Goal: Task Accomplishment & Management: Manage account settings

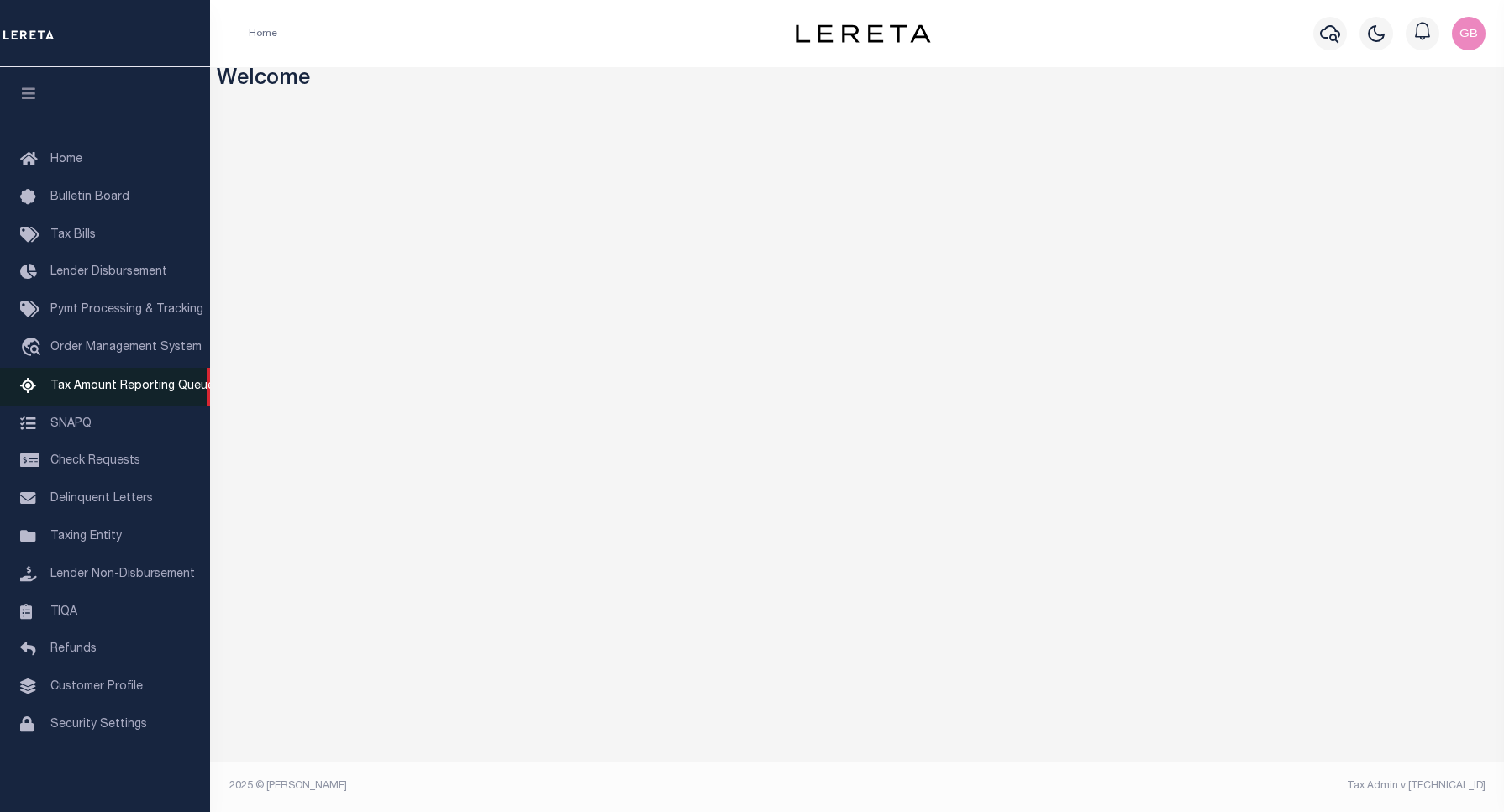
click at [106, 386] on span "Tax Amount Reporting Queue" at bounding box center [132, 387] width 164 height 12
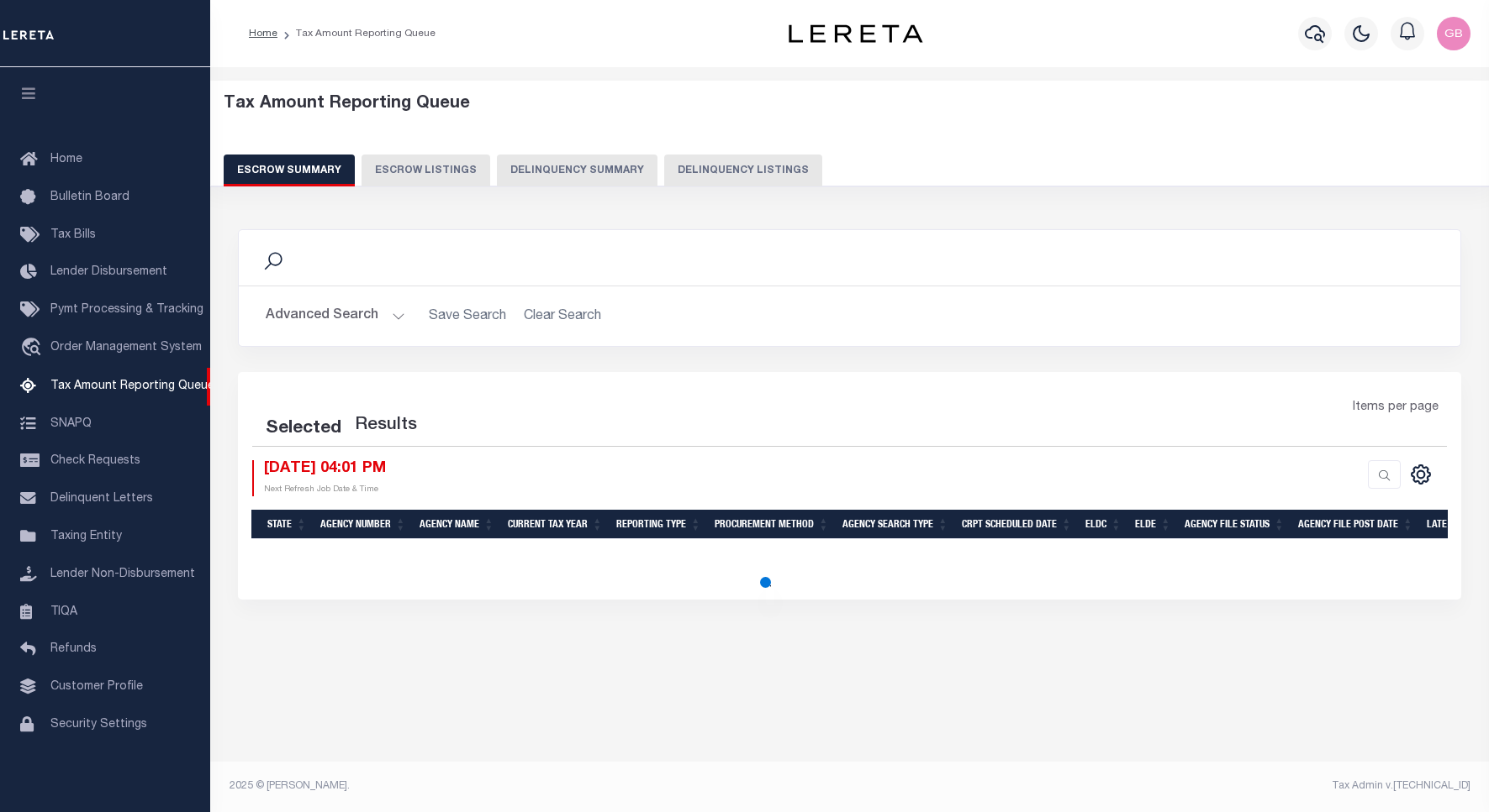
click at [724, 165] on button "Delinquency Listings" at bounding box center [743, 171] width 158 height 32
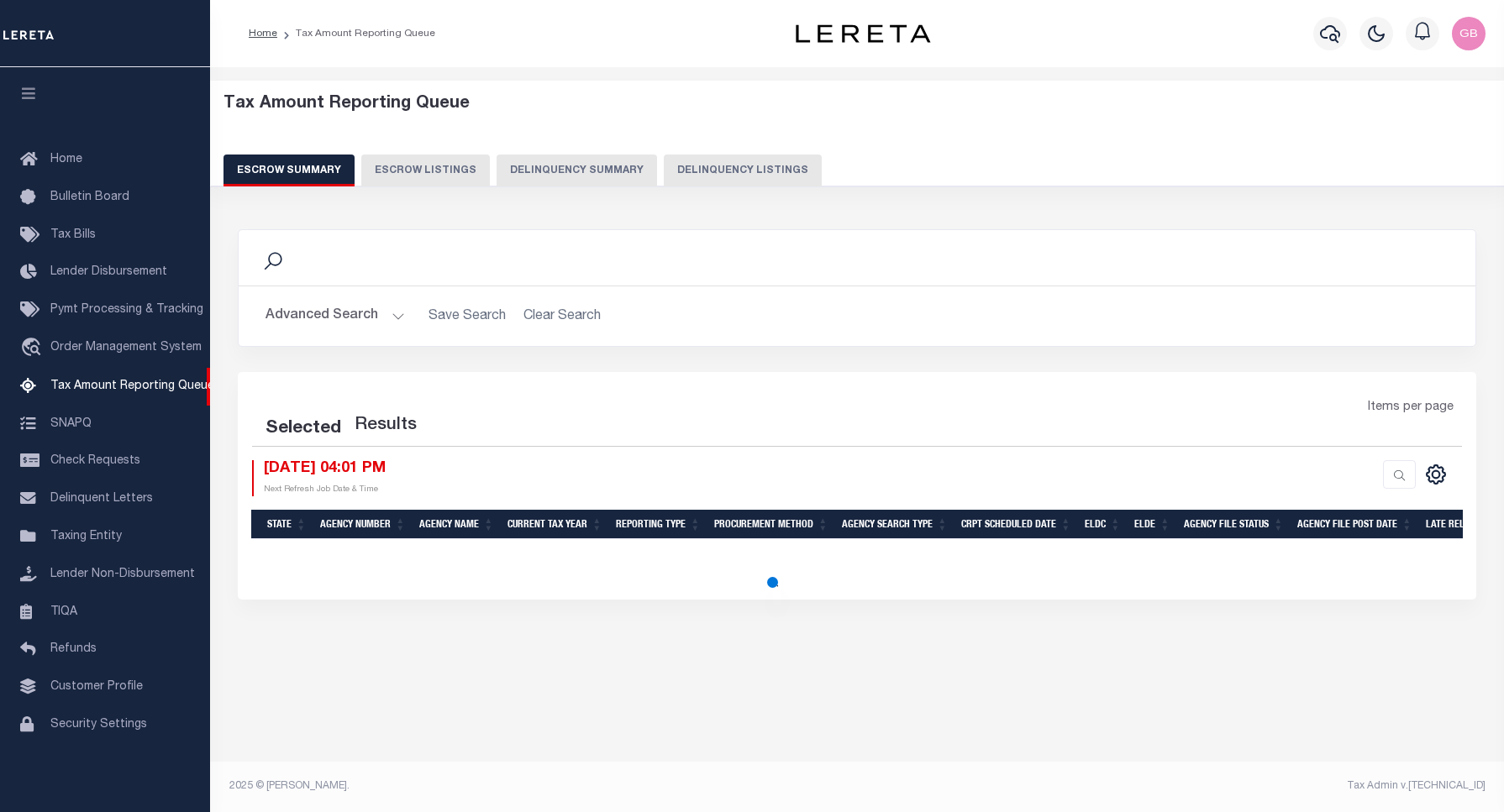
select select
select select "100"
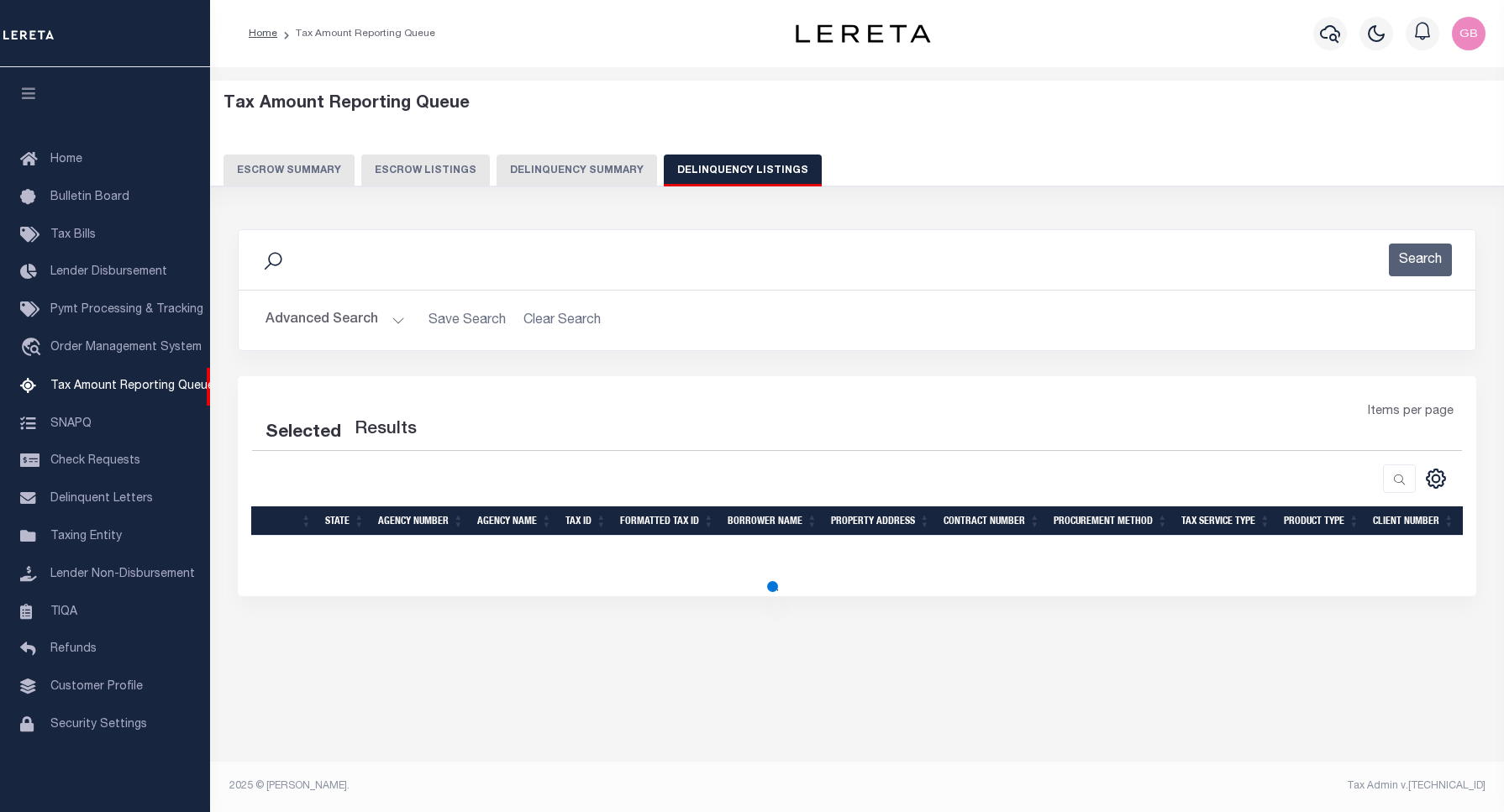
select select "100"
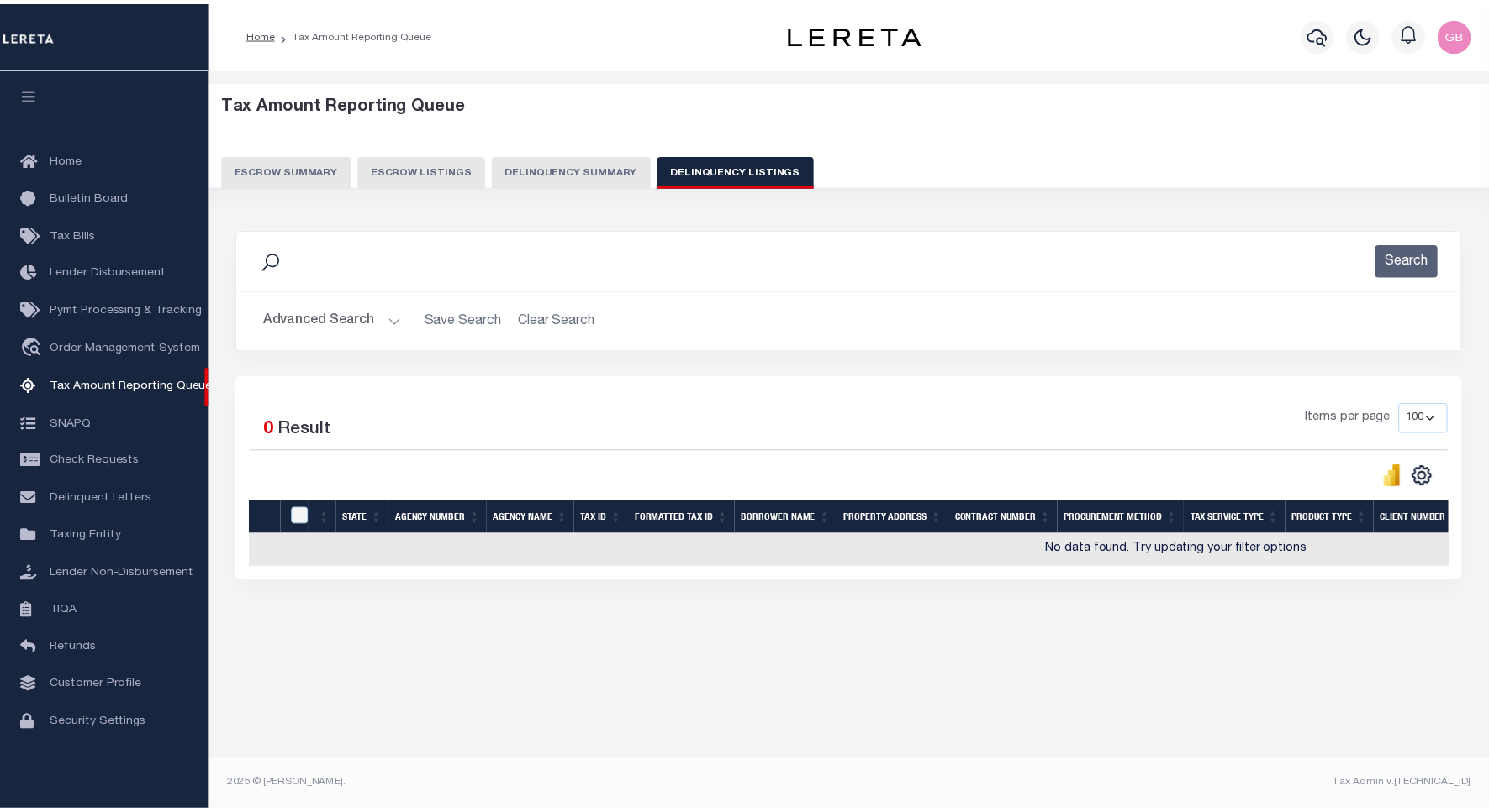
scroll to position [5, 0]
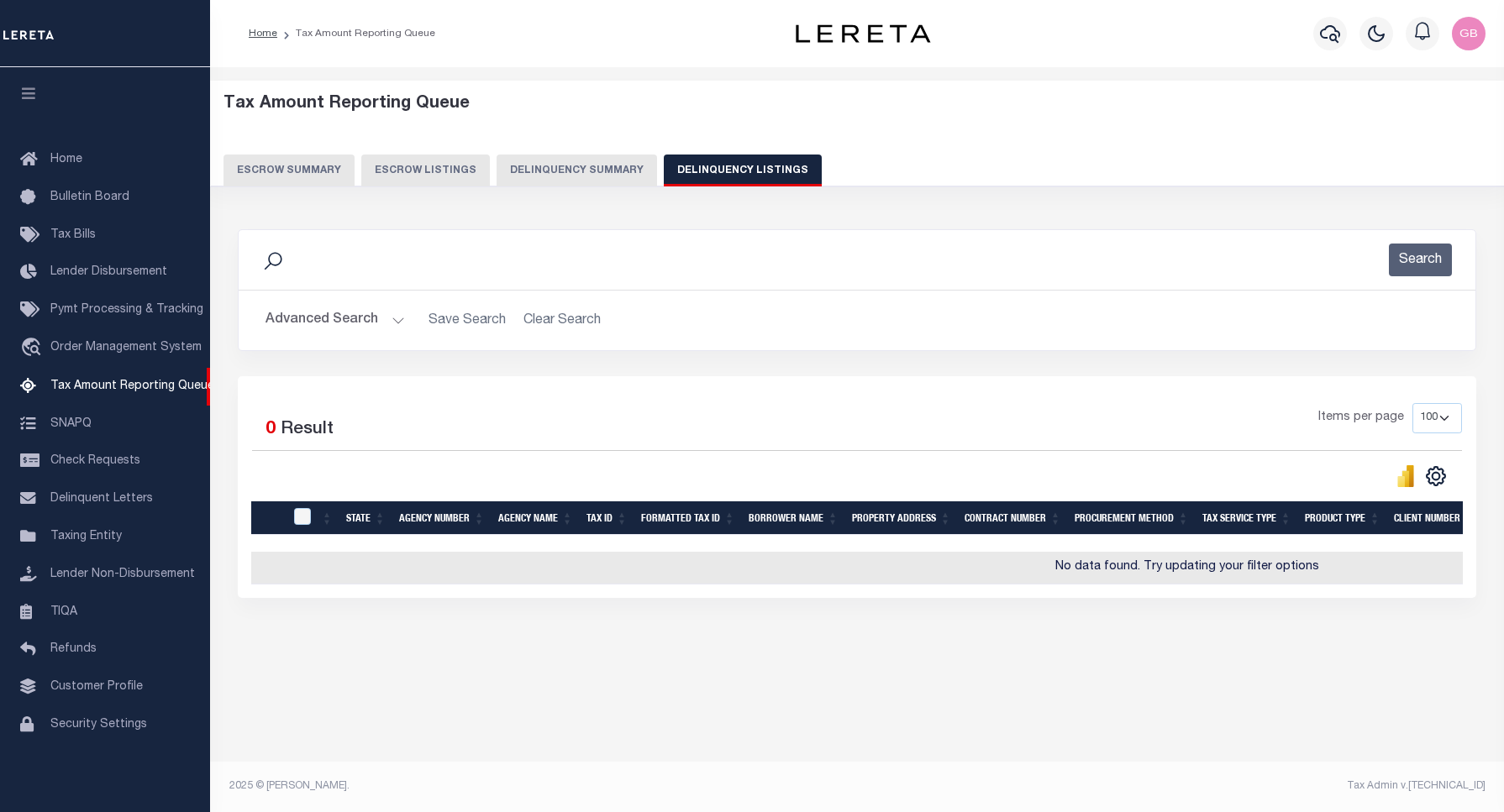
click at [392, 313] on button "Advanced Search" at bounding box center [335, 320] width 139 height 33
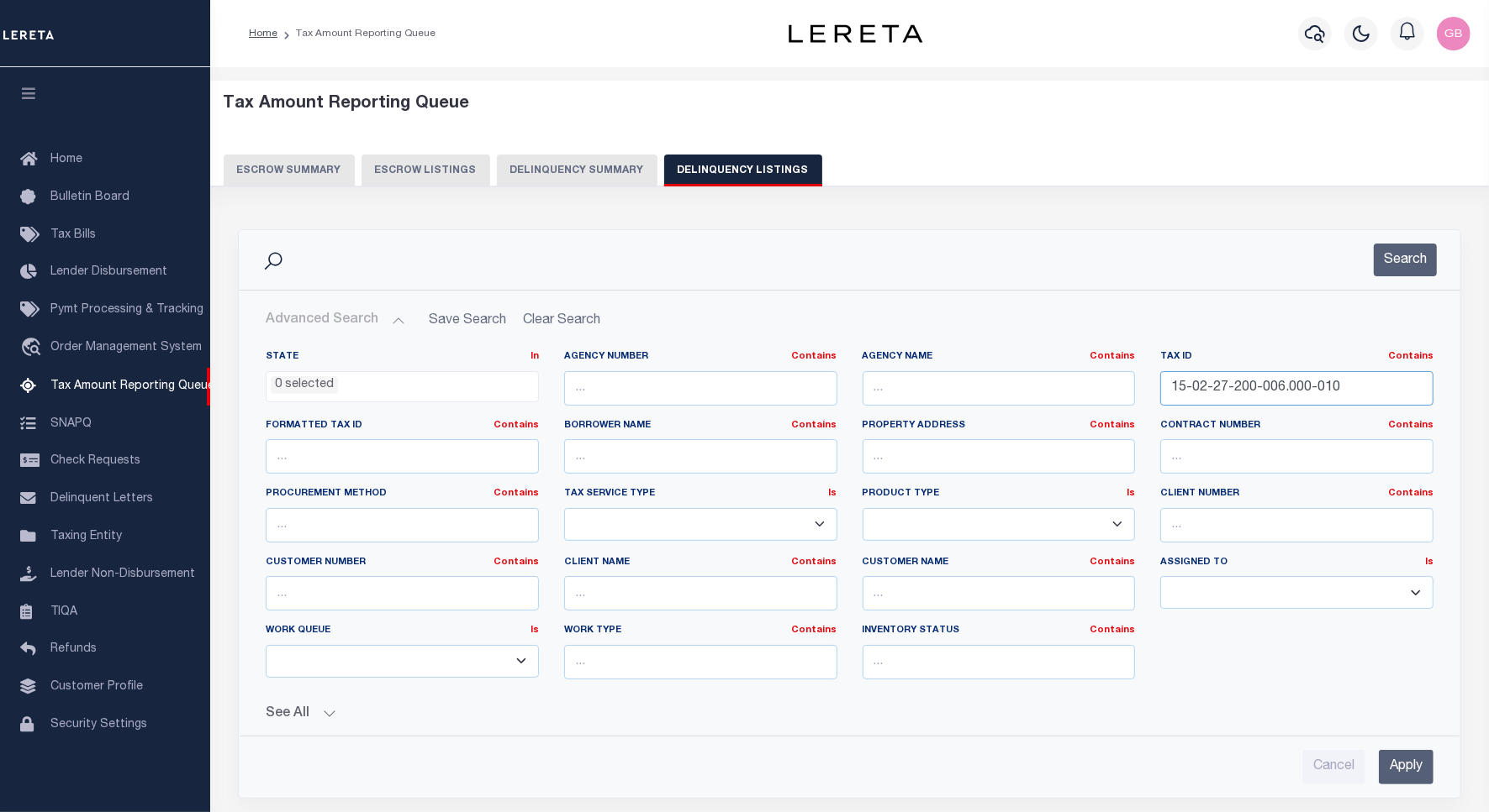
click at [1229, 389] on input "15-02-27-200-006.000-010" at bounding box center [1296, 389] width 273 height 35
paste input "33-200-021"
type input "15-02-33-200-021.000-010"
click at [1434, 248] on button "Search" at bounding box center [1405, 260] width 63 height 33
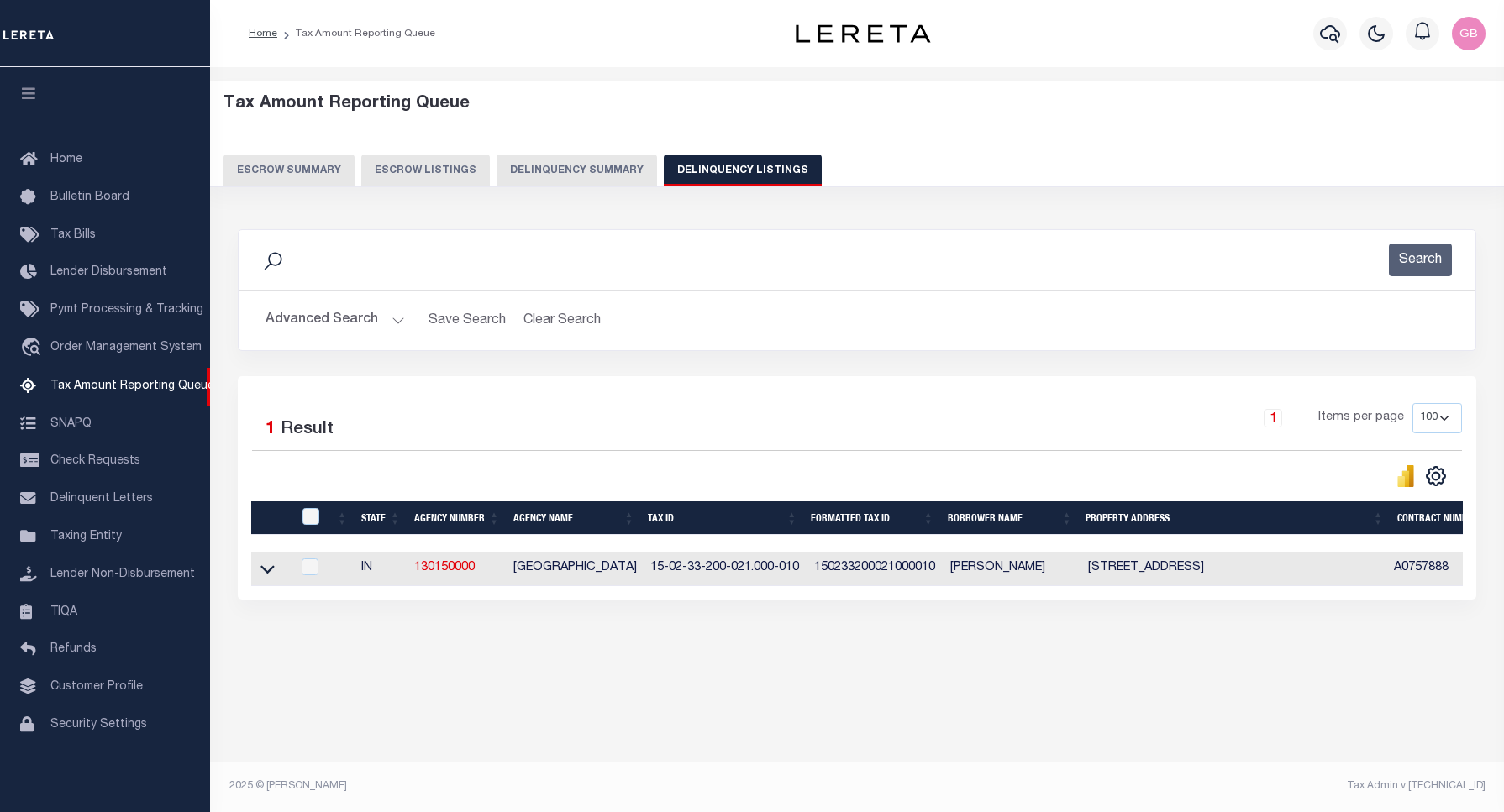
click at [265, 564] on link at bounding box center [268, 568] width 19 height 12
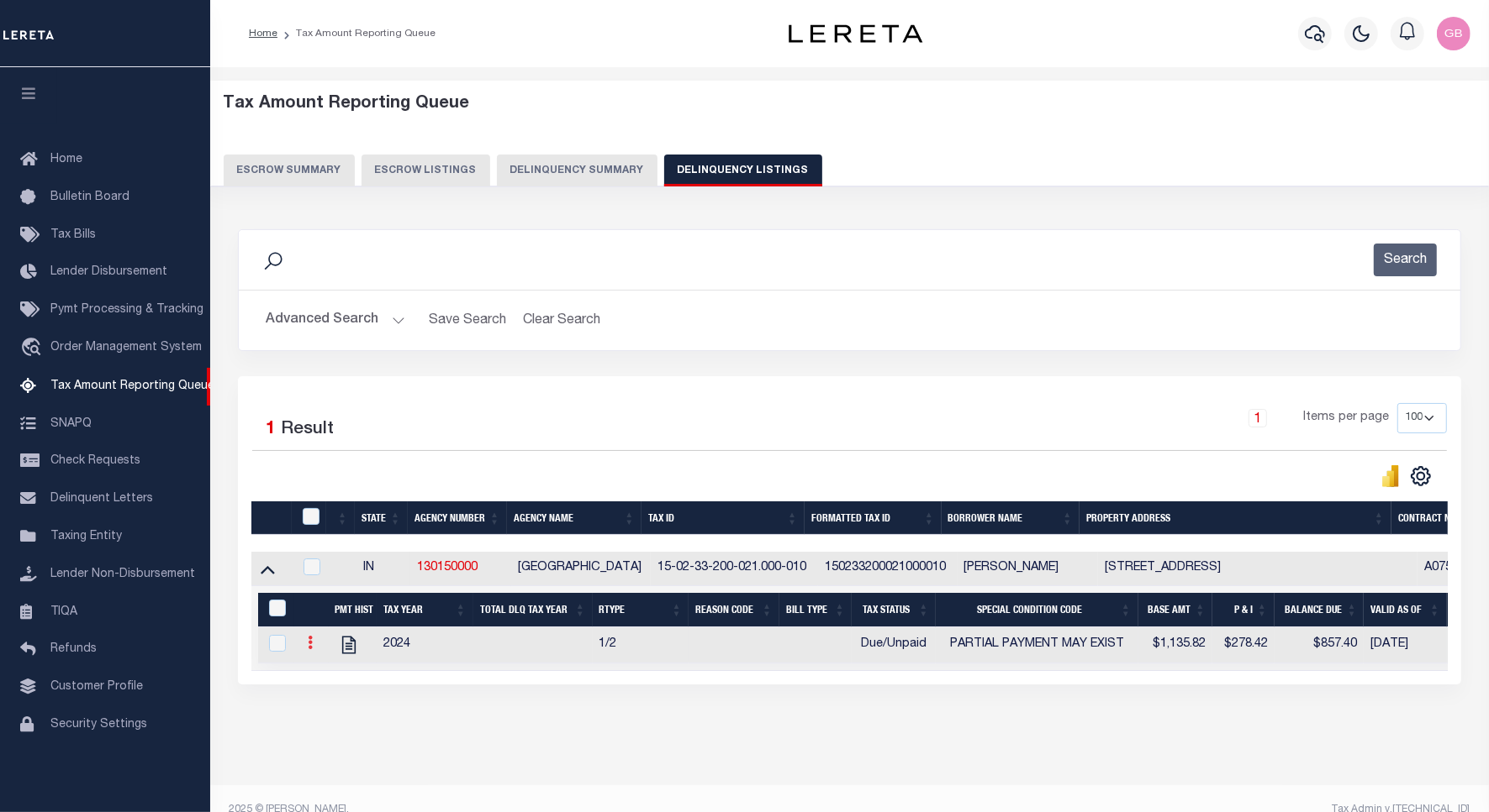
click at [308, 648] on icon at bounding box center [310, 643] width 5 height 14
click at [325, 679] on img "" at bounding box center [330, 670] width 16 height 16
checkbox input "true"
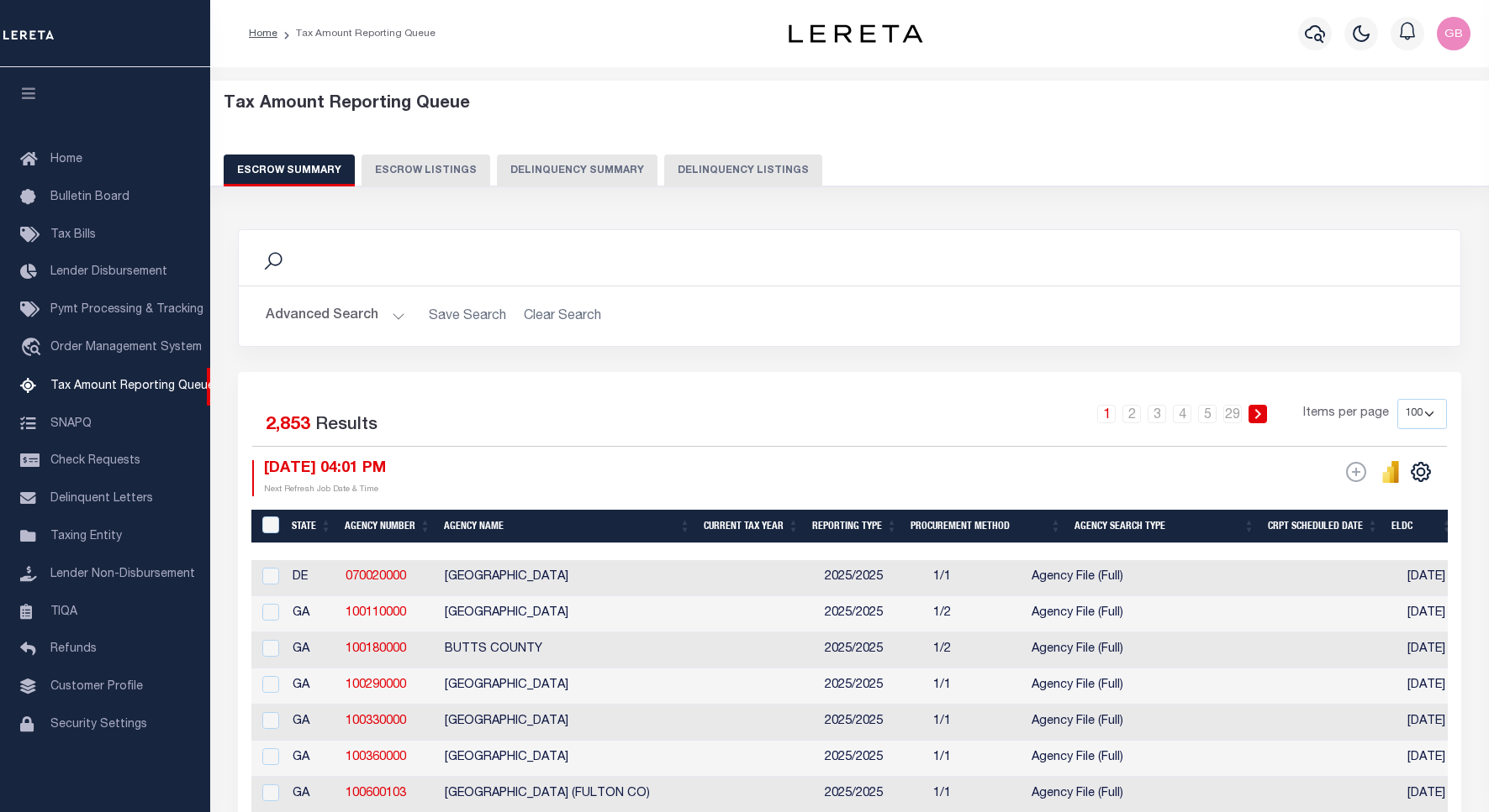
select select "100"
click at [697, 164] on button "Delinquency Listings" at bounding box center [743, 171] width 158 height 32
select select
select select "100"
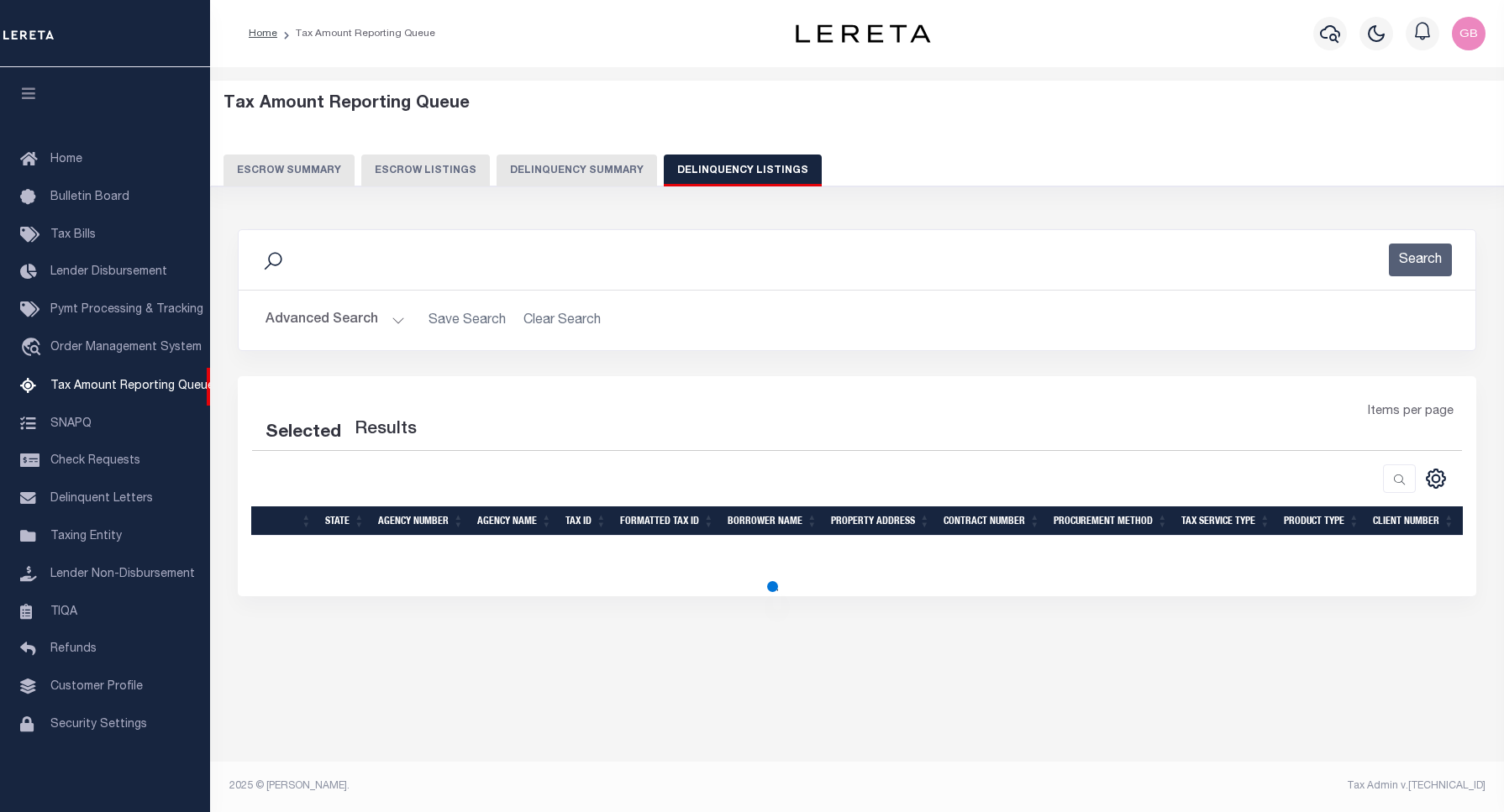
select select "100"
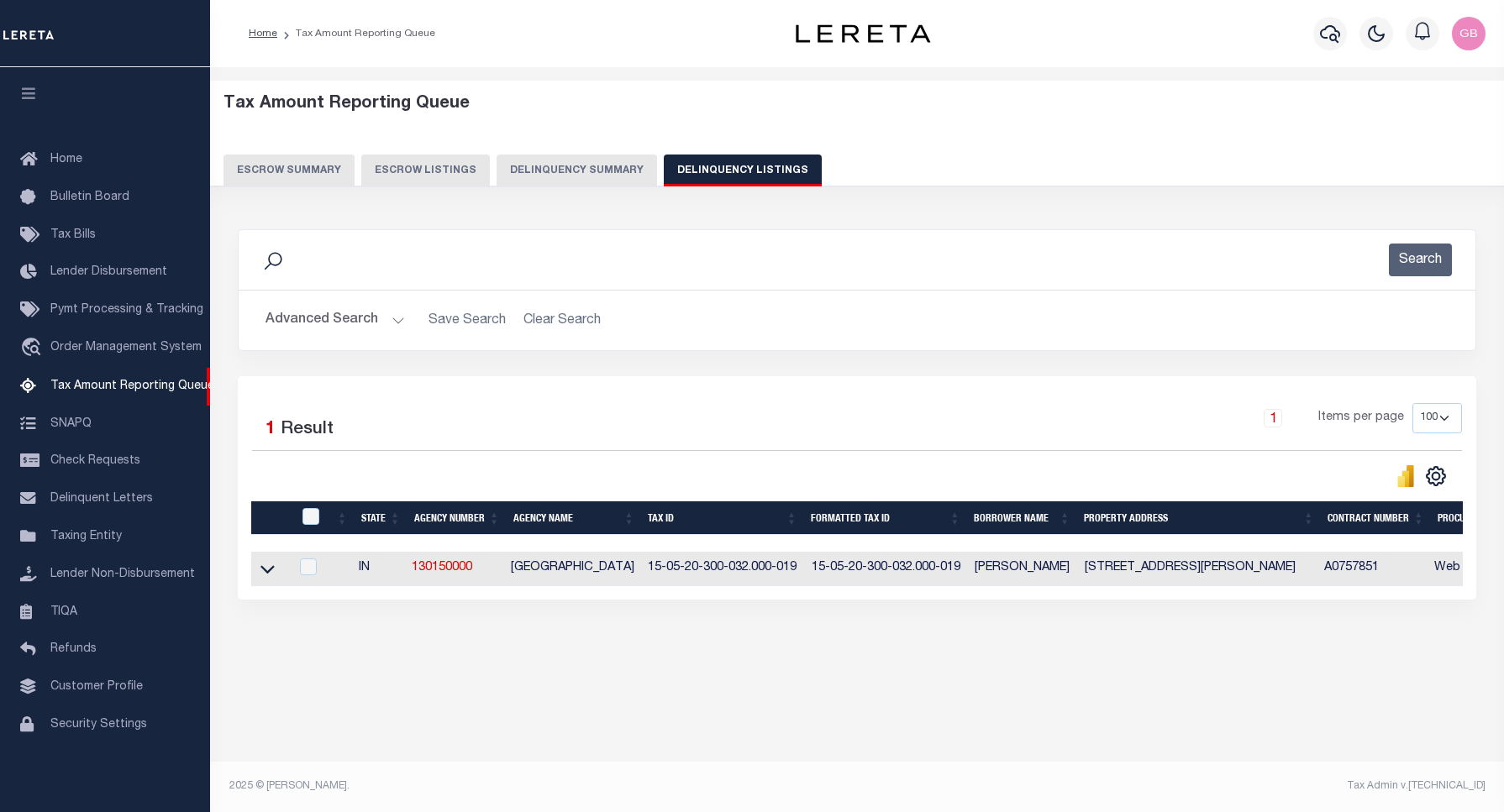
click at [396, 320] on button "Advanced Search" at bounding box center [335, 320] width 139 height 33
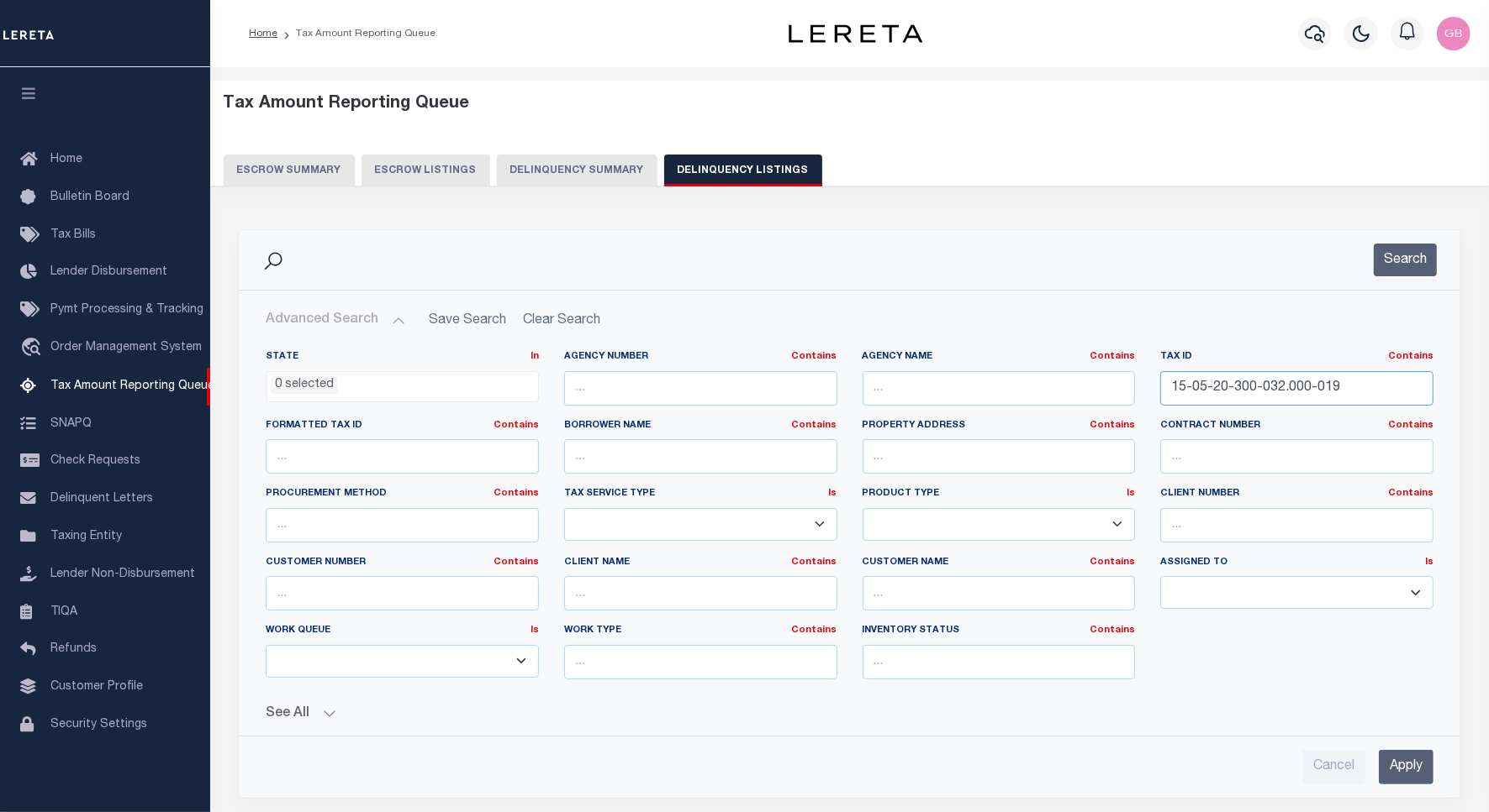
click at [1214, 395] on input "15-05-20-300-032.000-019" at bounding box center [1296, 389] width 273 height 35
click at [1383, 266] on button "Search" at bounding box center [1405, 260] width 63 height 33
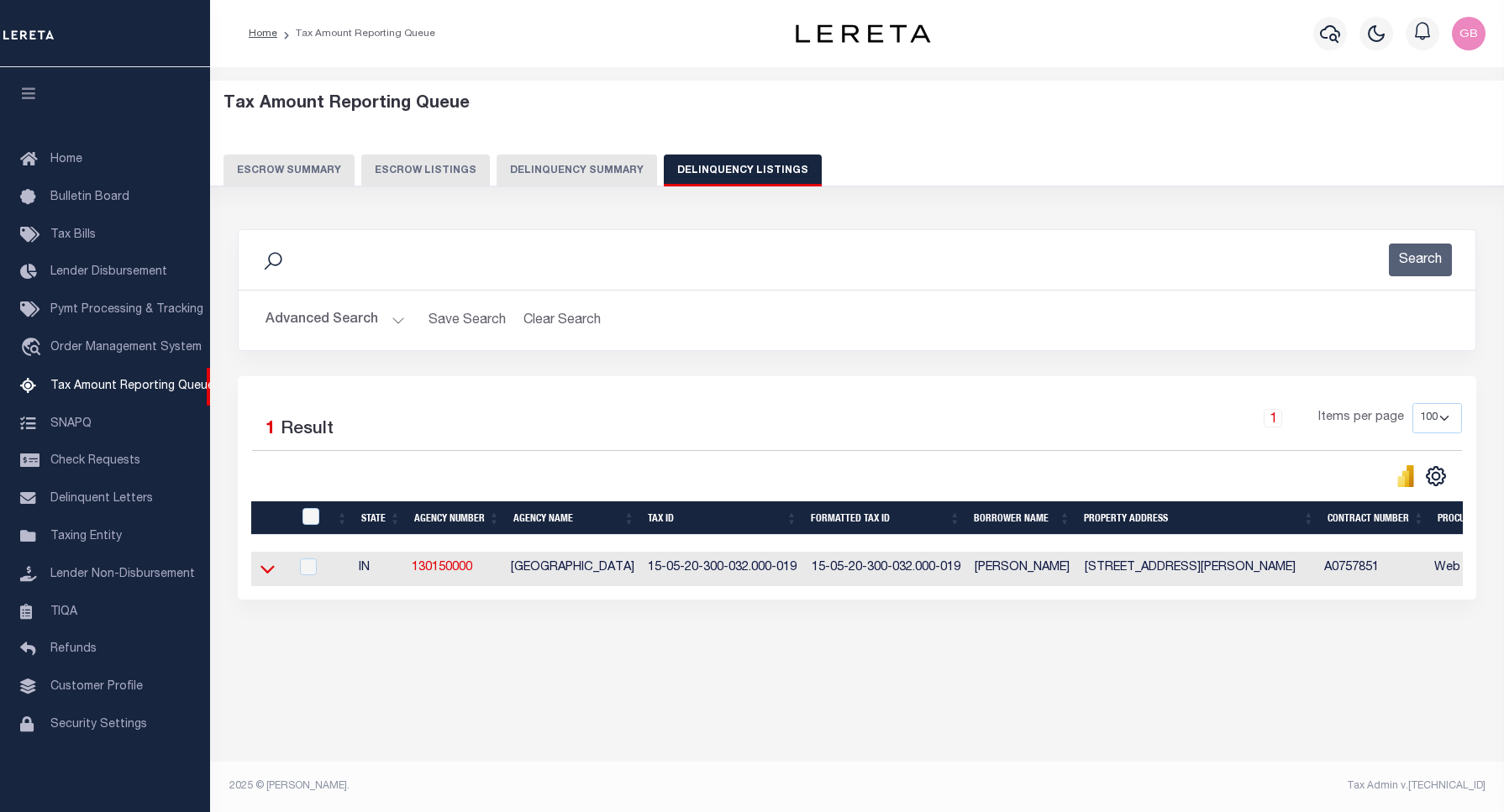
click at [269, 574] on icon at bounding box center [268, 569] width 14 height 17
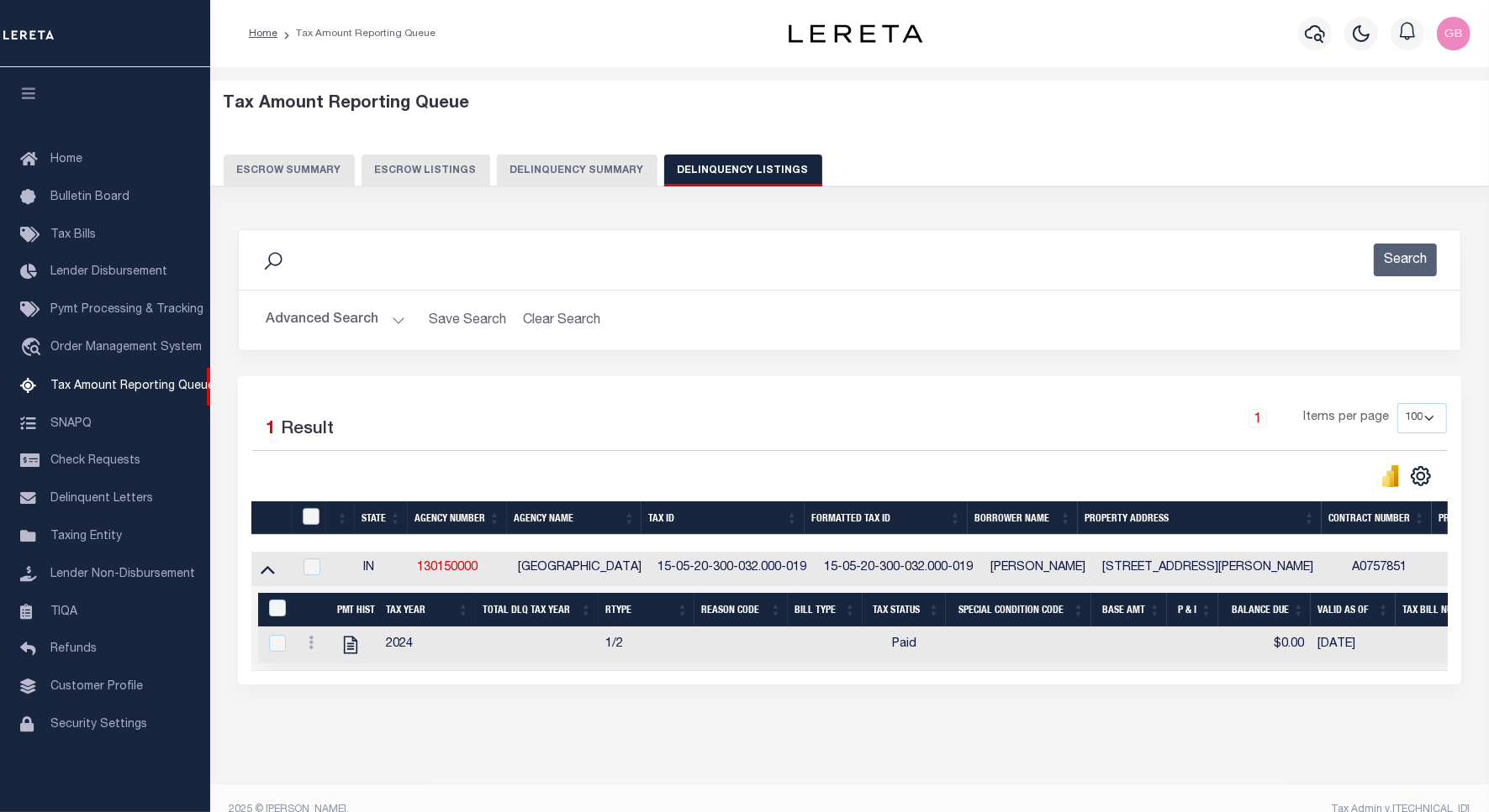
click at [308, 524] on input "checkbox" at bounding box center [310, 516] width 16 height 16
checkbox input "true"
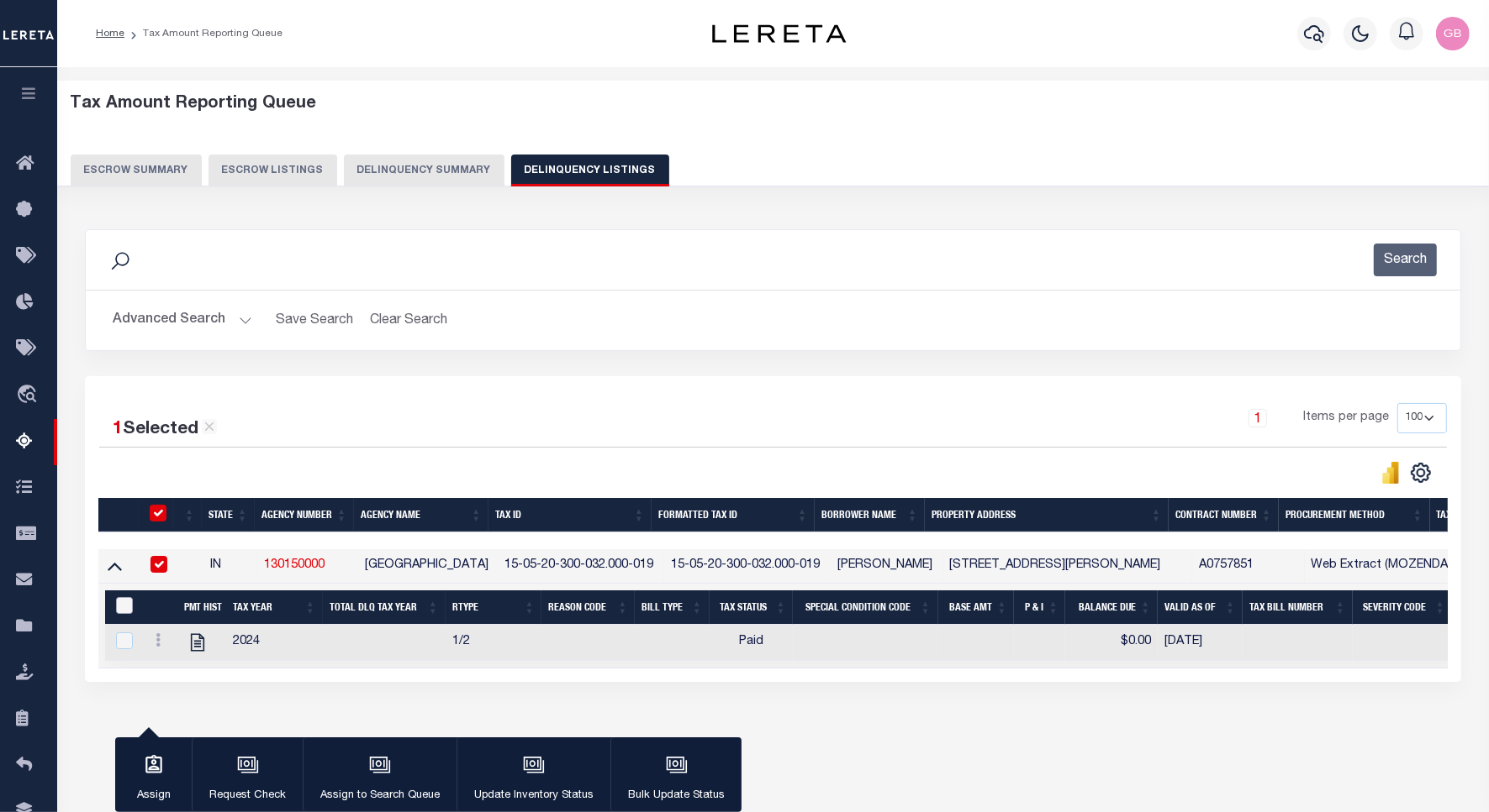
click at [126, 603] on input "&nbsp;" at bounding box center [124, 605] width 16 height 16
checkbox input "true"
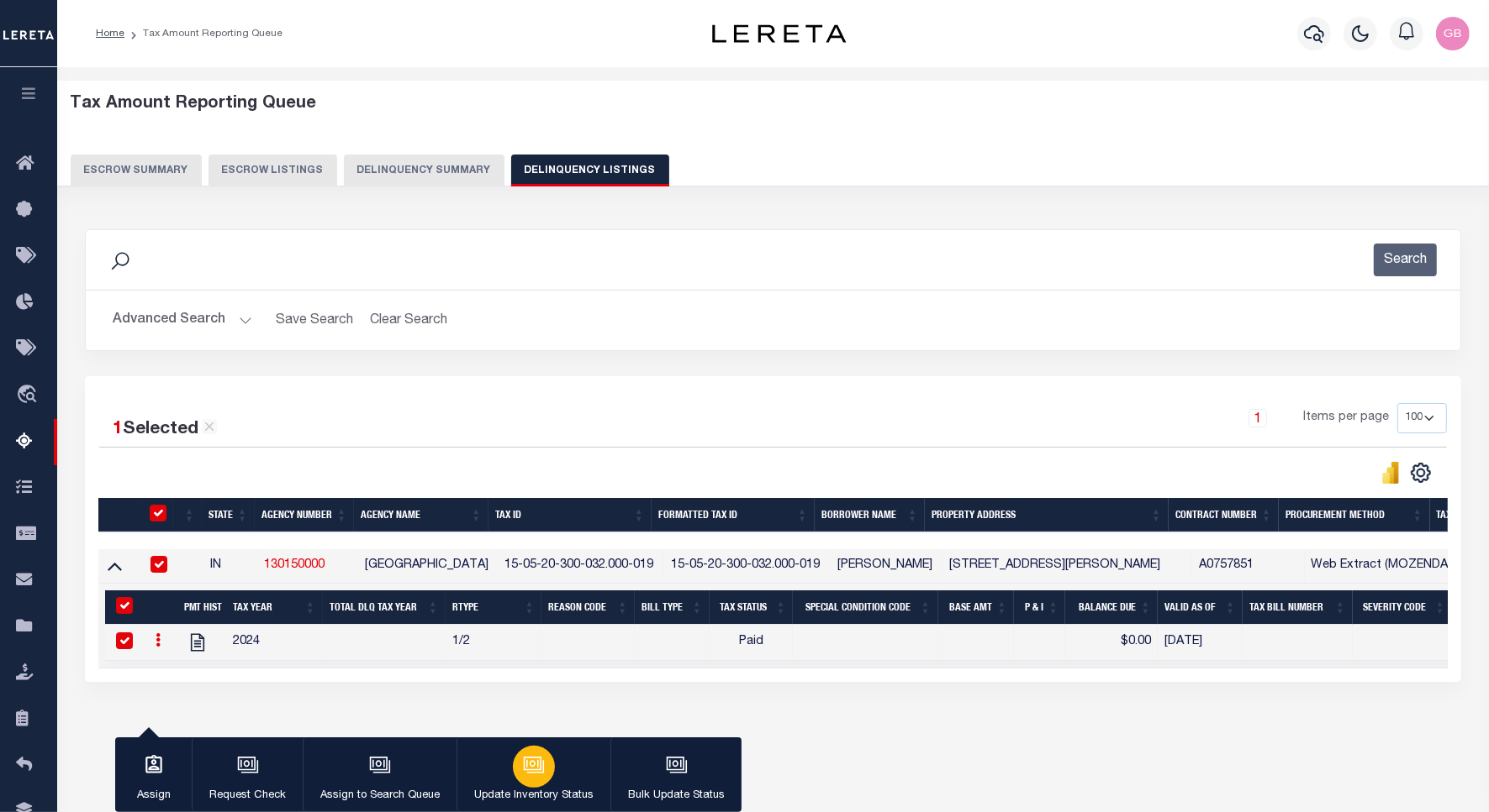
click at [513, 751] on button "Update Inventory Status" at bounding box center [534, 775] width 154 height 75
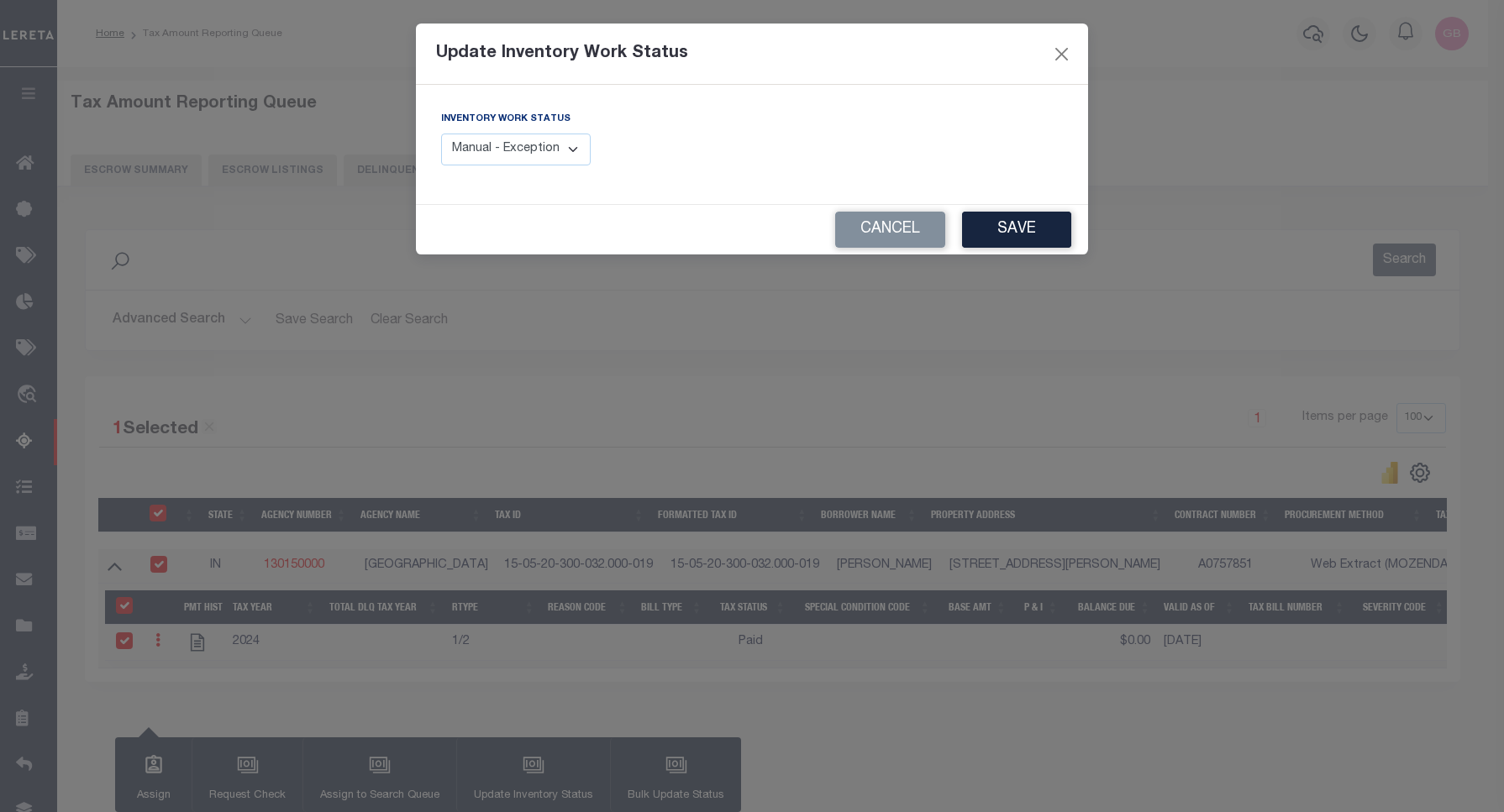
click at [536, 131] on div "Inventory Work Status Manual - Exception Pended - Awaiting Search Late Add Exce…" at bounding box center [515, 138] width 150 height 55
click at [536, 139] on select "Manual - Exception Pended - Awaiting Search Late Add Exception Completed" at bounding box center [515, 150] width 150 height 33
select select "4"
click at [441, 133] on select "Manual - Exception Pended - Awaiting Search Late Add Exception Completed" at bounding box center [515, 150] width 150 height 33
click at [1005, 244] on button "Save" at bounding box center [1017, 230] width 109 height 36
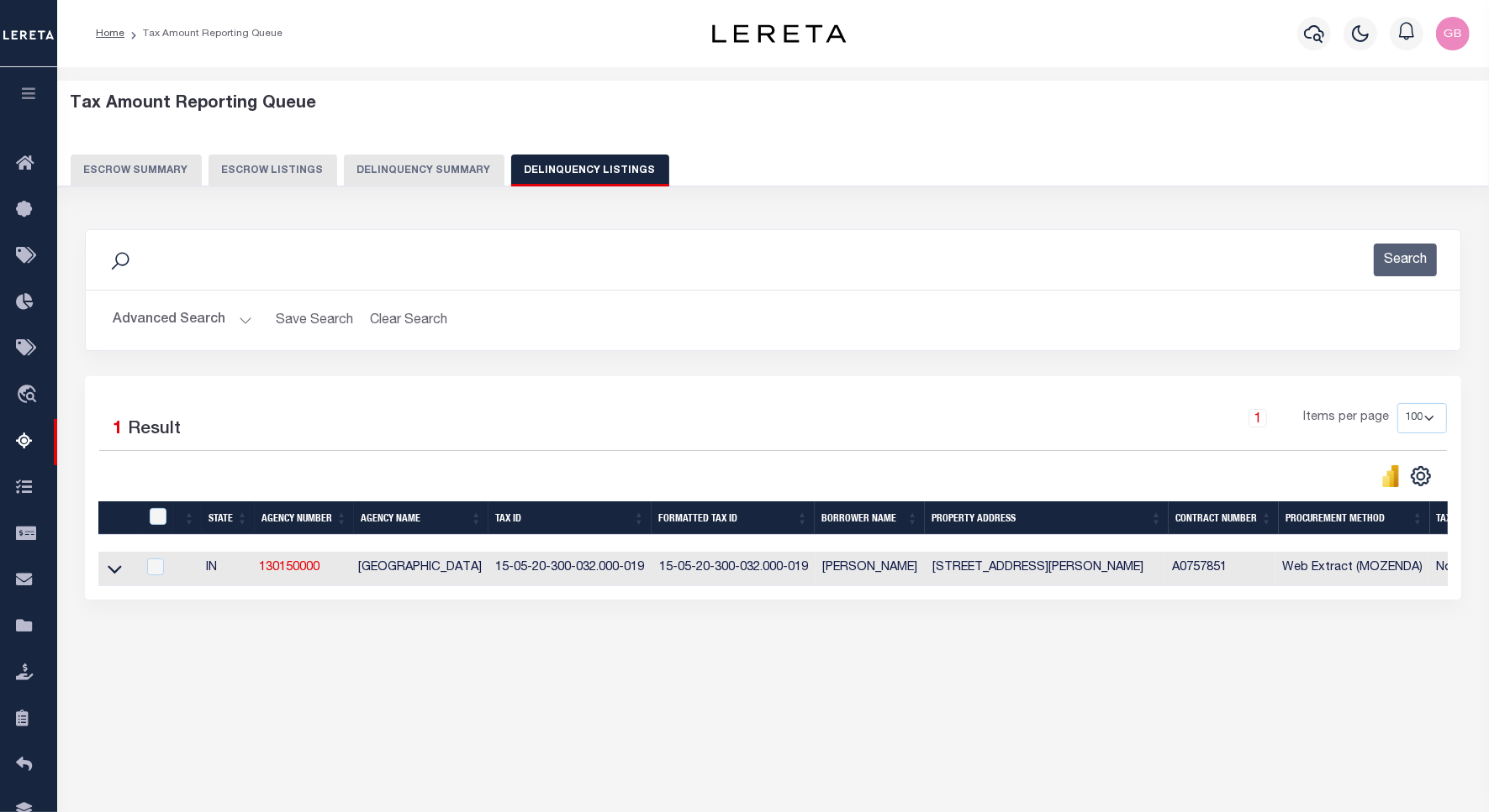
click at [238, 321] on button "Advanced Search" at bounding box center [182, 320] width 139 height 33
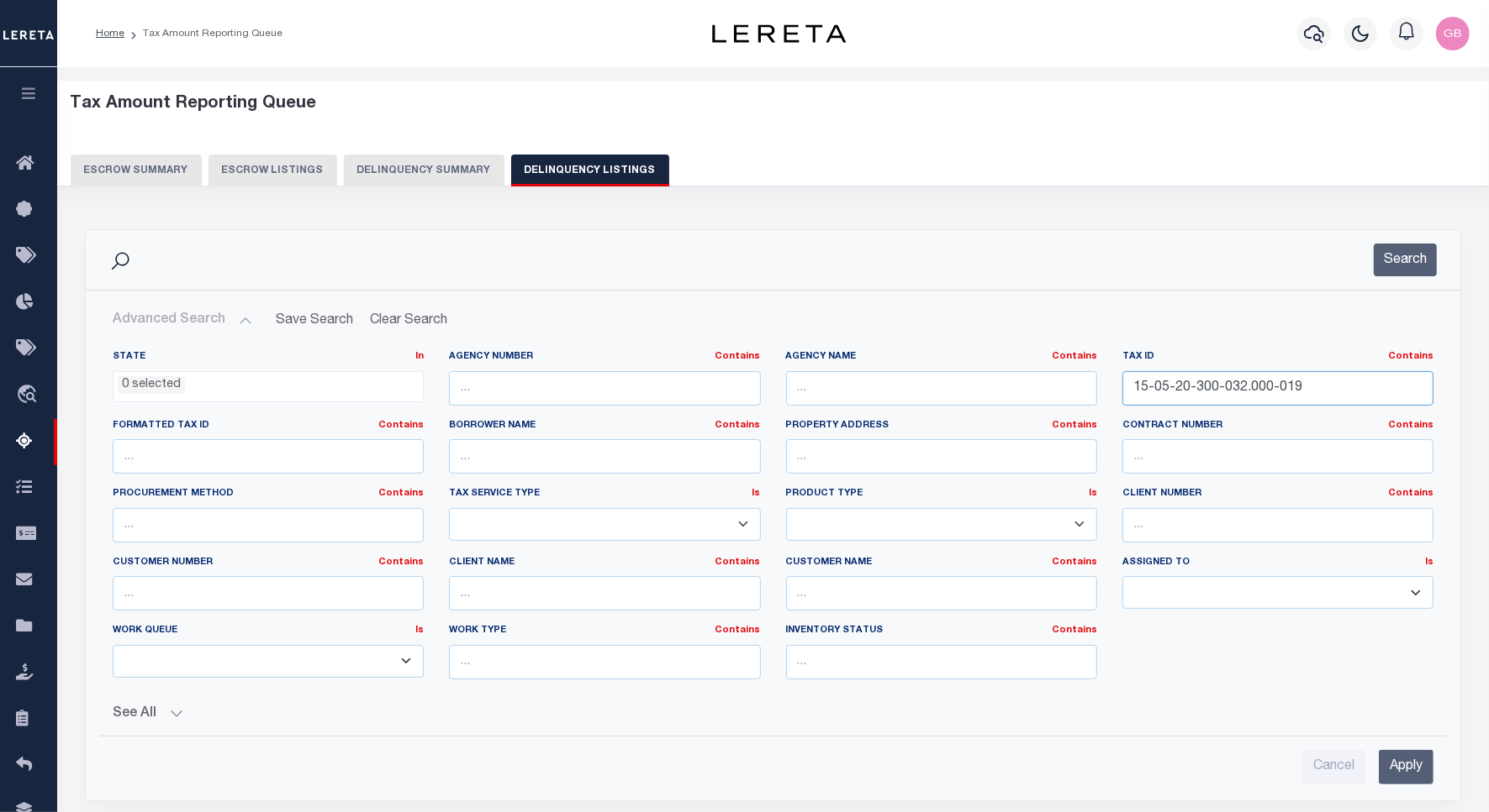
click at [1221, 386] on input "15-05-20-300-032.000-019" at bounding box center [1277, 389] width 311 height 35
click at [1421, 265] on button "Search" at bounding box center [1405, 260] width 63 height 33
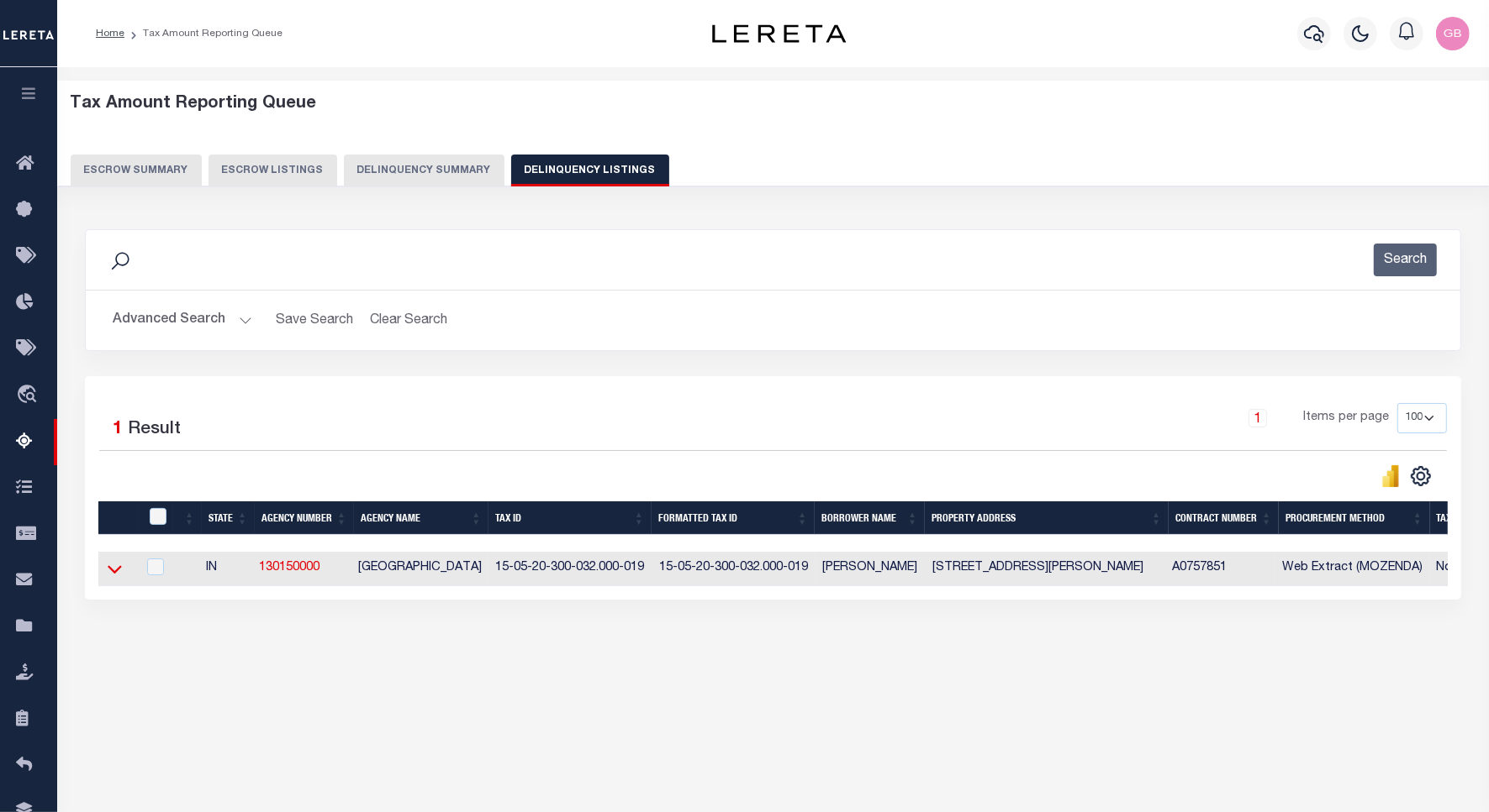
click at [115, 576] on icon at bounding box center [114, 569] width 14 height 17
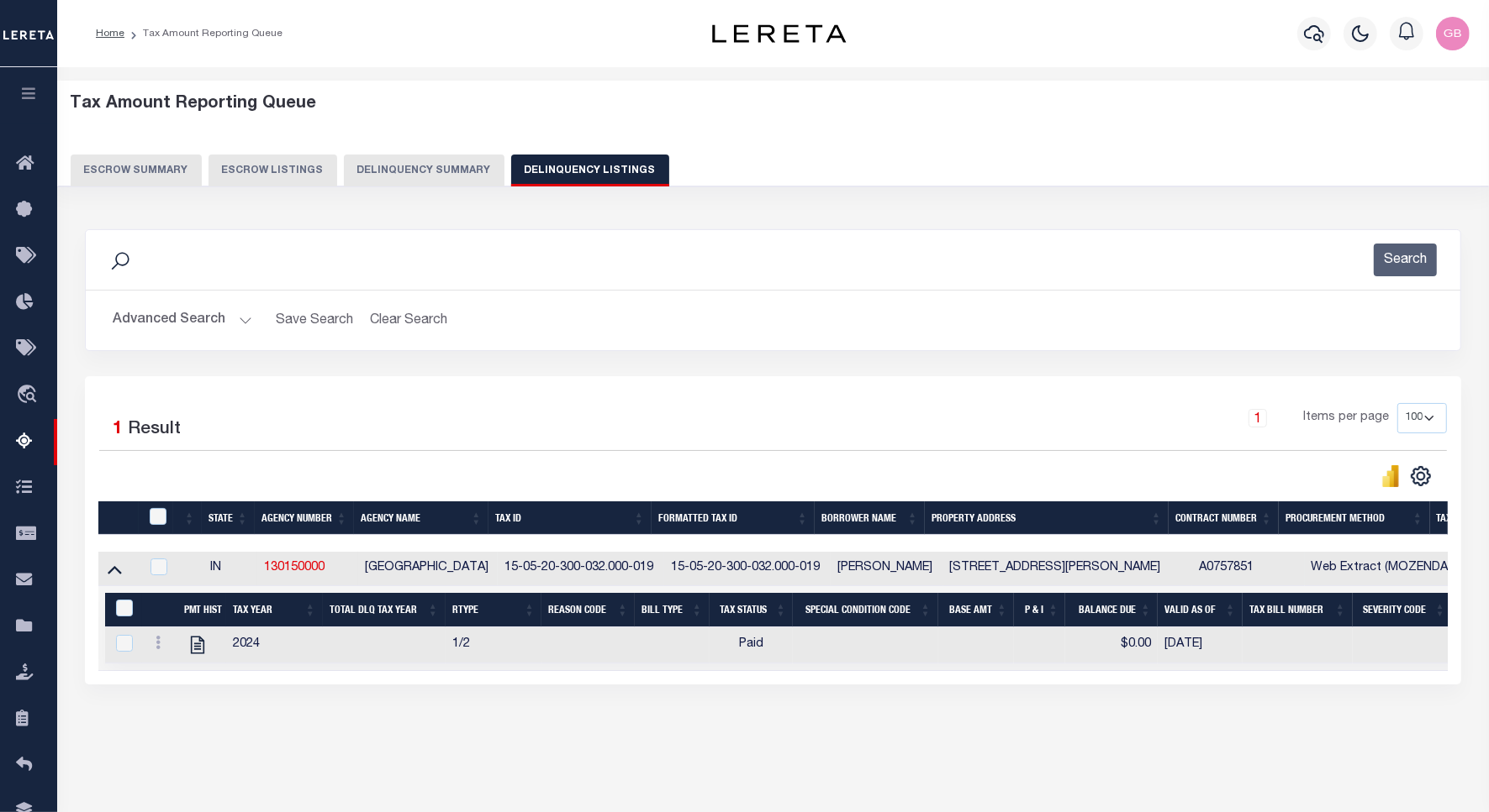
scroll to position [0, 1032]
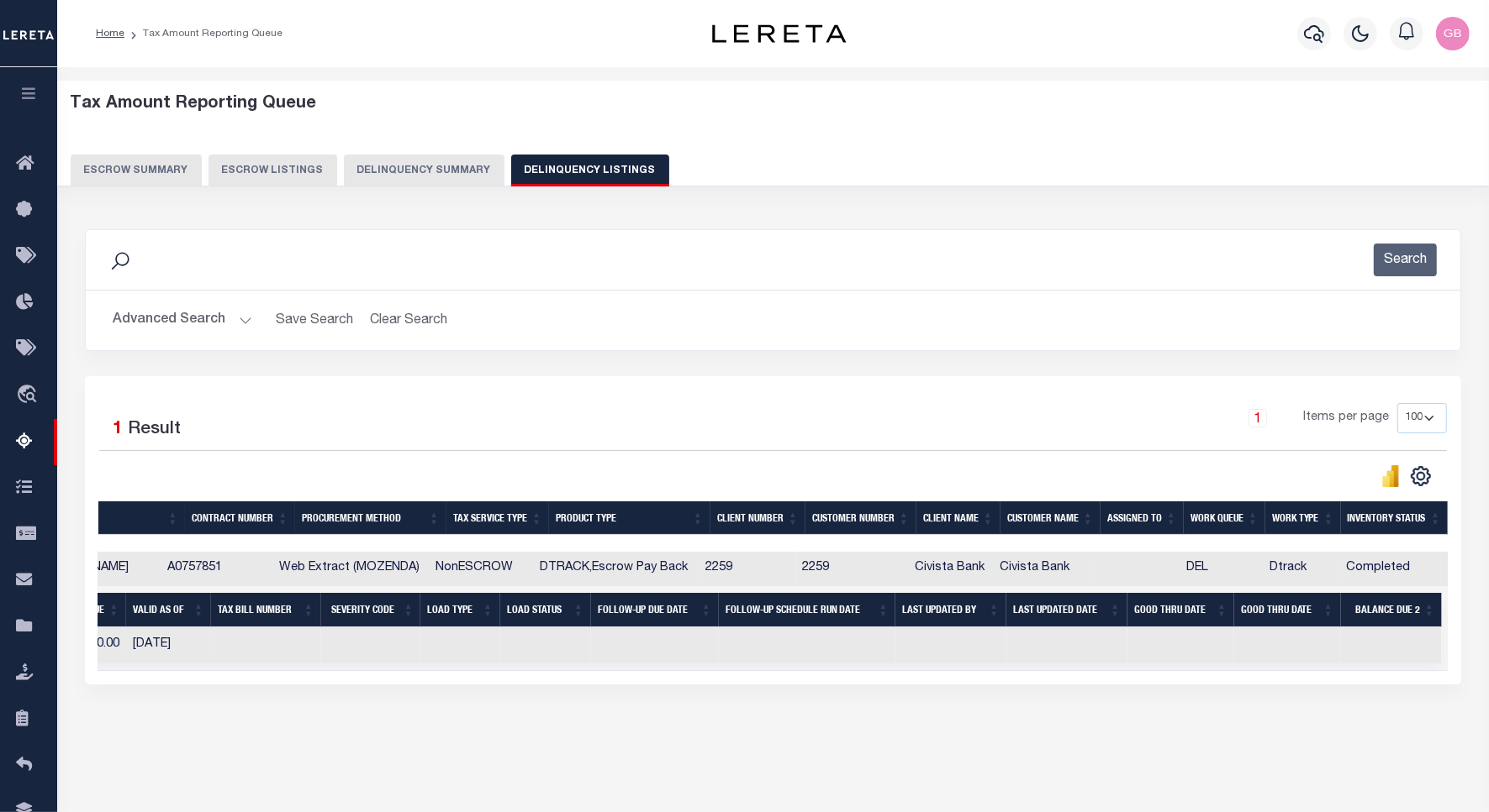
drag, startPoint x: 1253, startPoint y: 693, endPoint x: 776, endPoint y: 698, distance: 477.0
click at [787, 685] on div "1 Selected 1 Result 1 Items per page 10 25 50 100 500" at bounding box center [773, 531] width 1376 height 308
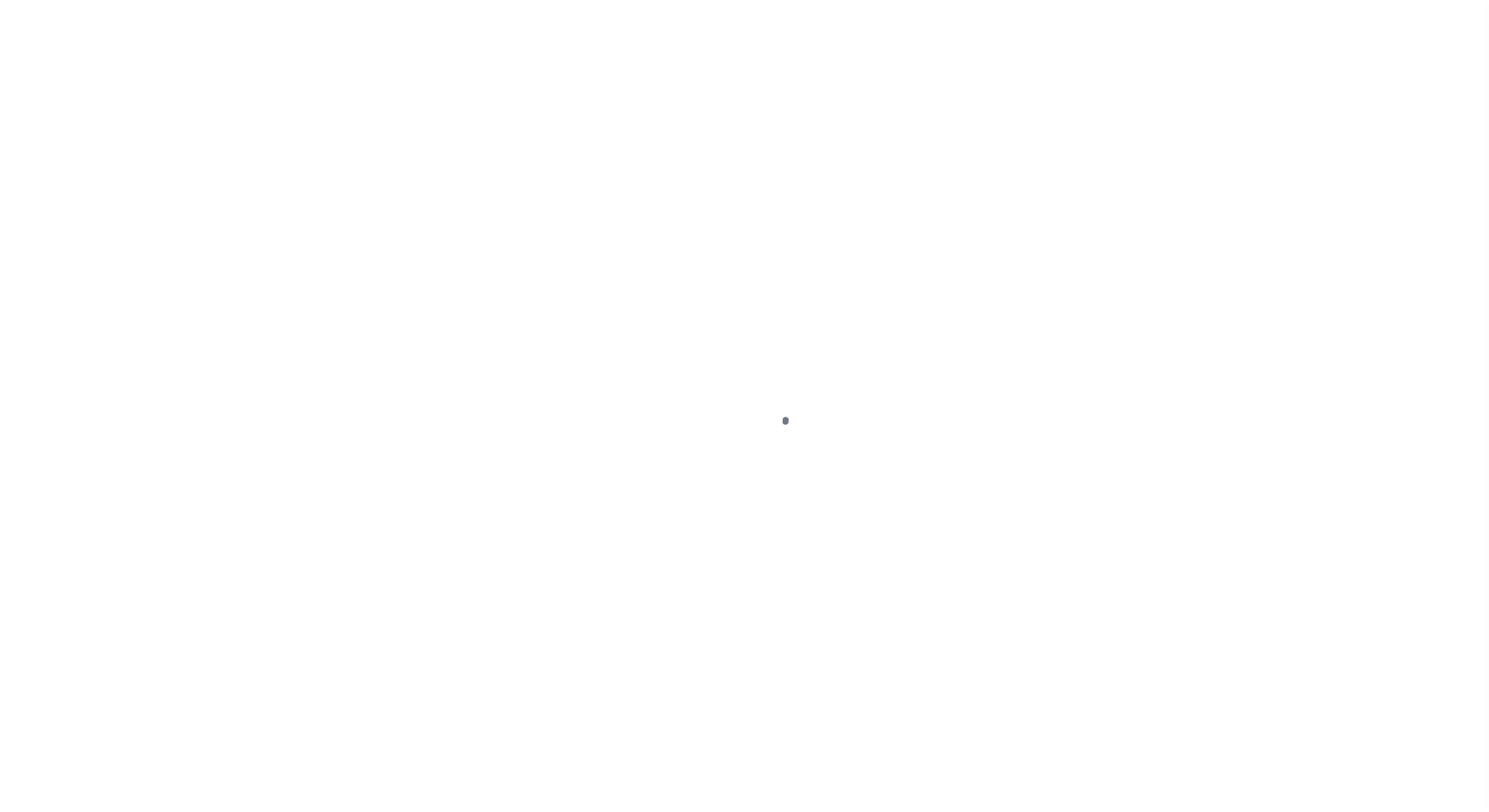
select select "DUE"
select select "15"
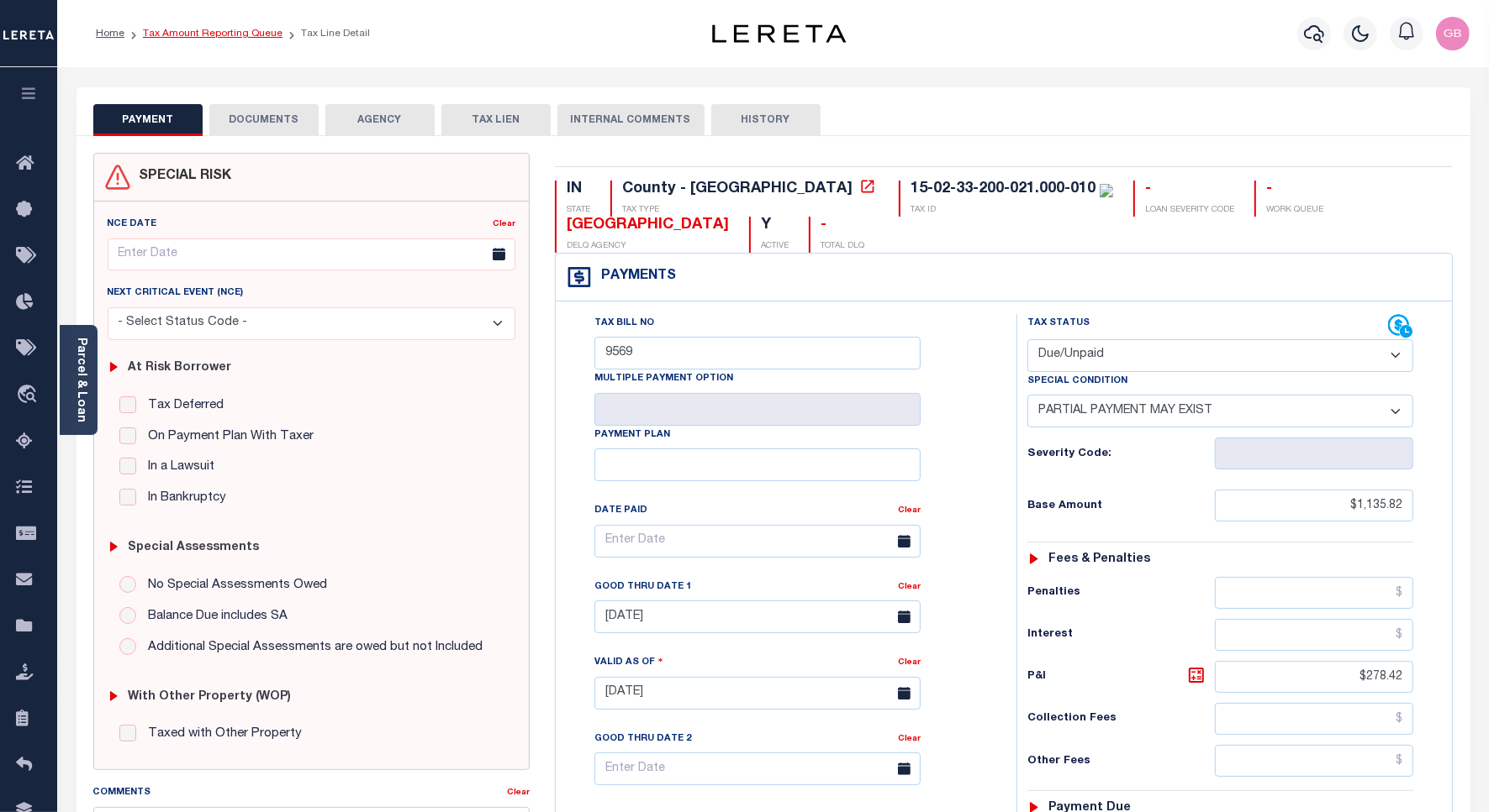
click at [193, 29] on link "Tax Amount Reporting Queue" at bounding box center [212, 34] width 139 height 10
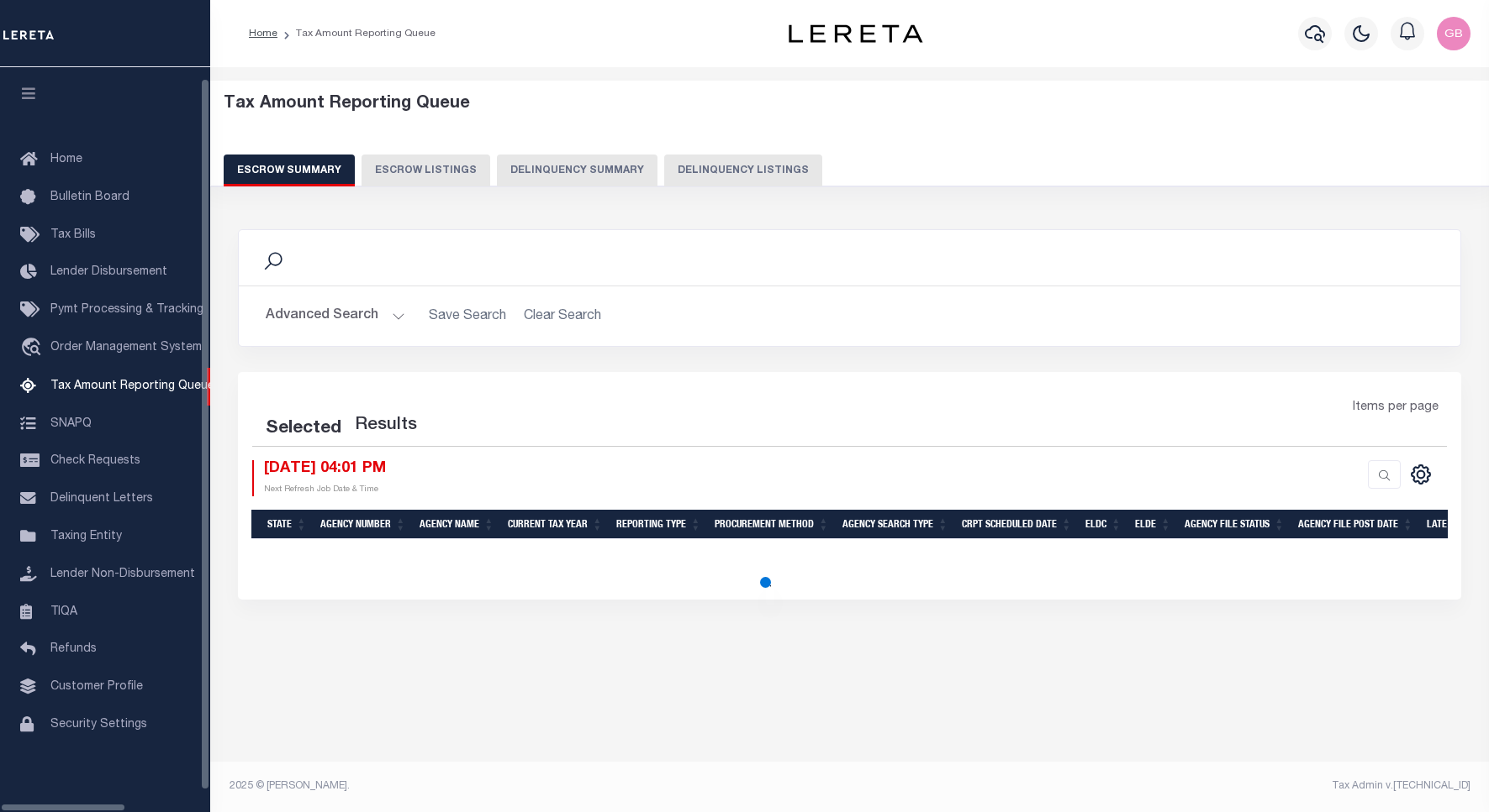
click at [699, 166] on button "Delinquency Listings" at bounding box center [743, 171] width 158 height 32
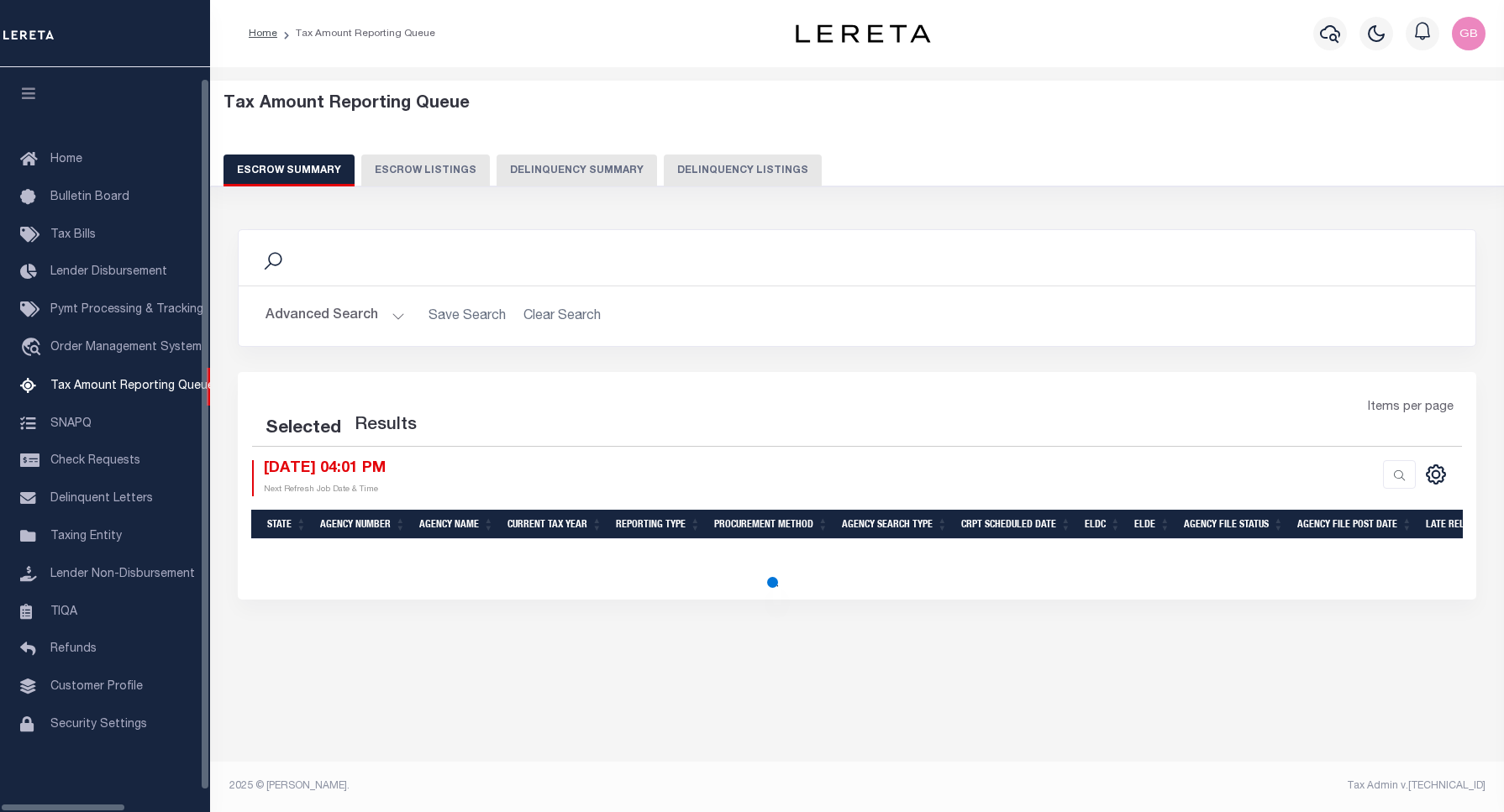
select select "100"
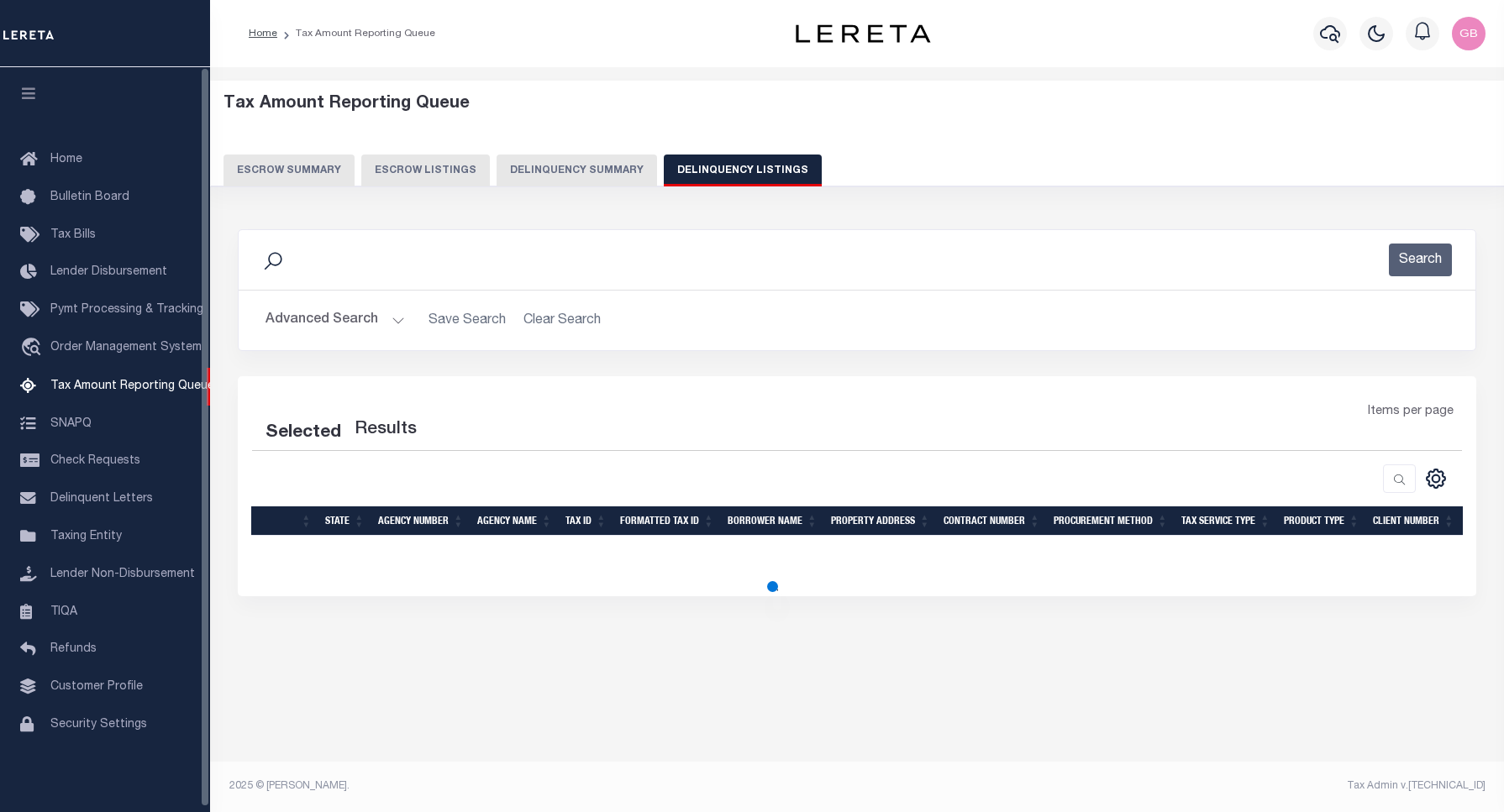
select select "100"
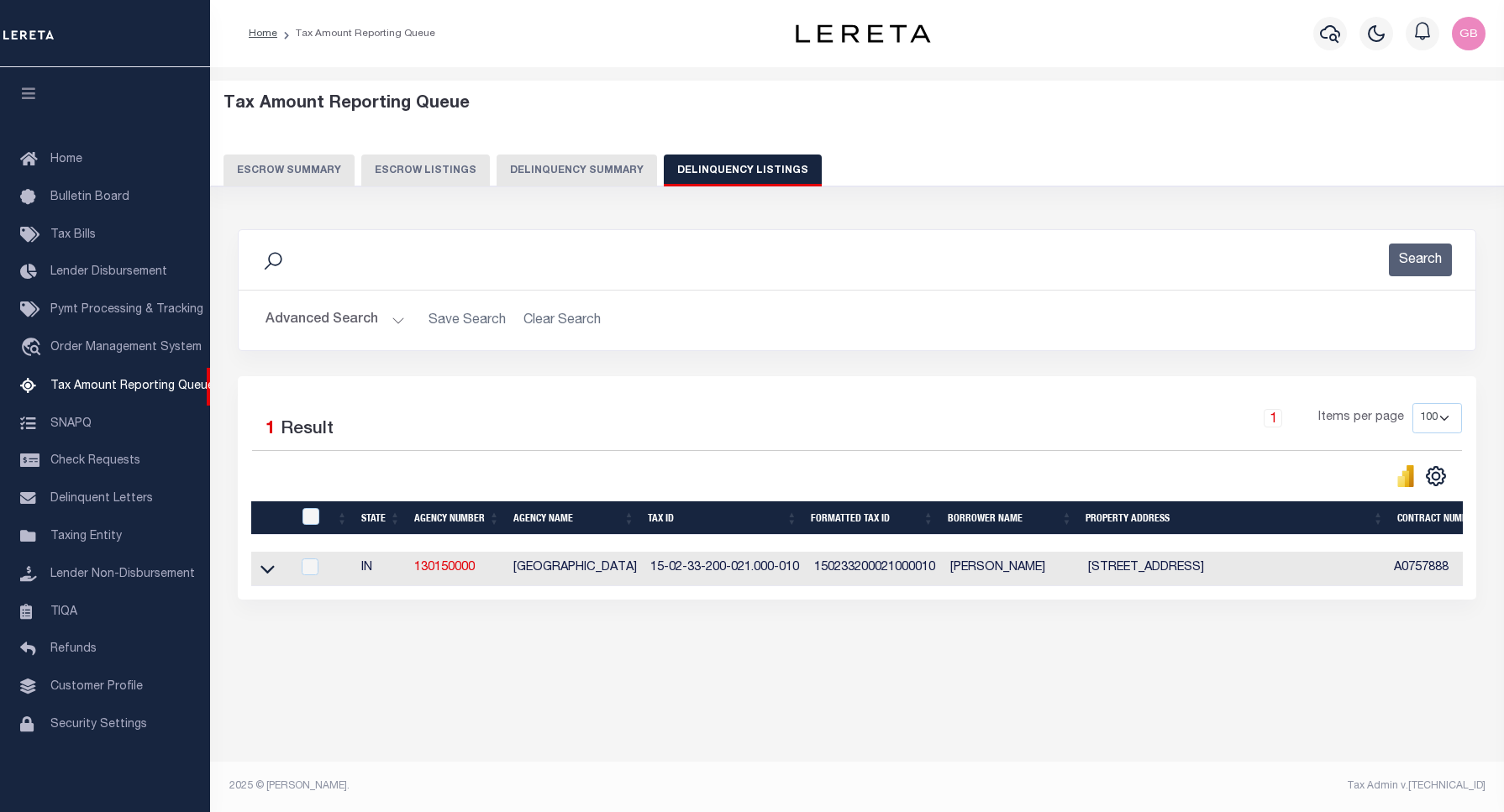
click at [403, 317] on h2 "Advanced Search Save Search Clear Search tblassign_wrapper_dynamictable_____Def…" at bounding box center [856, 320] width 1210 height 33
click at [396, 325] on button "Advanced Search" at bounding box center [335, 320] width 139 height 33
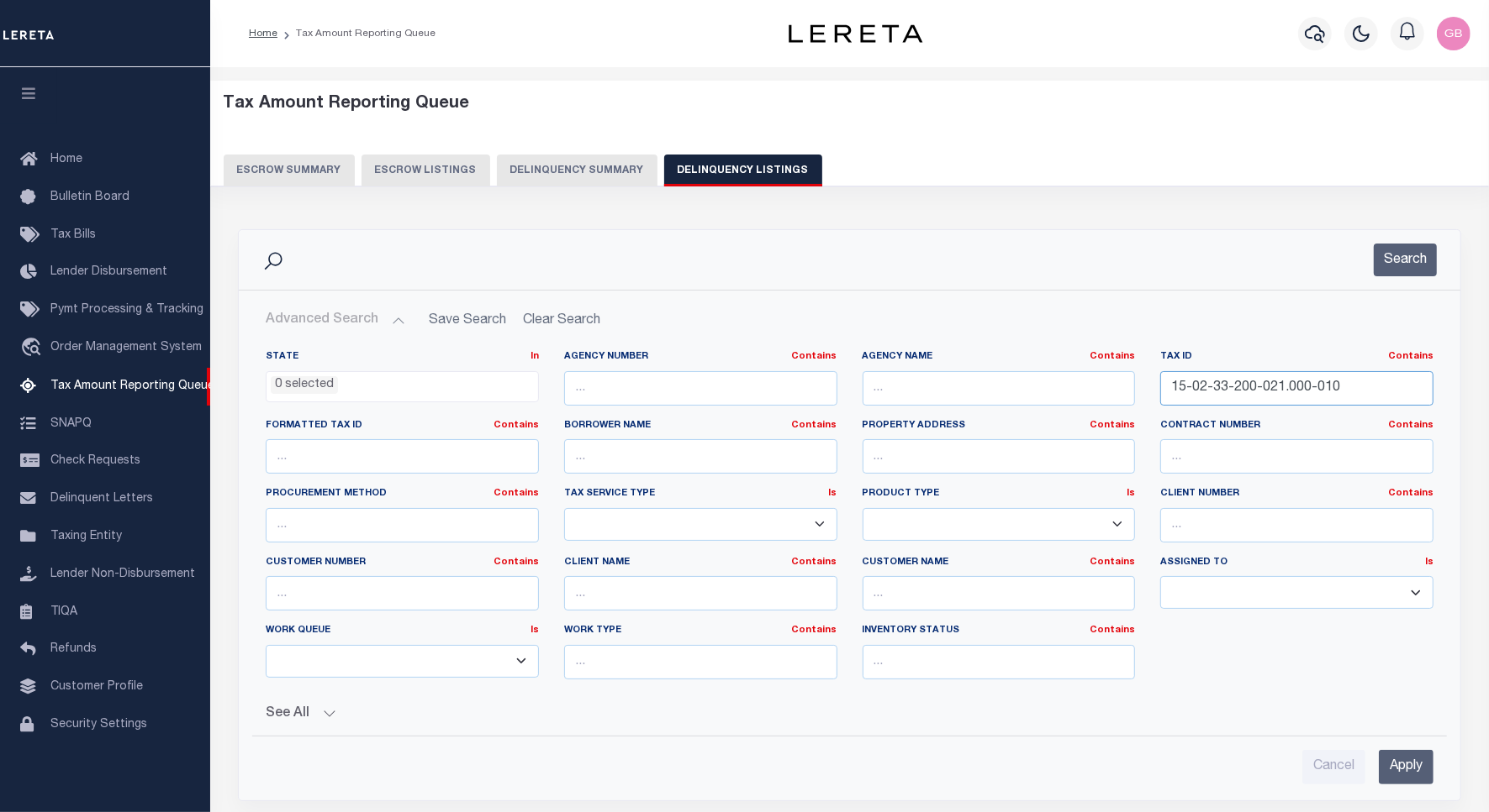
click at [1214, 396] on input "15-02-33-200-021.000-010" at bounding box center [1296, 389] width 273 height 35
paste input "4-14-200-018.000-019"
type input "15-04-14-200-018.000-019"
click at [1345, 261] on div "Search" at bounding box center [849, 260] width 1194 height 33
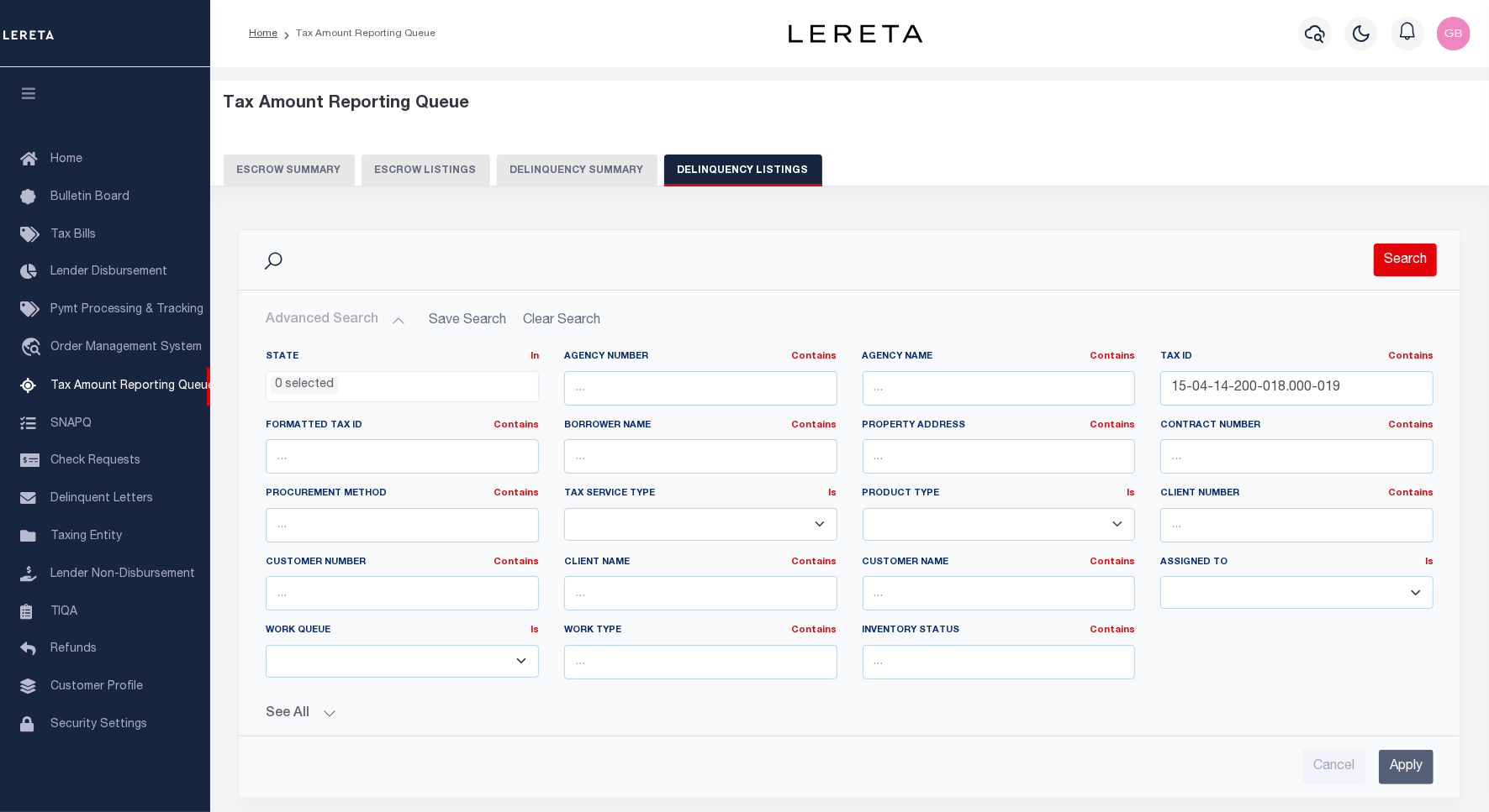
click at [1394, 271] on button "Search" at bounding box center [1405, 260] width 63 height 33
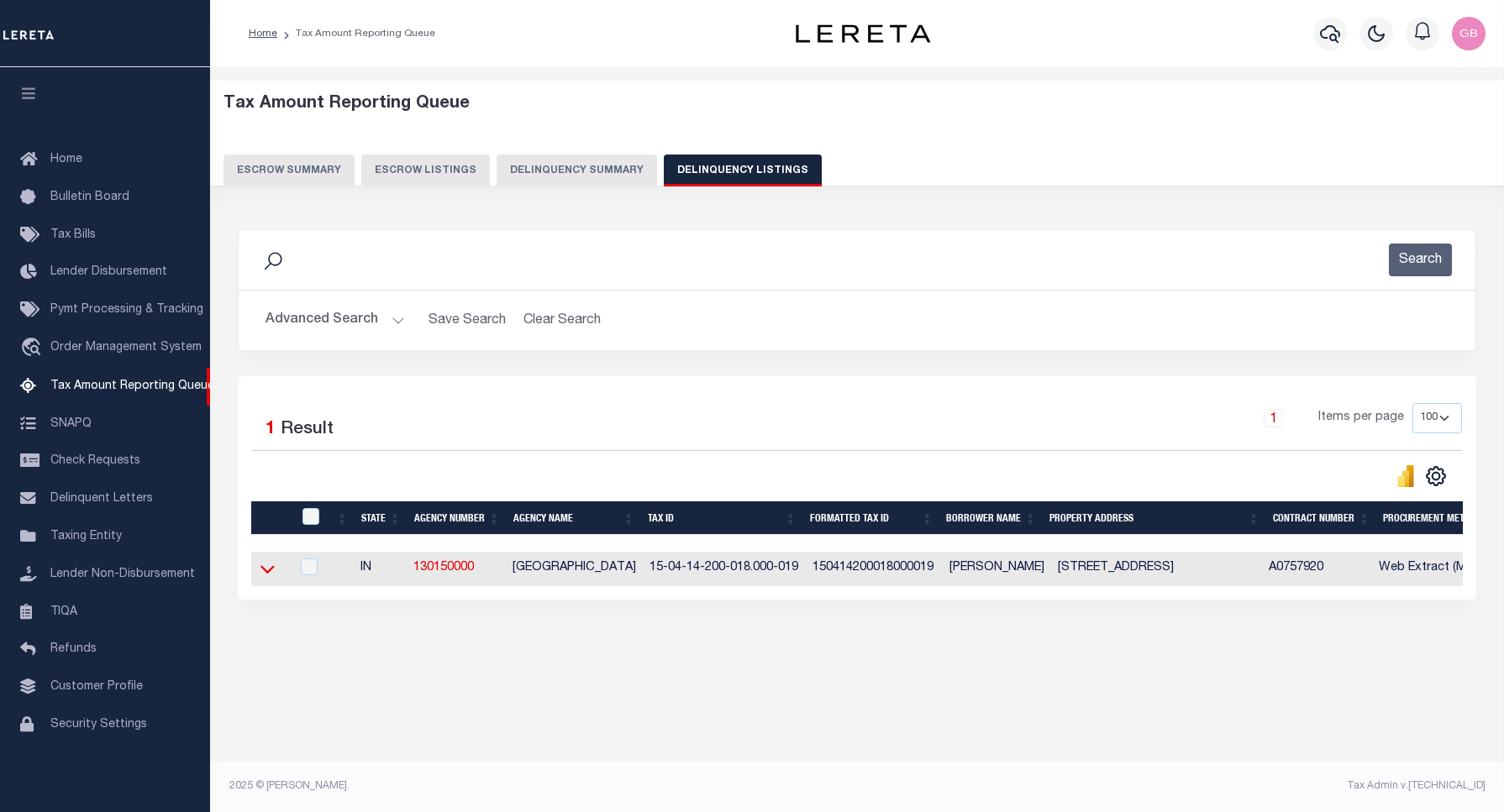
click at [274, 571] on icon at bounding box center [268, 569] width 14 height 17
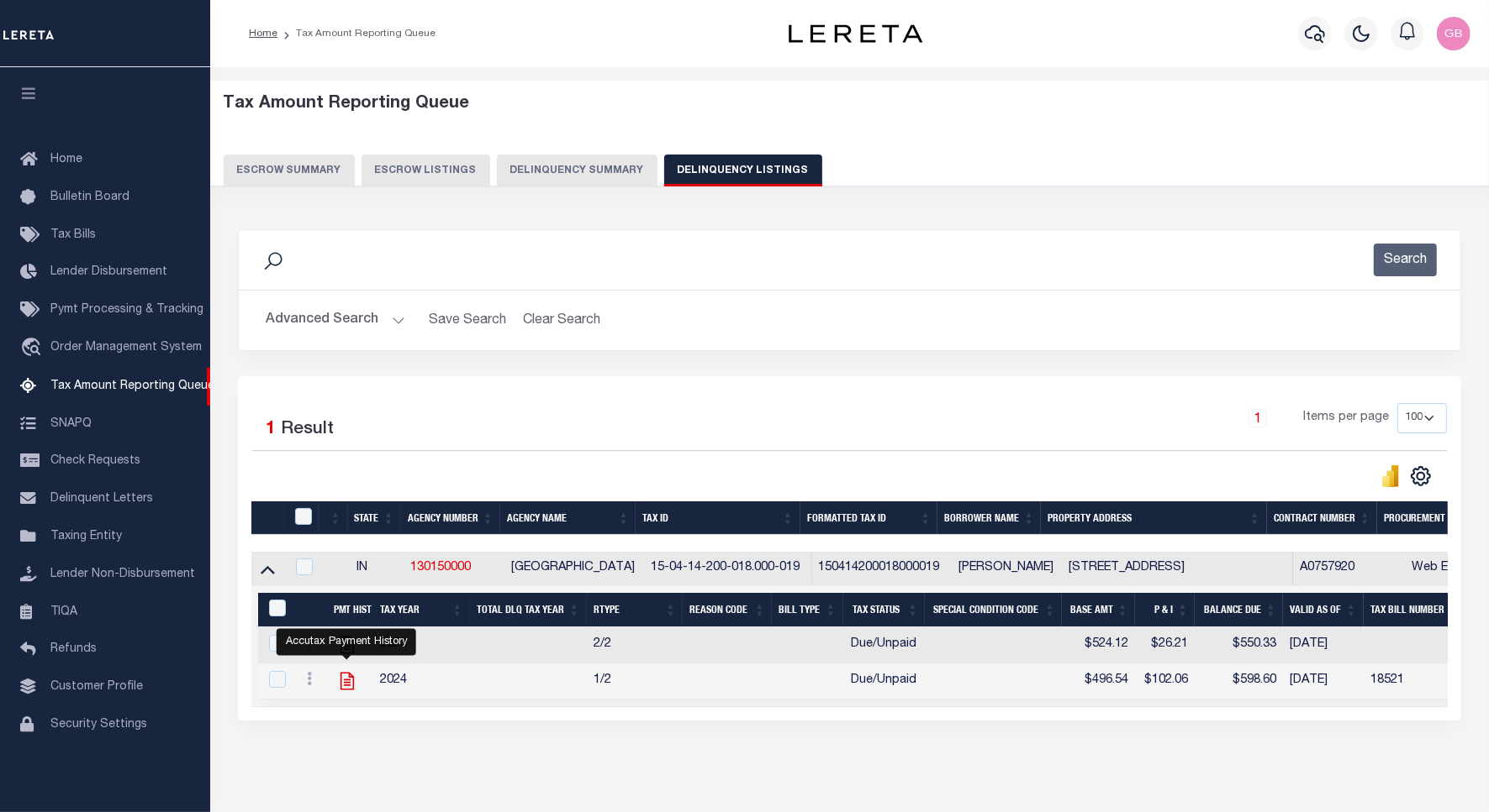
click at [352, 693] on icon "" at bounding box center [346, 680] width 22 height 22
checkbox input "true"
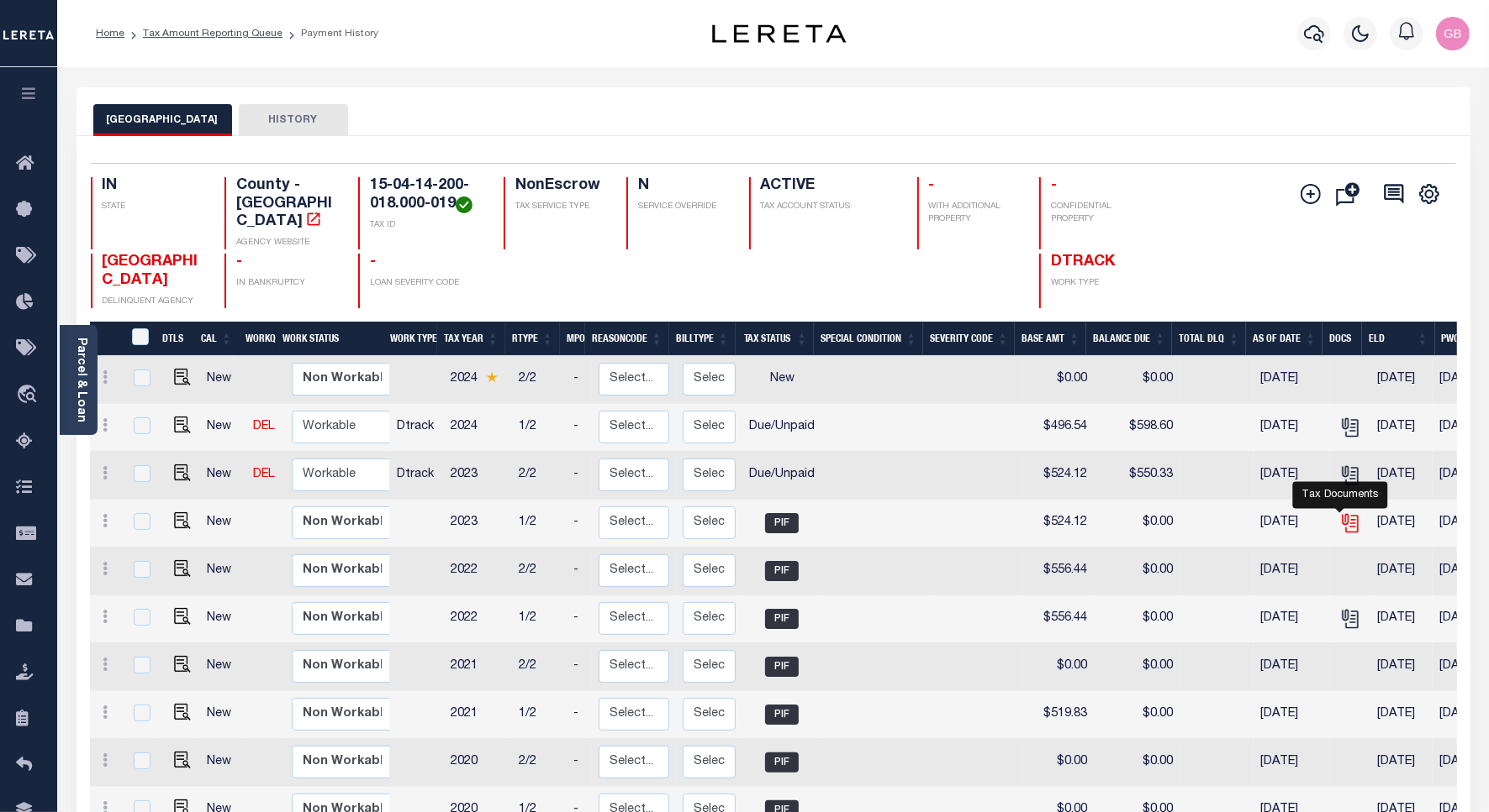
click at [1339, 514] on icon "" at bounding box center [1350, 523] width 22 height 22
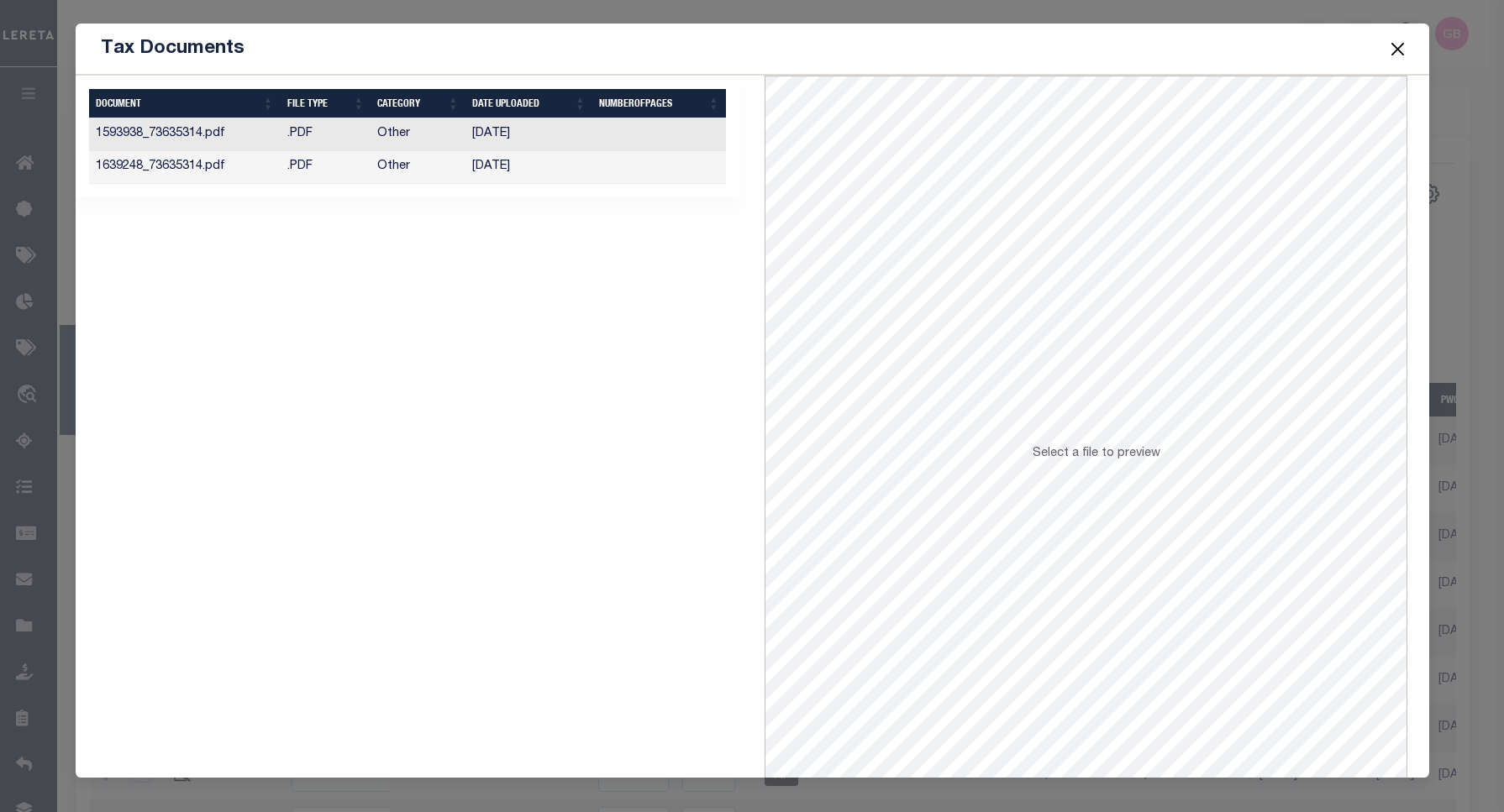
click at [204, 135] on td "1593938_73635314.pdf" at bounding box center [184, 135] width 191 height 33
click at [1389, 41] on button "Close" at bounding box center [1397, 48] width 22 height 22
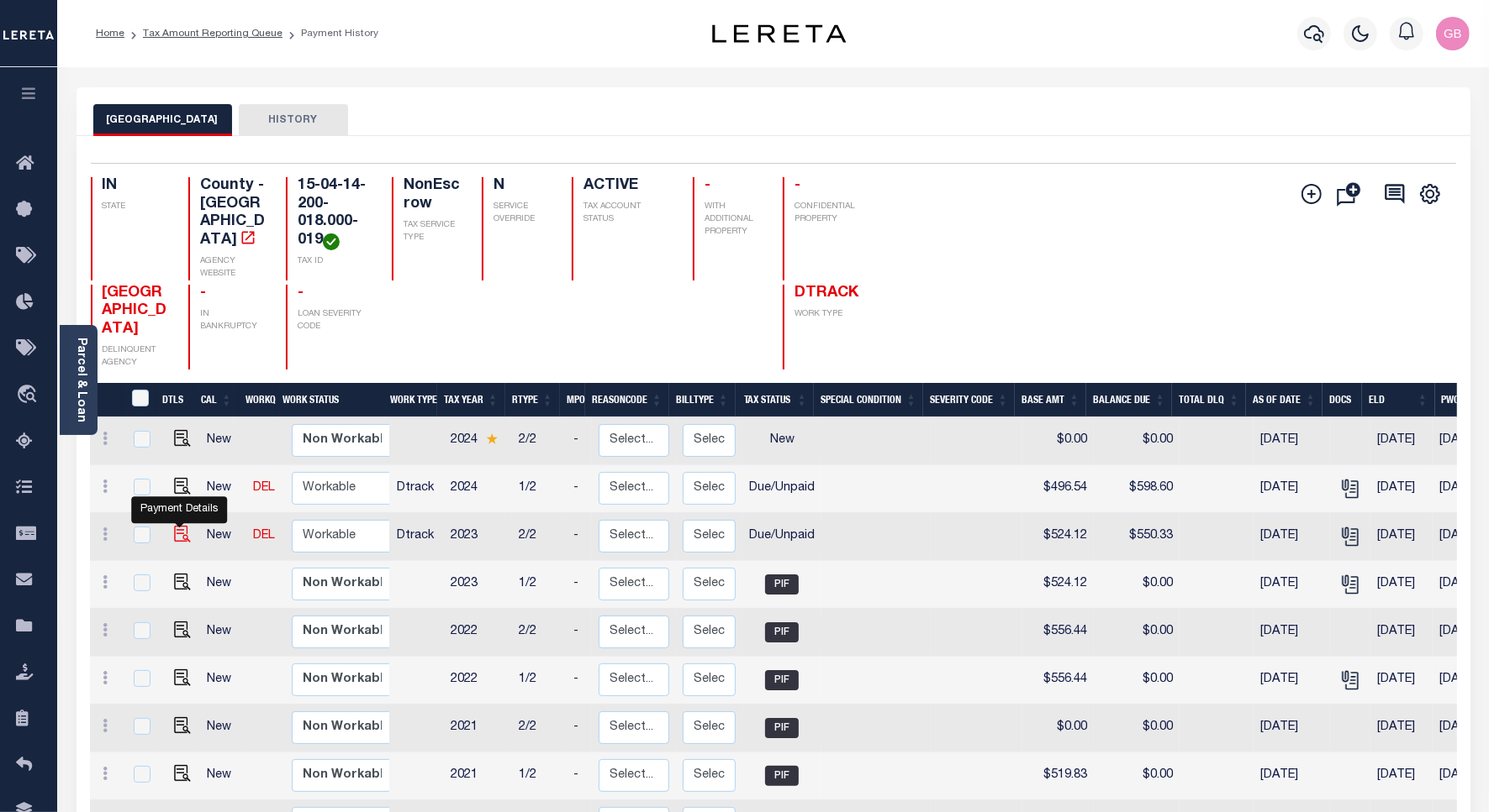
click at [185, 543] on img "" at bounding box center [182, 533] width 16 height 16
checkbox input "true"
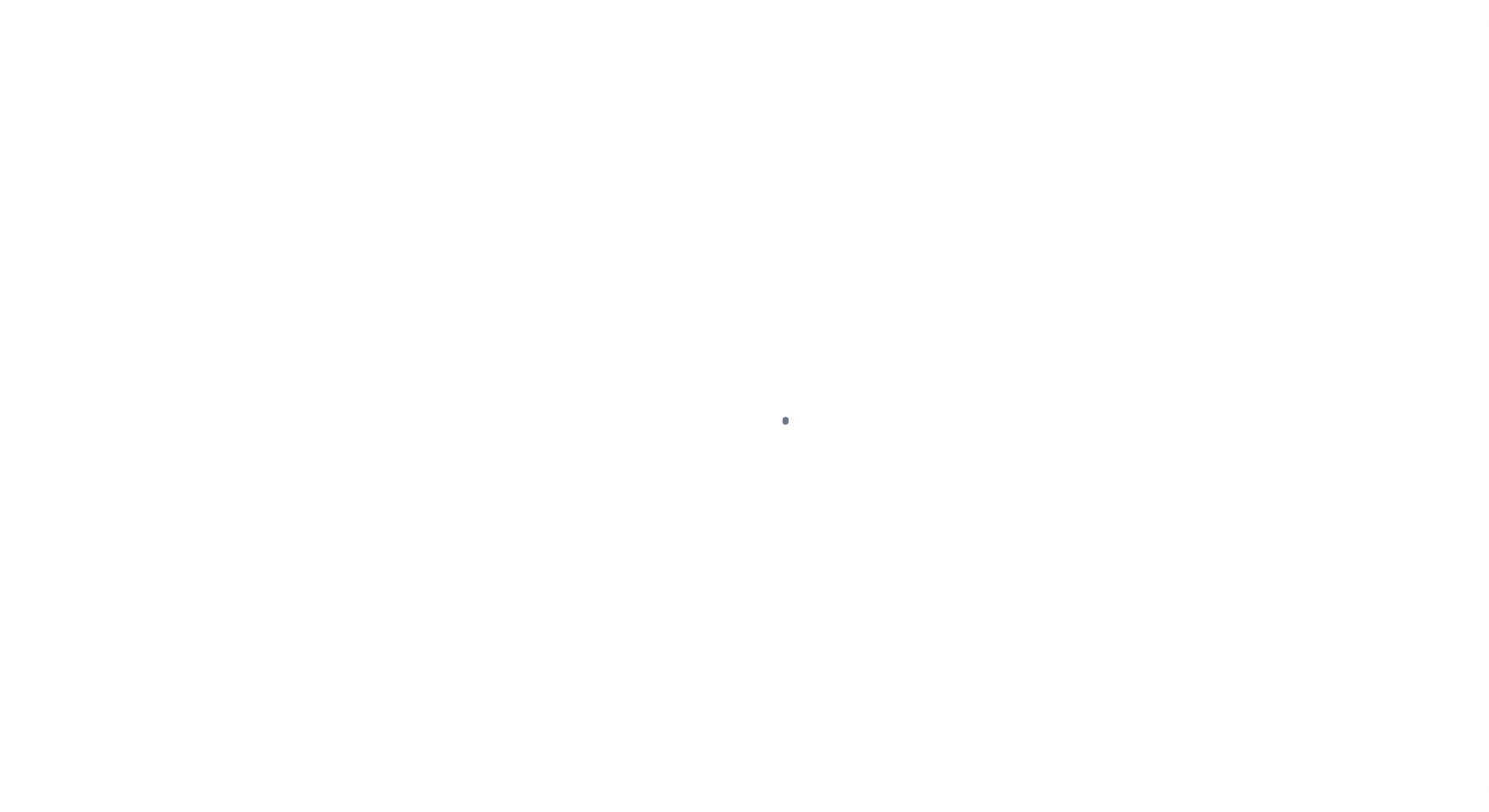
select select "DUE"
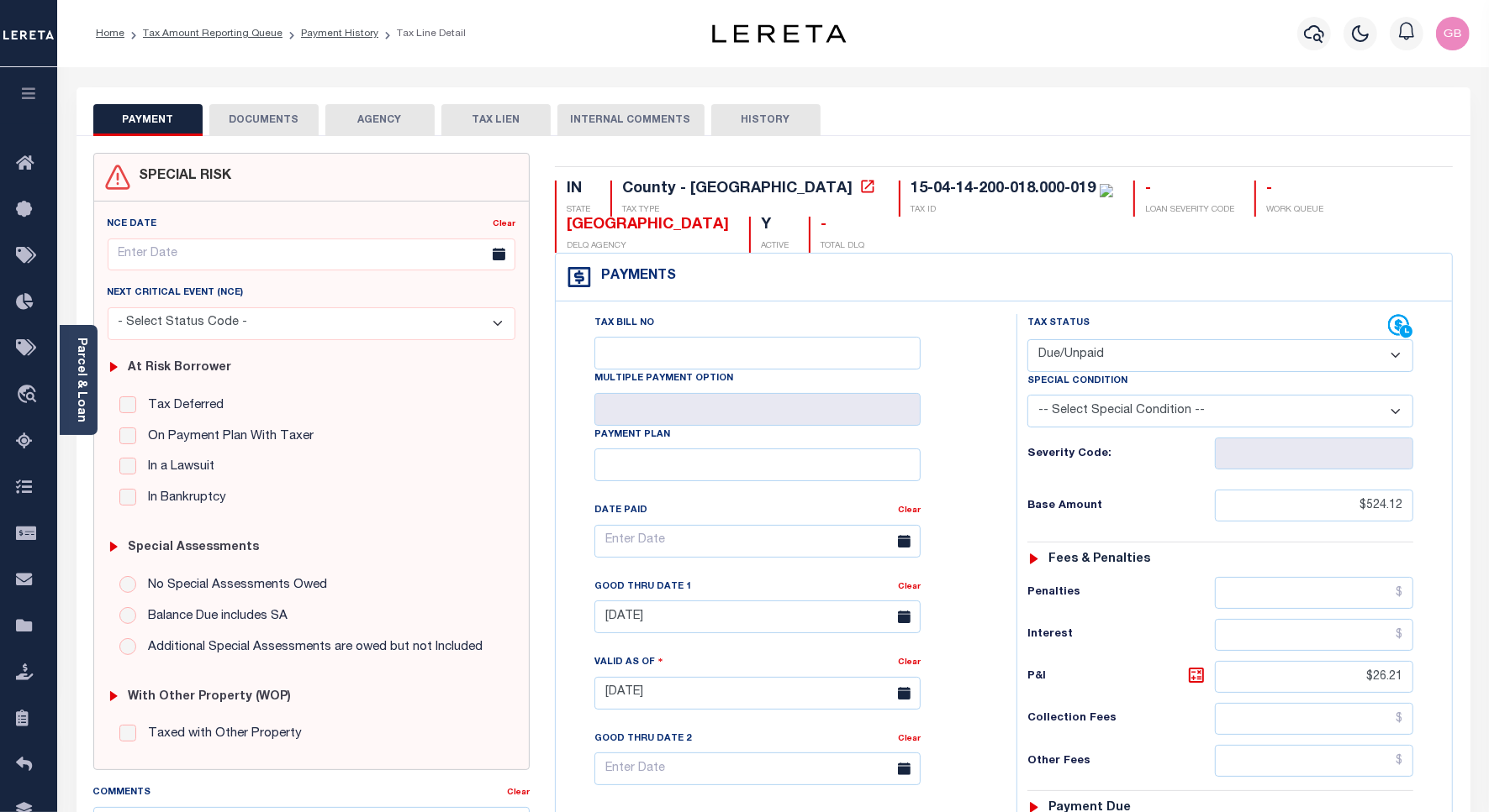
click at [291, 123] on button "DOCUMENTS" at bounding box center [264, 119] width 109 height 32
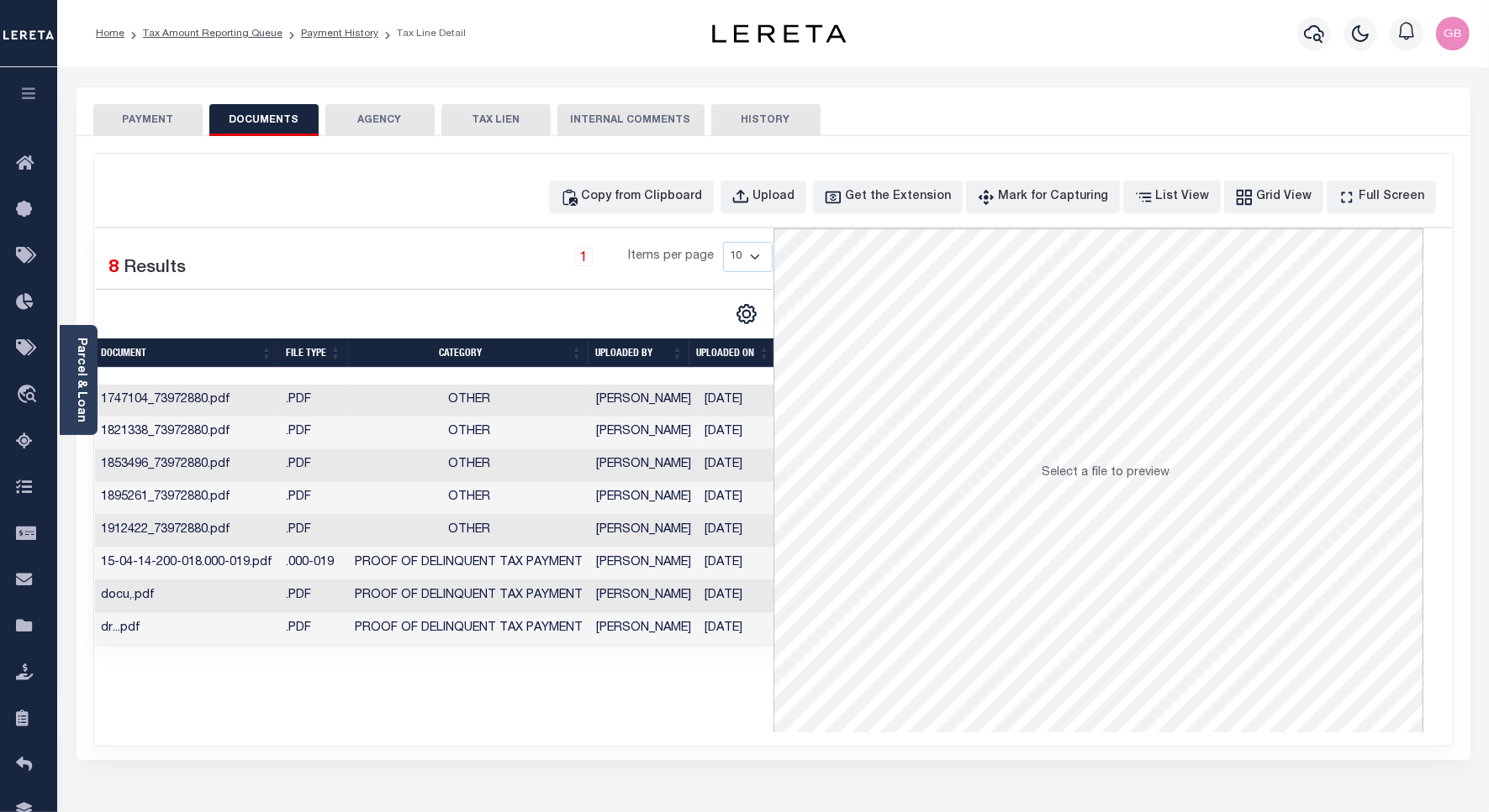
click at [206, 628] on td "dr...pdf" at bounding box center [187, 629] width 185 height 33
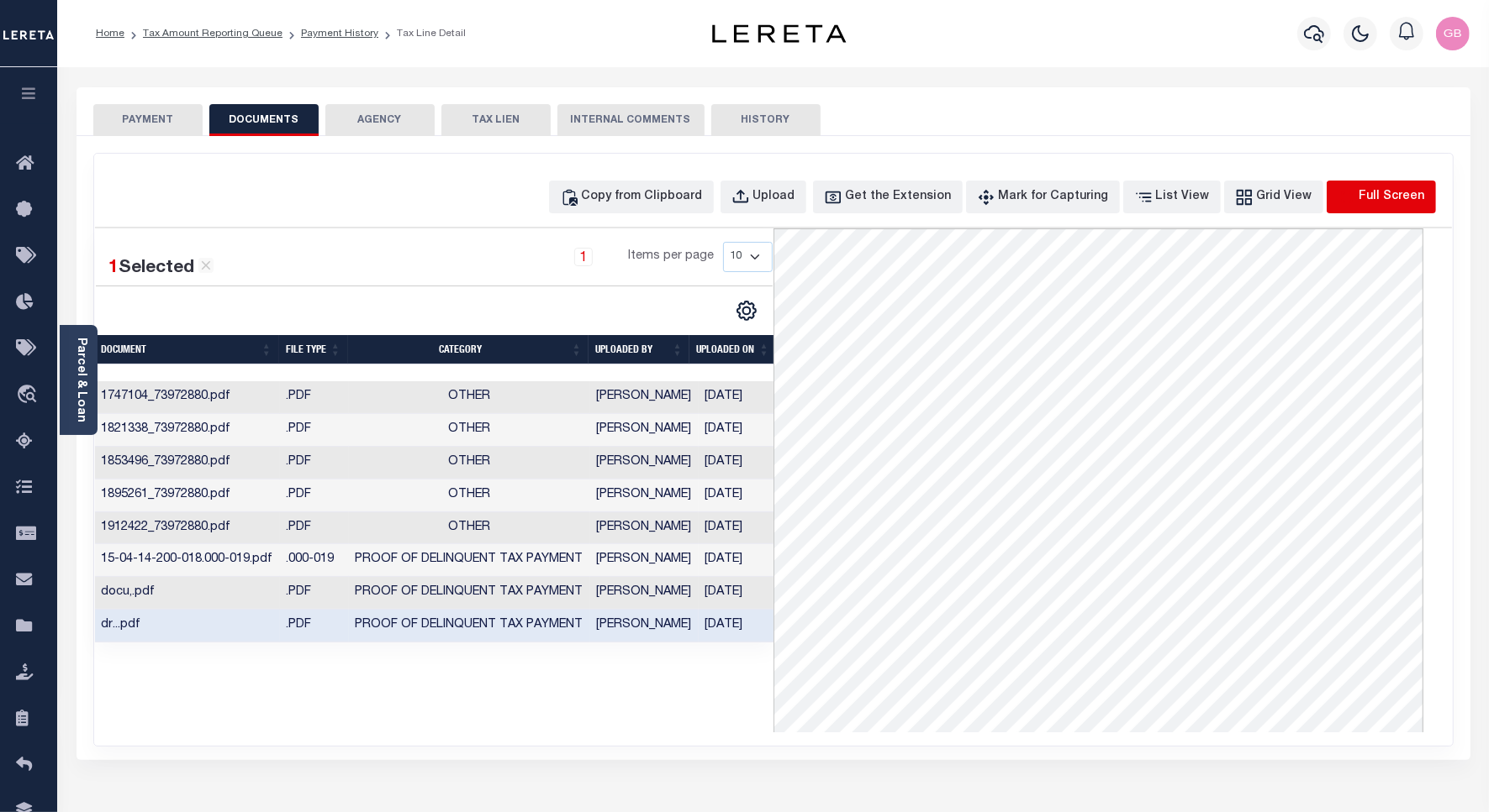
click at [1356, 188] on icon "button" at bounding box center [1346, 197] width 18 height 18
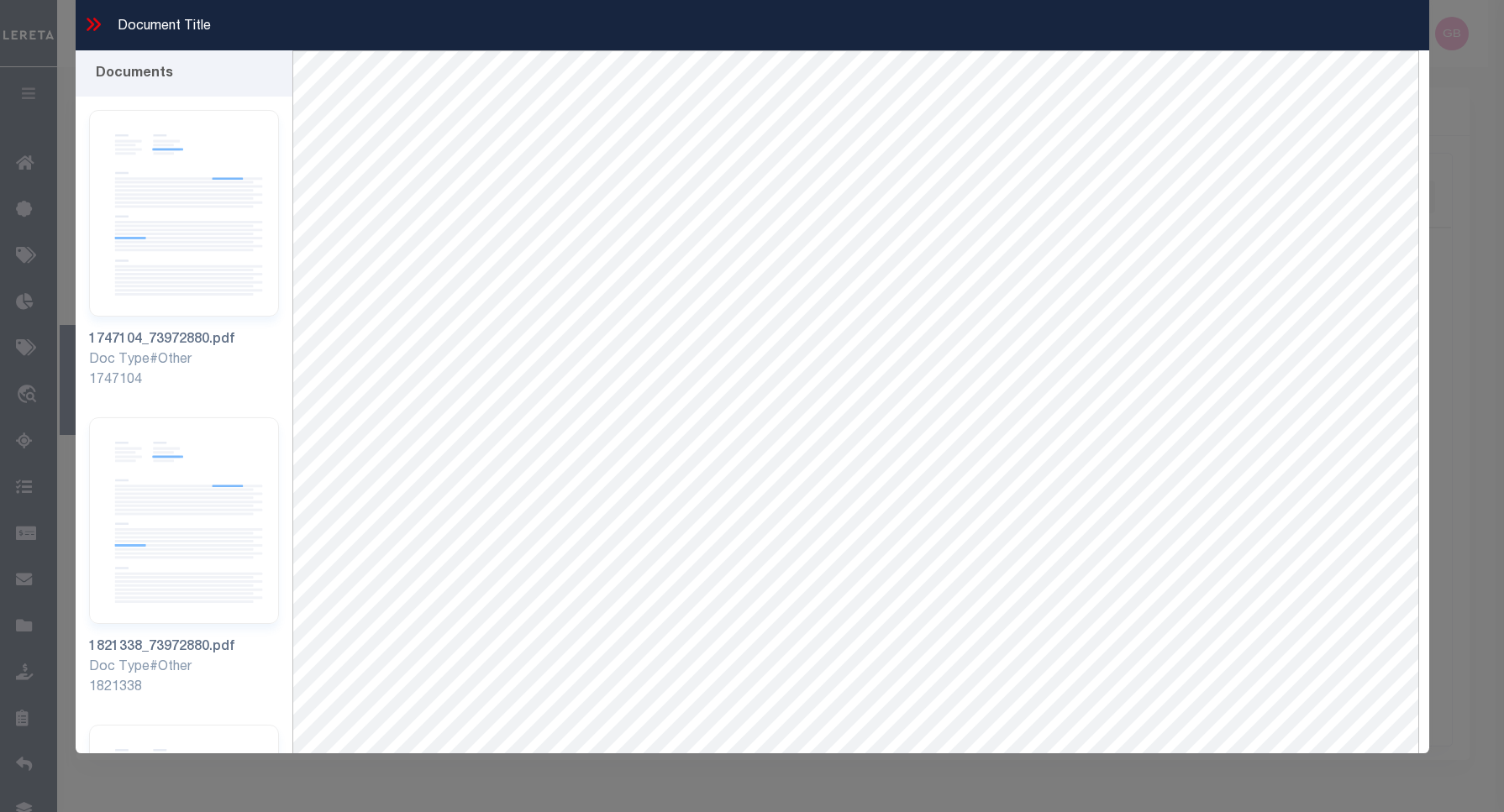
click at [95, 19] on icon at bounding box center [96, 24] width 8 height 14
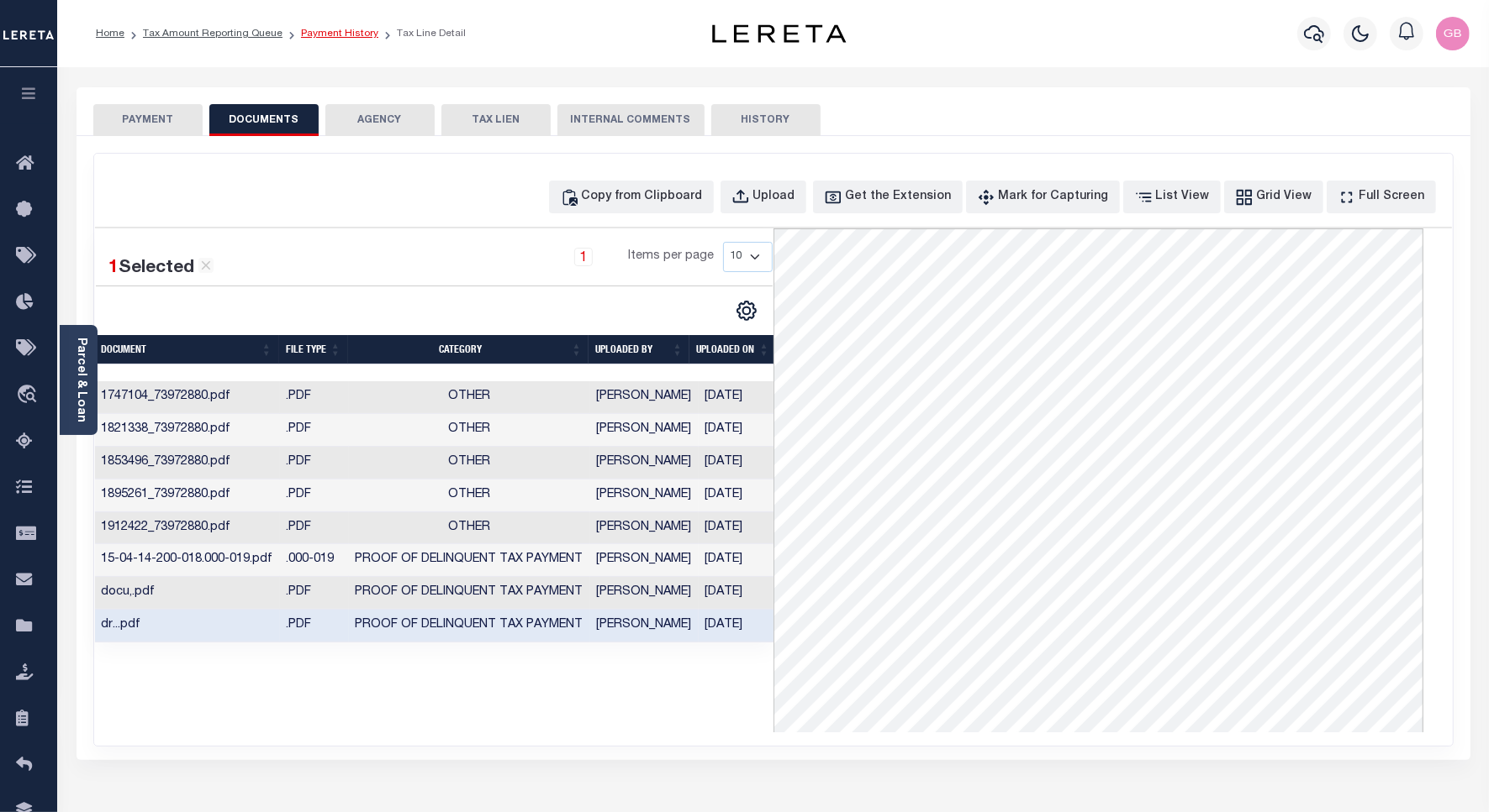
click at [351, 35] on link "Payment History" at bounding box center [339, 34] width 77 height 10
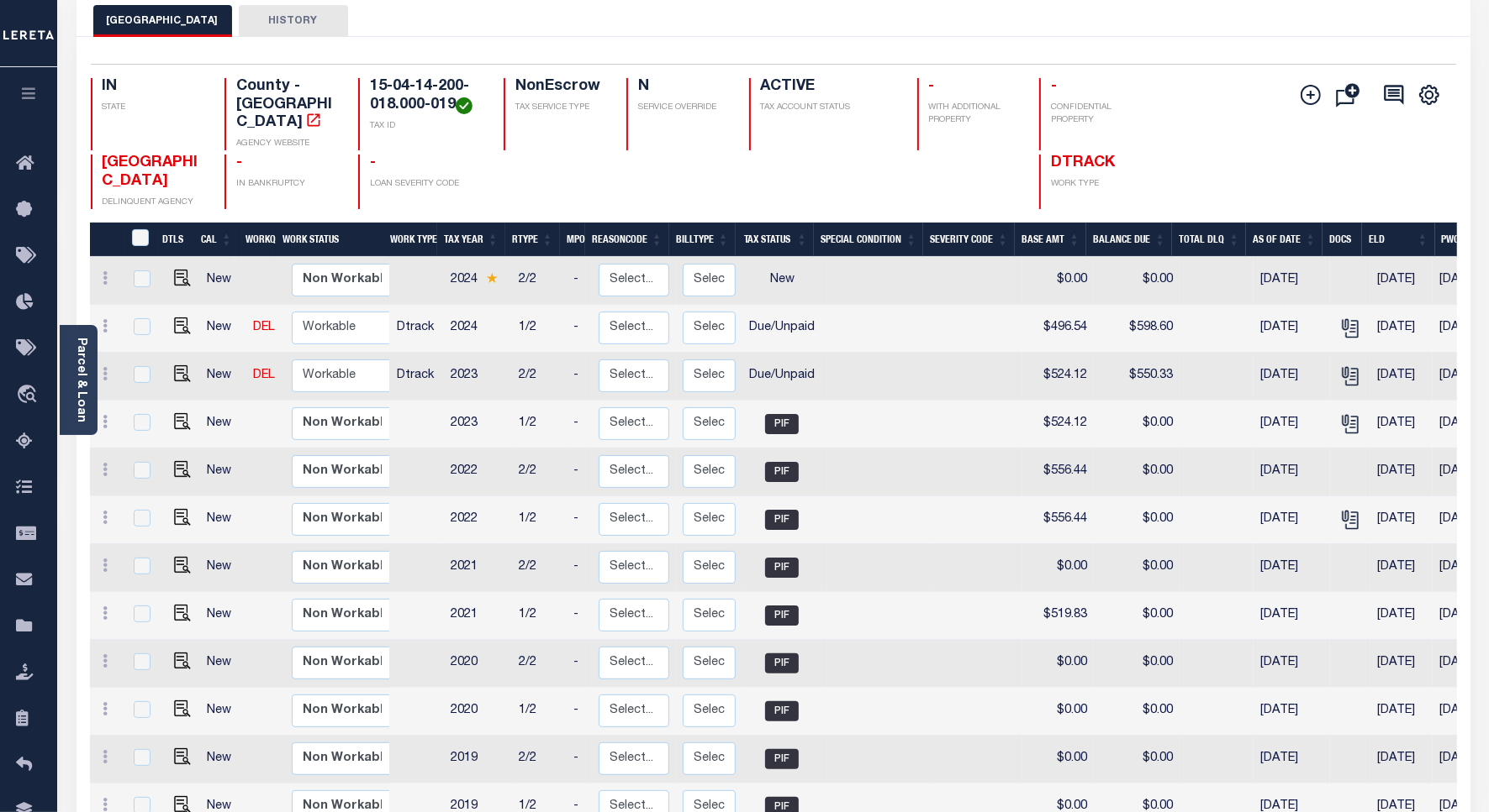
scroll to position [105, 0]
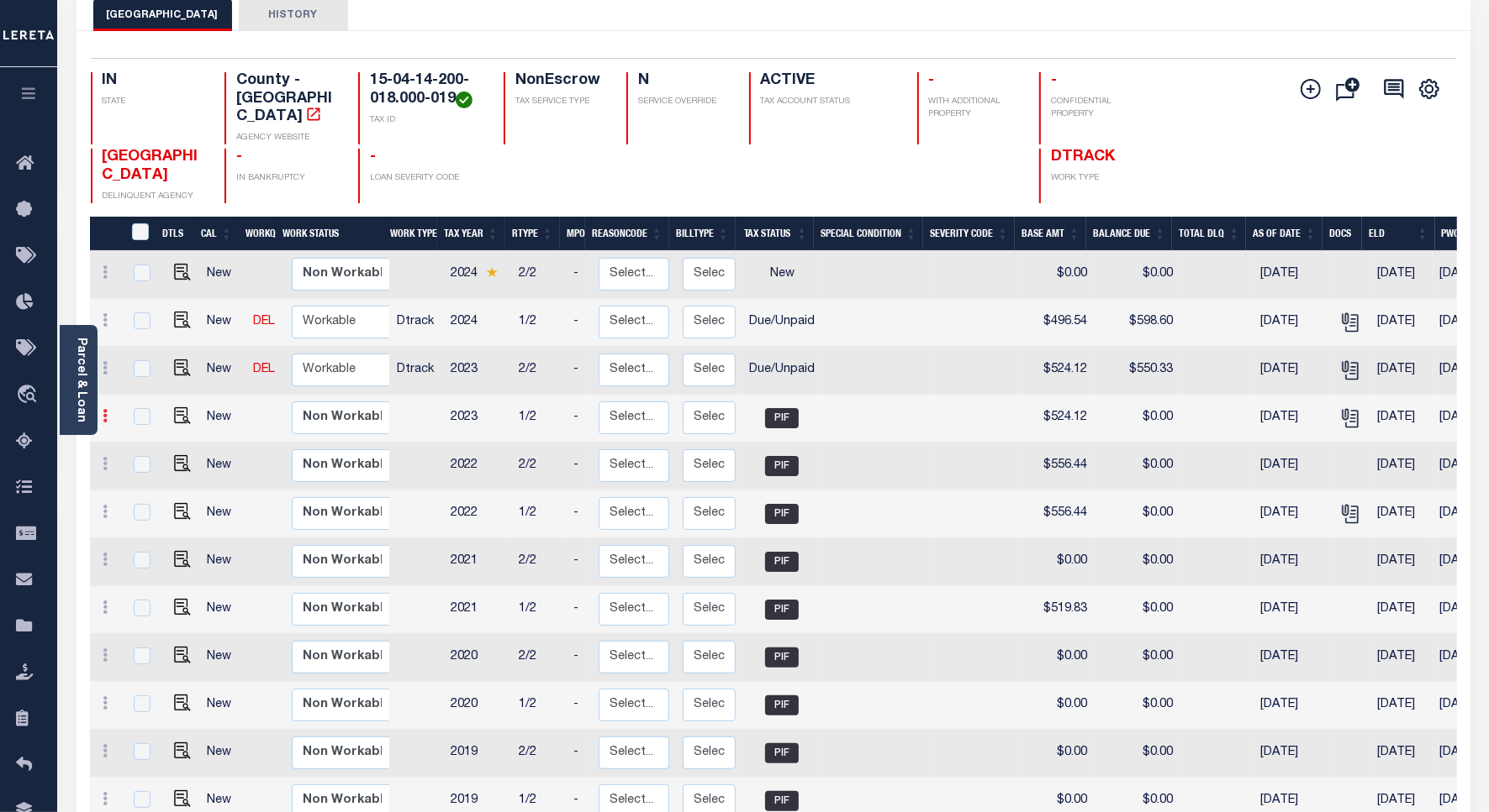
click at [106, 409] on icon at bounding box center [106, 416] width 5 height 14
click at [139, 465] on img at bounding box center [145, 474] width 16 height 17
type input "$524.12"
type input "$0.00"
type input "[DATE]"
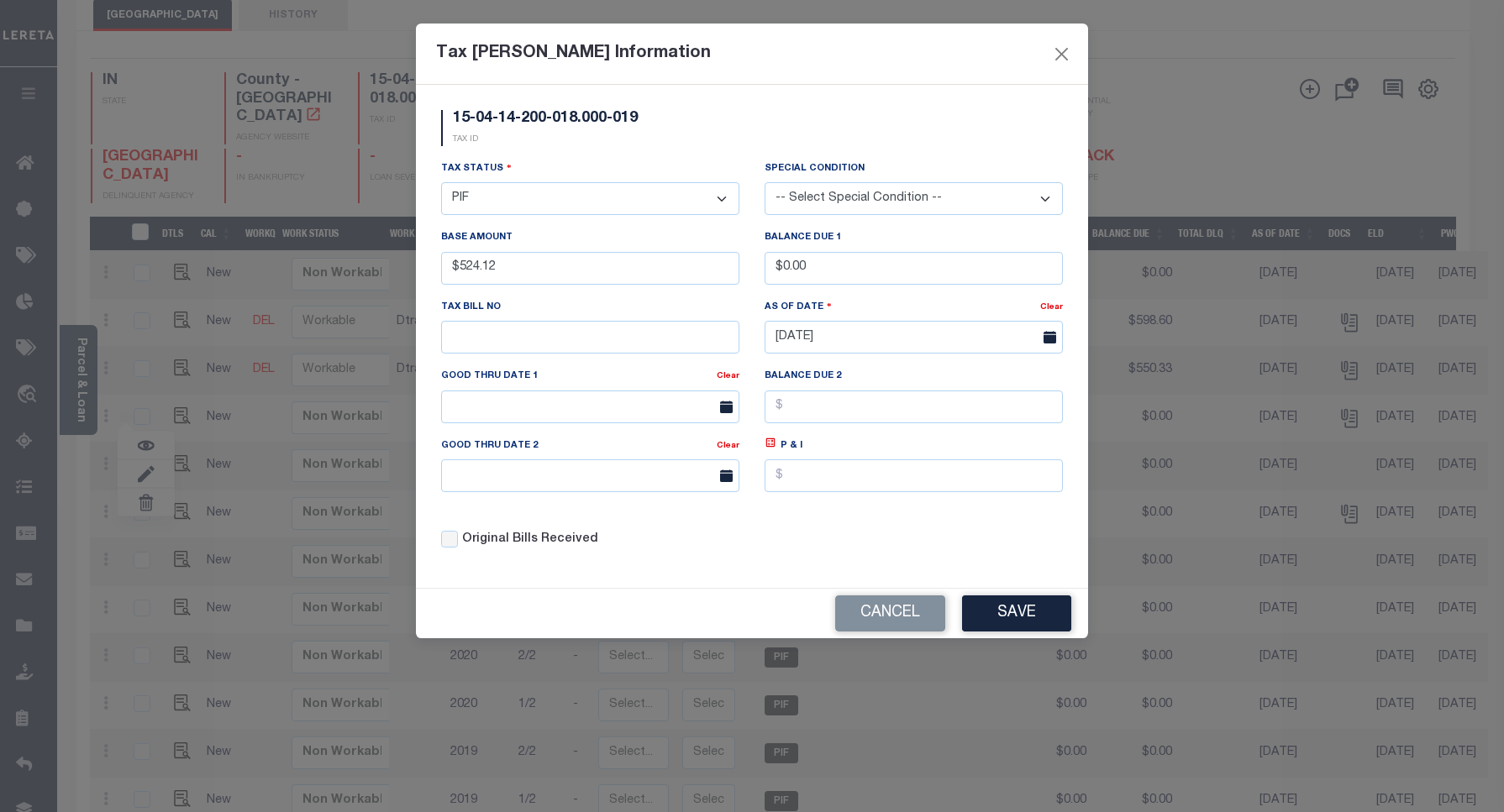
click at [598, 210] on select "- Select Status - Open Due/Unpaid Paid Incomplete No Tax Due Internal Refund Pr…" at bounding box center [590, 199] width 298 height 33
click at [594, 207] on select "- Select Status - Open Due/Unpaid Paid Incomplete No Tax Due Internal Refund Pr…" at bounding box center [590, 199] width 298 height 33
click at [1060, 46] on button "Close" at bounding box center [1062, 53] width 22 height 22
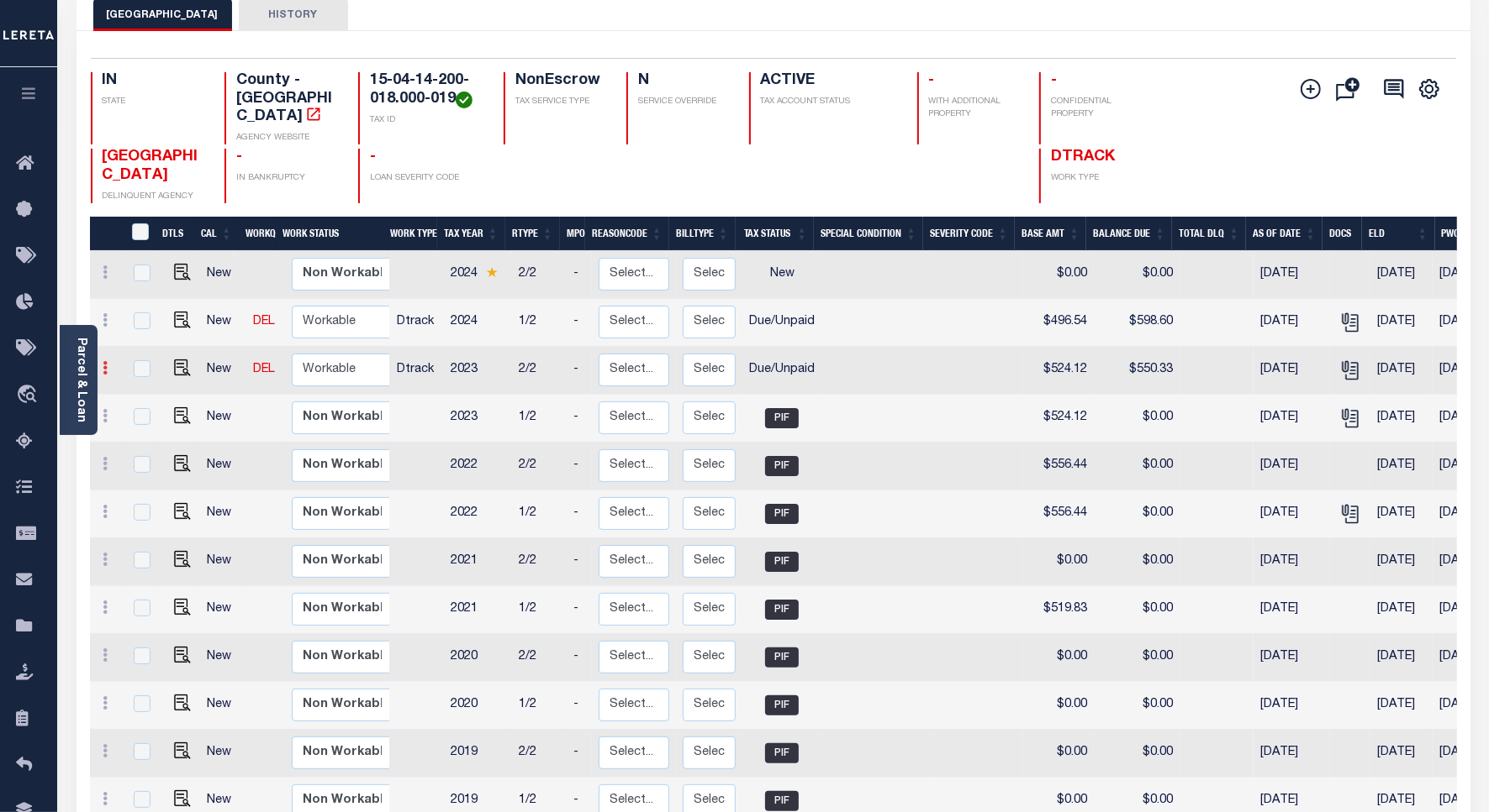
click at [103, 361] on icon at bounding box center [106, 368] width 5 height 14
click at [141, 416] on img at bounding box center [145, 425] width 16 height 17
select select "DUE"
type input "$524.12"
type input "$550.33"
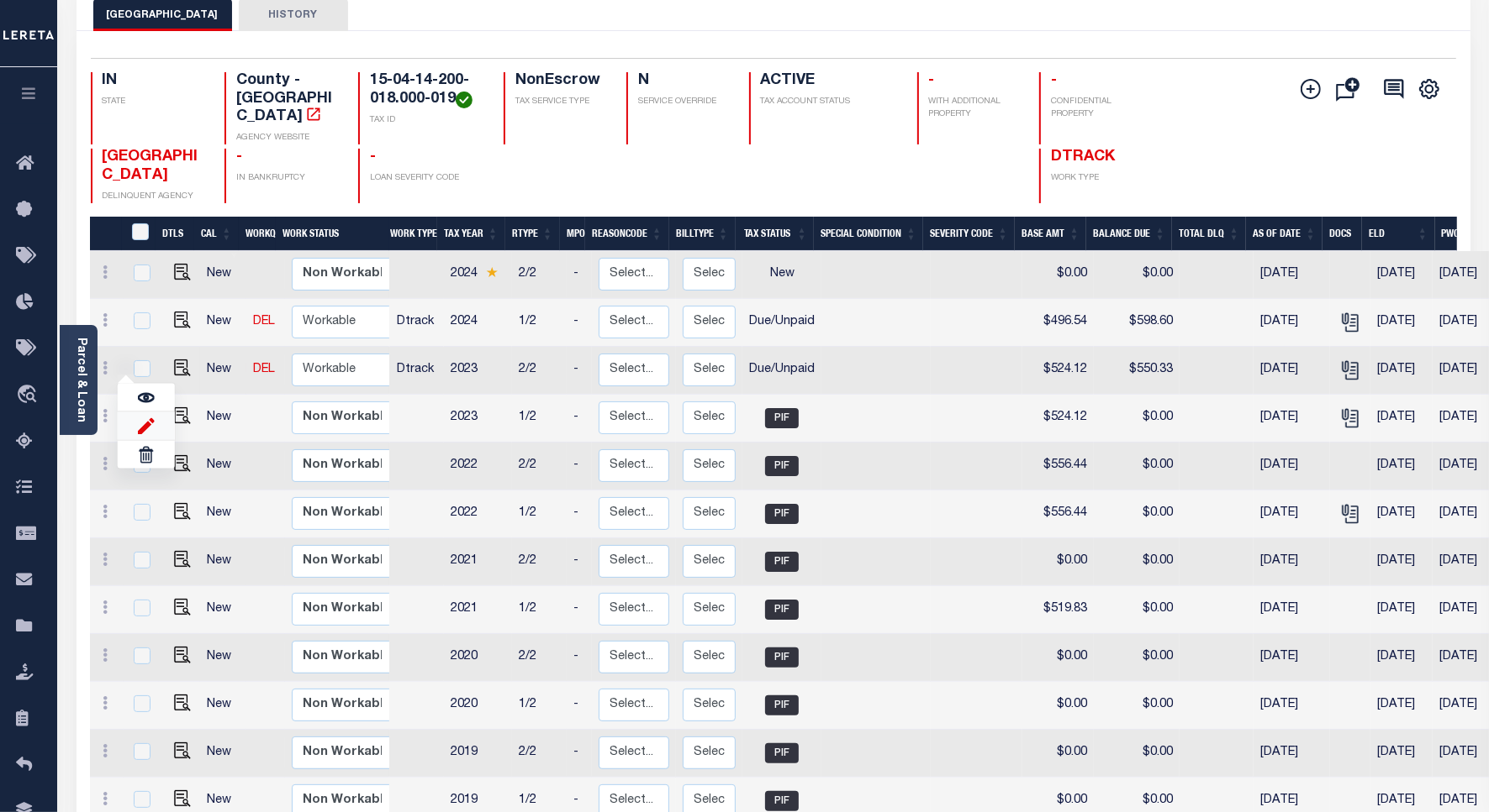
type input "[DATE]"
type input "$26.21"
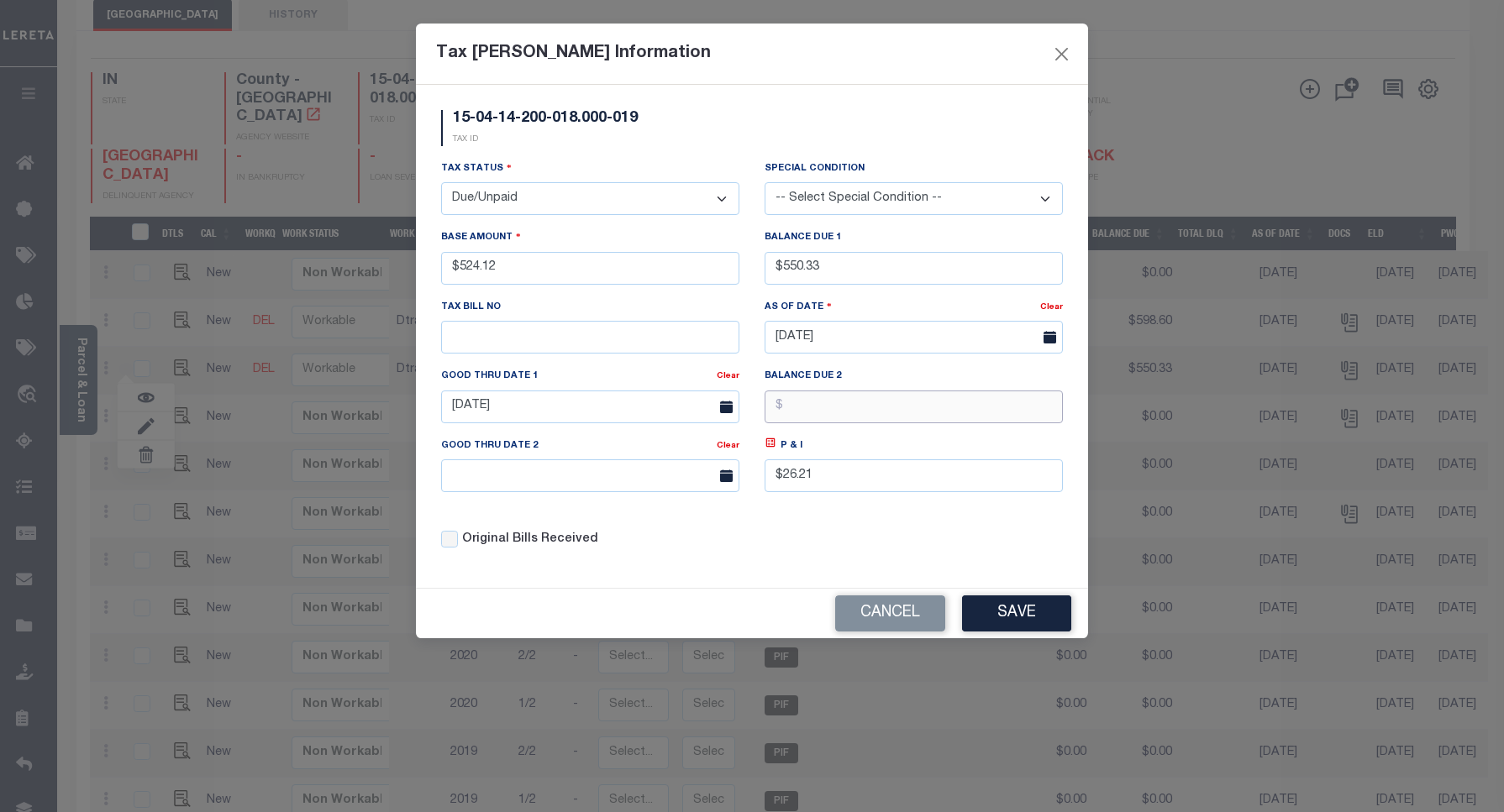
click at [862, 417] on input "text" at bounding box center [913, 407] width 298 height 33
drag, startPoint x: 823, startPoint y: 281, endPoint x: 787, endPoint y: 280, distance: 36.0
click at [787, 280] on input "$550.33" at bounding box center [913, 268] width 298 height 33
click at [880, 622] on button "Cancel" at bounding box center [890, 614] width 110 height 36
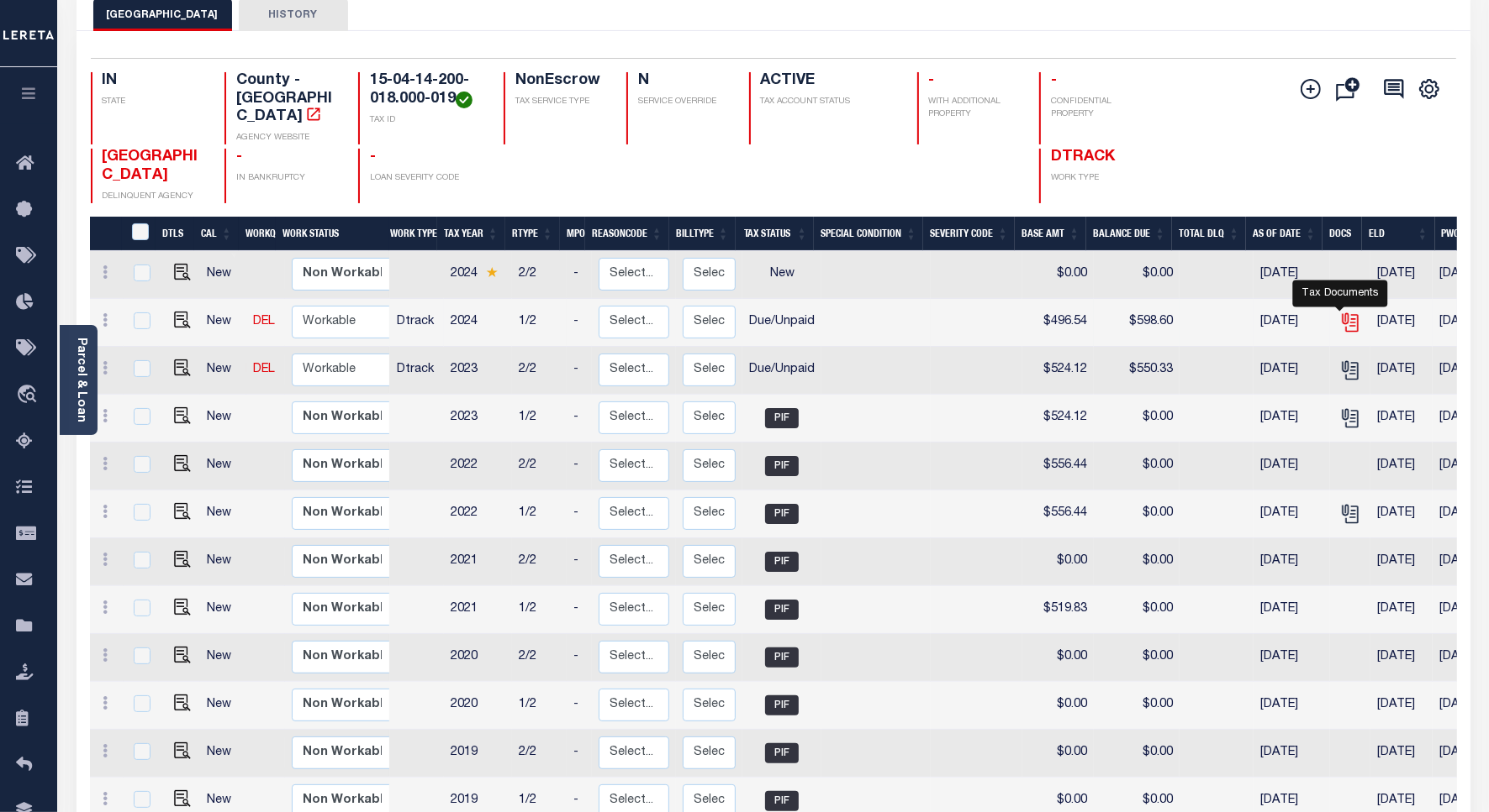
click at [1339, 312] on icon "" at bounding box center [1350, 322] width 22 height 22
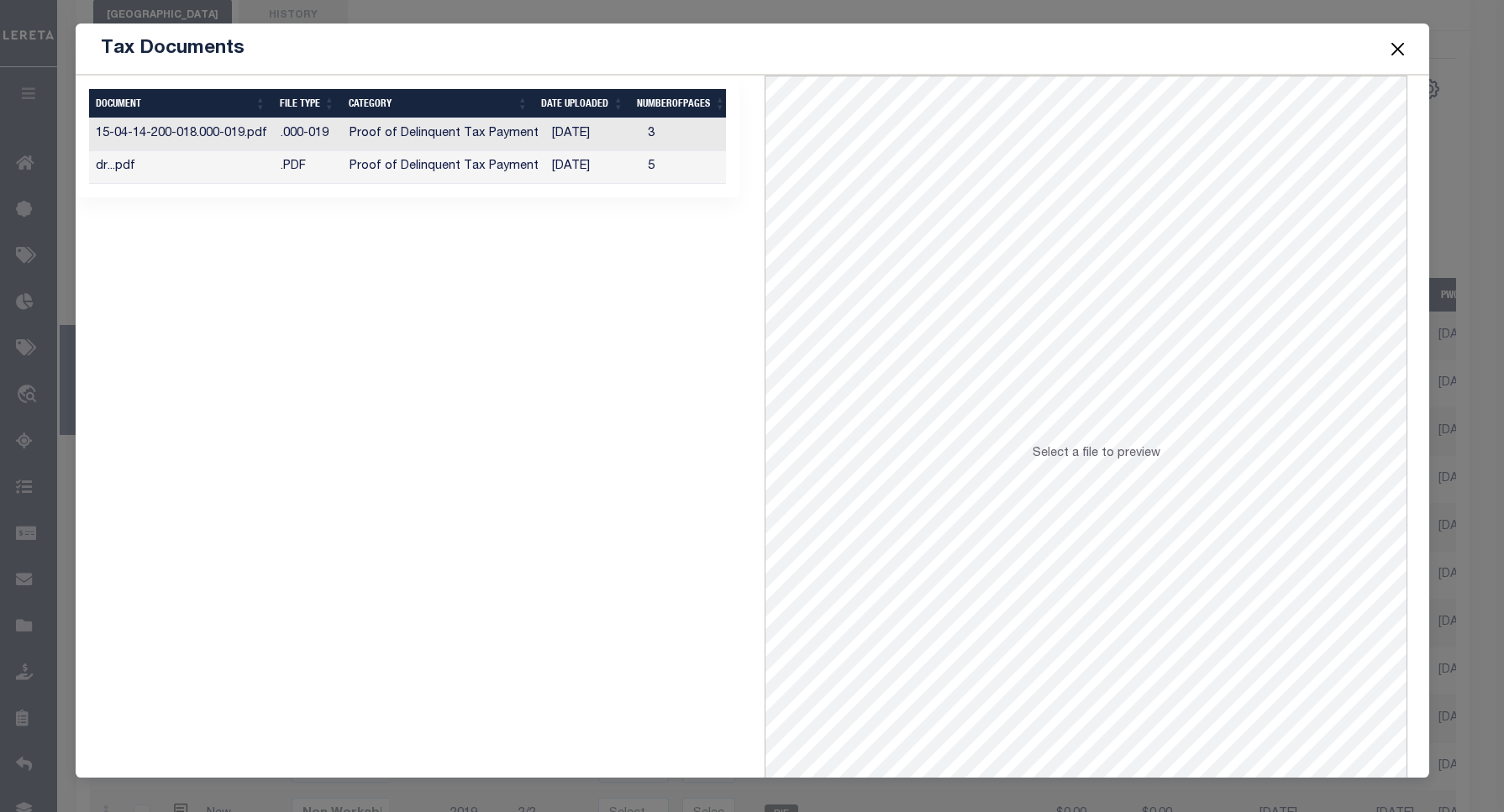
click at [565, 139] on td "06/16/2025" at bounding box center [593, 135] width 96 height 33
click at [1393, 46] on button "Close" at bounding box center [1397, 48] width 22 height 22
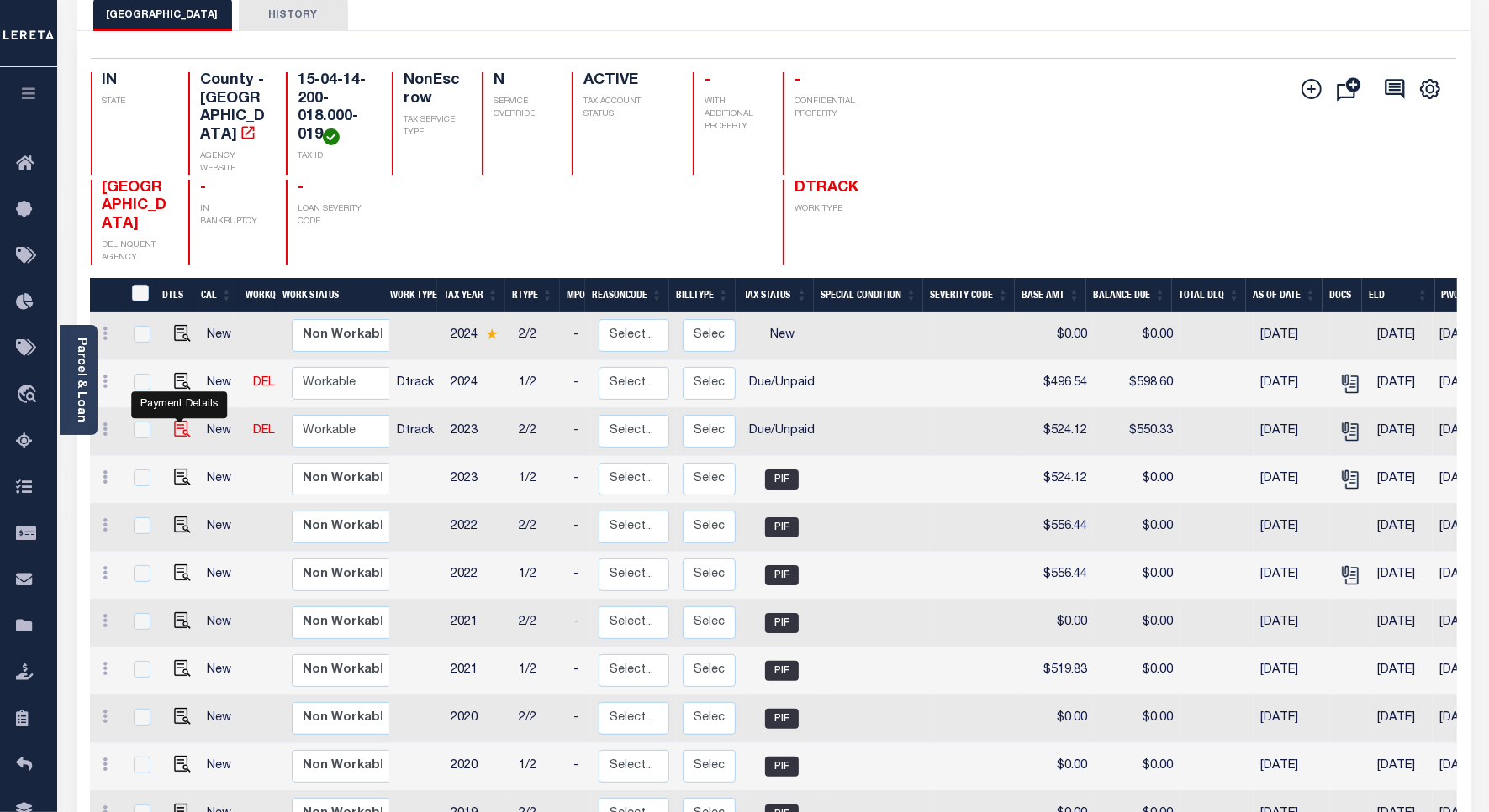
click at [182, 438] on img "" at bounding box center [182, 429] width 16 height 16
checkbox input "true"
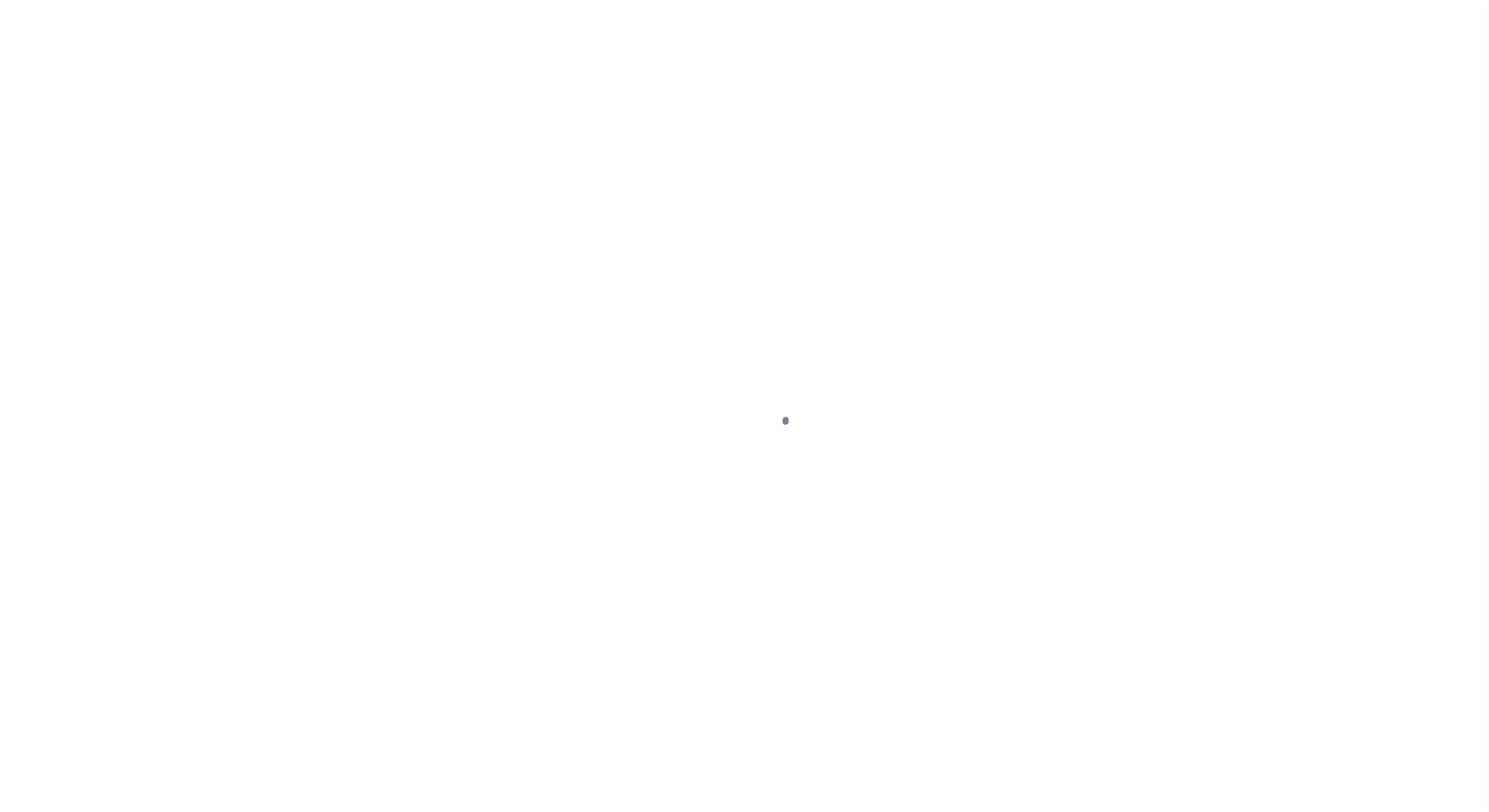
select select "DUE"
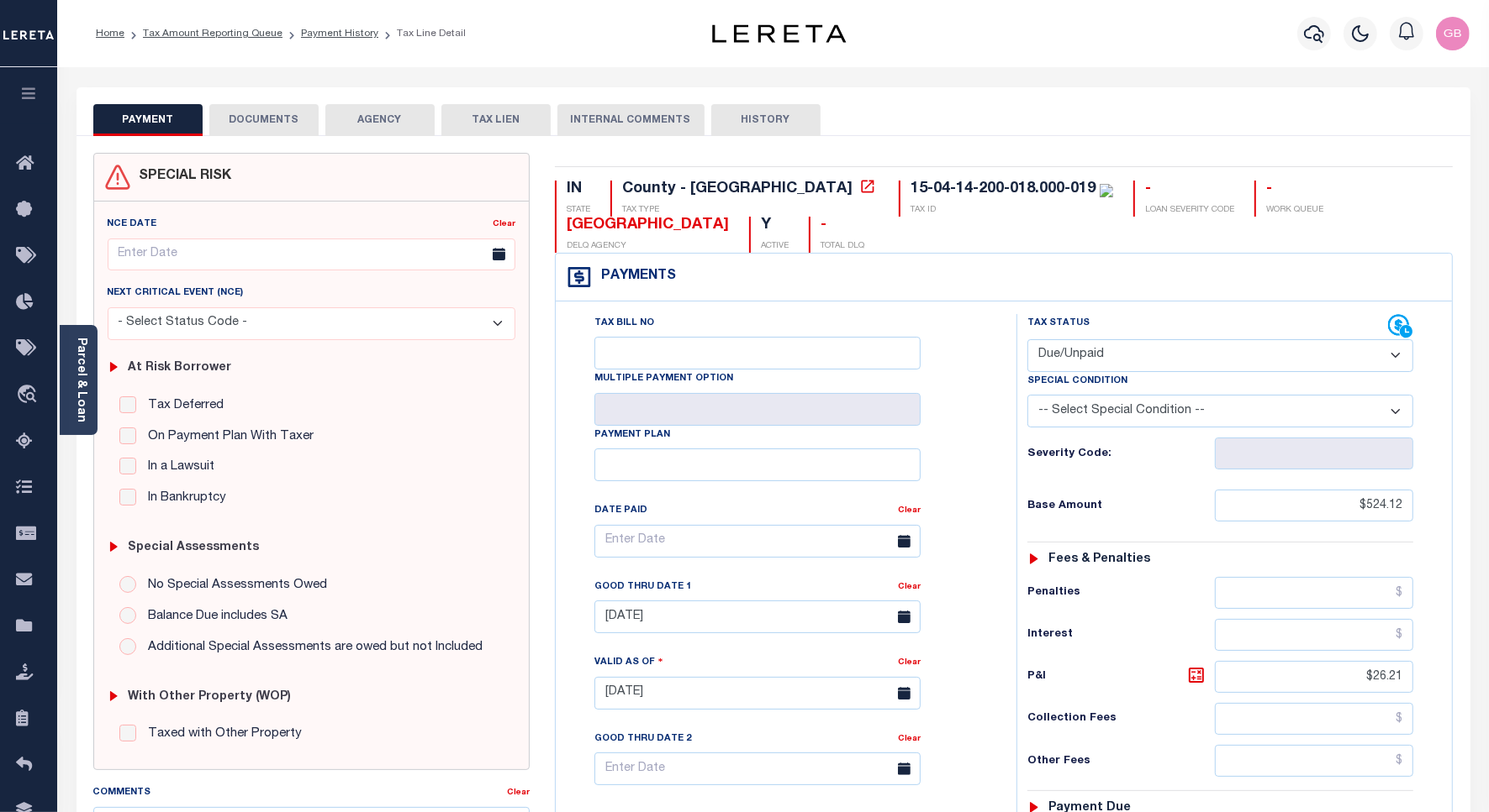
click at [263, 118] on button "DOCUMENTS" at bounding box center [264, 119] width 109 height 32
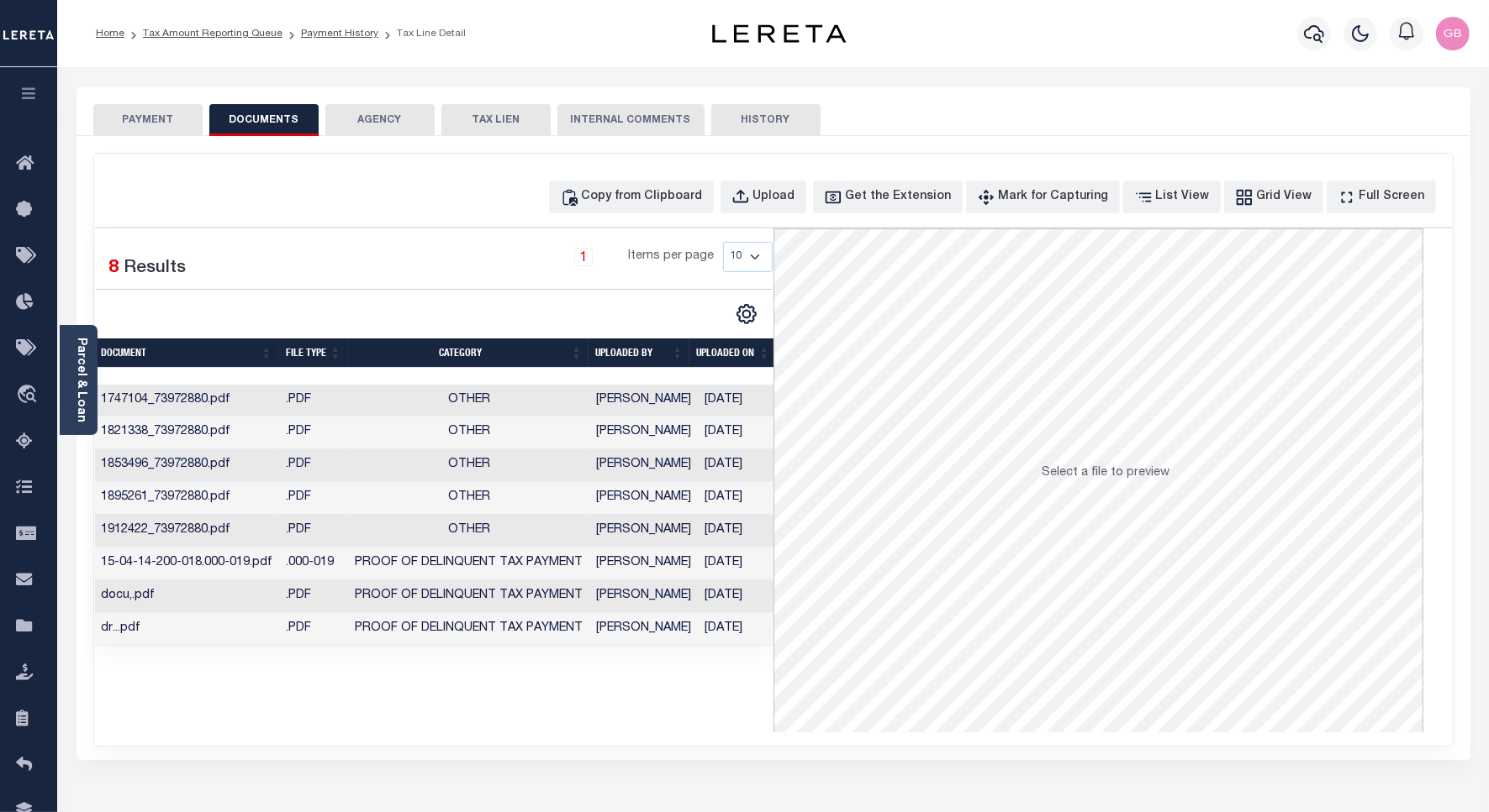
click at [608, 603] on td "[PERSON_NAME]" at bounding box center [644, 597] width 108 height 33
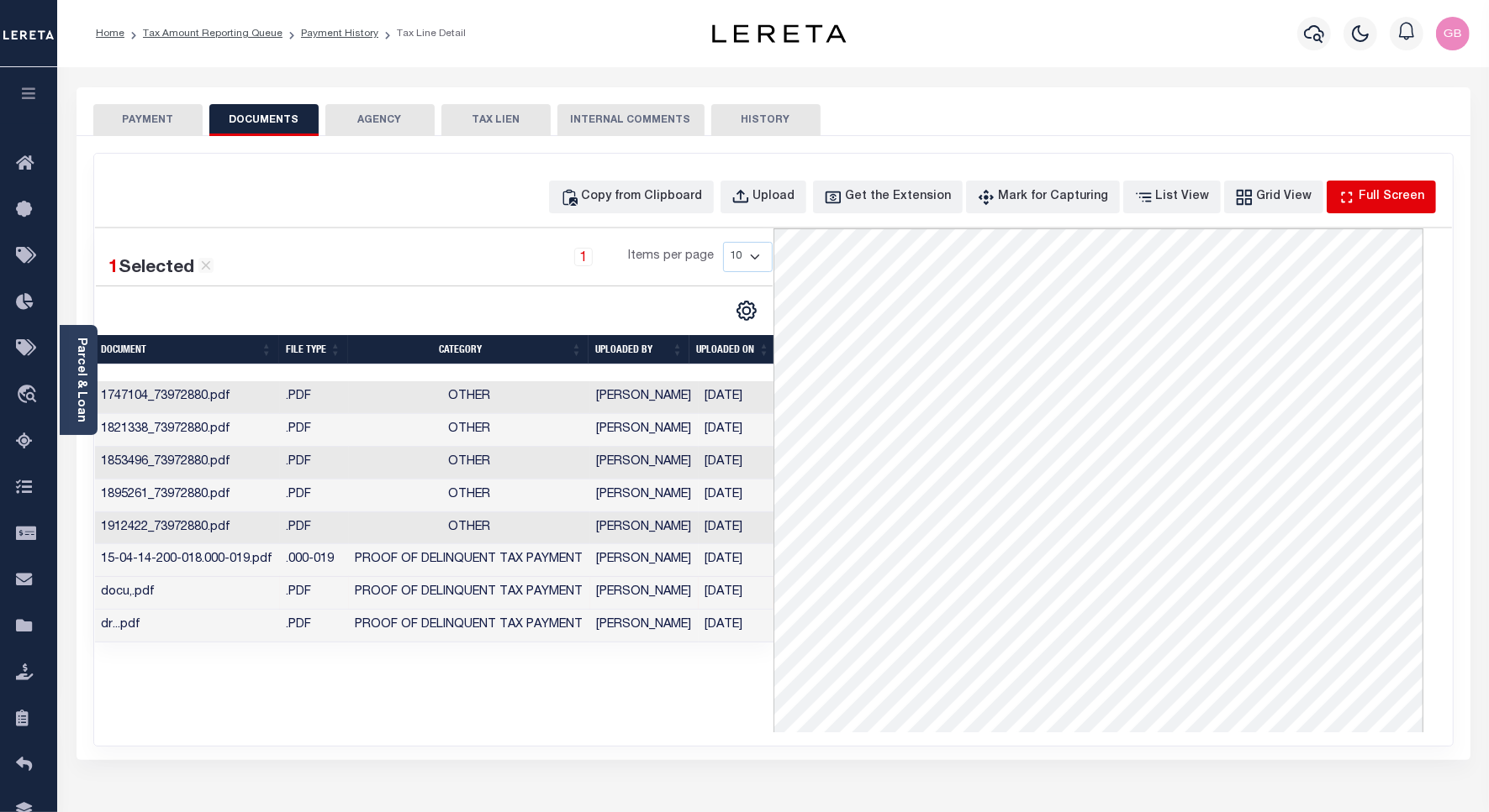
drag, startPoint x: 1423, startPoint y: 274, endPoint x: 1410, endPoint y: 195, distance: 80.1
click at [1410, 195] on div "Full Screen" at bounding box center [1392, 197] width 66 height 18
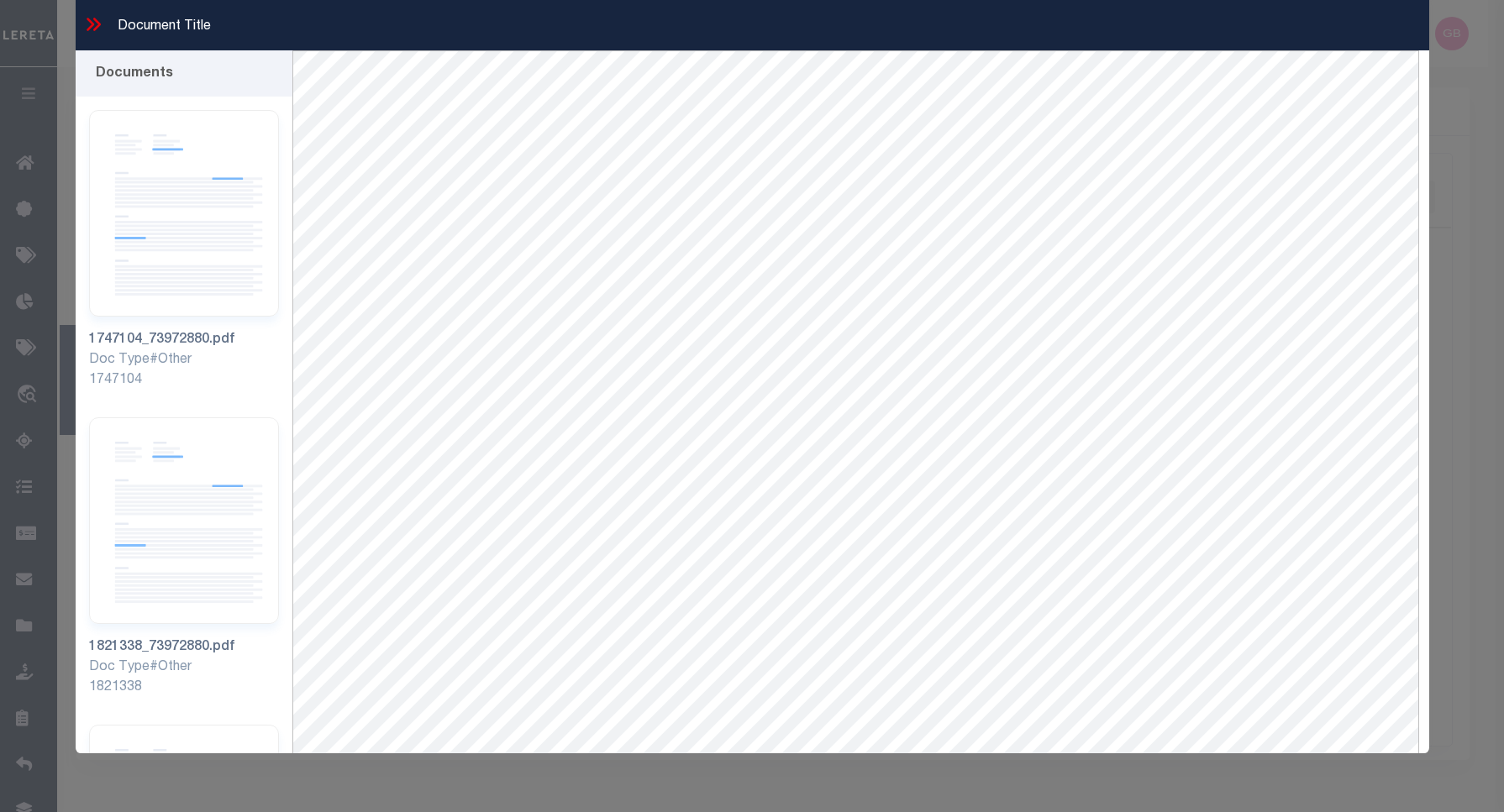
click at [84, 27] on icon at bounding box center [93, 24] width 22 height 22
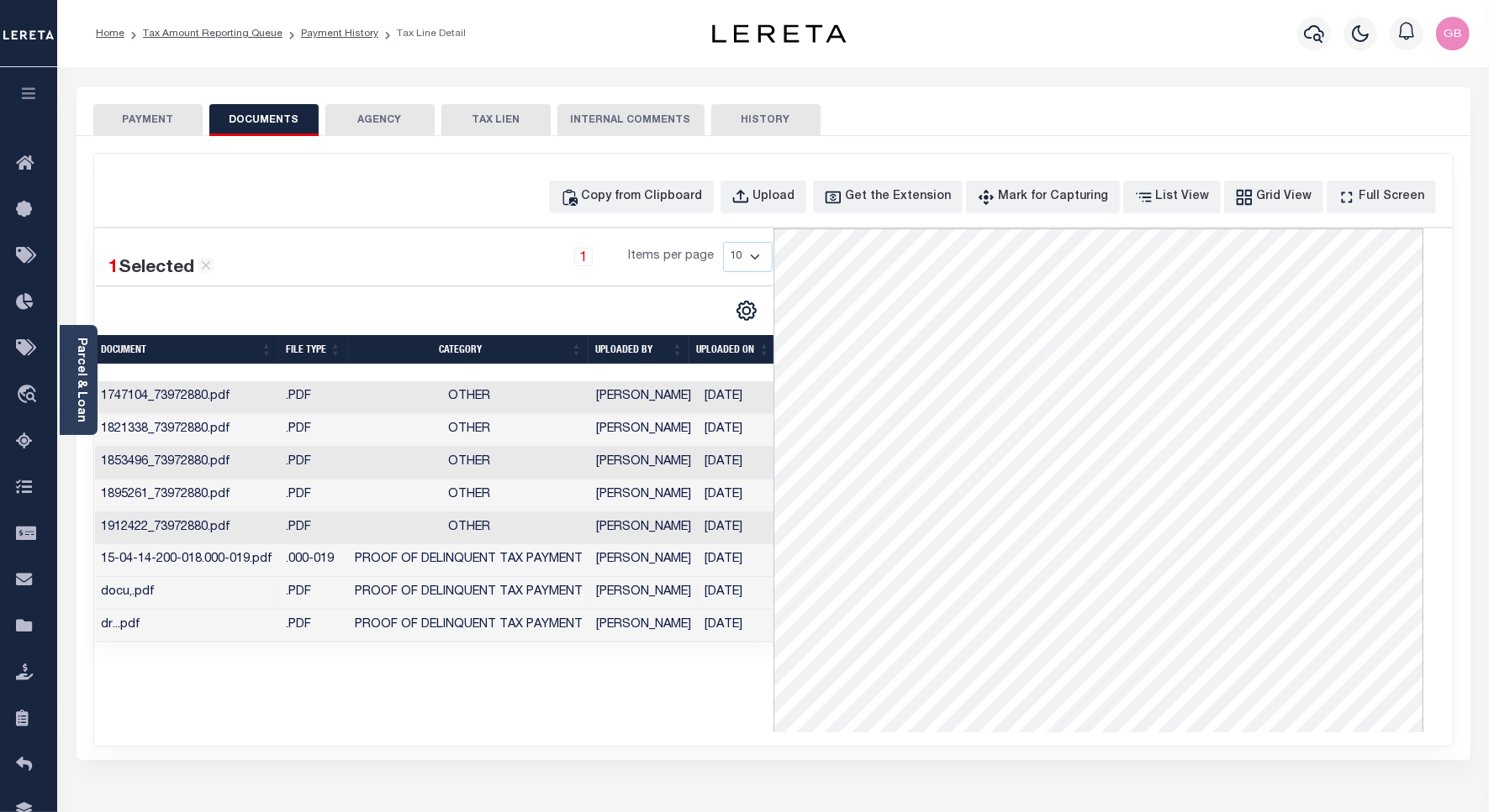
click at [308, 209] on div "Copy from Clipboard Upload Get the Extension Mark for Capturing Got it List Vie…" at bounding box center [774, 197] width 1356 height 33
click at [320, 34] on link "Payment History" at bounding box center [339, 34] width 77 height 10
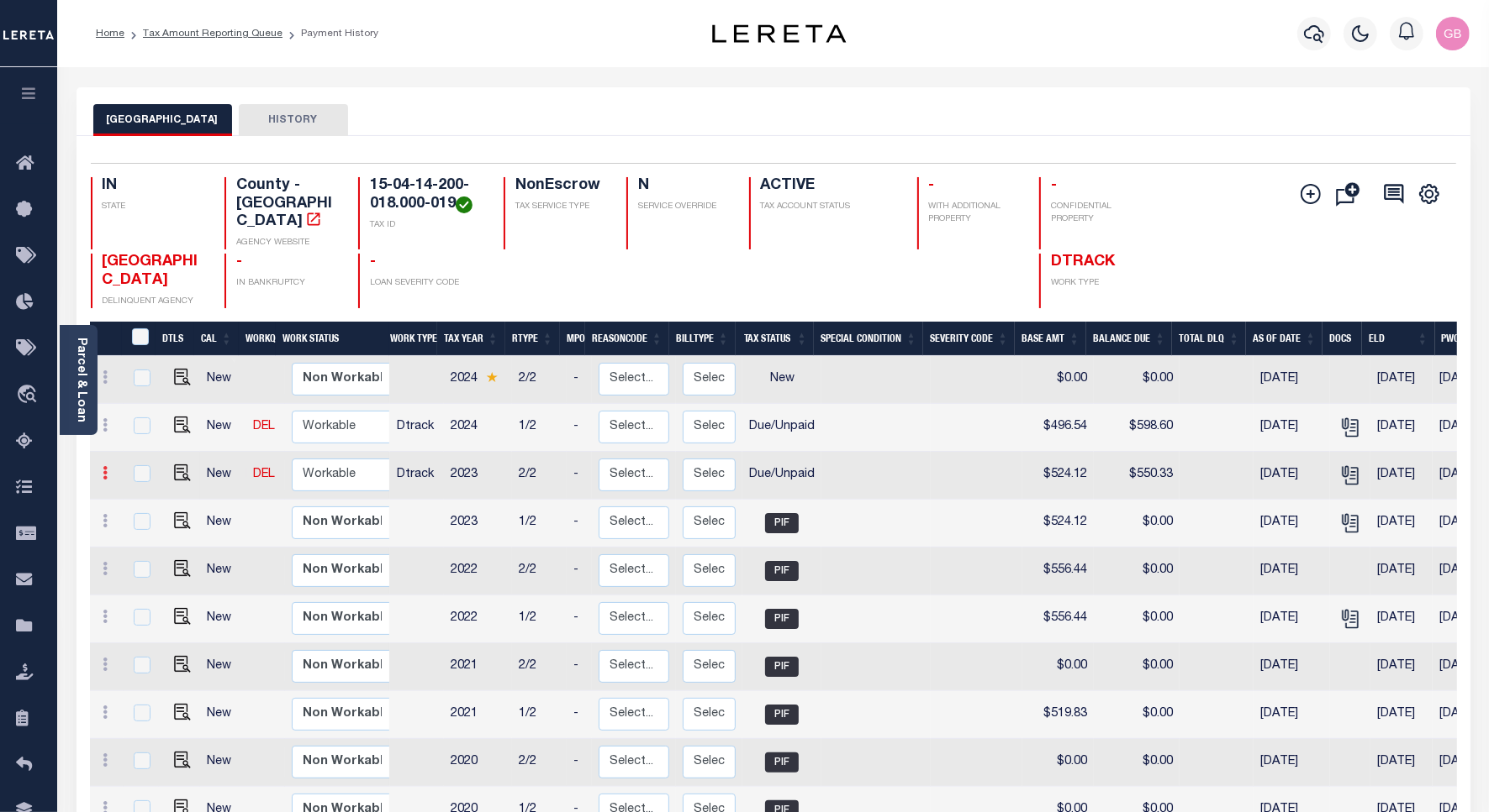
click at [105, 467] on icon at bounding box center [106, 474] width 5 height 14
click at [141, 522] on img at bounding box center [145, 531] width 16 height 17
select select "DUE"
type input "$524.12"
type input "$550.33"
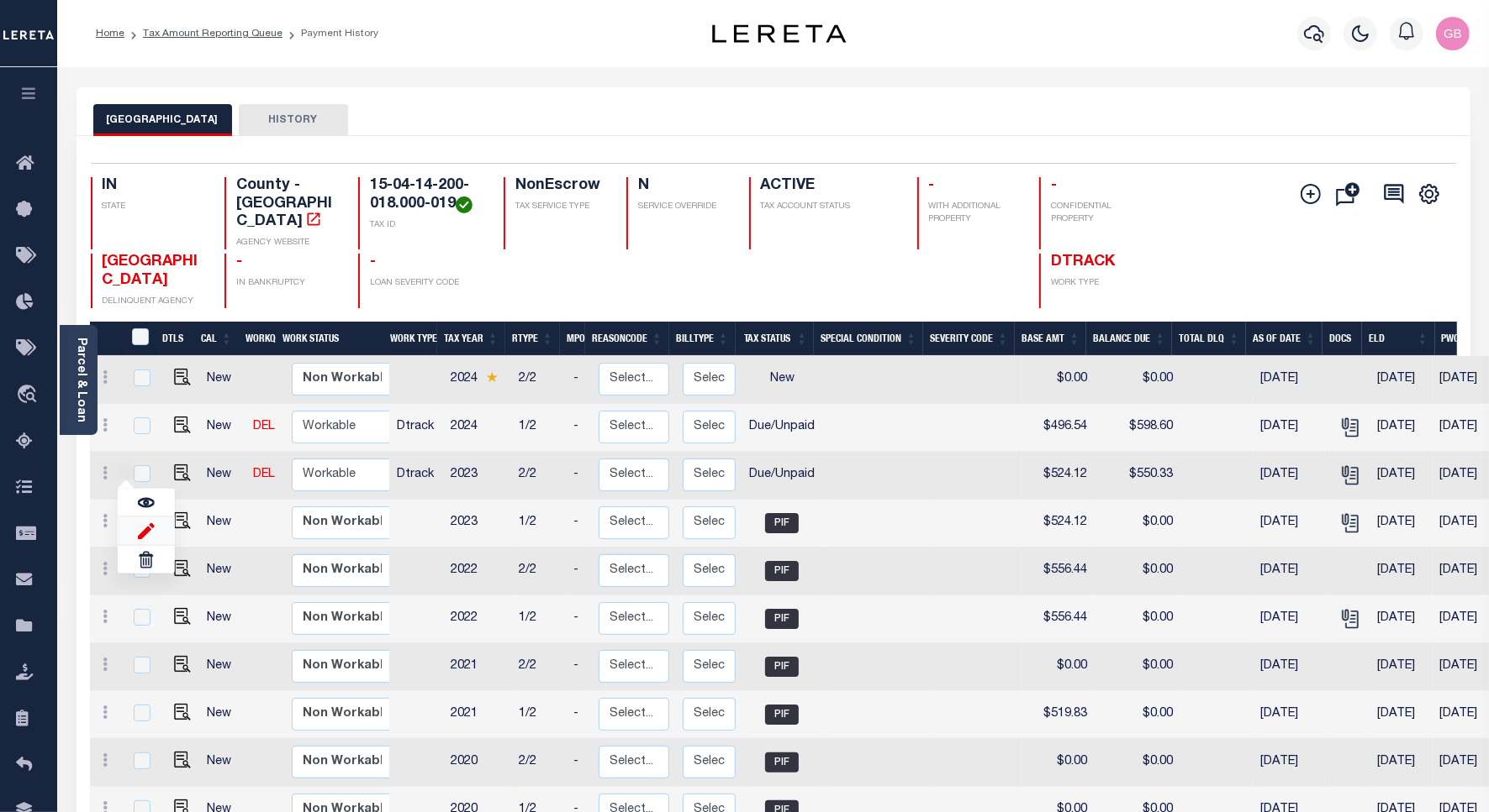
type input "[DATE]"
type input "$26.21"
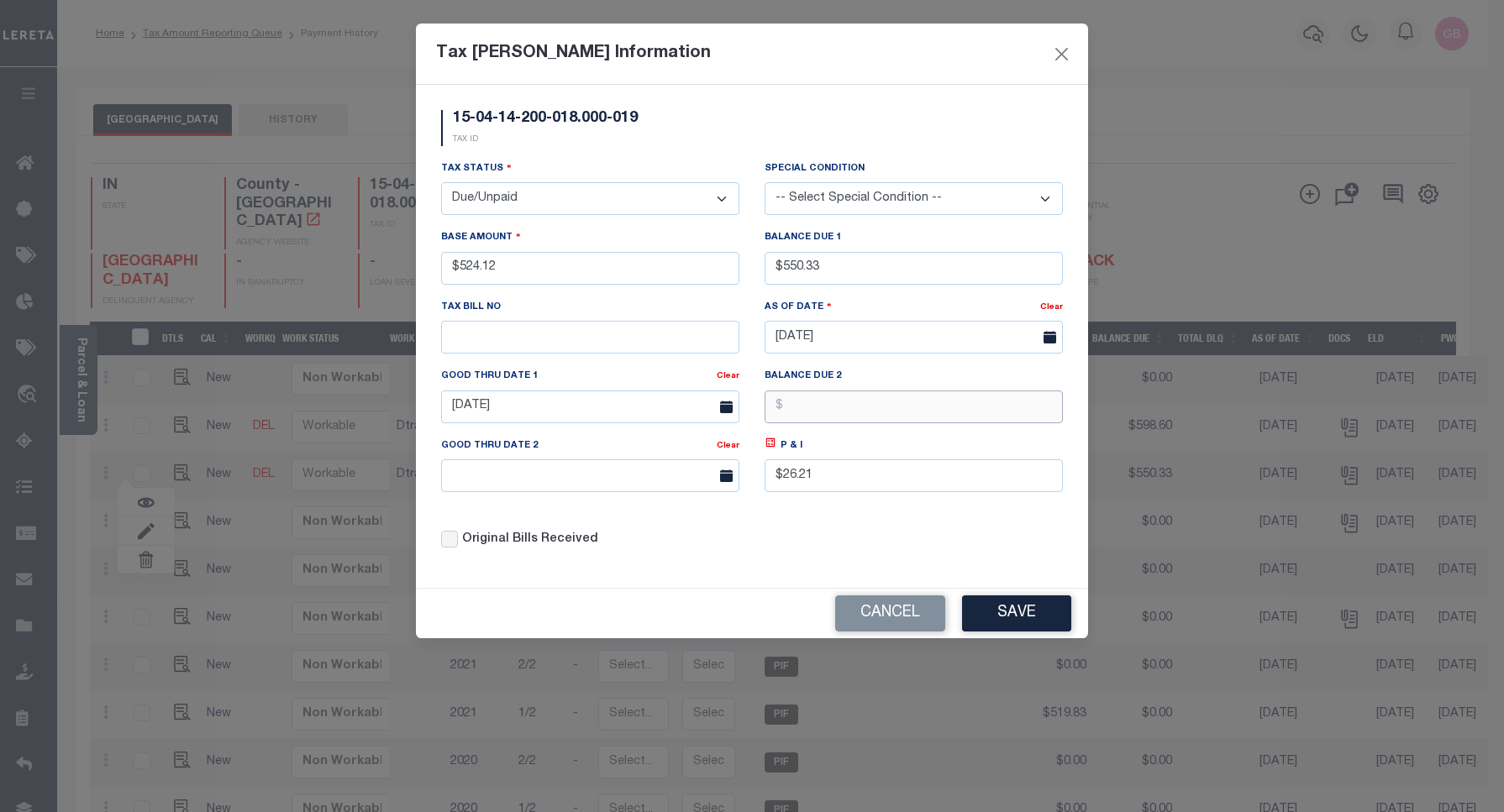
click at [807, 412] on input "text" at bounding box center [913, 407] width 298 height 33
drag, startPoint x: 836, startPoint y: 266, endPoint x: 736, endPoint y: 277, distance: 100.6
click at [736, 277] on div "Tax Status - Select Status - Open Due/Unpaid Paid Incomplete No Tax Due Interna…" at bounding box center [752, 361] width 647 height 403
click at [832, 273] on input "$550.33" at bounding box center [913, 268] width 298 height 33
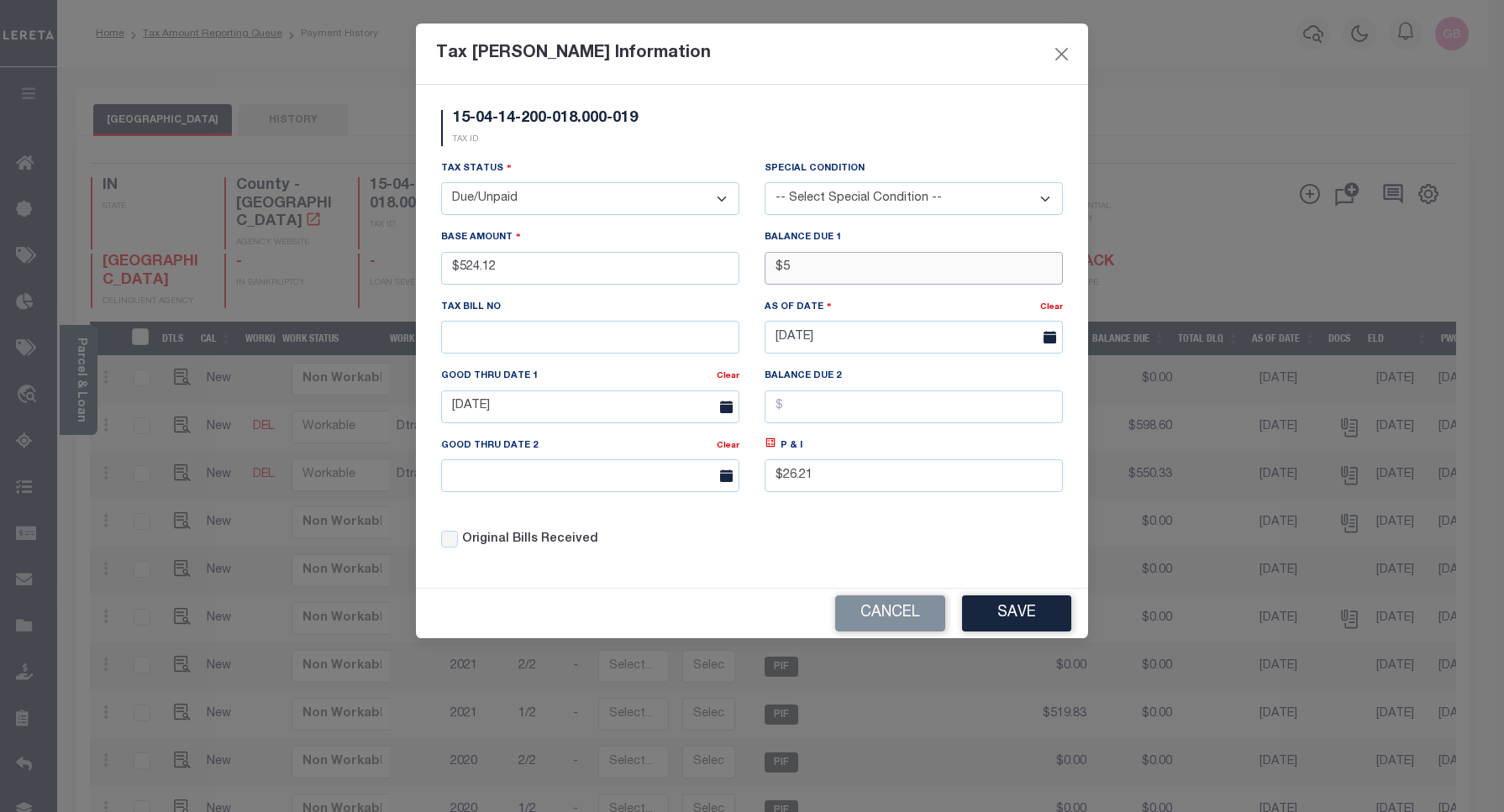
type input "$"
click at [832, 273] on input "$1,048" at bounding box center [913, 268] width 298 height 33
type input "$1,048.77"
drag, startPoint x: 815, startPoint y: 489, endPoint x: 763, endPoint y: 480, distance: 52.8
click at [763, 480] on div "P & I $26.21" at bounding box center [913, 472] width 324 height 69
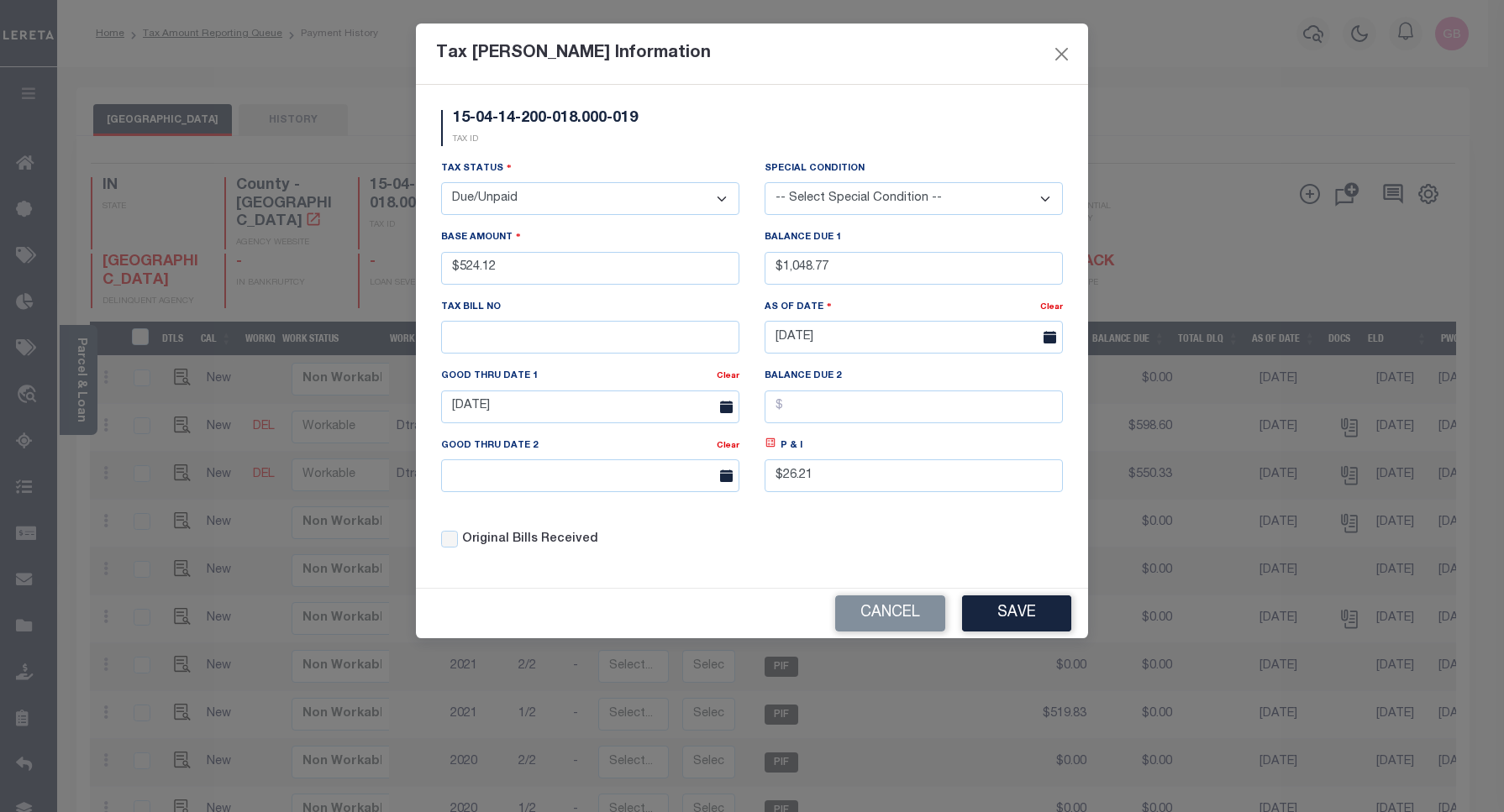
click at [770, 449] on icon at bounding box center [771, 443] width 13 height 13
type input "$524.65"
click at [728, 408] on icon at bounding box center [726, 407] width 13 height 13
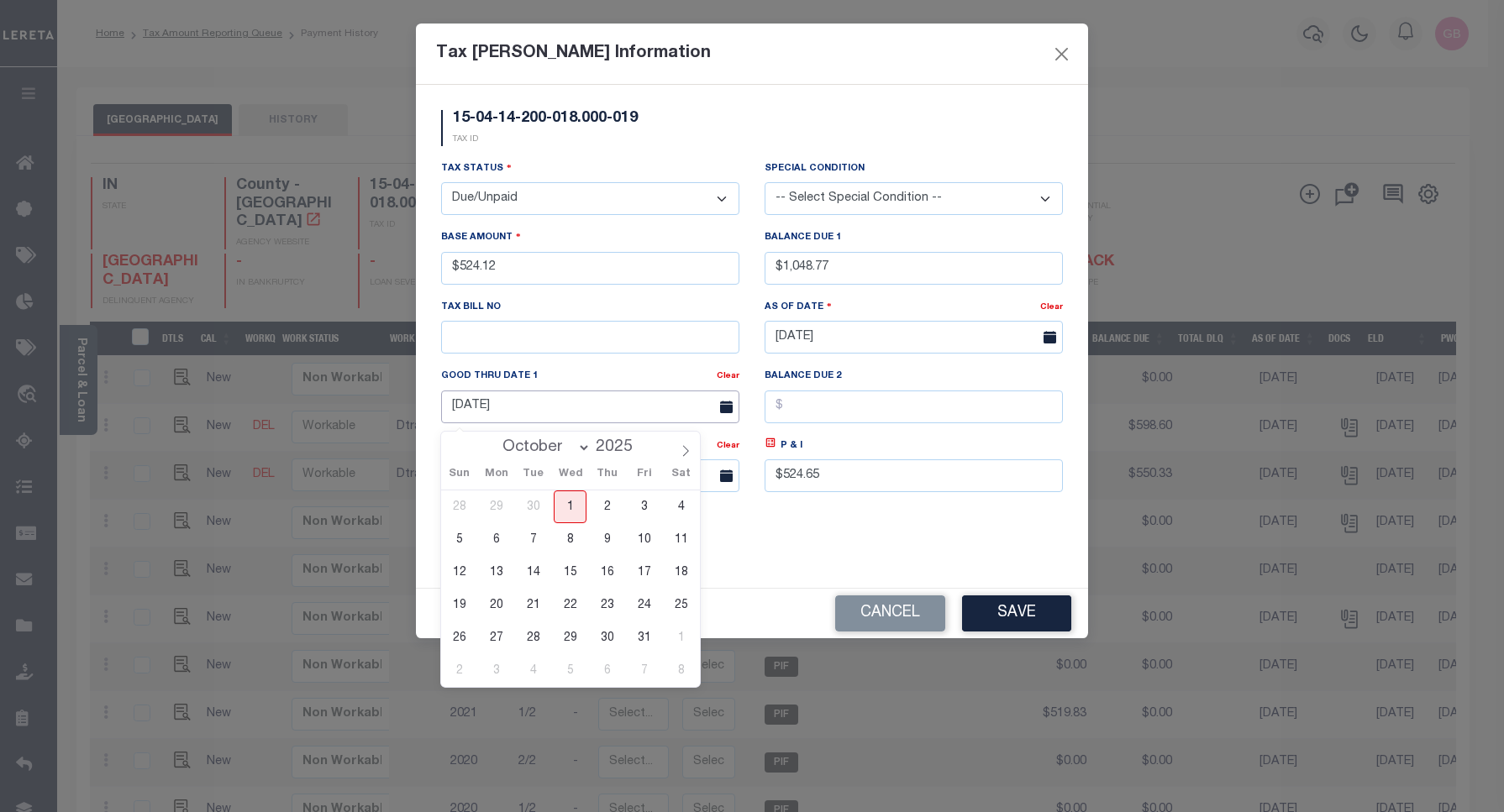
click at [668, 409] on input "[DATE]" at bounding box center [590, 407] width 298 height 33
click at [637, 636] on span "31" at bounding box center [644, 638] width 33 height 33
type input "[DATE]"
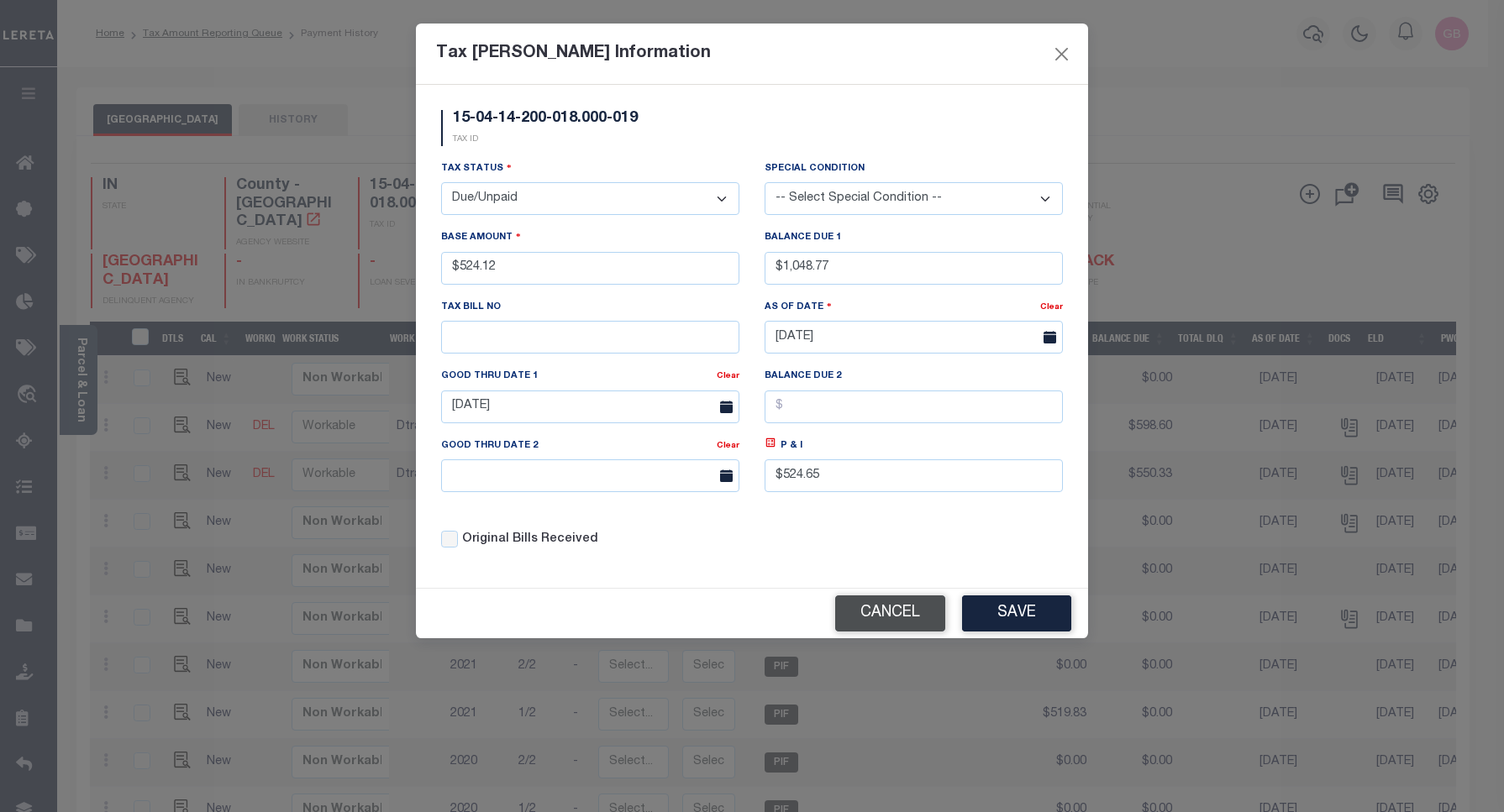
click at [860, 619] on button "Cancel" at bounding box center [890, 614] width 110 height 36
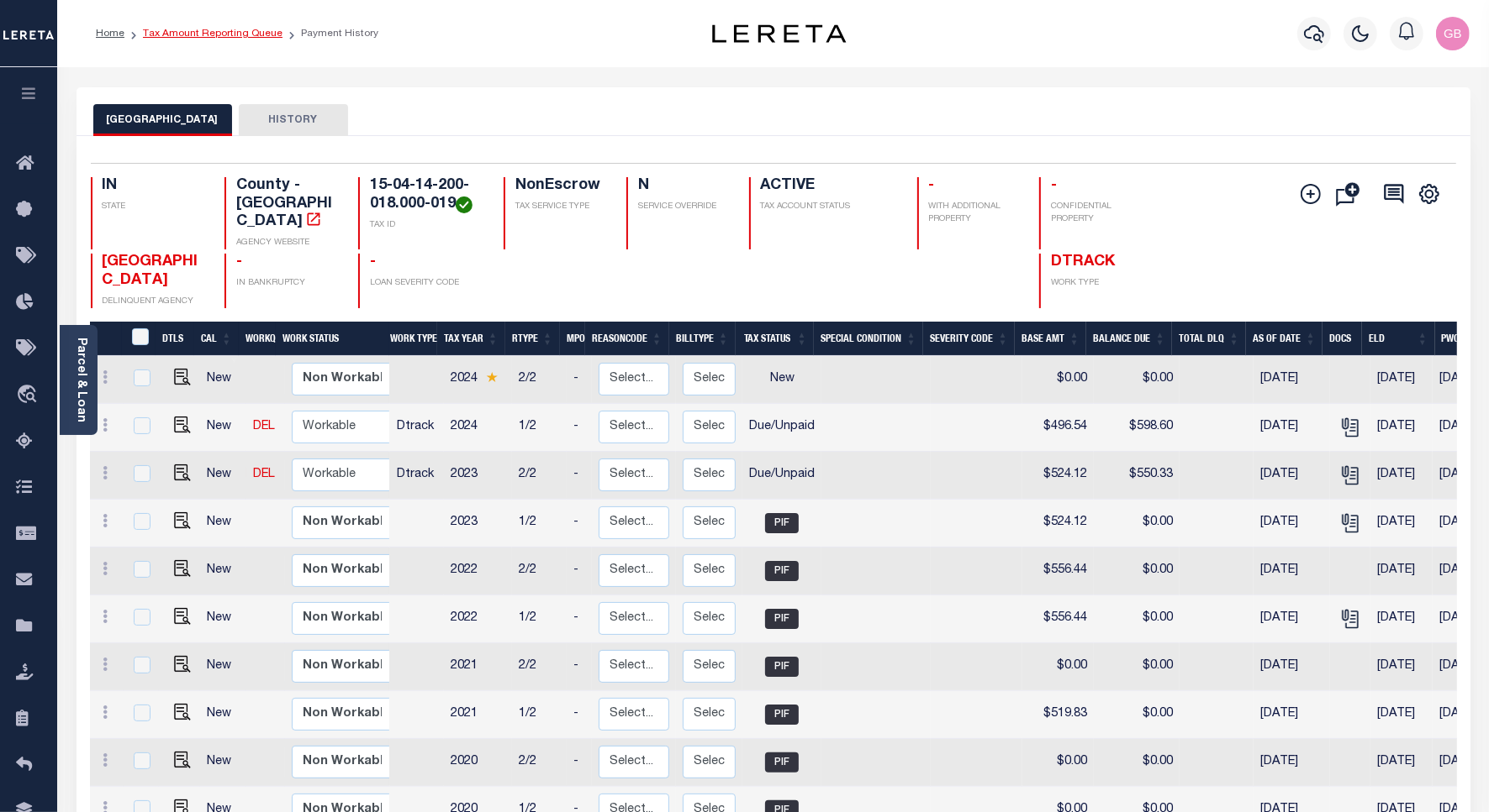
click at [200, 32] on link "Tax Amount Reporting Queue" at bounding box center [212, 34] width 139 height 10
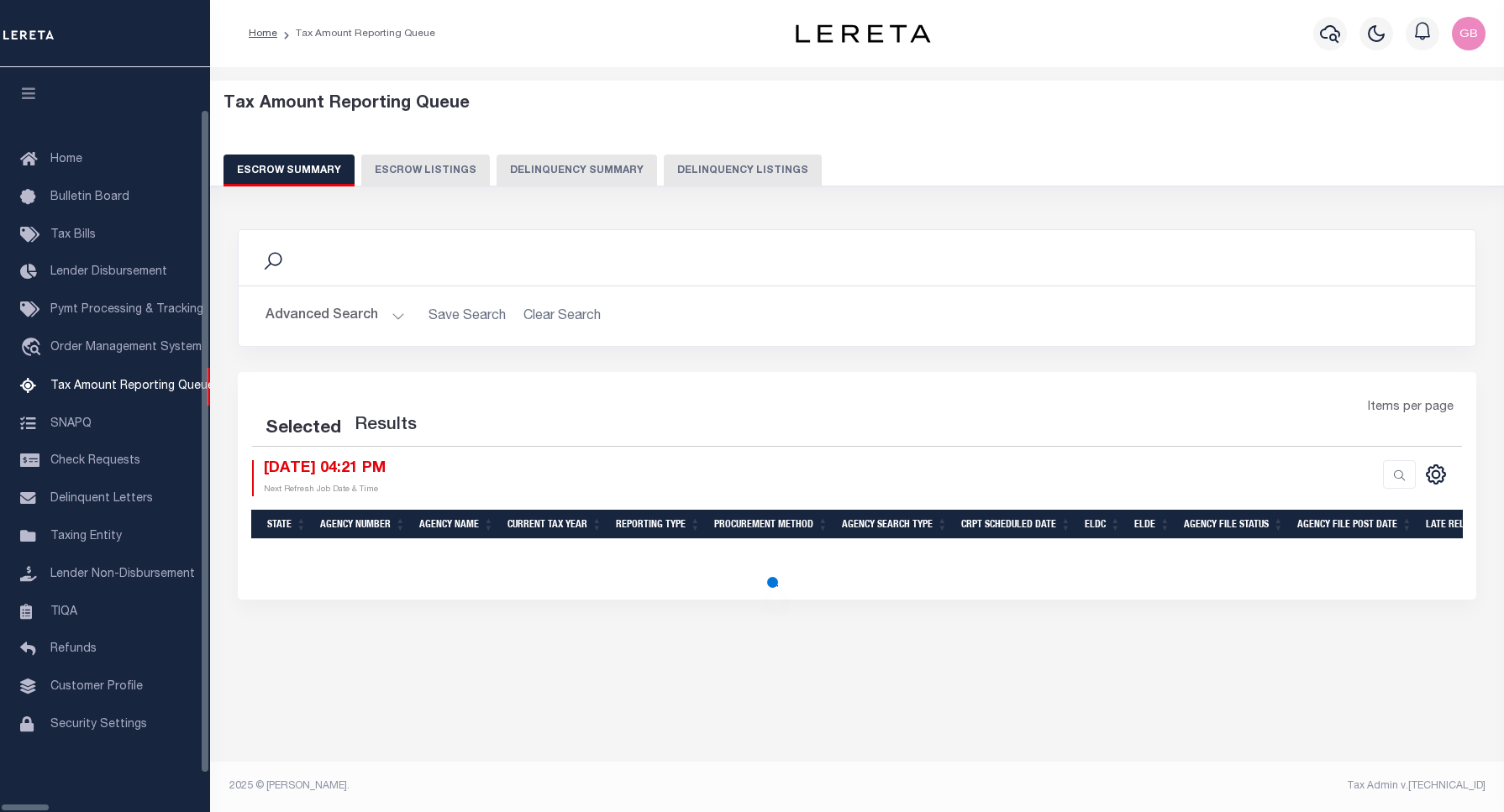
select select "100"
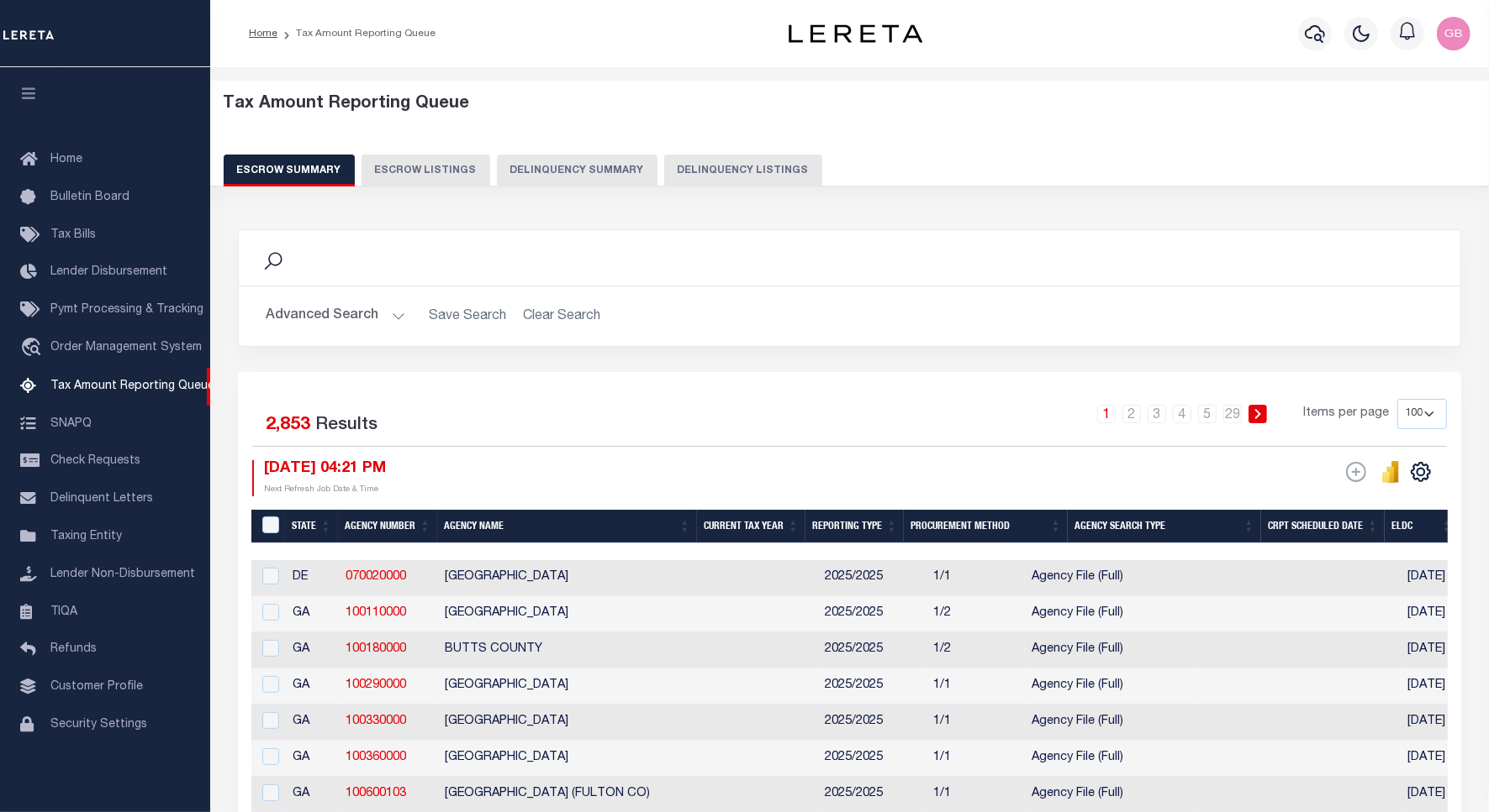
click at [713, 156] on button "Delinquency Listings" at bounding box center [743, 171] width 158 height 32
select select "100"
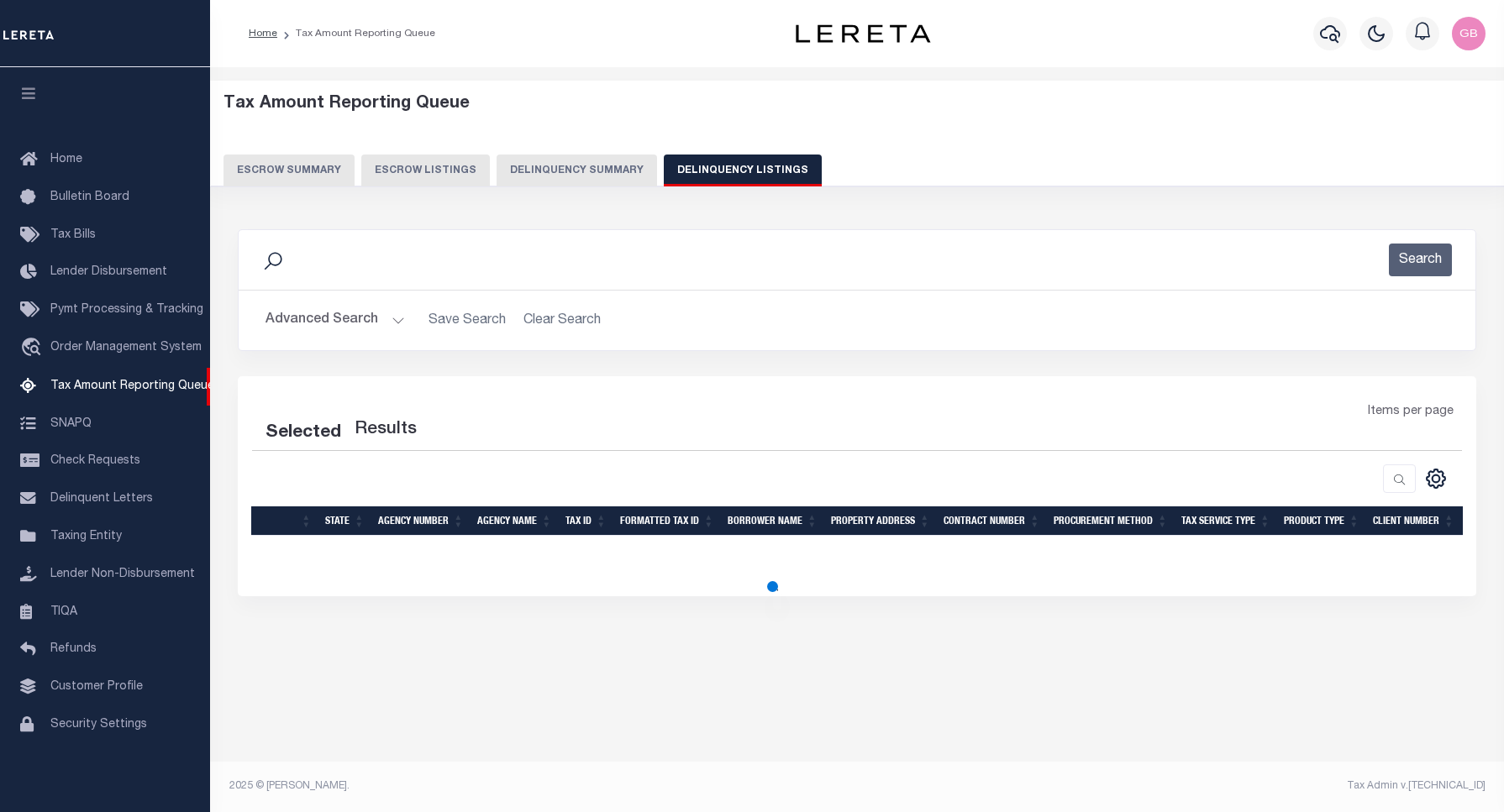
select select "100"
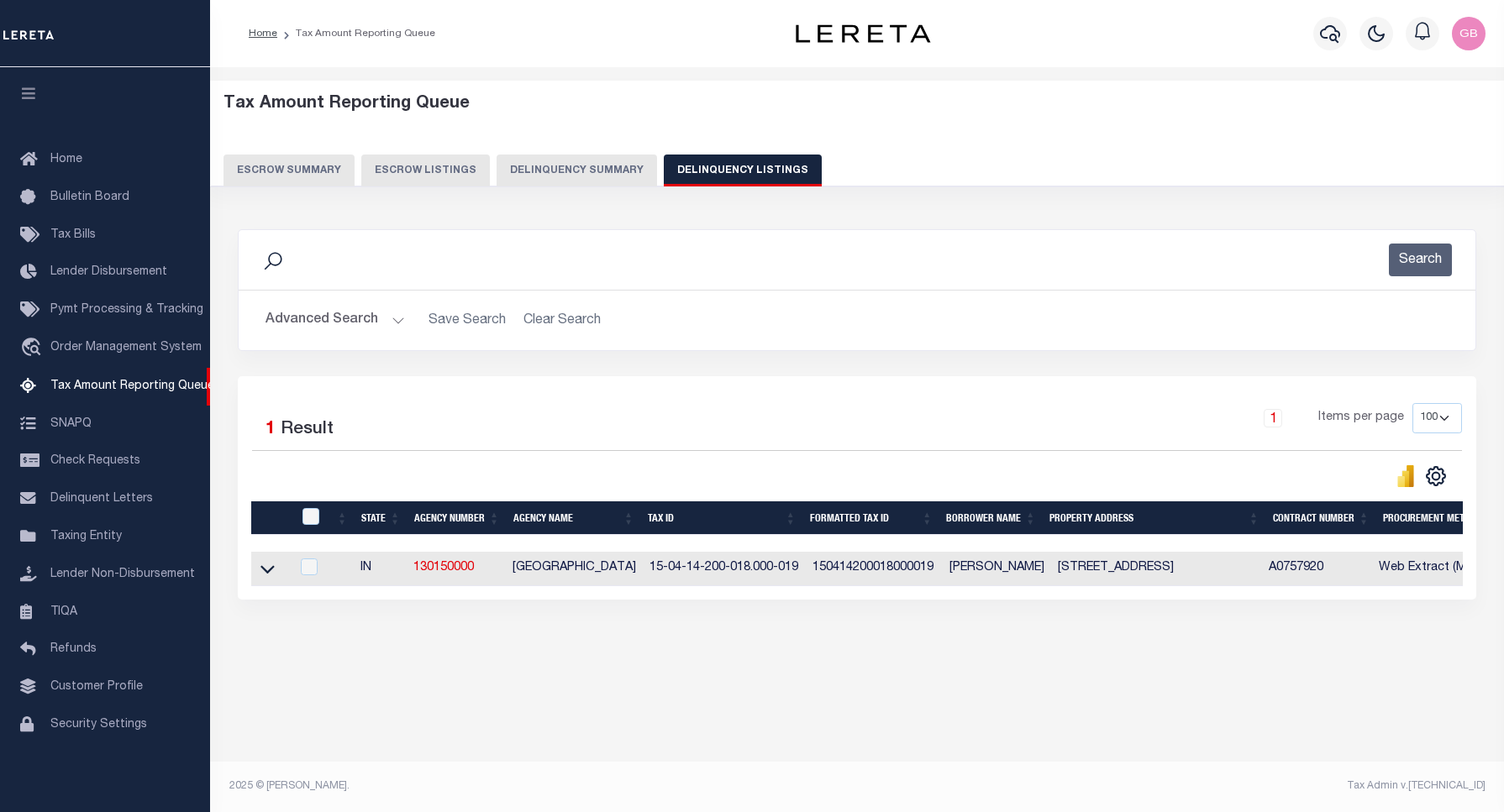
click at [377, 325] on button "Advanced Search" at bounding box center [335, 320] width 139 height 33
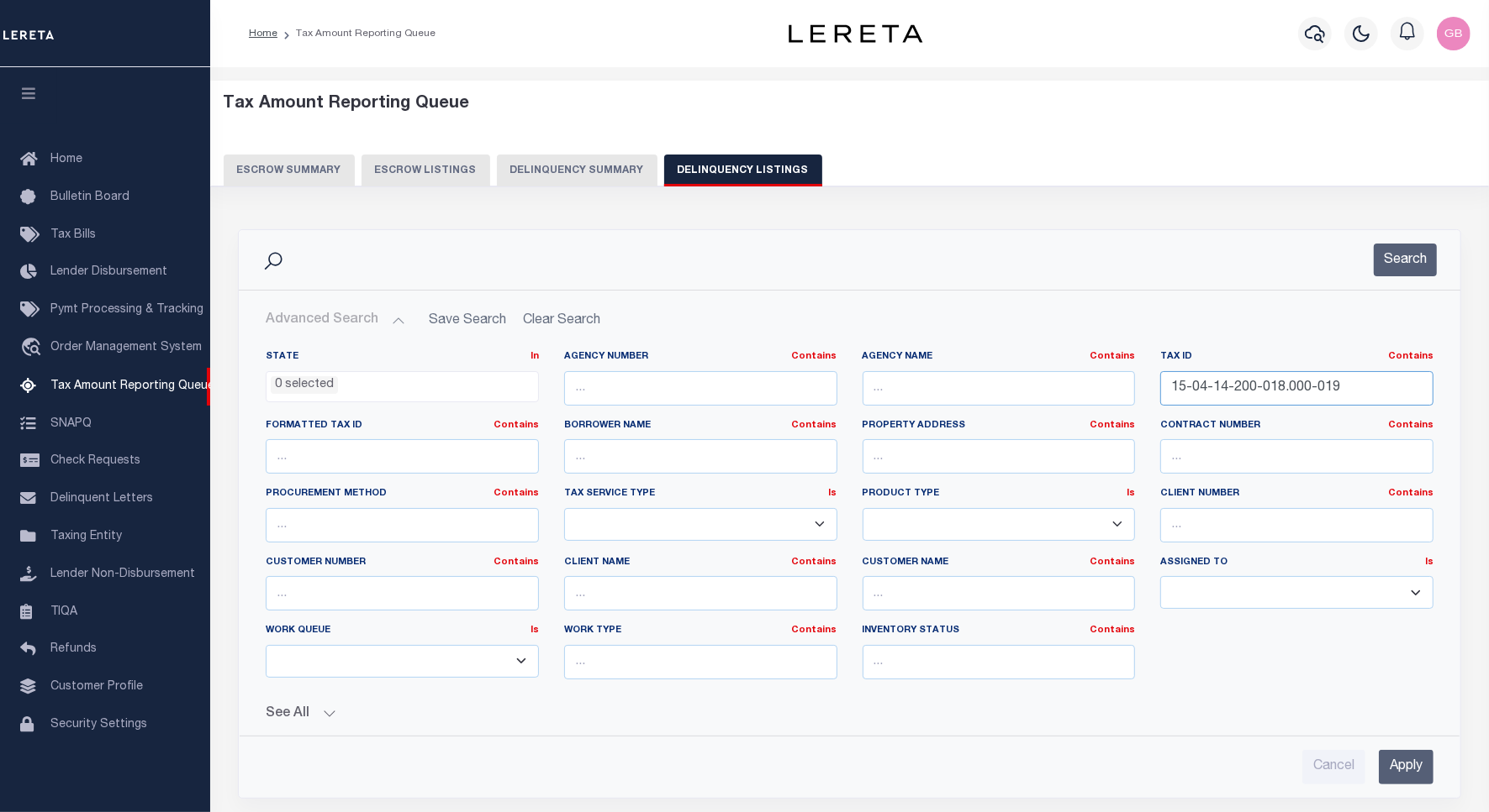
click at [1167, 388] on input "15-04-14-200-018.000-019" at bounding box center [1296, 389] width 273 height 35
paste input "5-09-200-001.000-024"
type input "15-05-09-200-001.000-024"
click at [1421, 258] on button "Search" at bounding box center [1405, 260] width 63 height 33
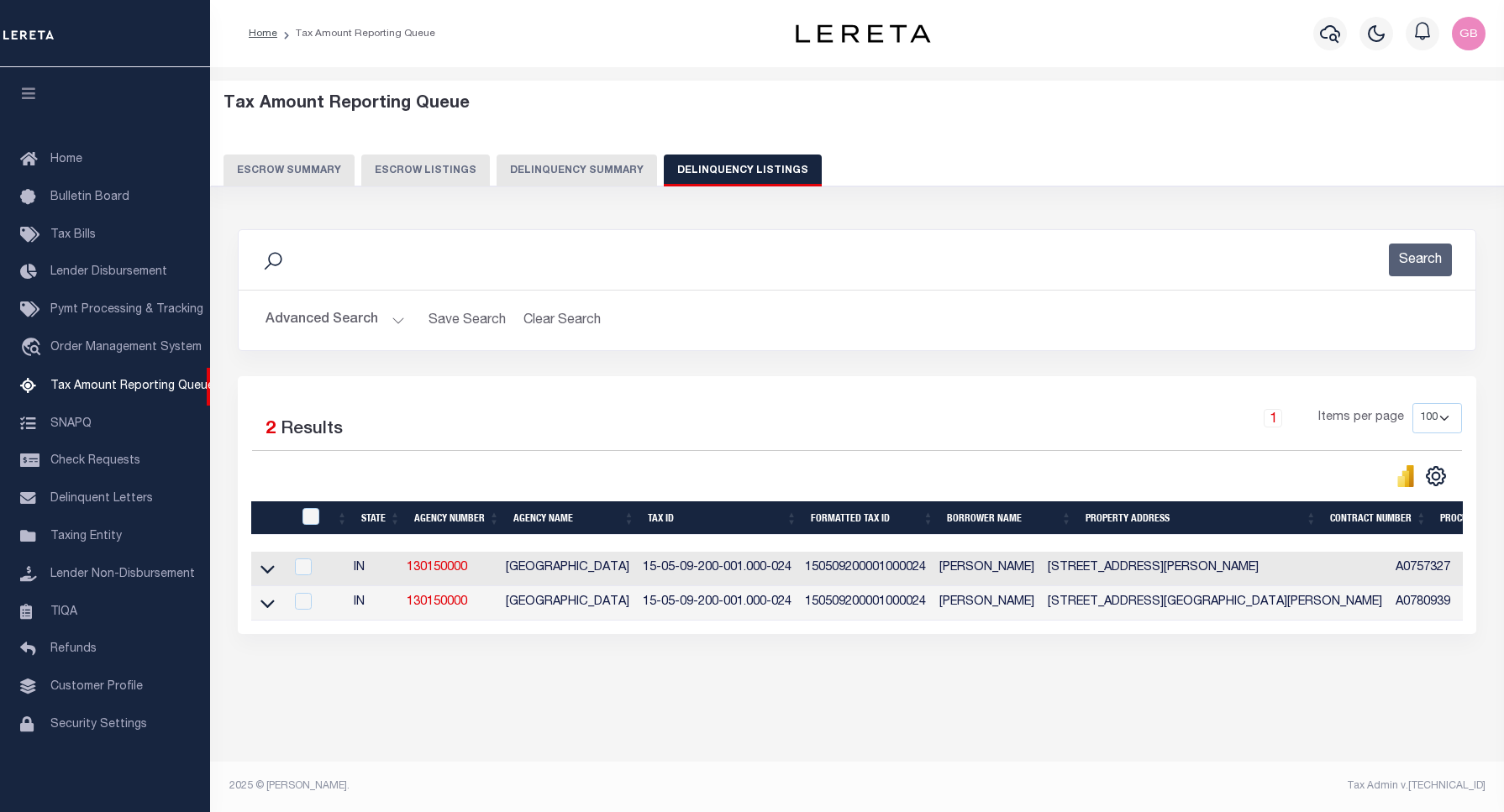
click at [249, 571] on div "Selected 2 Results 1 Items per page 10 25 50 100 500" at bounding box center [857, 506] width 1238 height 258
click at [268, 571] on icon at bounding box center [268, 569] width 14 height 17
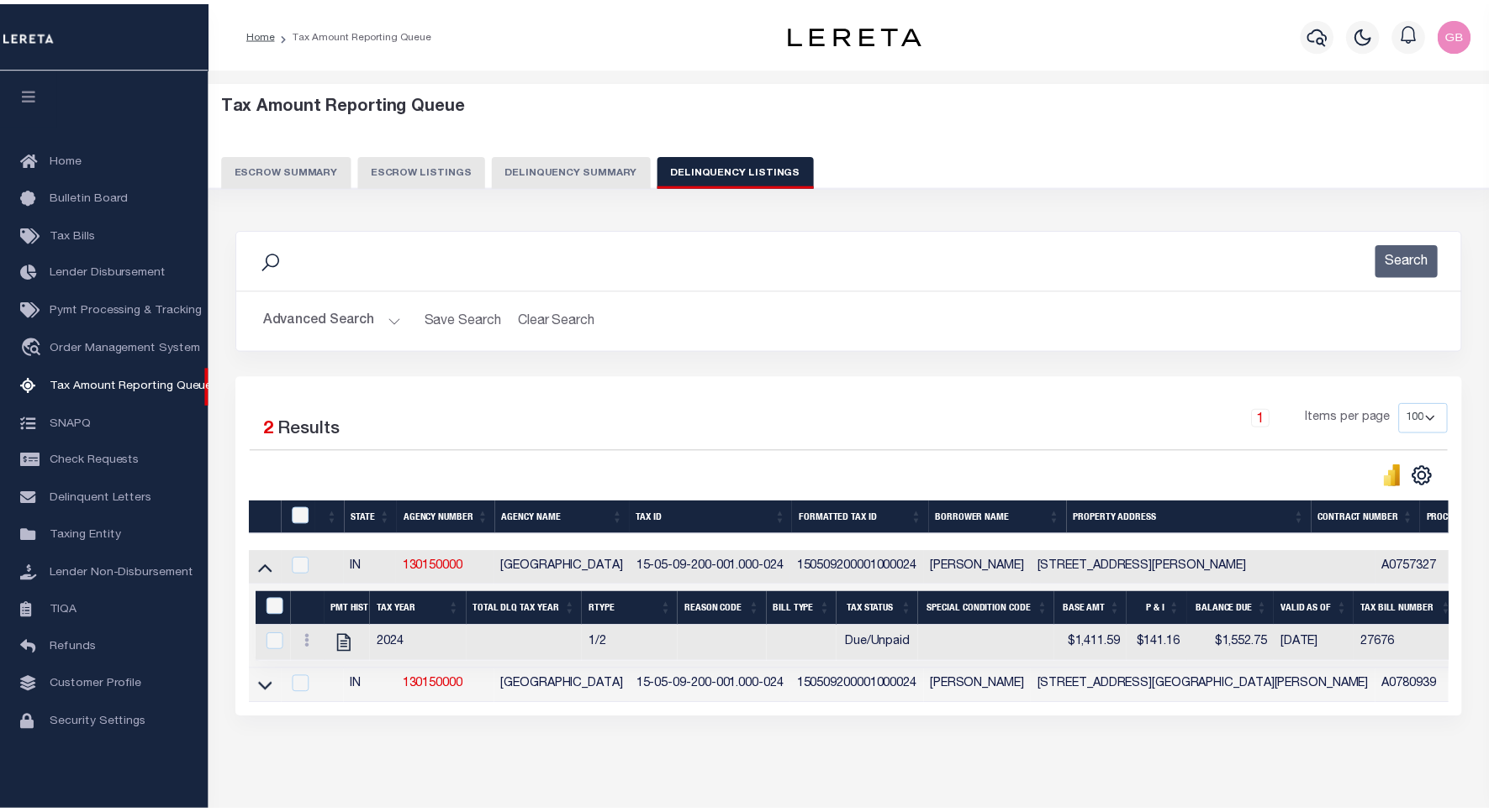
scroll to position [75, 0]
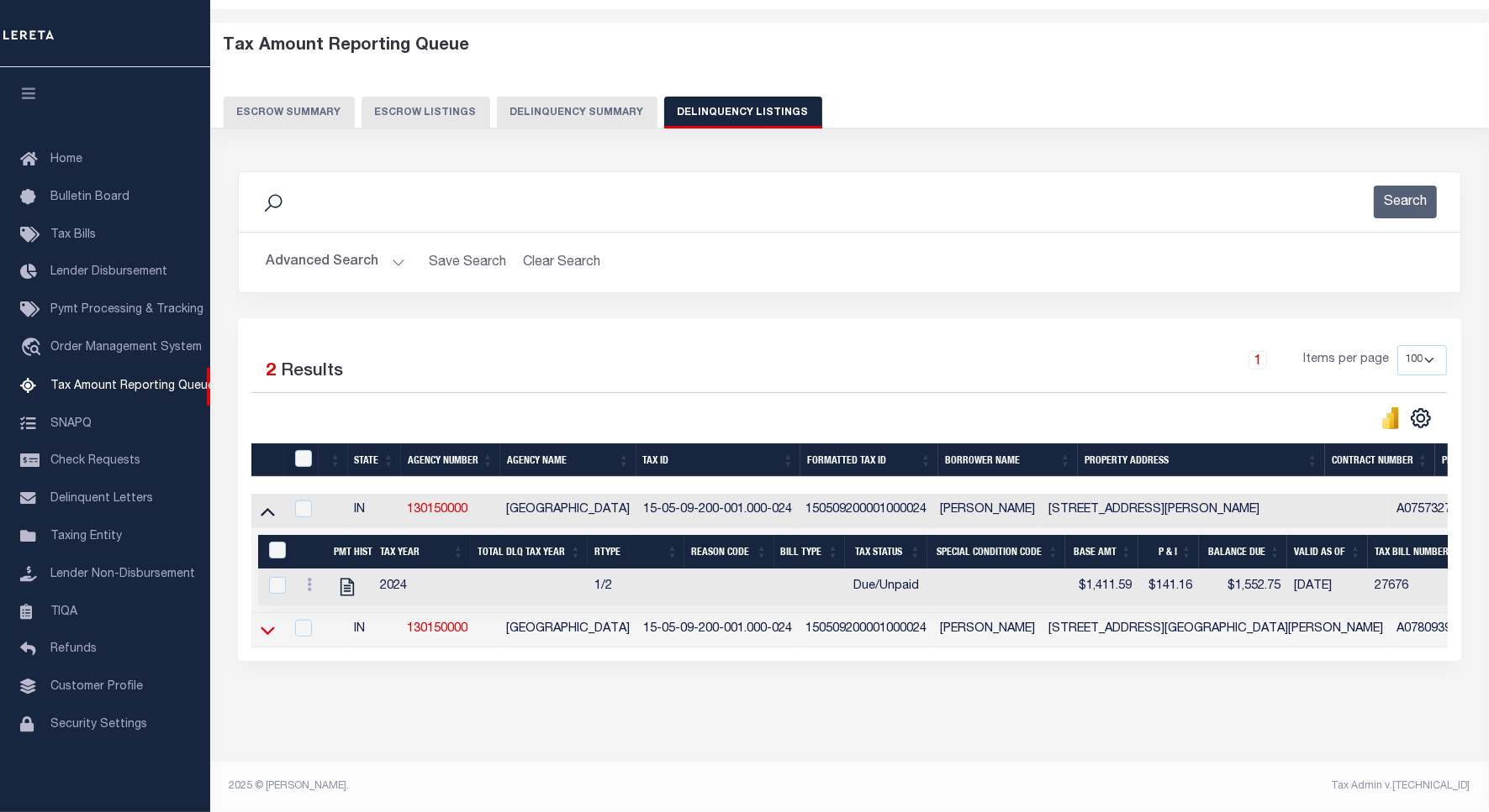
click at [274, 622] on icon at bounding box center [268, 630] width 14 height 17
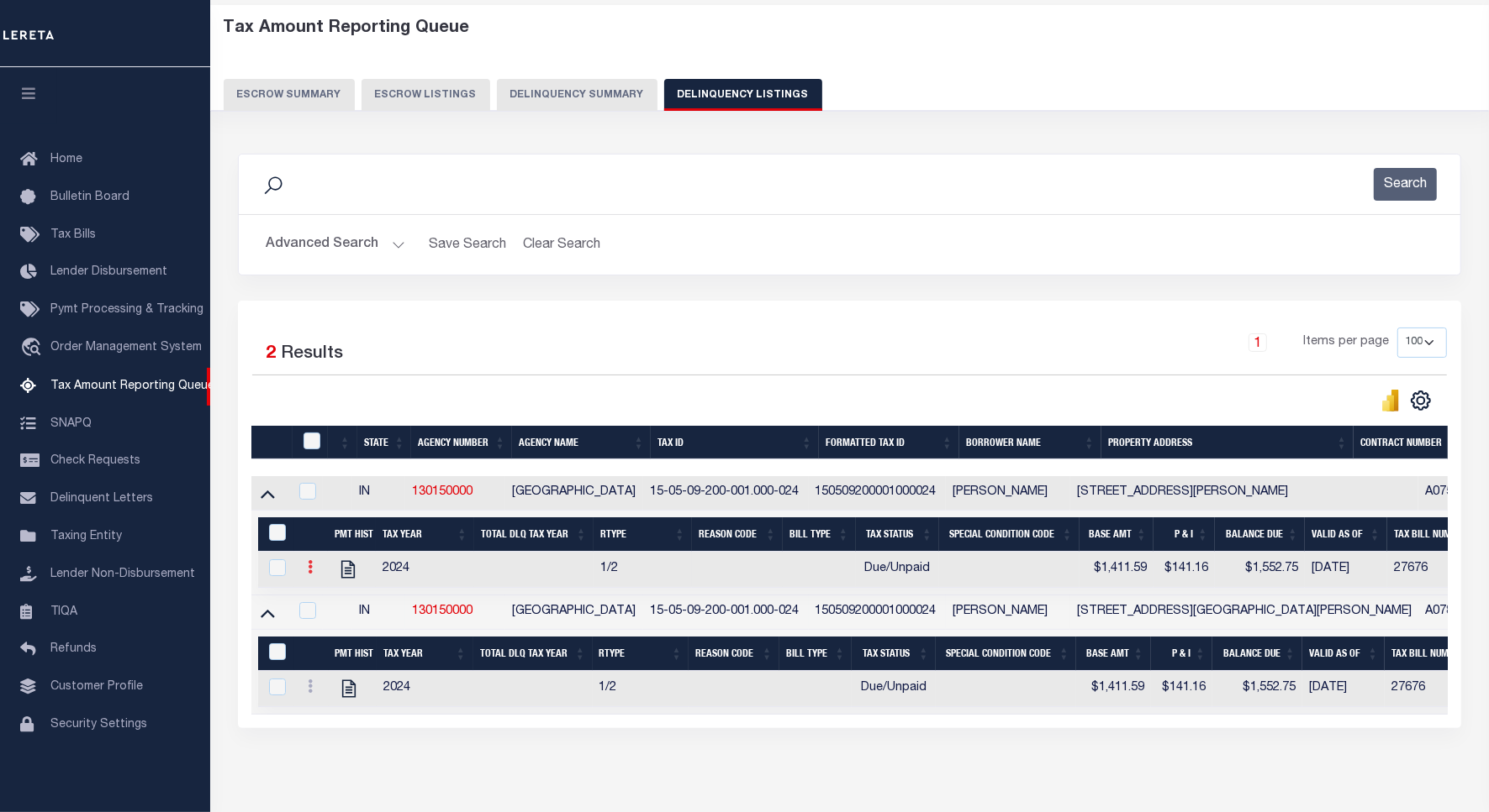
click at [308, 572] on icon at bounding box center [310, 567] width 5 height 14
click at [336, 603] on img "" at bounding box center [330, 594] width 16 height 16
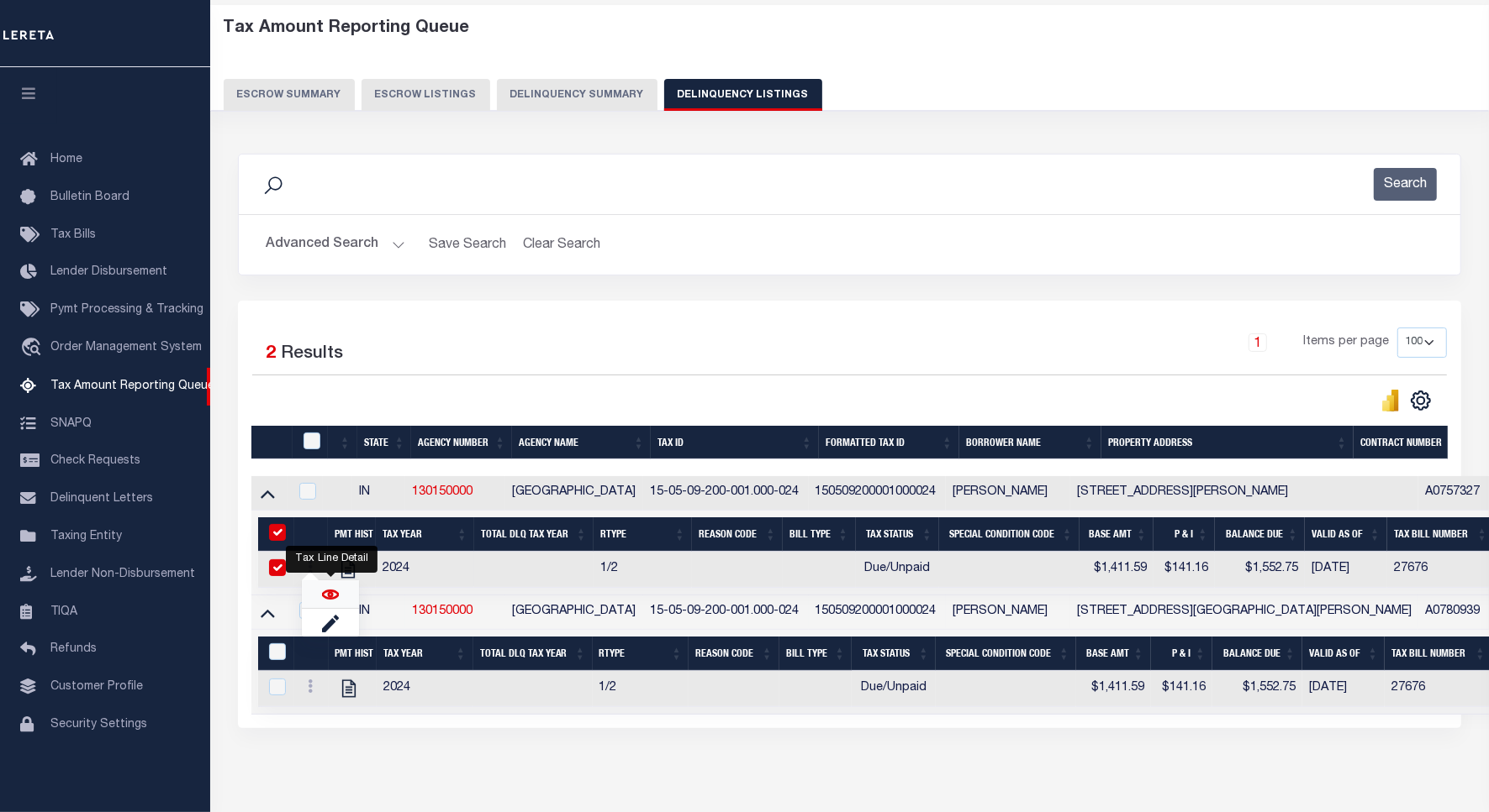
checkbox input "true"
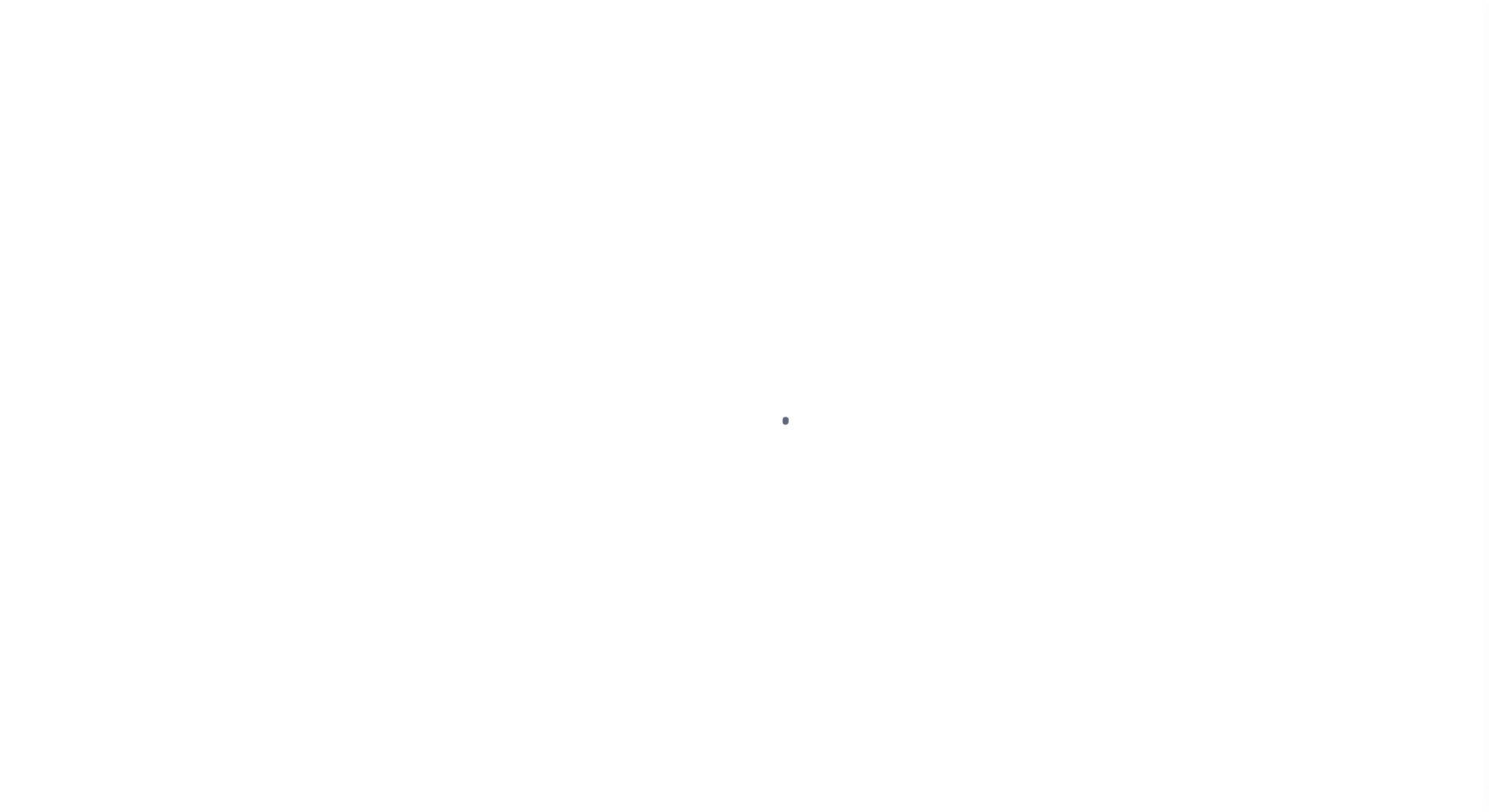
select select "DUE"
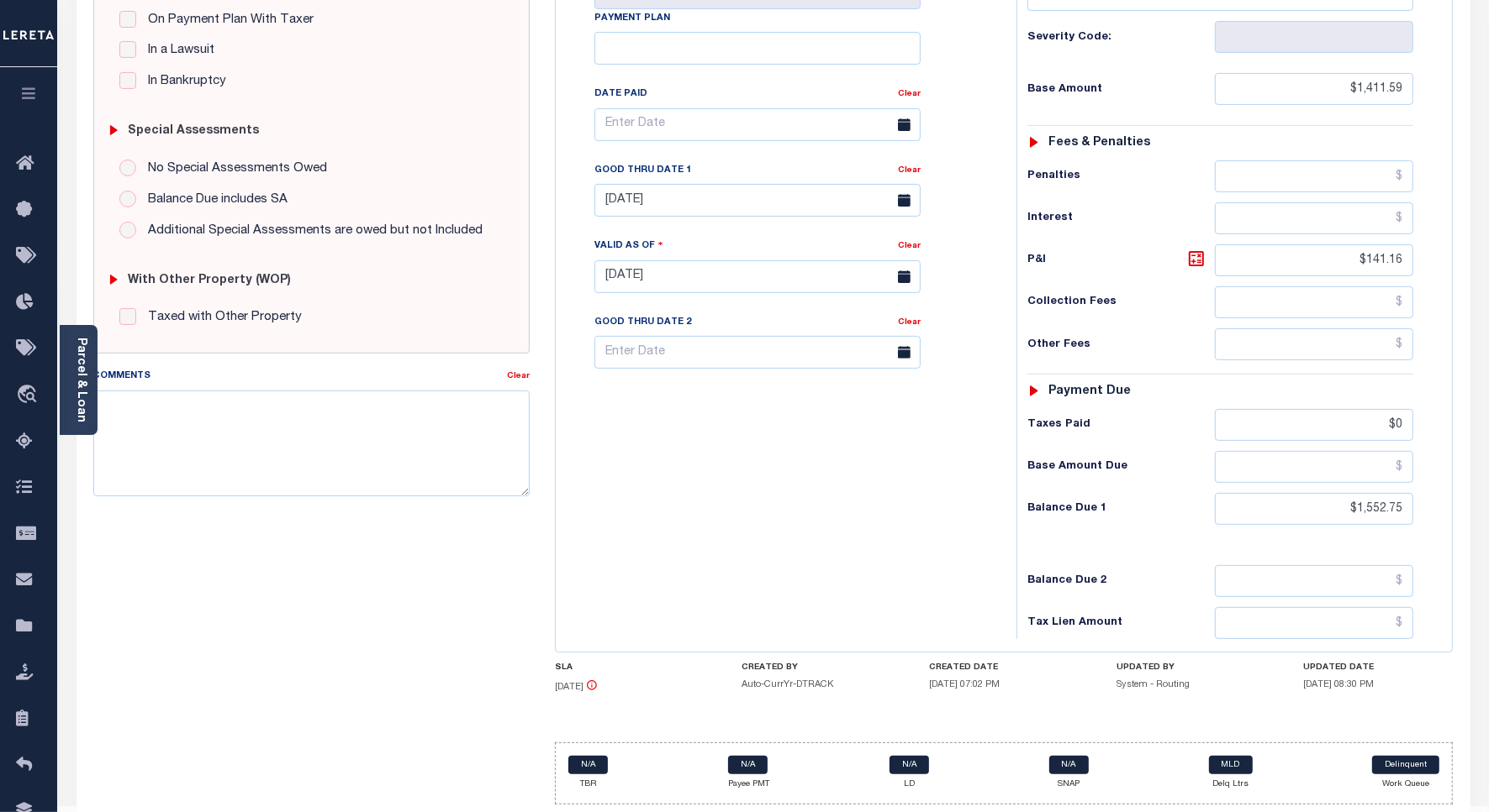
scroll to position [420, 0]
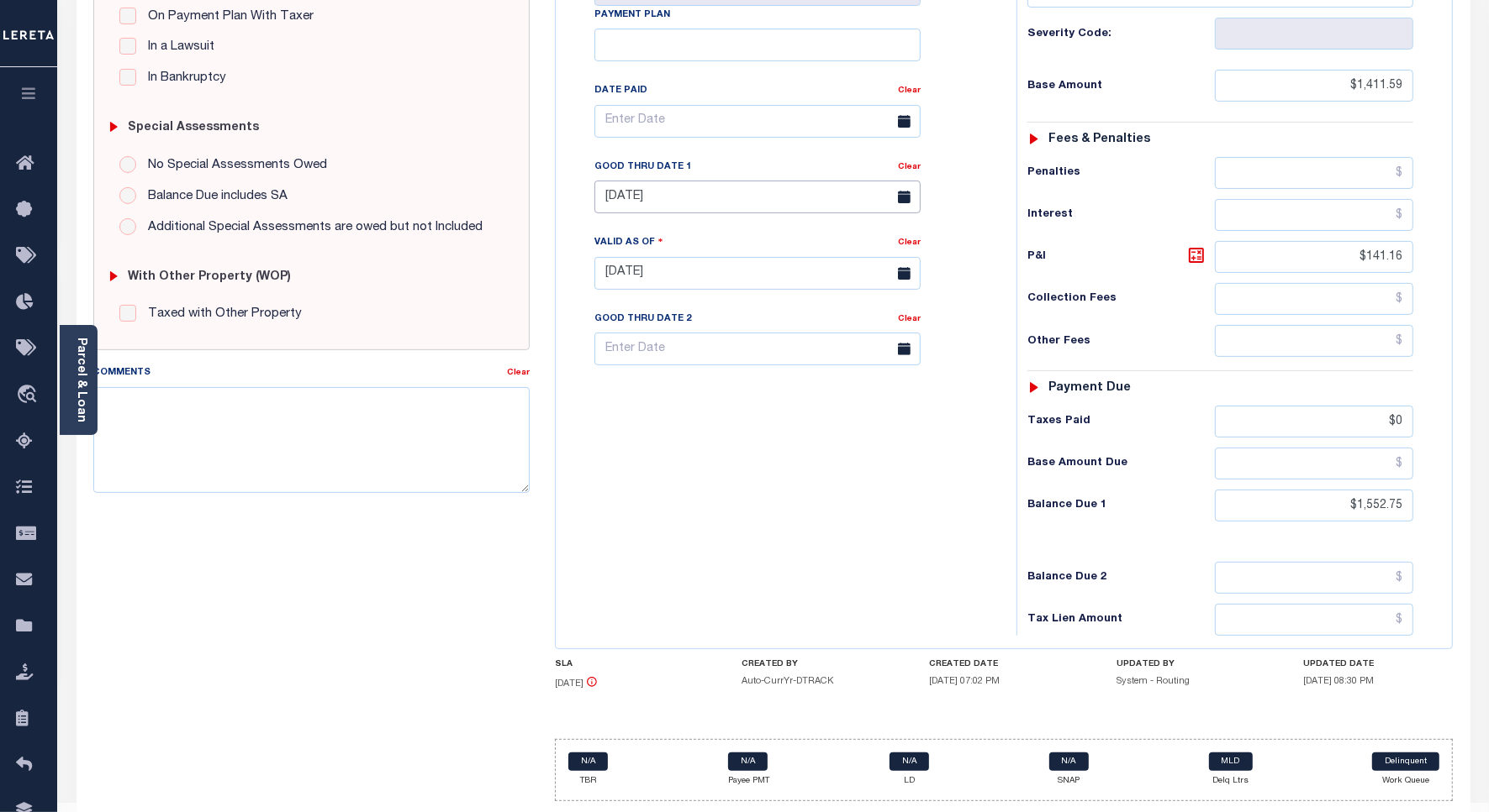
click at [661, 193] on input "[DATE]" at bounding box center [757, 197] width 327 height 33
click at [796, 434] on span "31" at bounding box center [797, 428] width 33 height 33
type input "[DATE]"
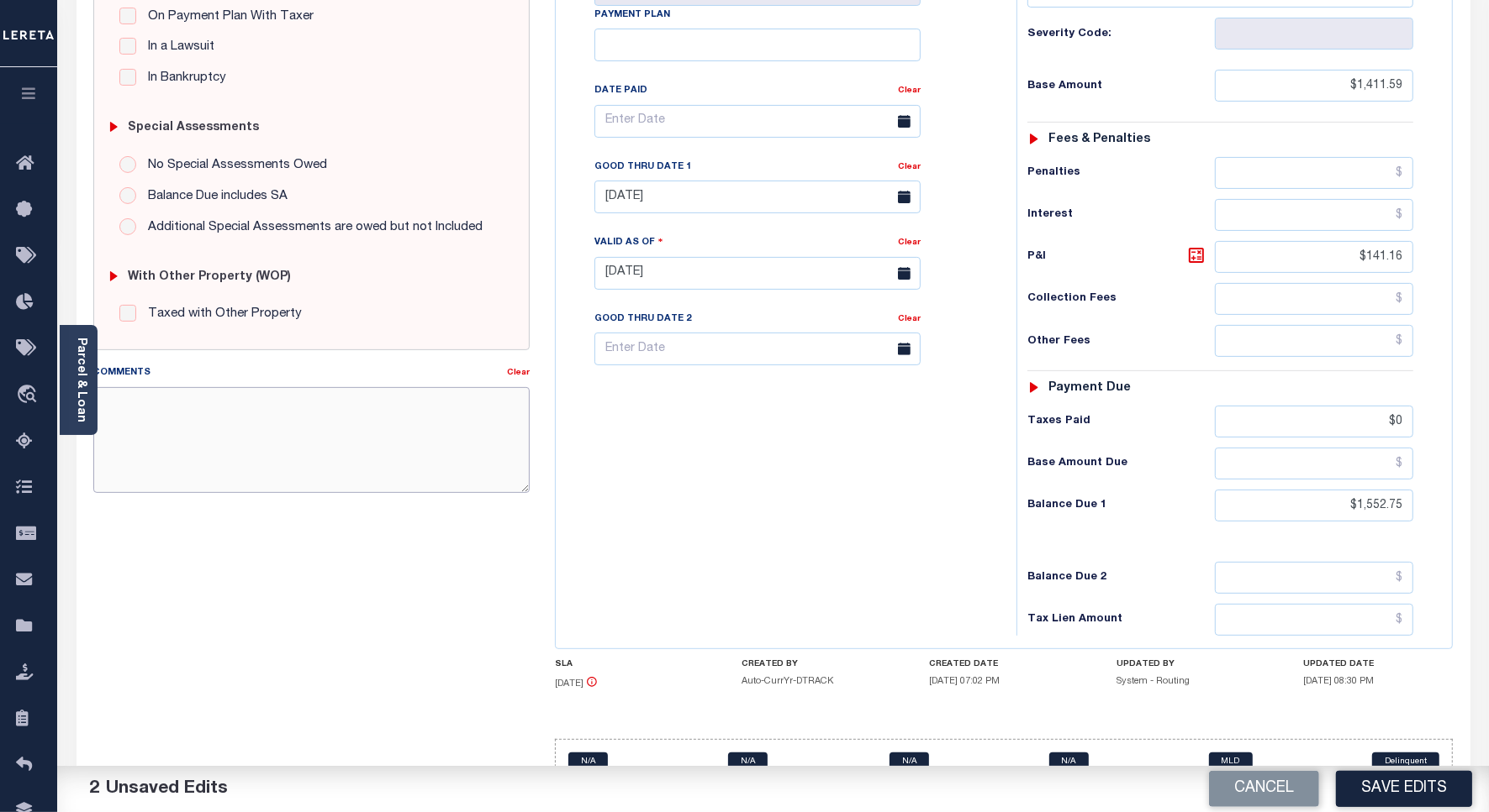
click at [308, 401] on textarea "Comments" at bounding box center [312, 440] width 437 height 106
type textarea "As per website verified for 2024 1st installment taxes are DLQ."
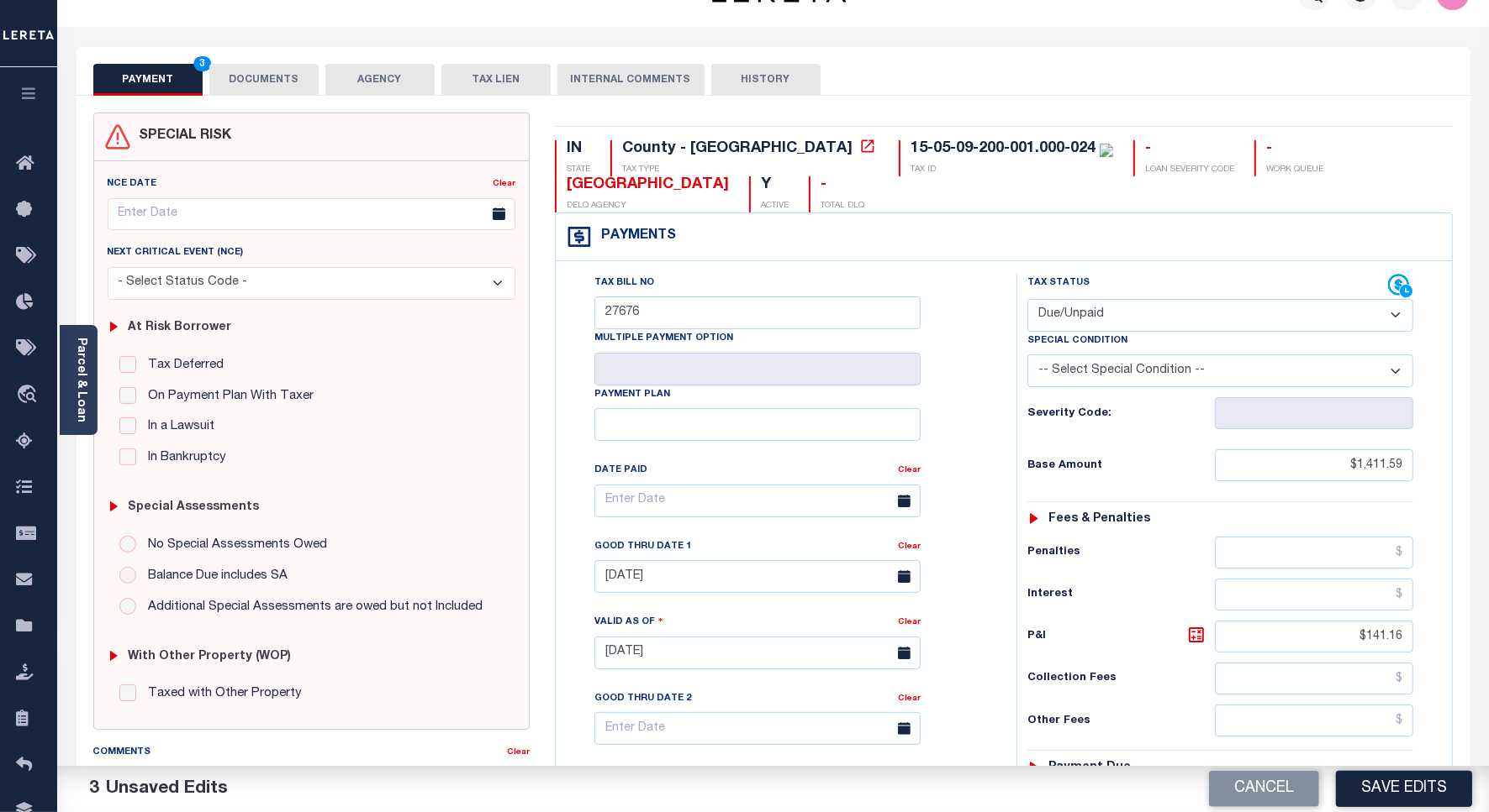
scroll to position [0, 0]
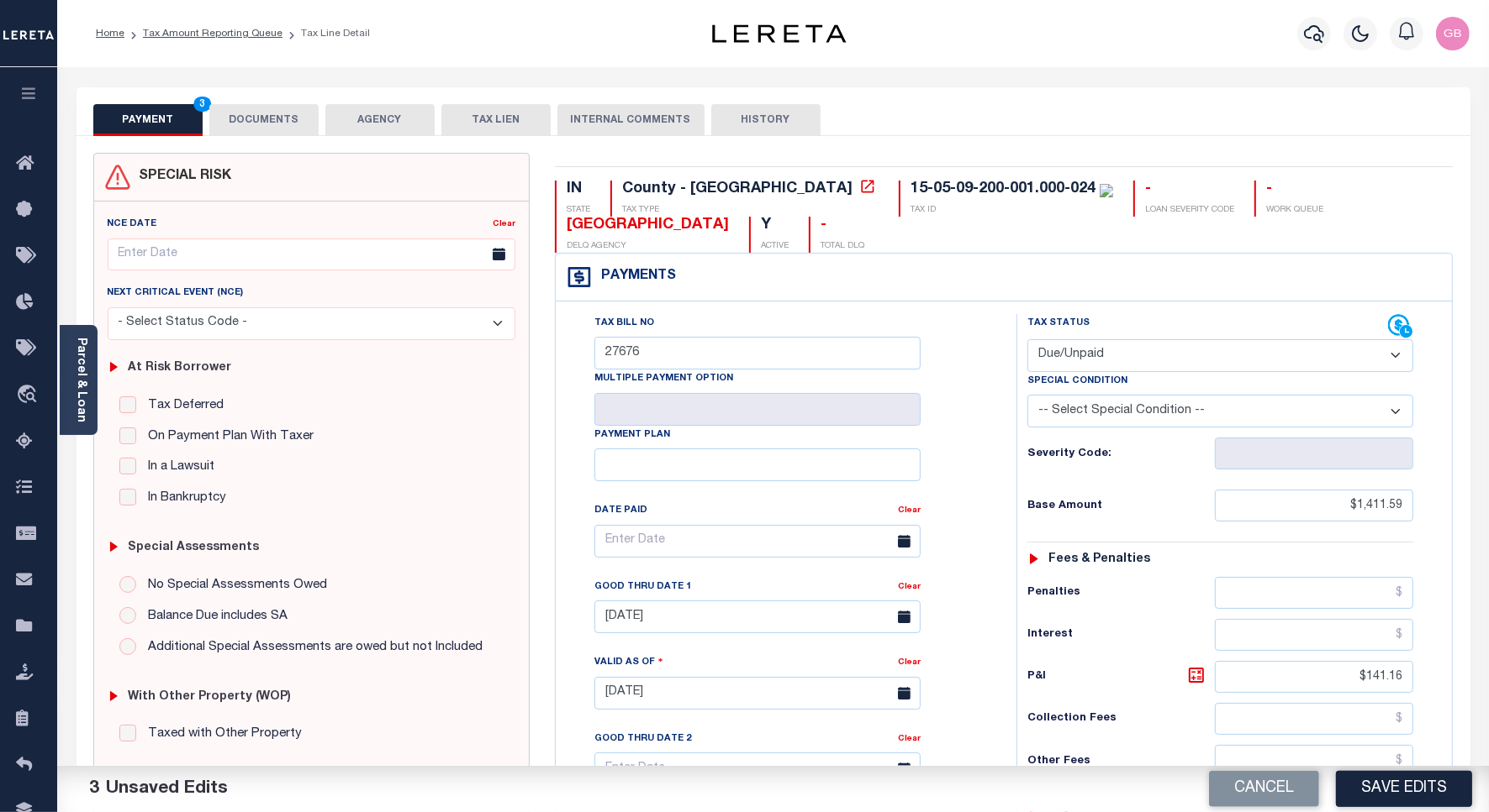
click at [249, 110] on button "DOCUMENTS" at bounding box center [264, 119] width 109 height 32
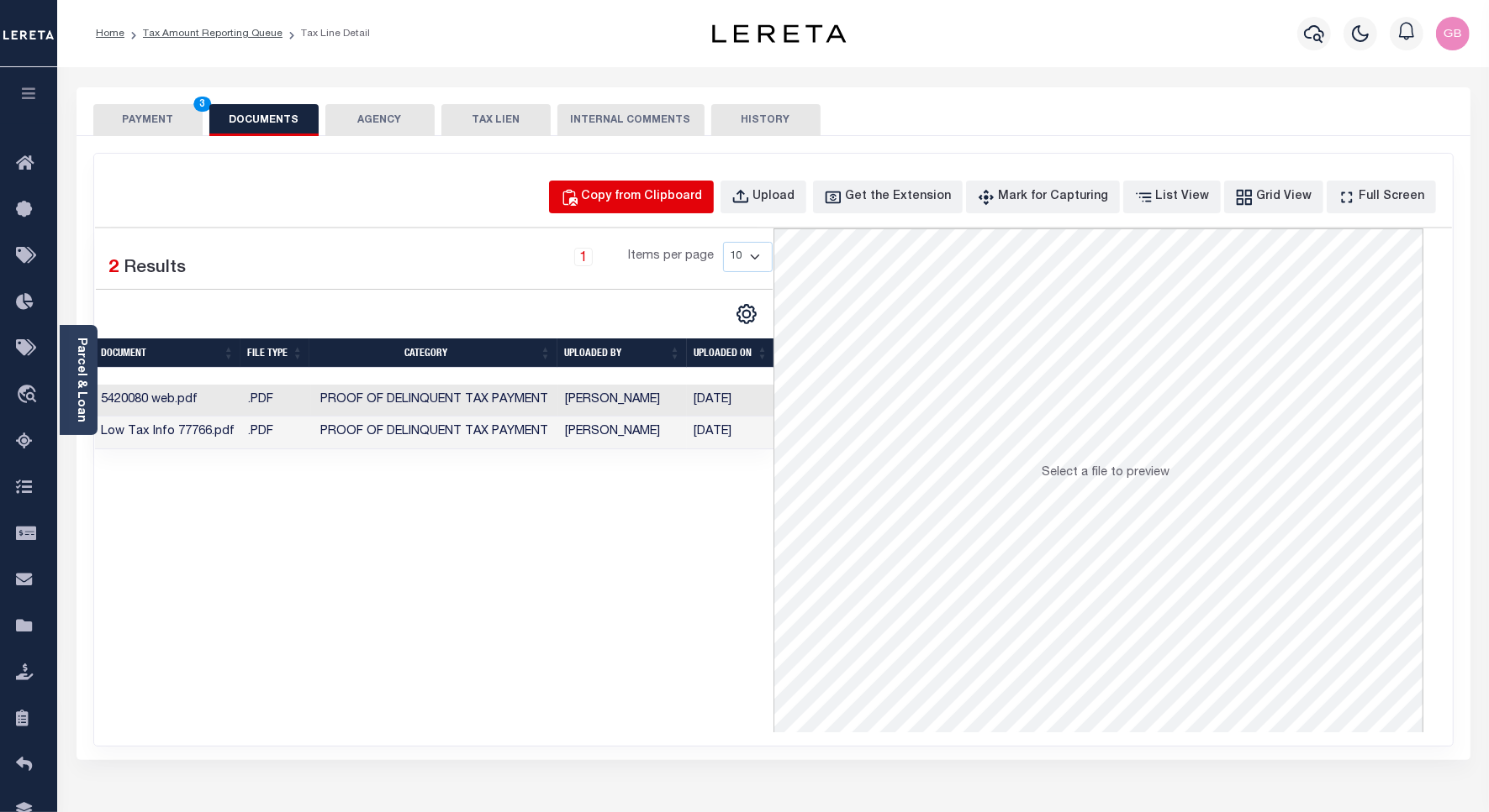
click at [669, 195] on div "Copy from Clipboard" at bounding box center [643, 197] width 121 height 18
select select "POP"
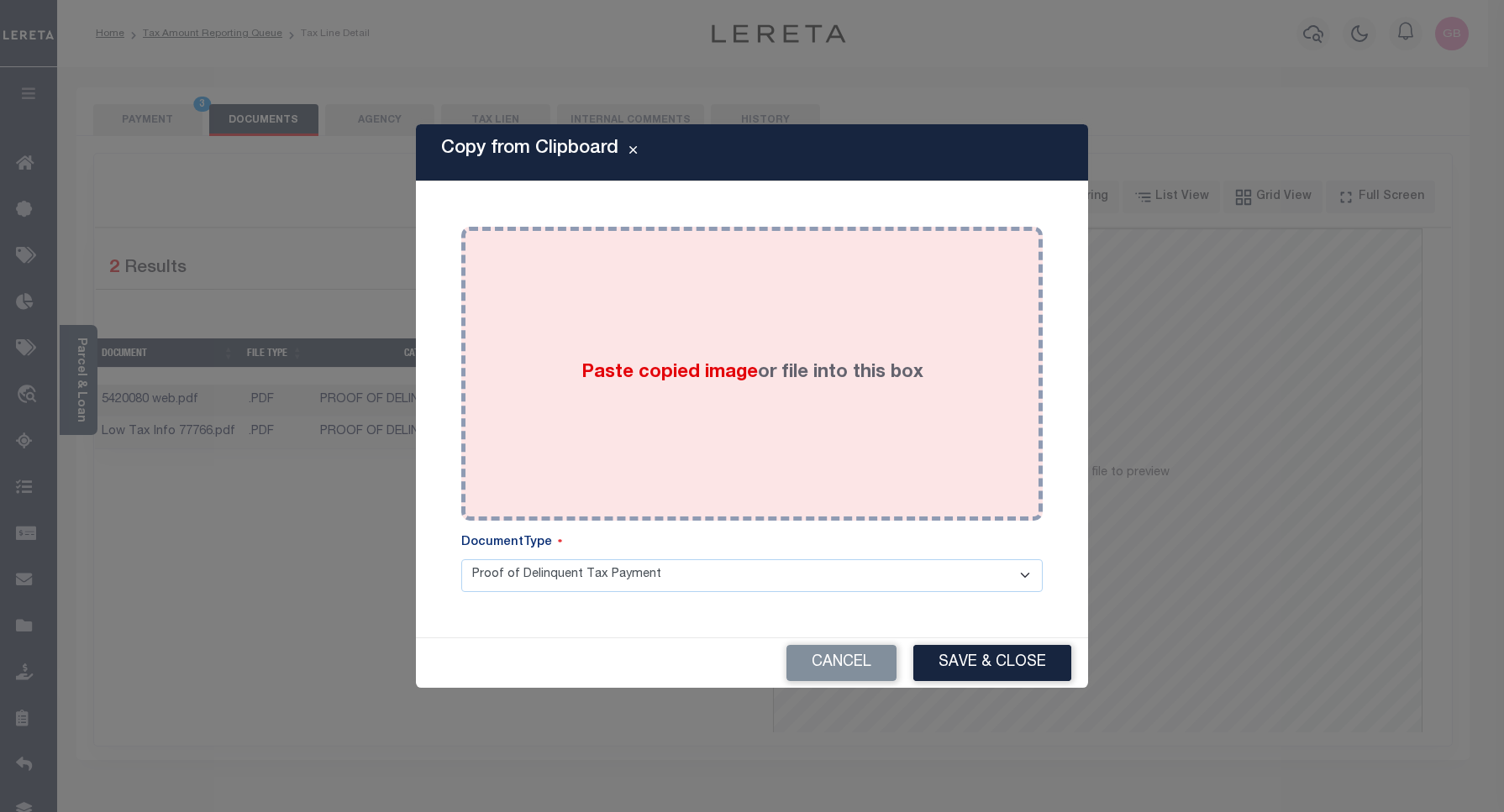
click at [603, 322] on div "Paste copied image or file into this box" at bounding box center [752, 374] width 556 height 269
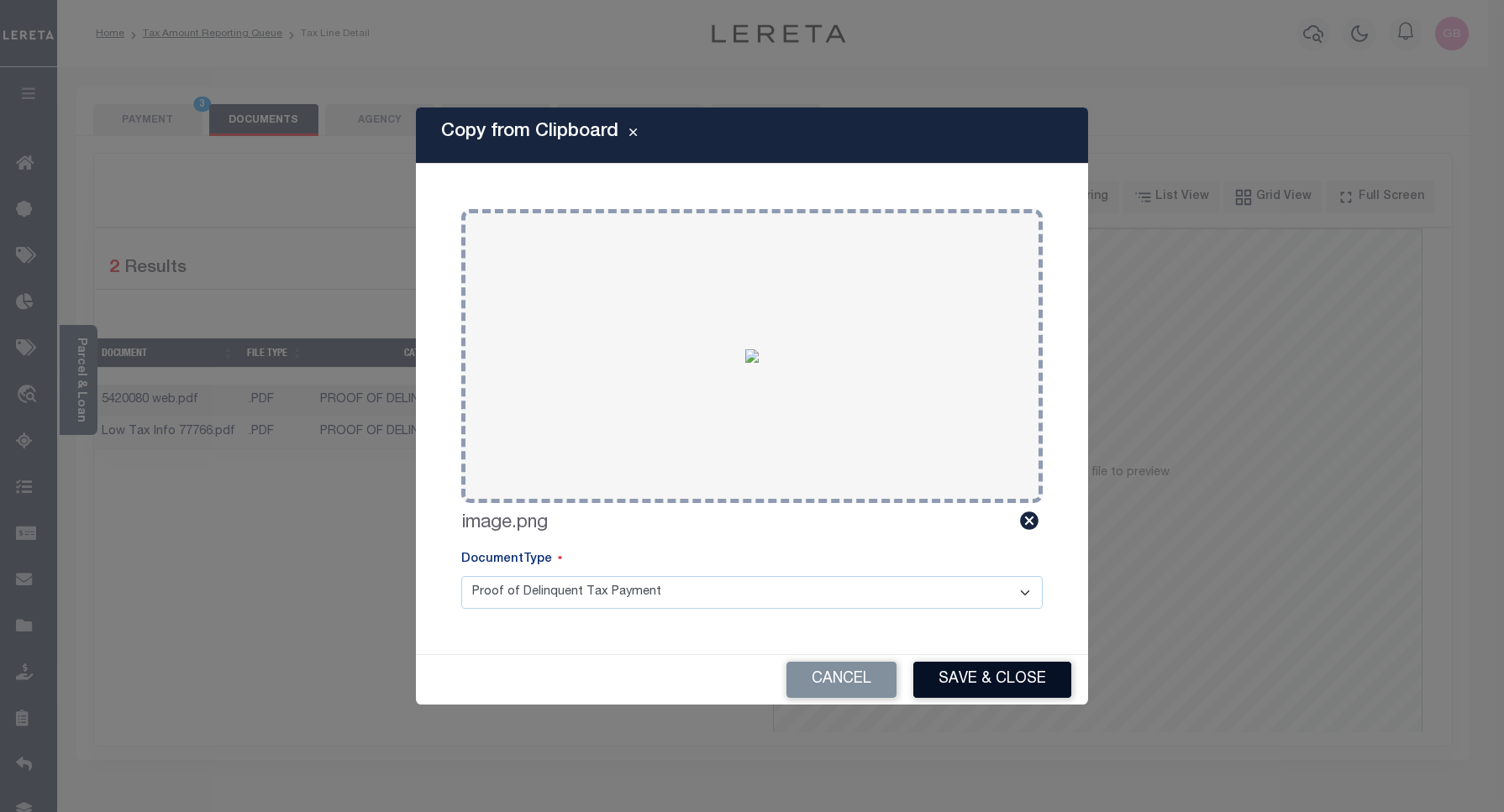
click at [1002, 668] on button "Save & Close" at bounding box center [992, 680] width 158 height 36
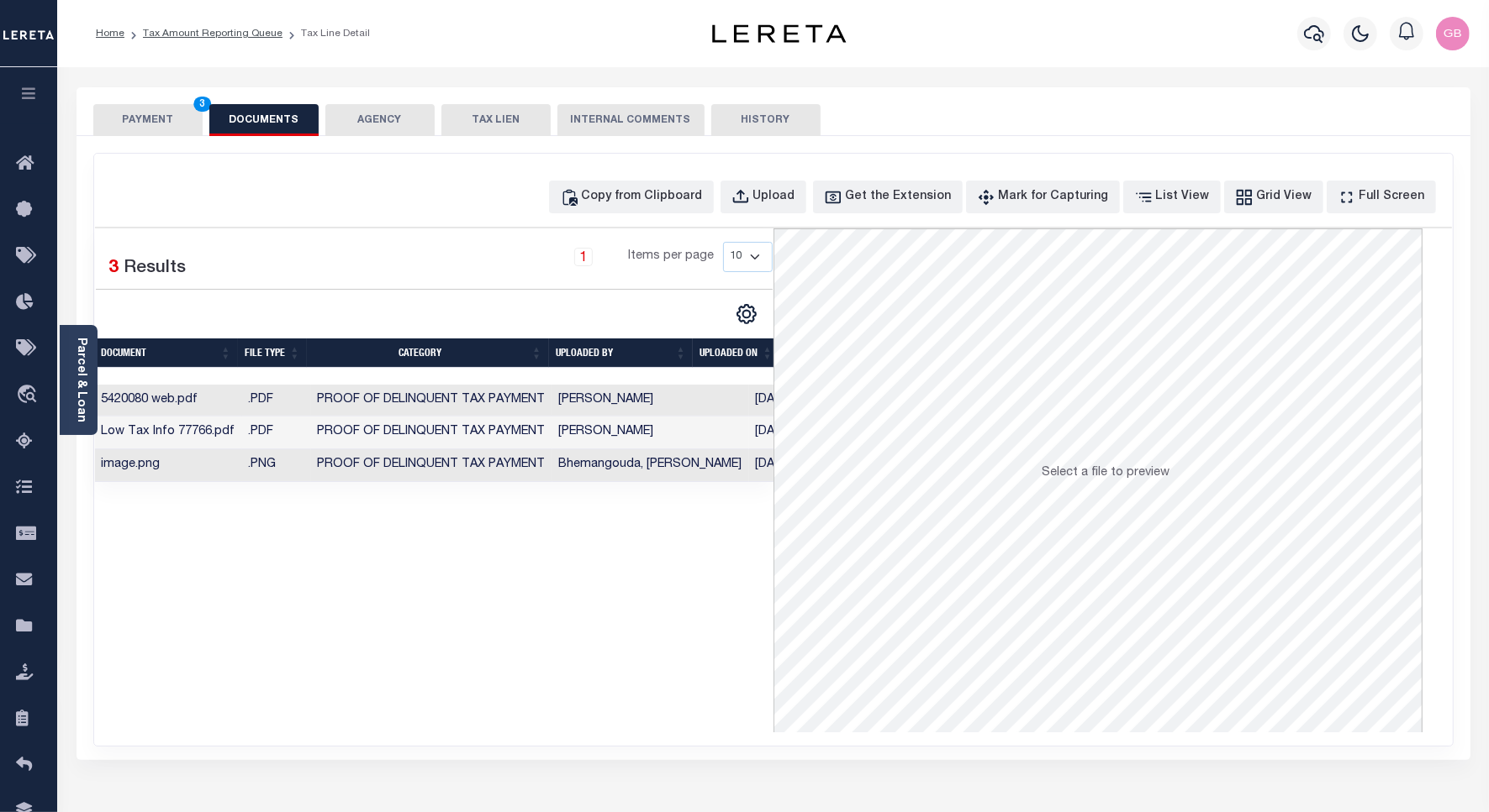
click at [141, 120] on button "PAYMENT 3" at bounding box center [148, 119] width 109 height 32
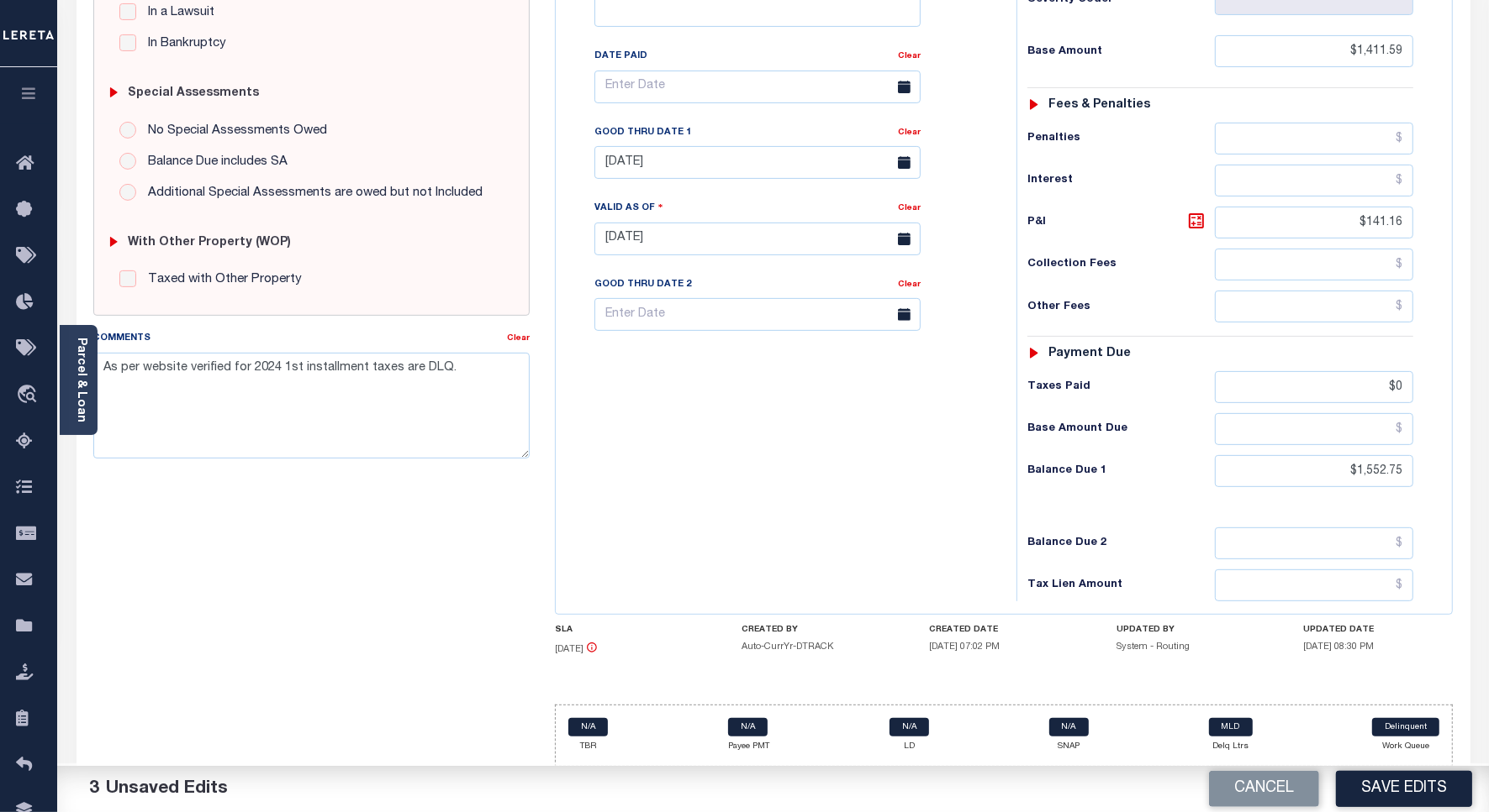
scroll to position [465, 0]
click at [791, 480] on div "Tax Bill No 27676 Multiple Payment Option Payment Plan" at bounding box center [781, 229] width 443 height 742
click at [1376, 792] on button "Save Edits" at bounding box center [1403, 789] width 136 height 36
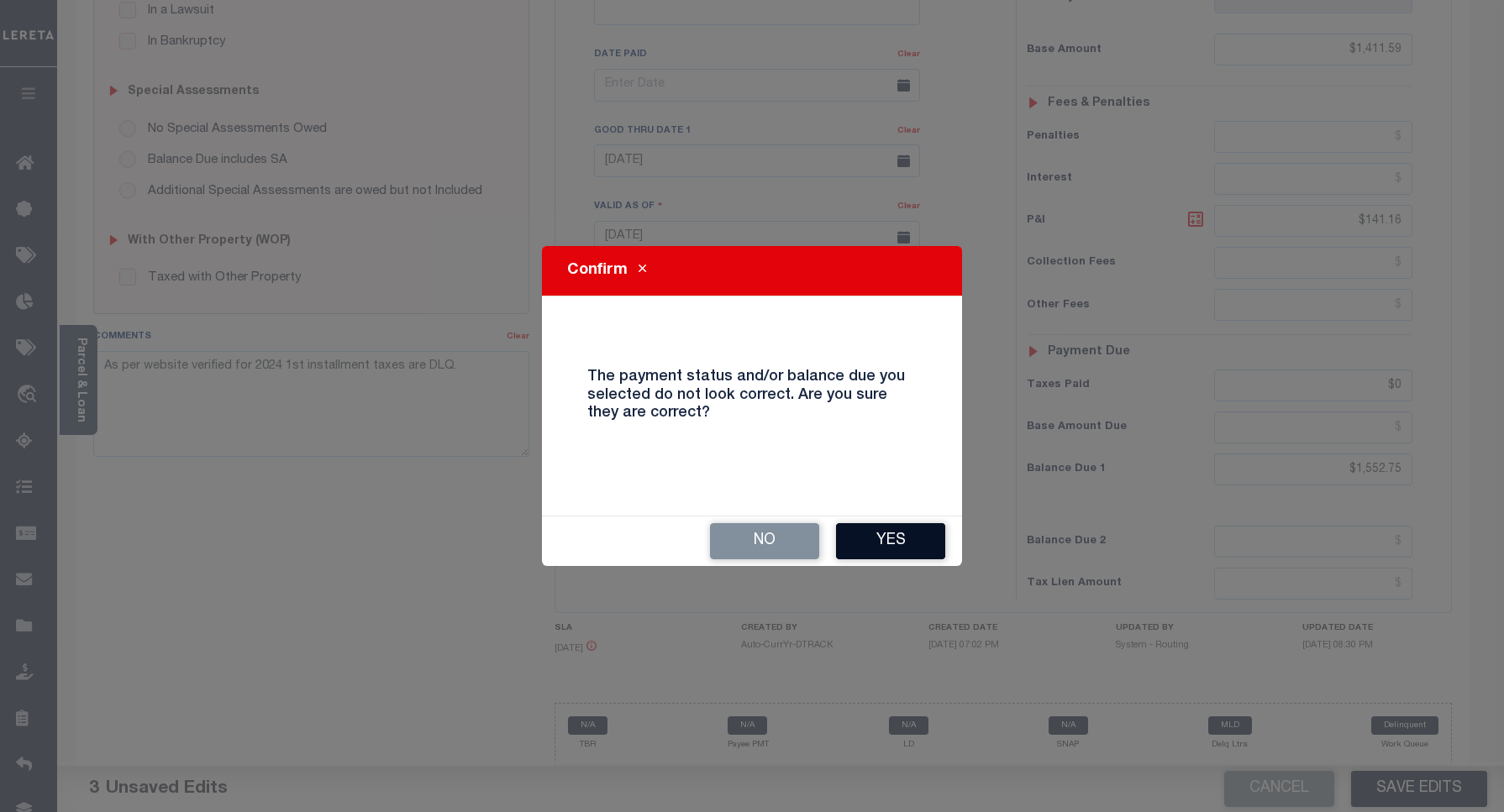
click at [896, 542] on button "Yes" at bounding box center [891, 542] width 109 height 36
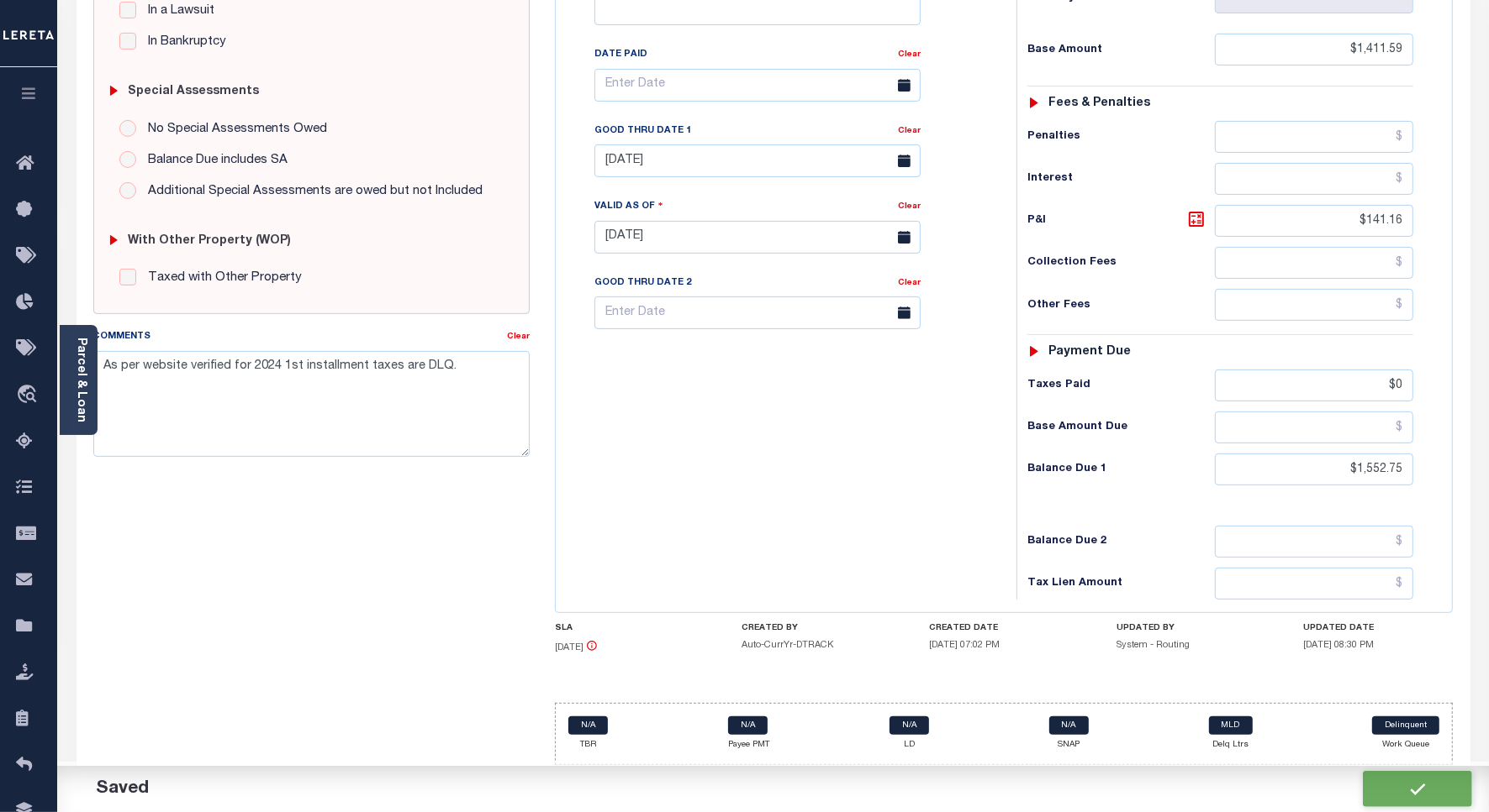
checkbox input "false"
type input "$1,411.59"
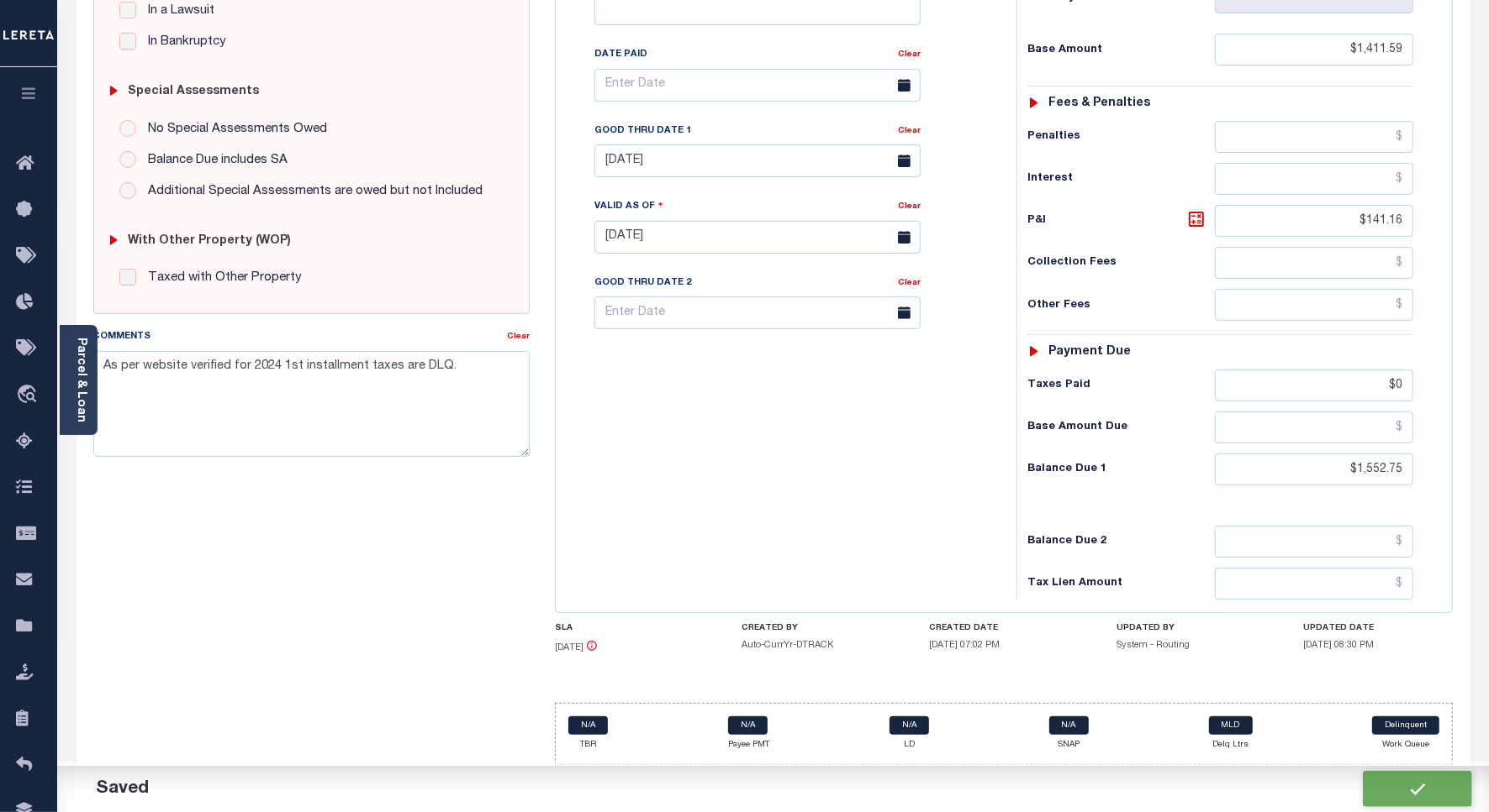
type input "$141.16"
type input "$0"
type input "$1,552.75"
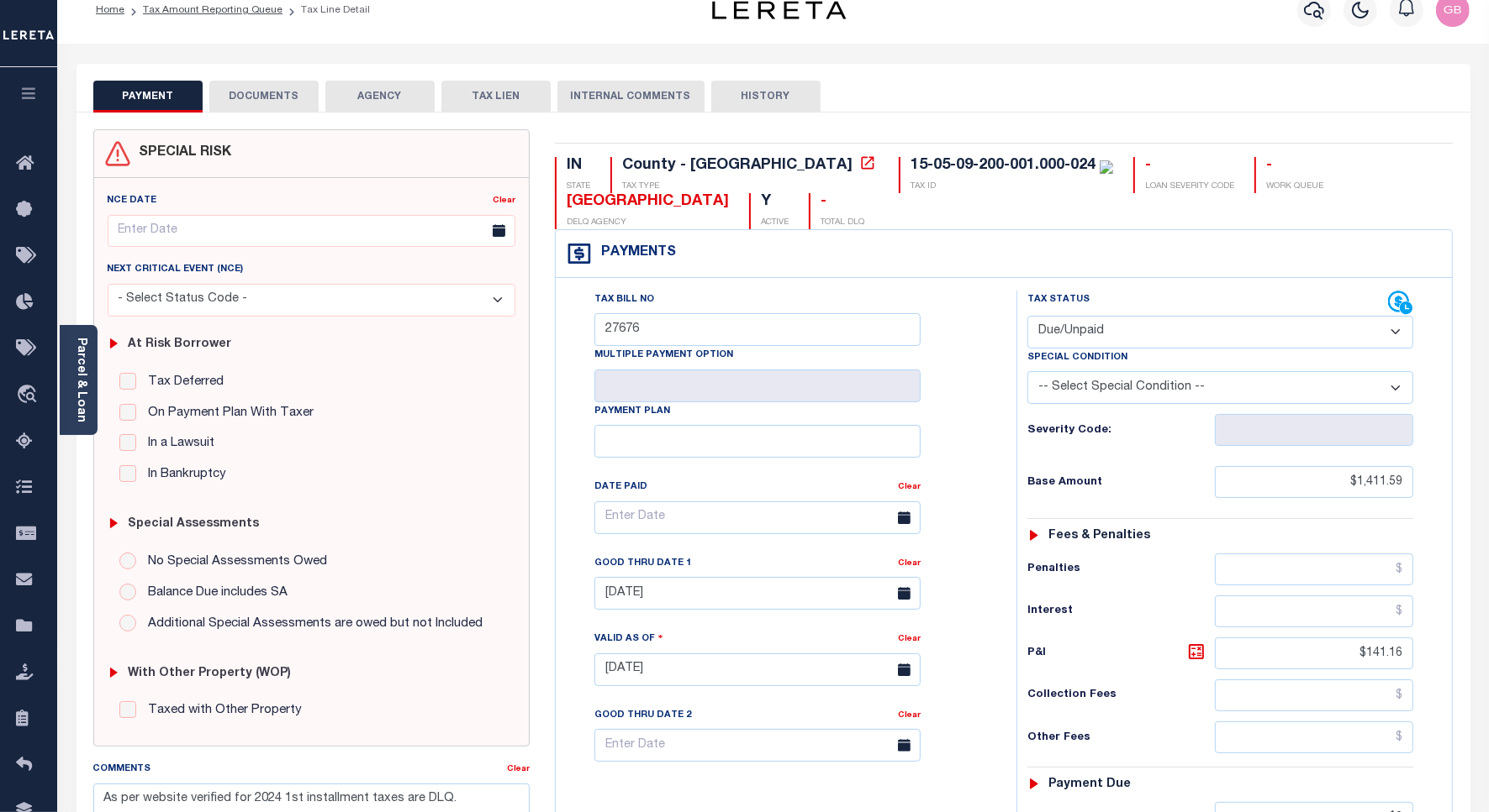
scroll to position [0, 0]
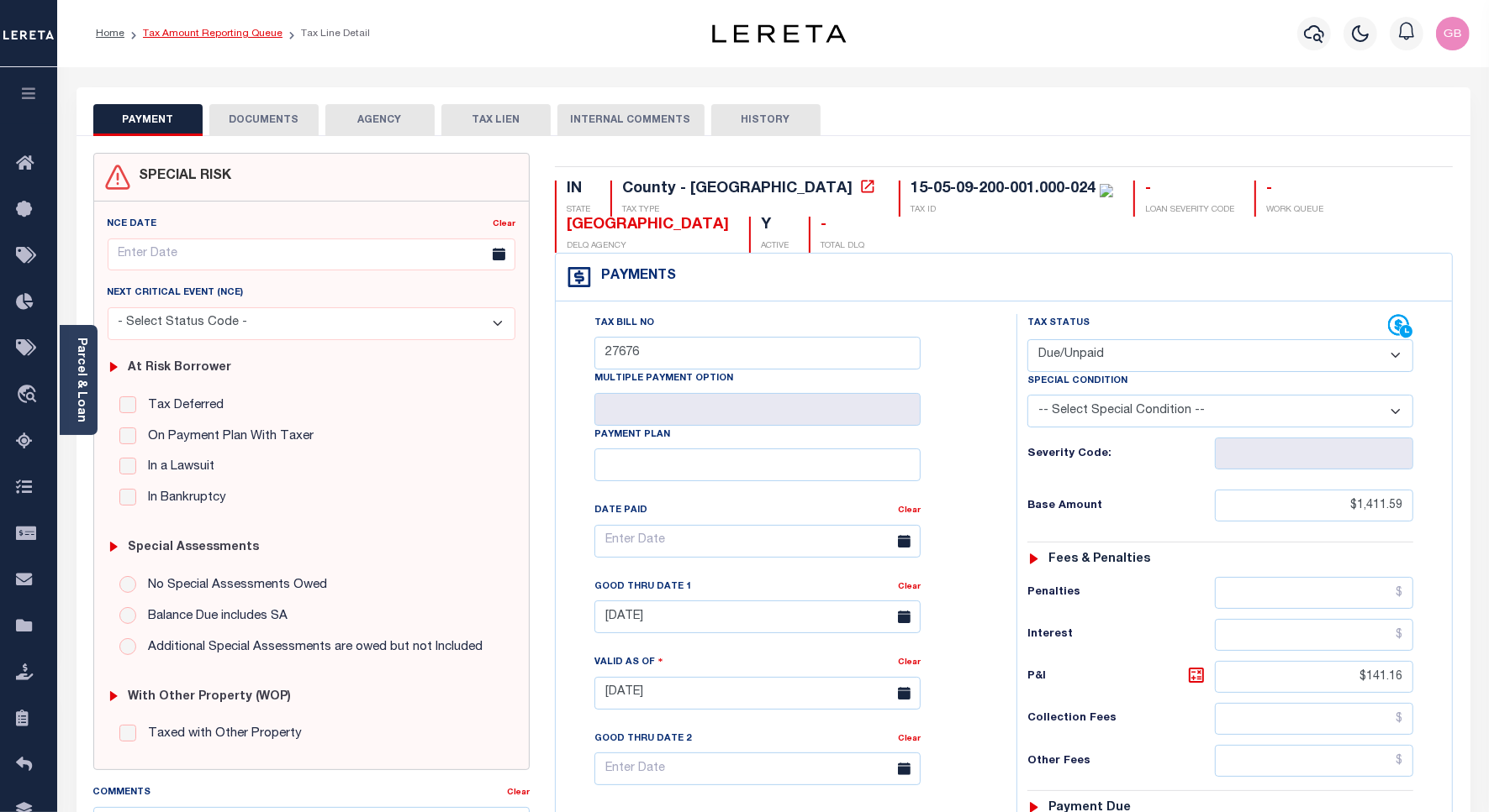
click at [230, 38] on link "Tax Amount Reporting Queue" at bounding box center [212, 34] width 139 height 10
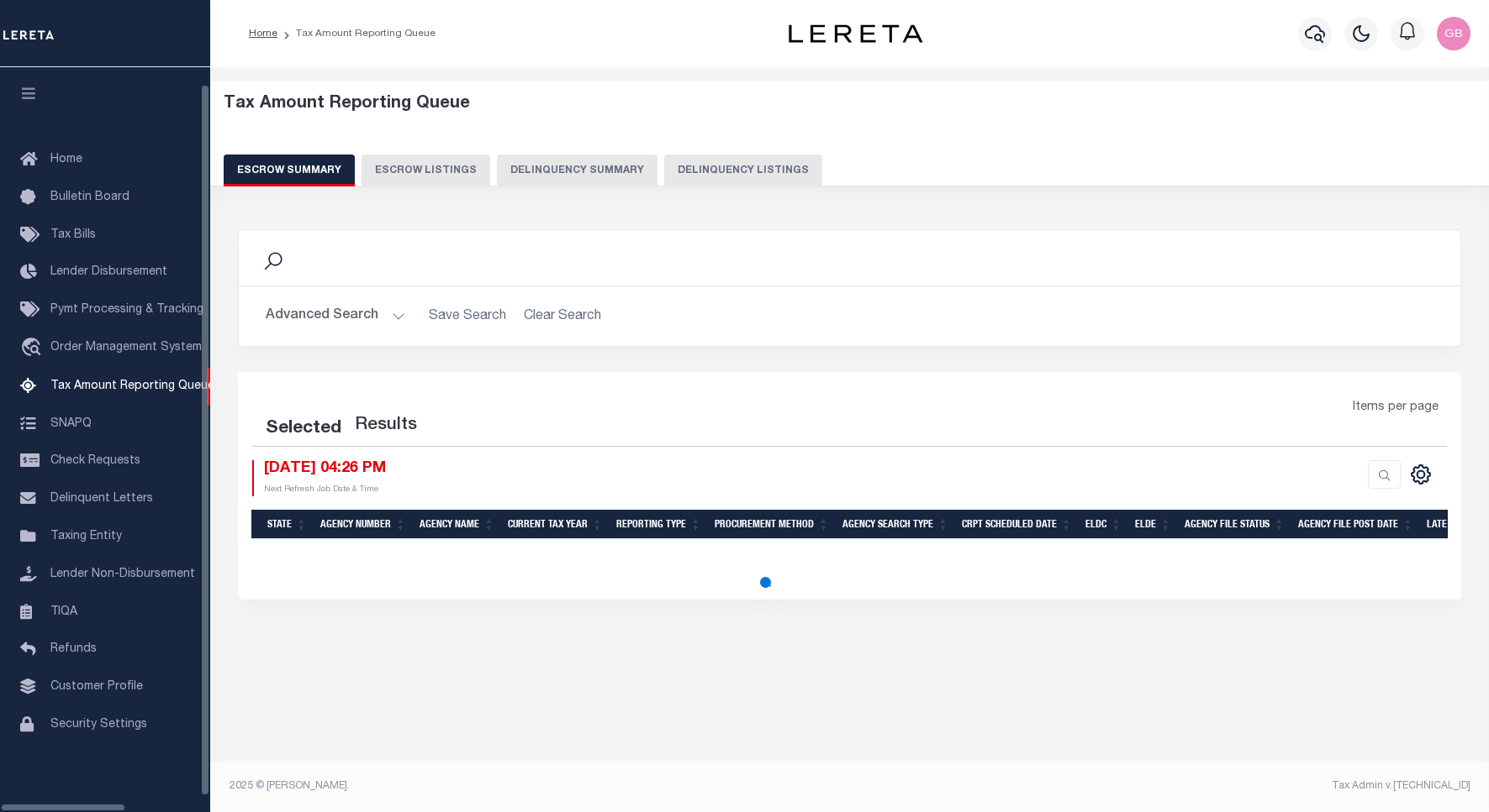
click at [719, 184] on button "Delinquency Listings" at bounding box center [743, 171] width 158 height 32
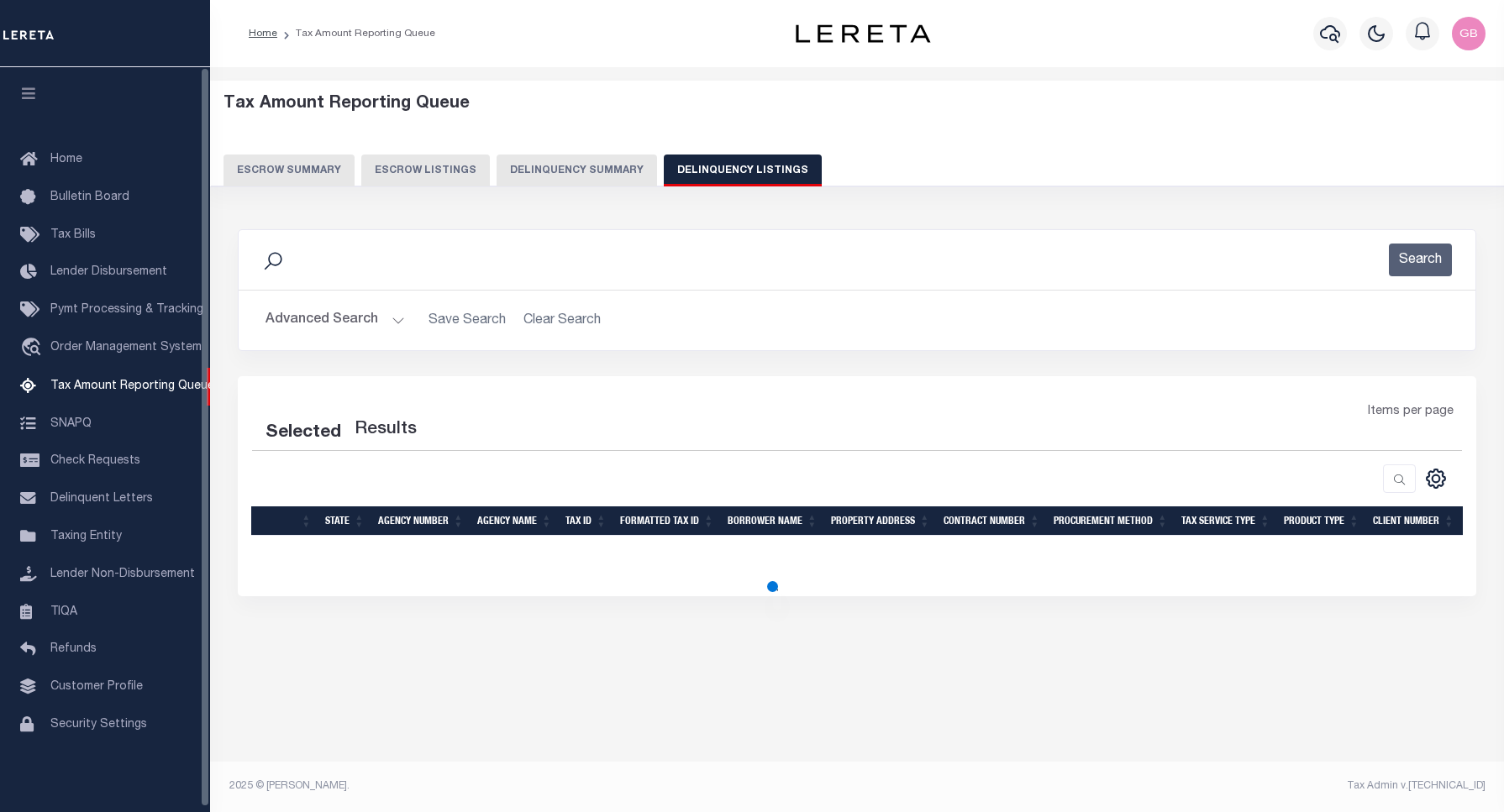
click at [713, 177] on button "Delinquency Listings" at bounding box center [743, 171] width 158 height 32
select select "100"
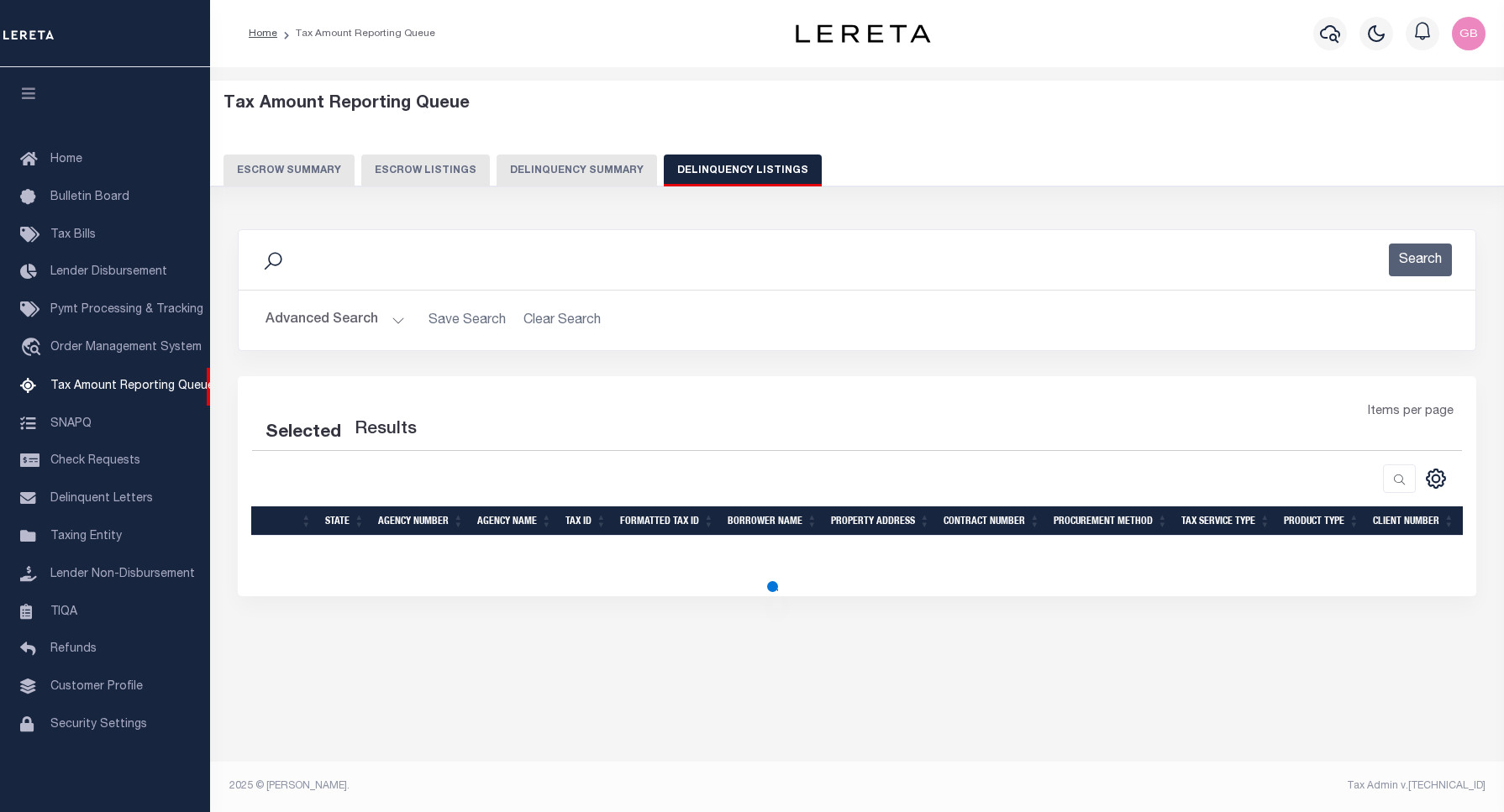
click at [400, 326] on button "Advanced Search" at bounding box center [335, 320] width 139 height 33
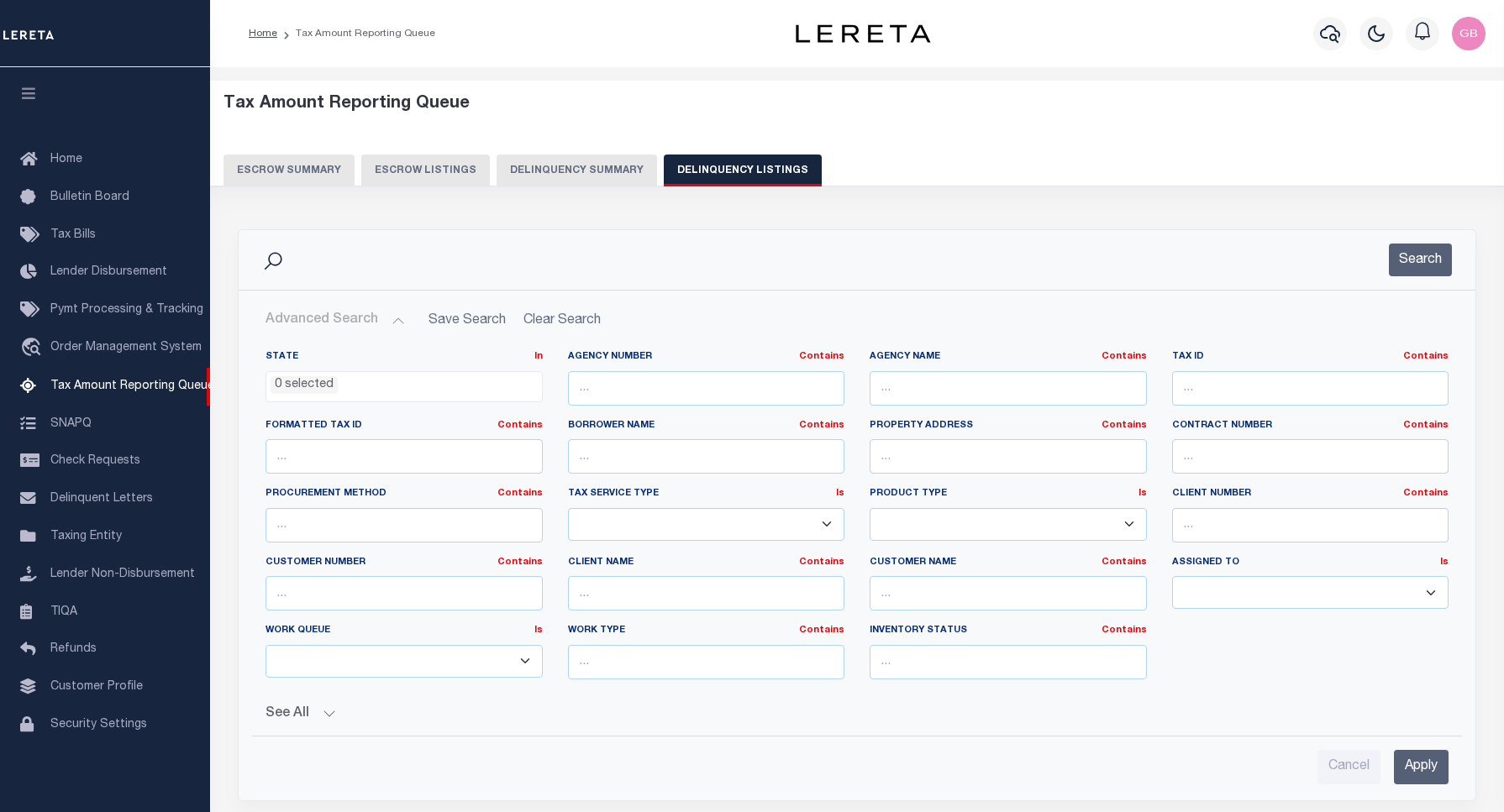
select select "100"
click at [1248, 383] on input "text" at bounding box center [1311, 389] width 277 height 35
paste input "15-05-09-200-001.000-024"
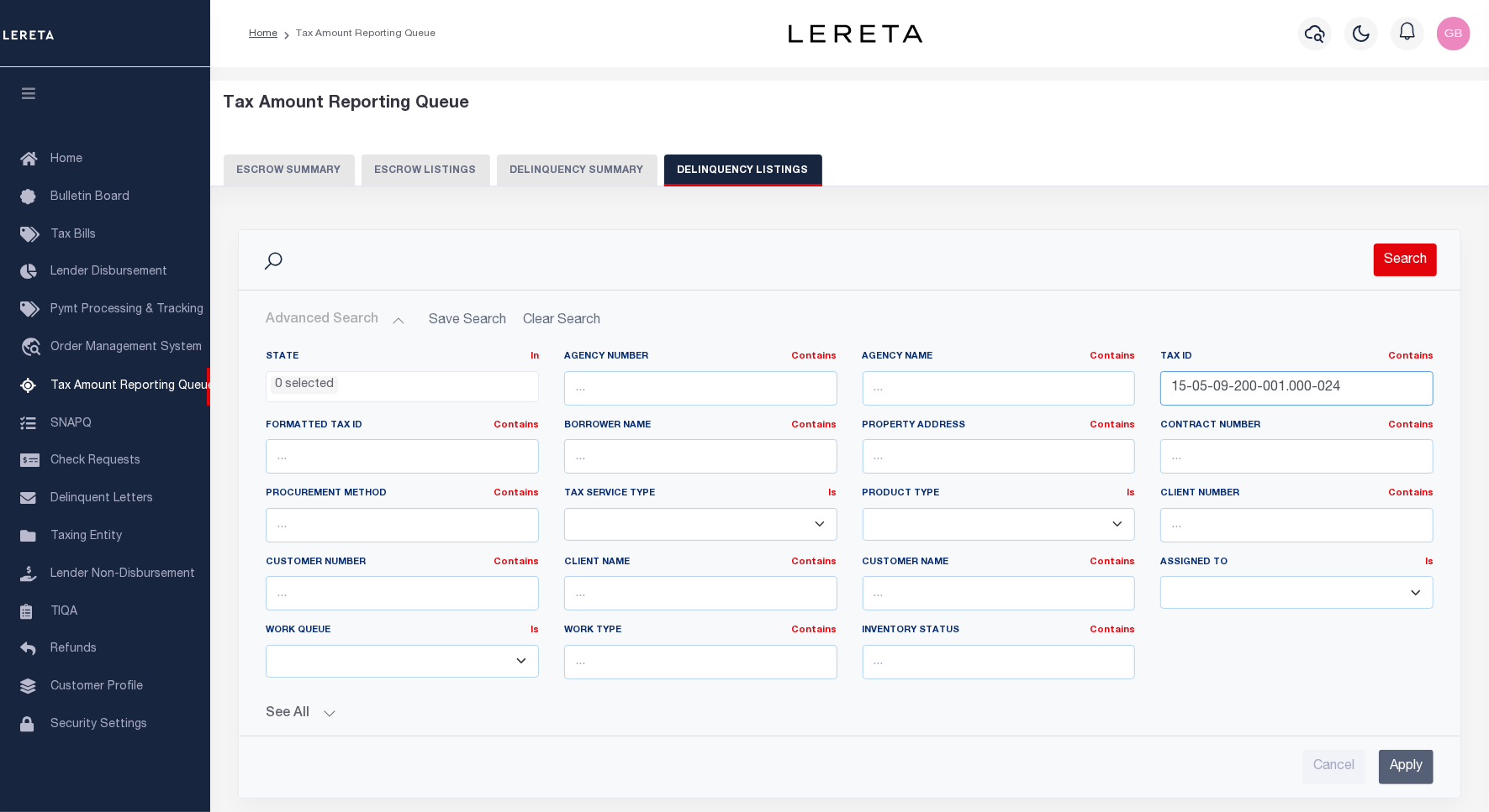
type input "15-05-09-200-001.000-024"
click at [1412, 262] on button "Search" at bounding box center [1405, 260] width 63 height 33
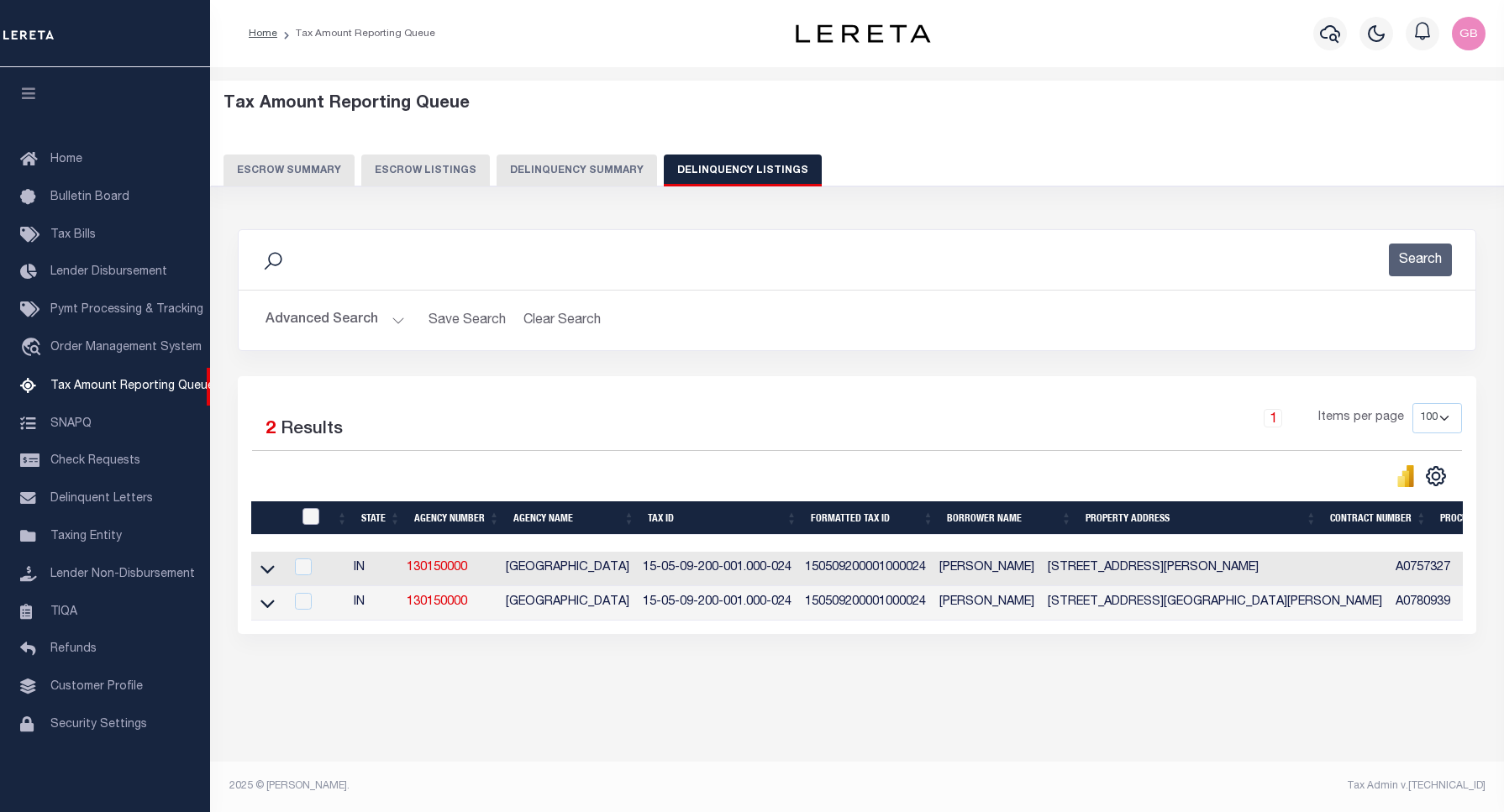
click at [315, 524] on input "checkbox" at bounding box center [310, 516] width 16 height 16
checkbox input "true"
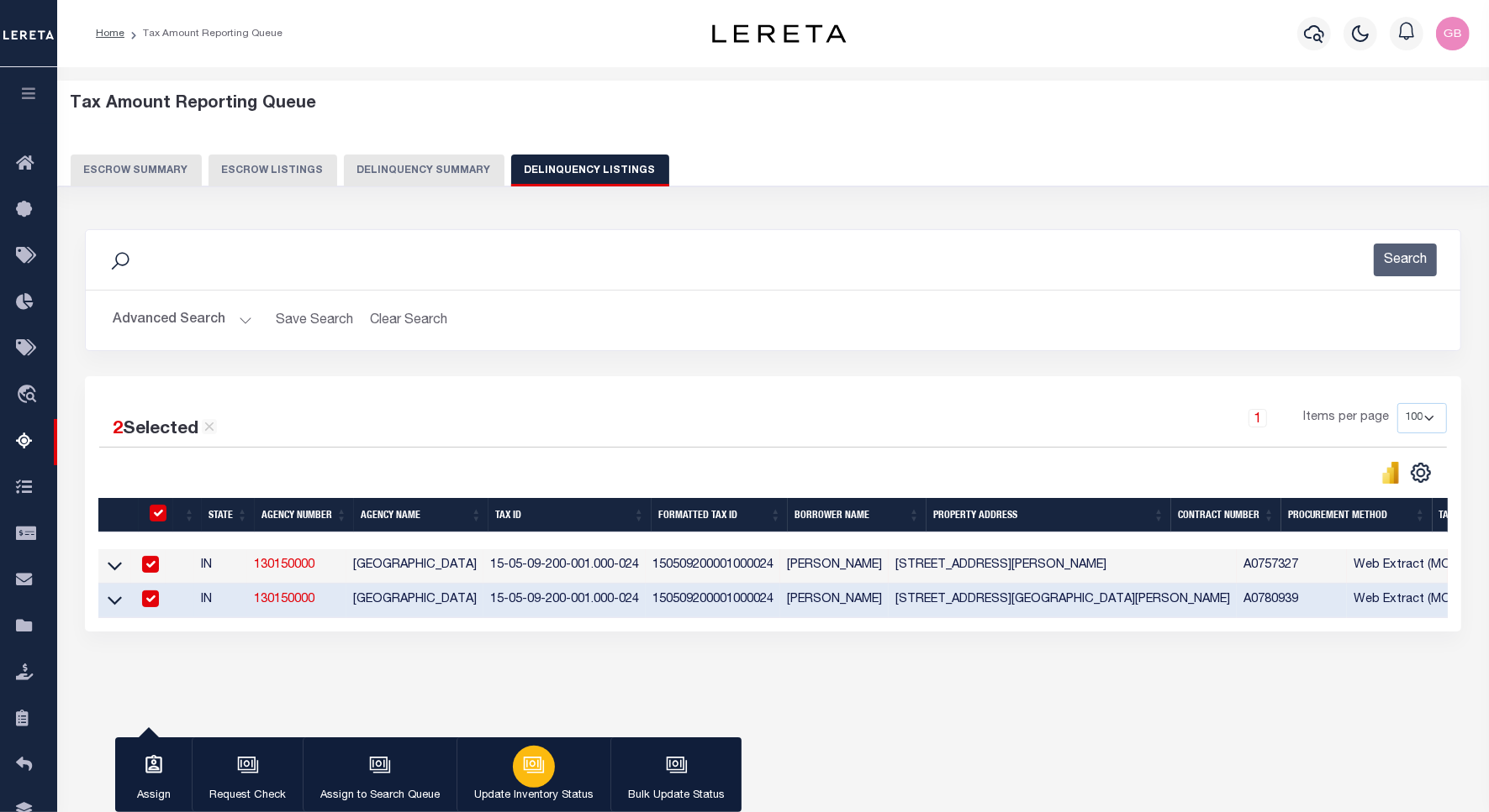
click at [563, 770] on button "Update Inventory Status" at bounding box center [534, 775] width 154 height 75
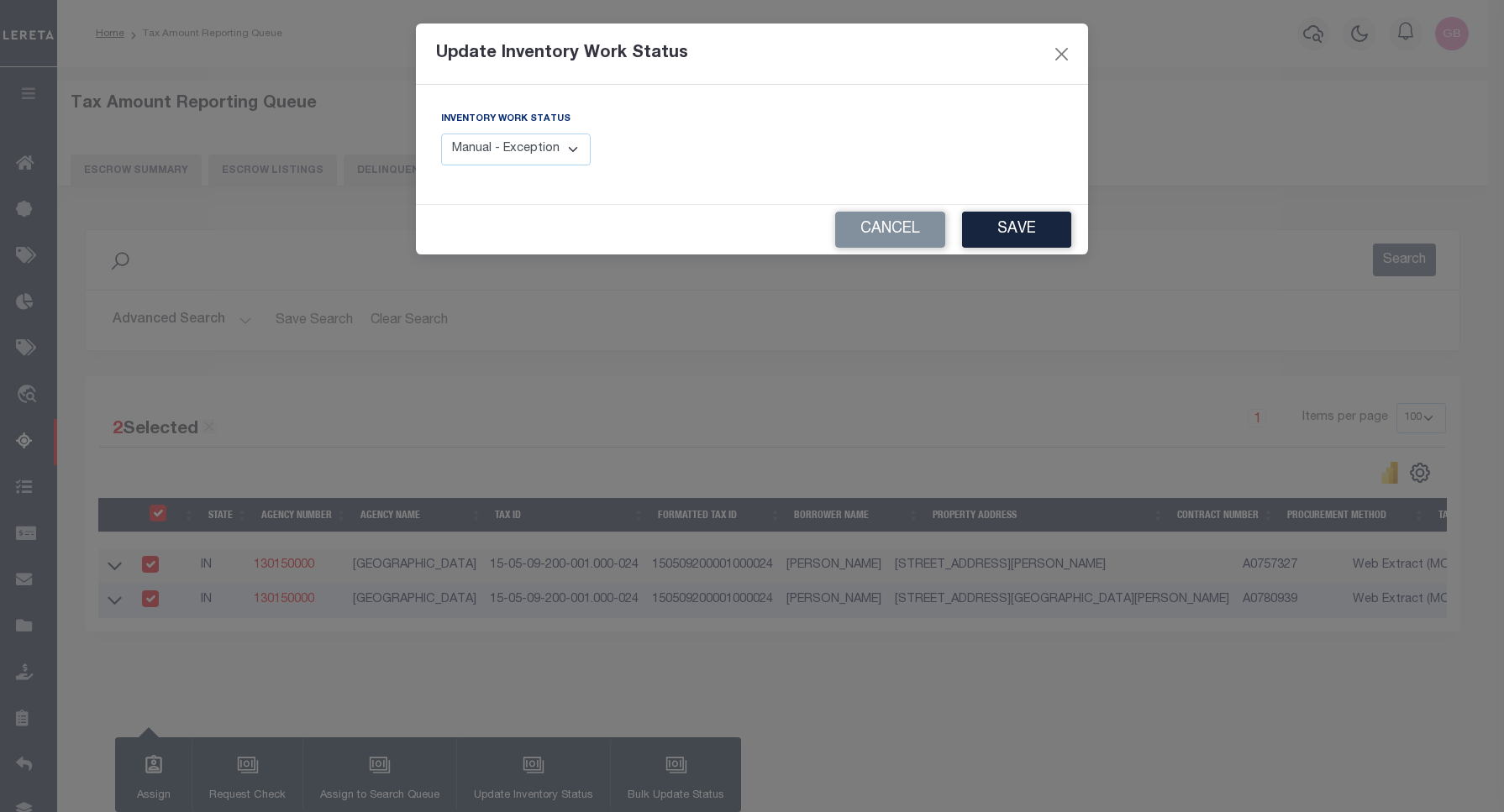
click at [507, 165] on select "Manual - Exception Pended - Awaiting Search Late Add Exception Completed" at bounding box center [515, 150] width 150 height 33
select select "4"
click at [441, 133] on select "Manual - Exception Pended - Awaiting Search Late Add Exception Completed" at bounding box center [515, 150] width 150 height 33
click at [1042, 229] on button "Save" at bounding box center [1017, 230] width 109 height 36
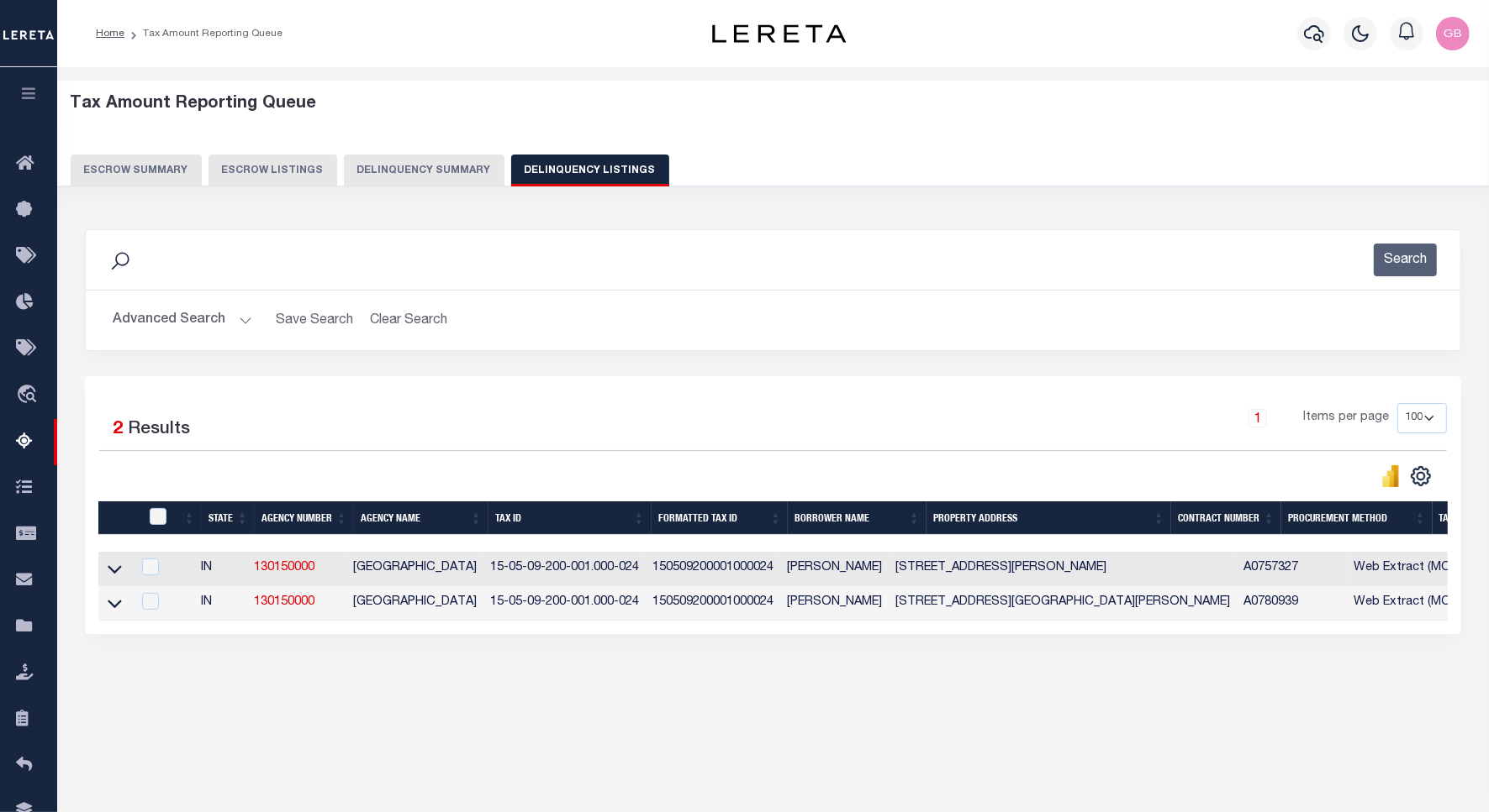
click at [238, 328] on button "Advanced Search" at bounding box center [182, 320] width 139 height 33
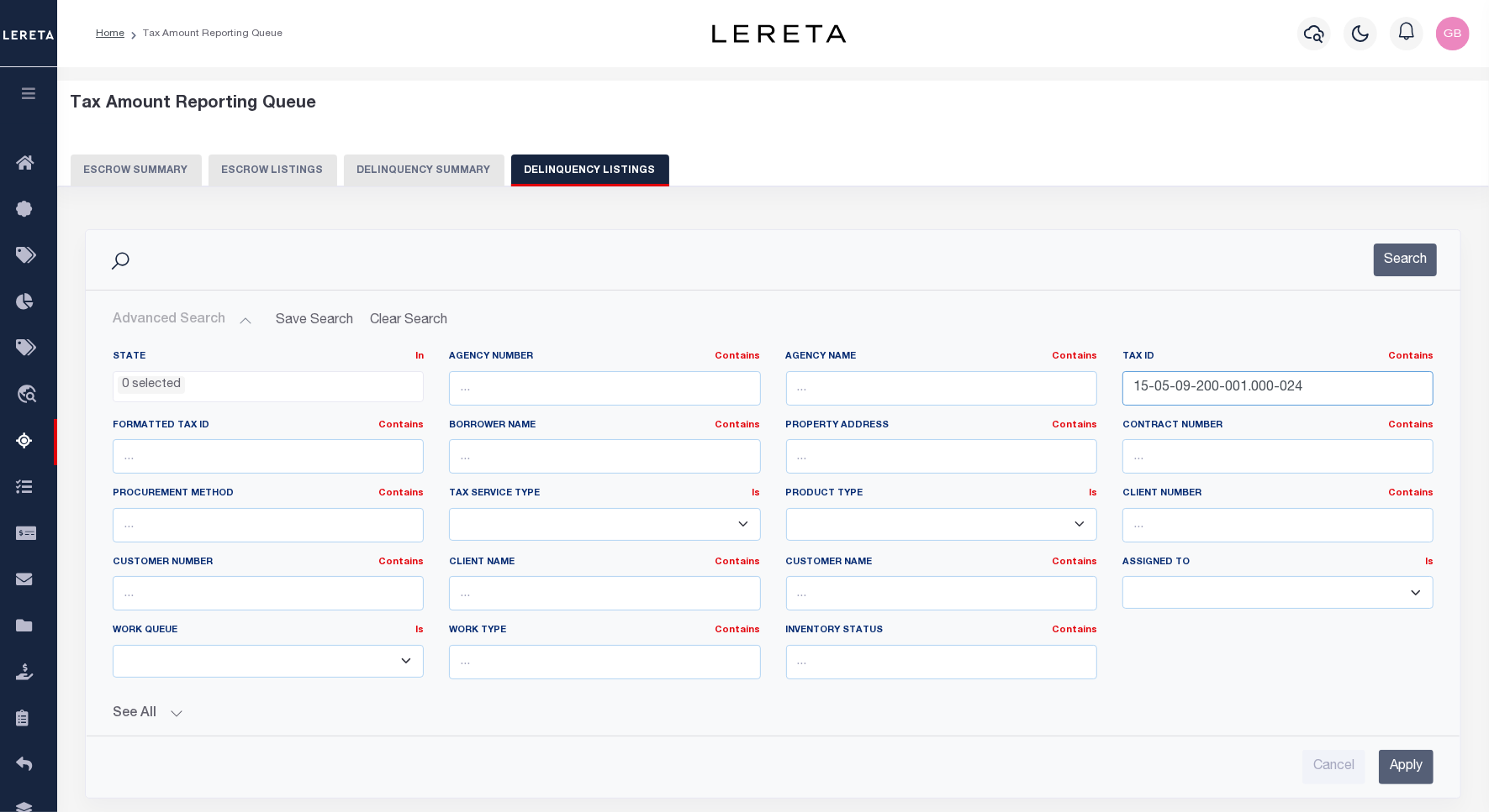
click at [1160, 391] on input "15-05-09-200-001.000-024" at bounding box center [1277, 389] width 311 height 35
paste input "20-300-032.000-019"
type input "15-05-20-300-032.000-019"
click at [1409, 256] on button "Search" at bounding box center [1405, 260] width 63 height 33
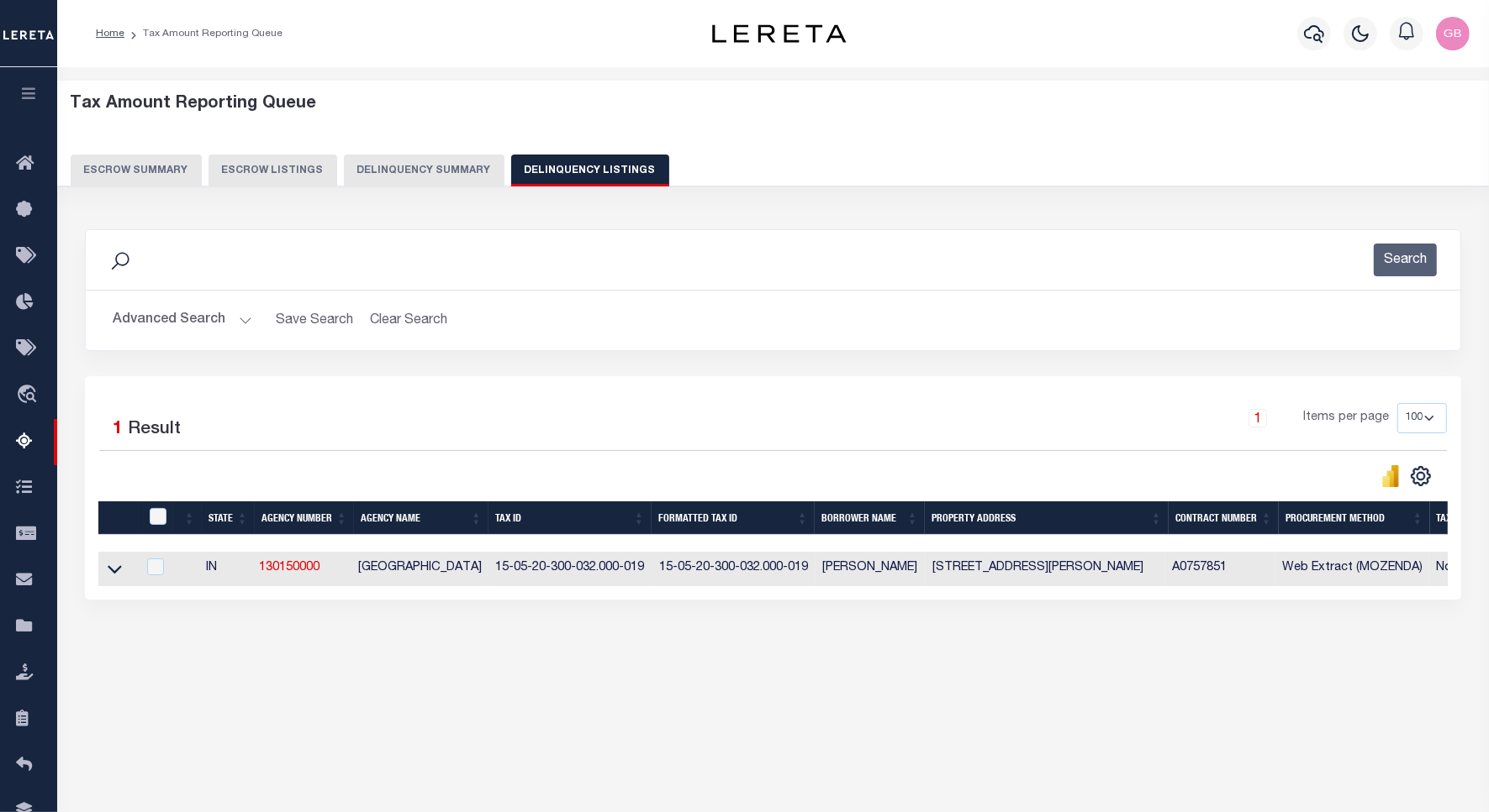
scroll to position [77, 0]
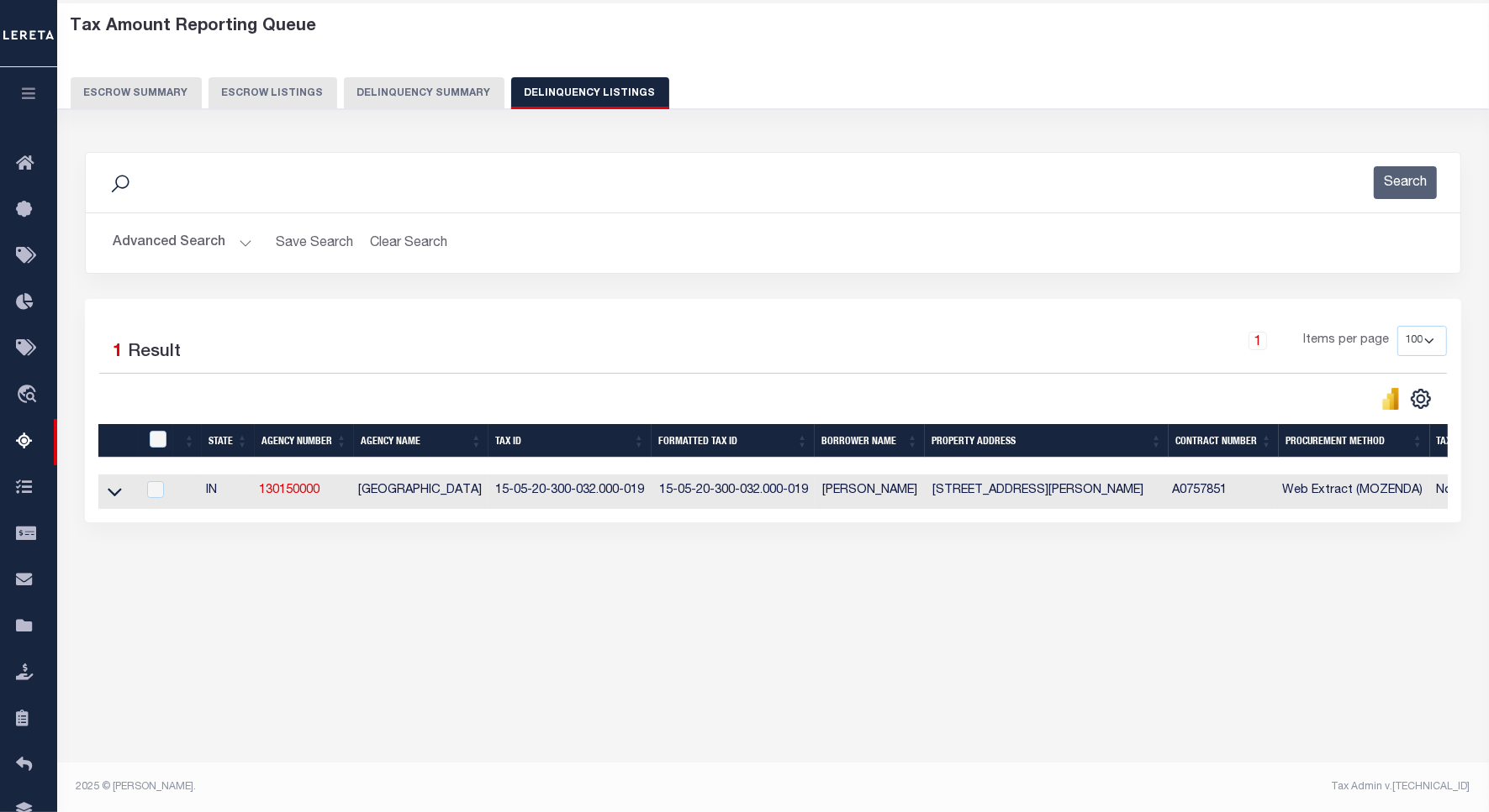
click at [100, 492] on td at bounding box center [118, 492] width 39 height 35
checkbox input "true"
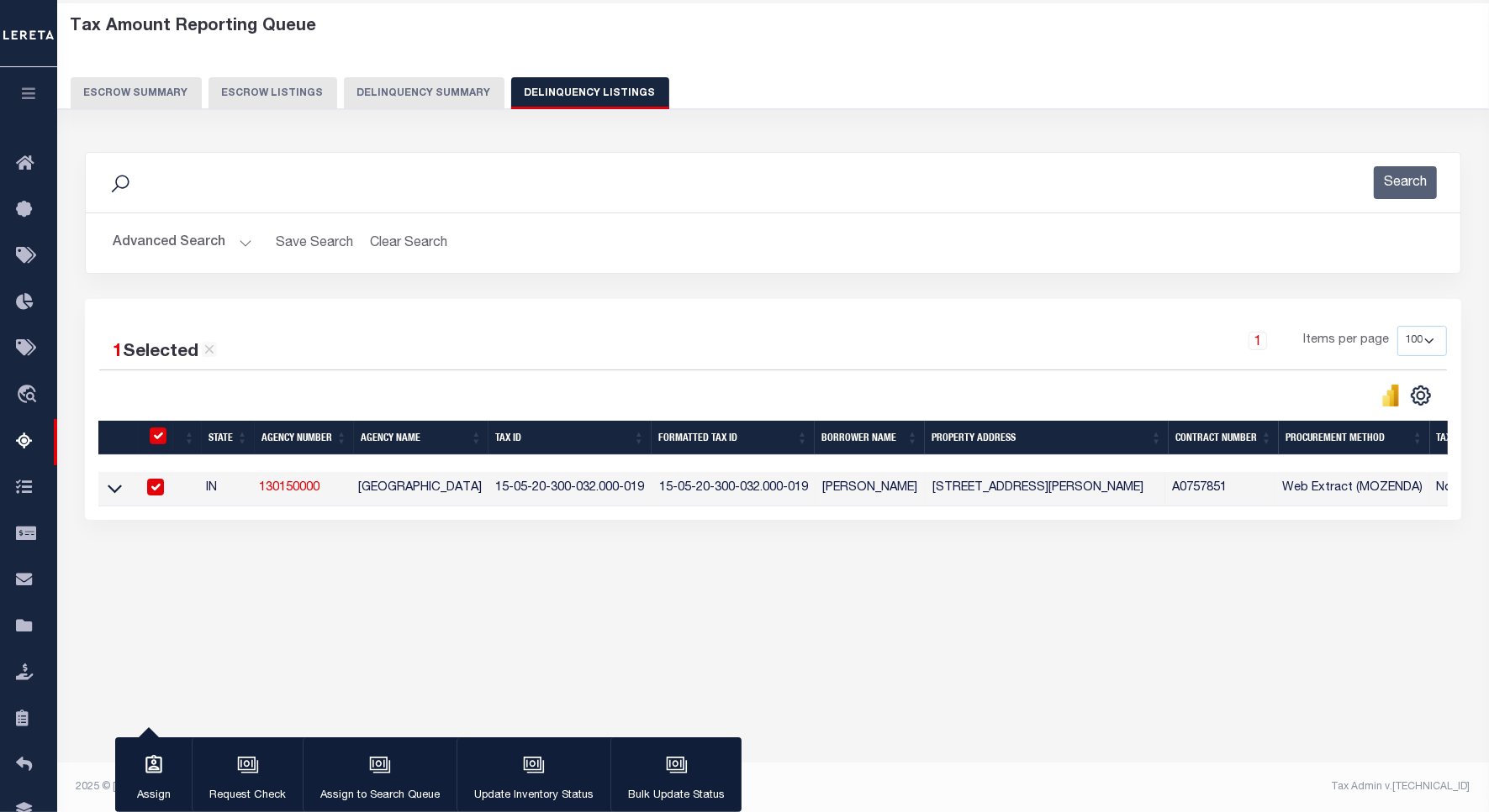
click at [158, 439] on input "checkbox" at bounding box center [158, 435] width 16 height 16
checkbox input "false"
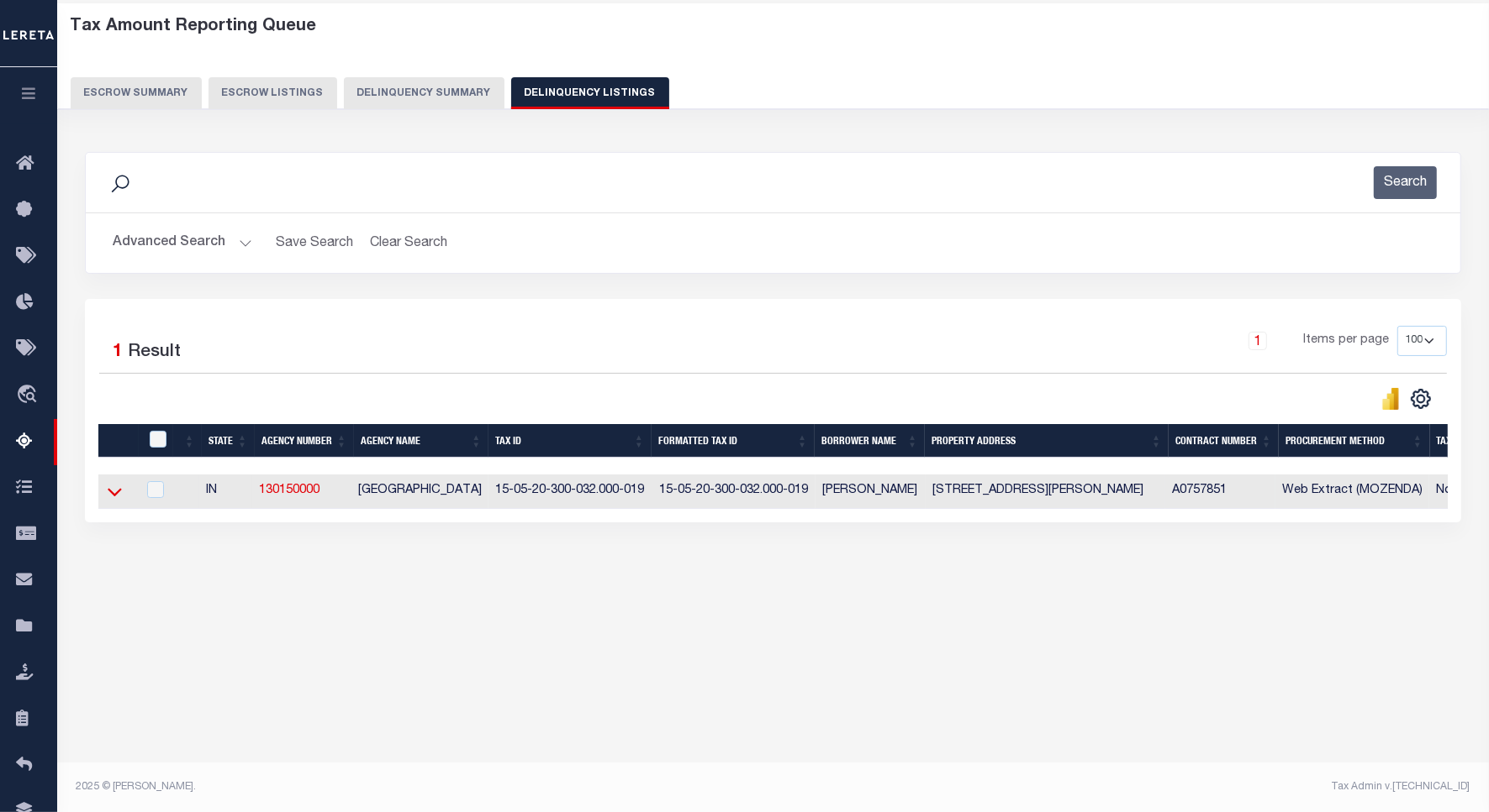
click at [113, 496] on icon at bounding box center [114, 492] width 14 height 17
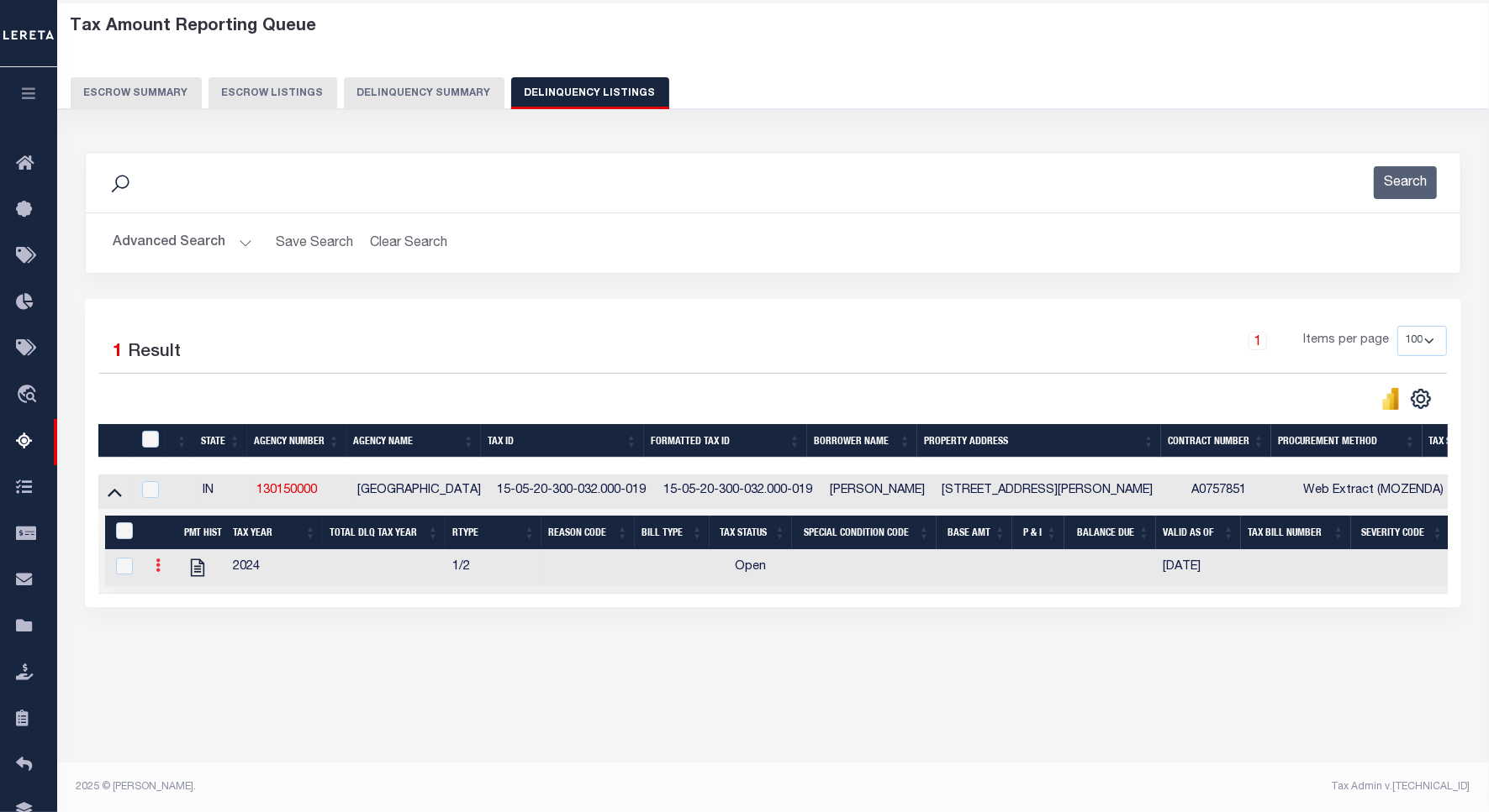
click at [154, 568] on link at bounding box center [158, 568] width 18 height 14
click at [174, 602] on img "" at bounding box center [178, 592] width 16 height 16
checkbox input "true"
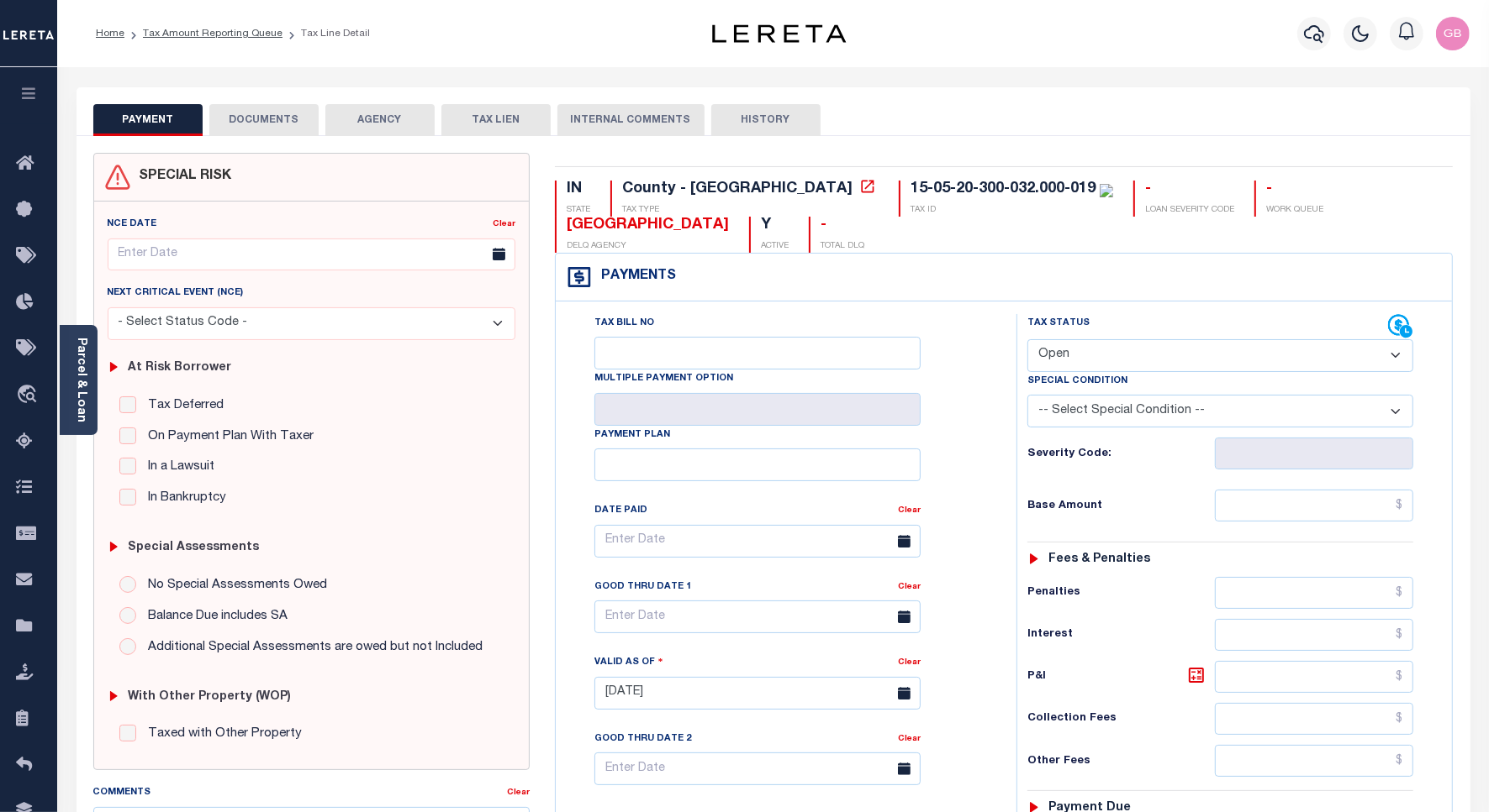
click at [1090, 367] on select "- Select Status Code - Open Due/Unpaid Paid Incomplete No Tax Due Internal Refu…" at bounding box center [1220, 356] width 385 height 33
select select "PYD"
click at [1027, 341] on select "- Select Status Code - Open Due/Unpaid Paid Incomplete No Tax Due Internal Refu…" at bounding box center [1220, 356] width 385 height 33
type input "[DATE]"
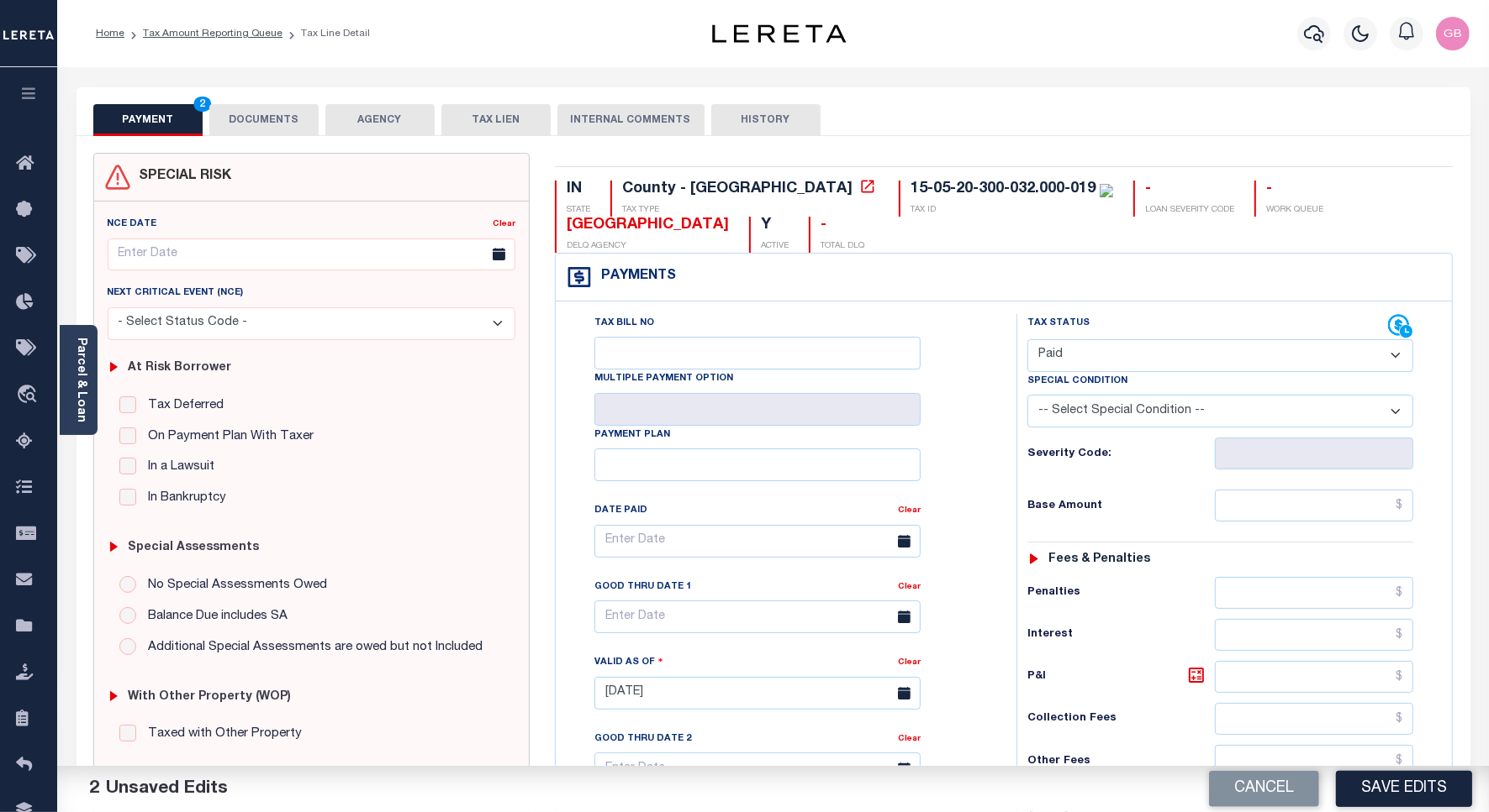
click at [1136, 420] on select "-- Select Special Condition -- 3RD PARTY TAX LIEN AGENCY TAX LIEN (A.K.A Inside…" at bounding box center [1220, 411] width 385 height 33
click at [927, 290] on div "Payments Warning! Search Status is not "Completed", amounts can not be keyed." at bounding box center [1003, 277] width 897 height 48
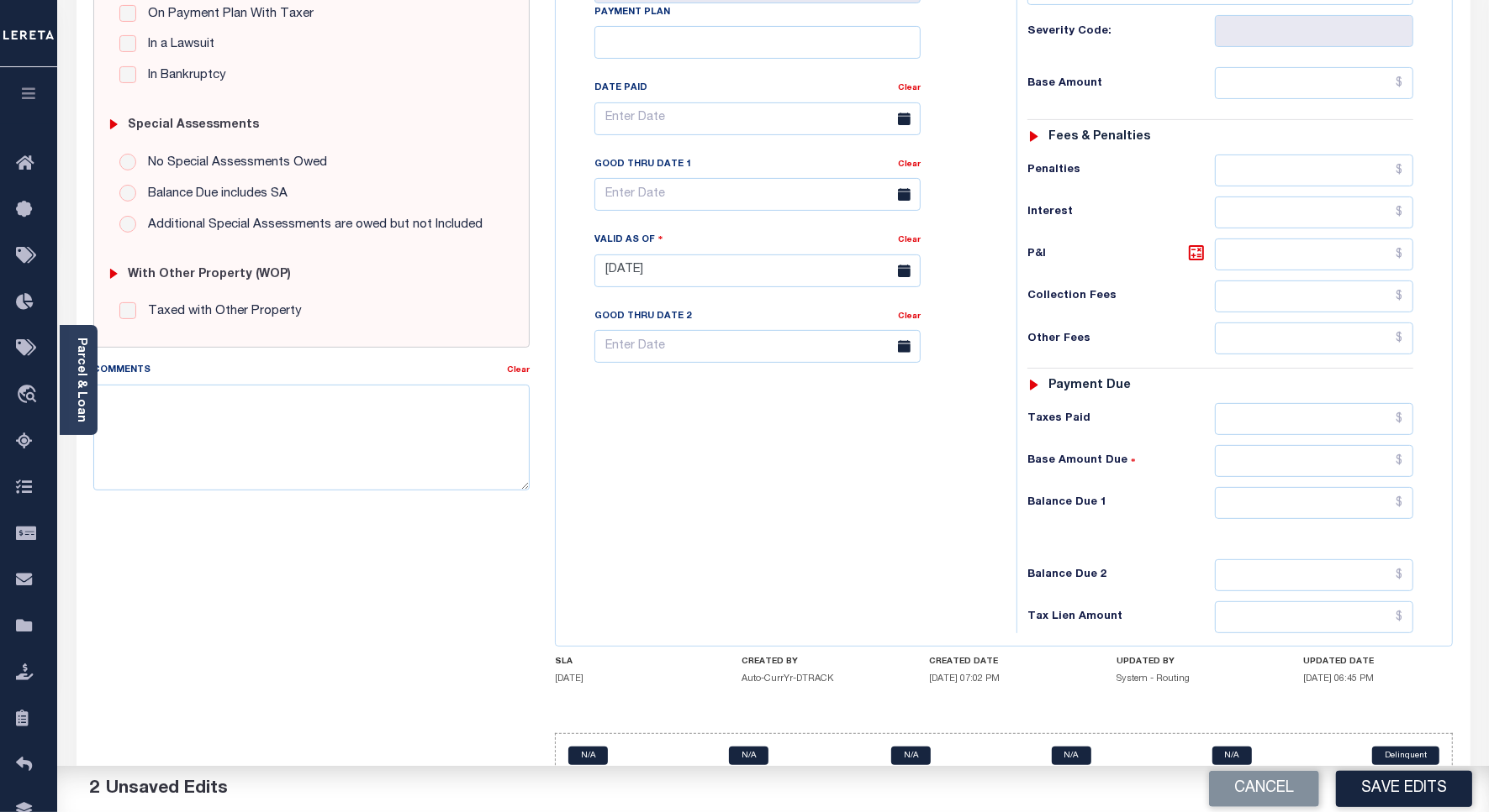
scroll to position [468, 0]
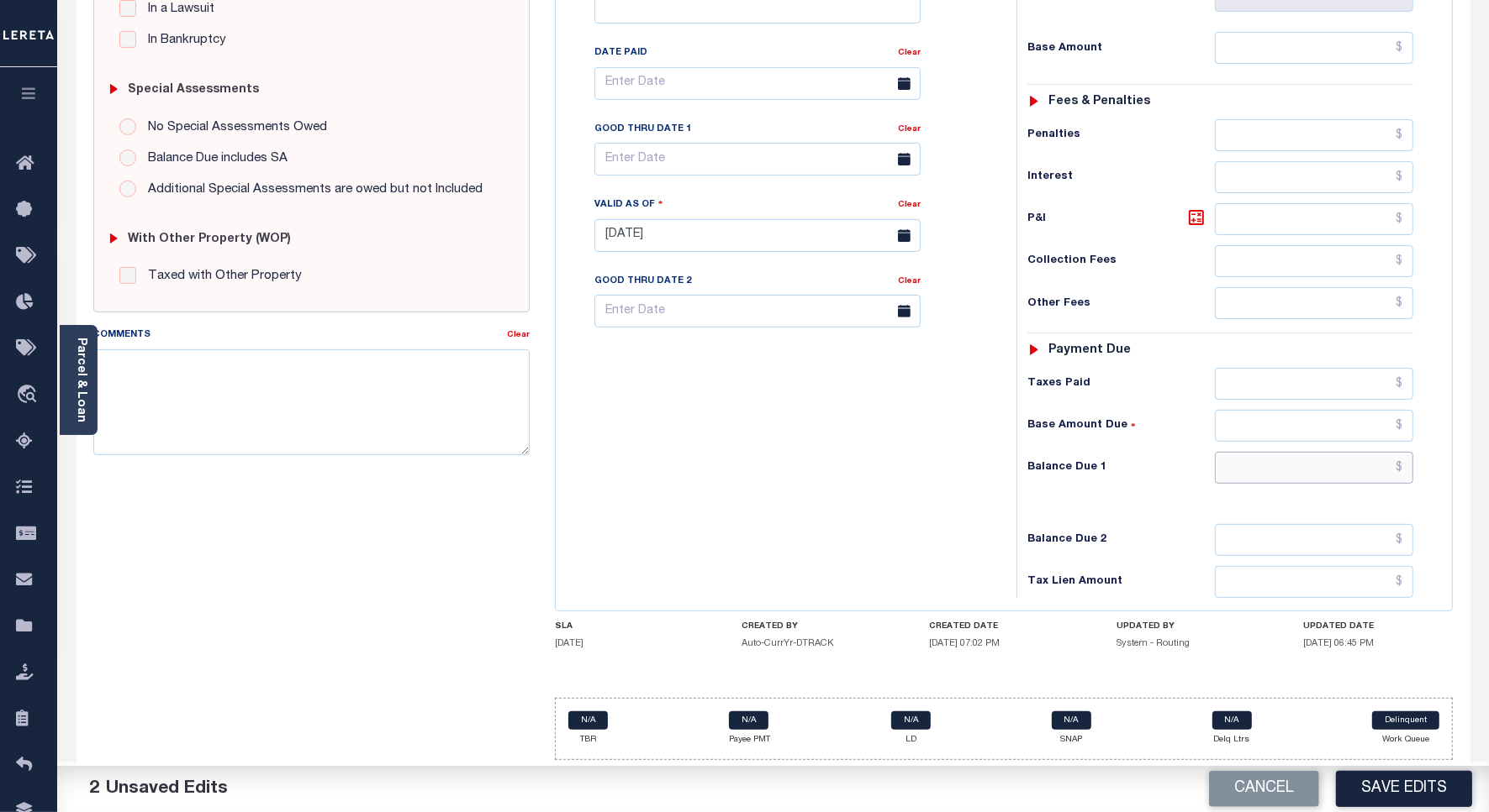
click at [1405, 462] on input "text" at bounding box center [1313, 467] width 198 height 32
type input "$0.00"
click at [355, 357] on textarea "Comments" at bounding box center [312, 403] width 437 height 106
click at [514, 363] on textarea "As per website verified for 2024 tax year taxes are paid current on account" at bounding box center [312, 403] width 437 height 106
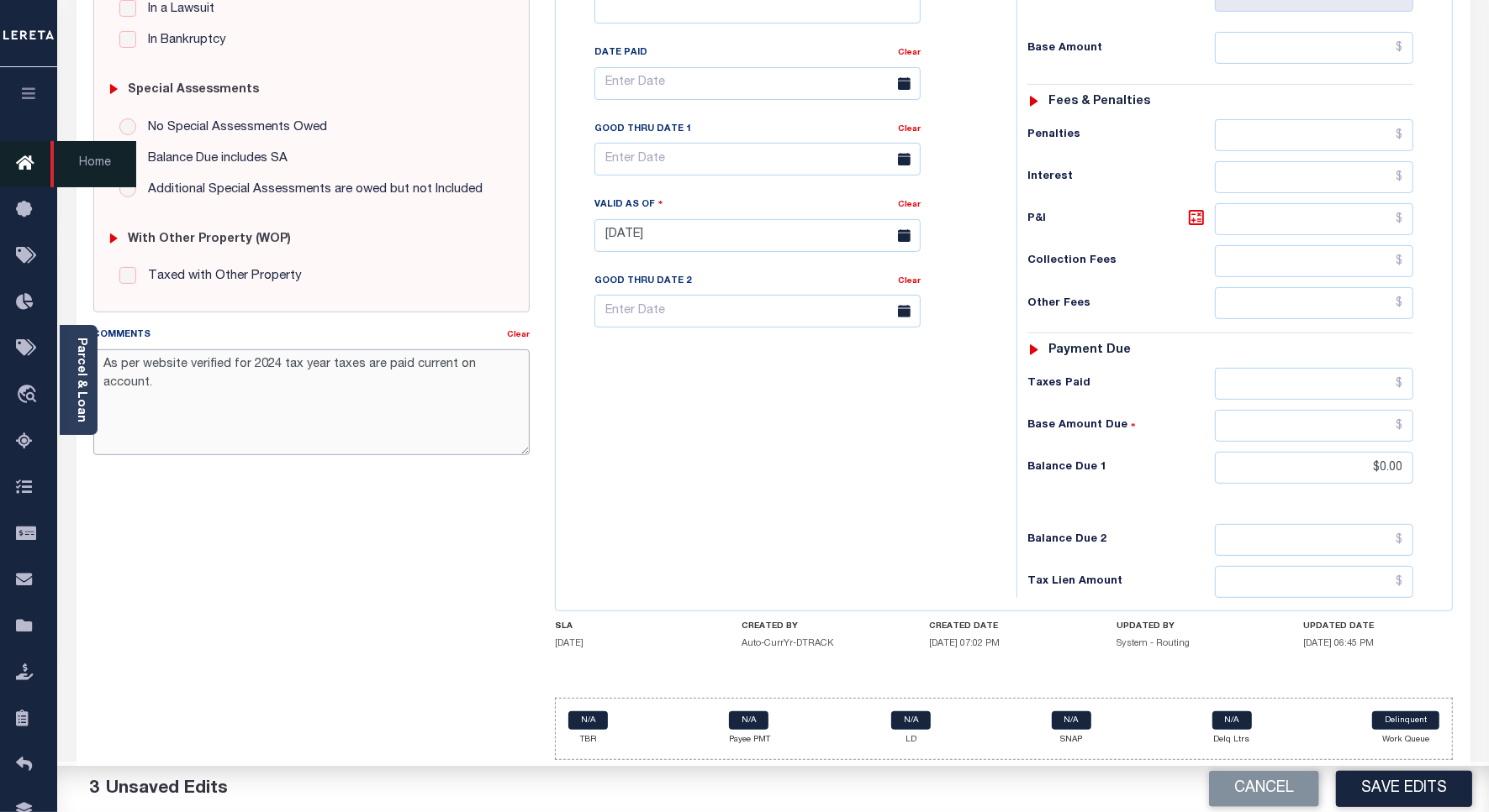
type textarea "As per website verified for 2024 tax year taxes are paid current on account."
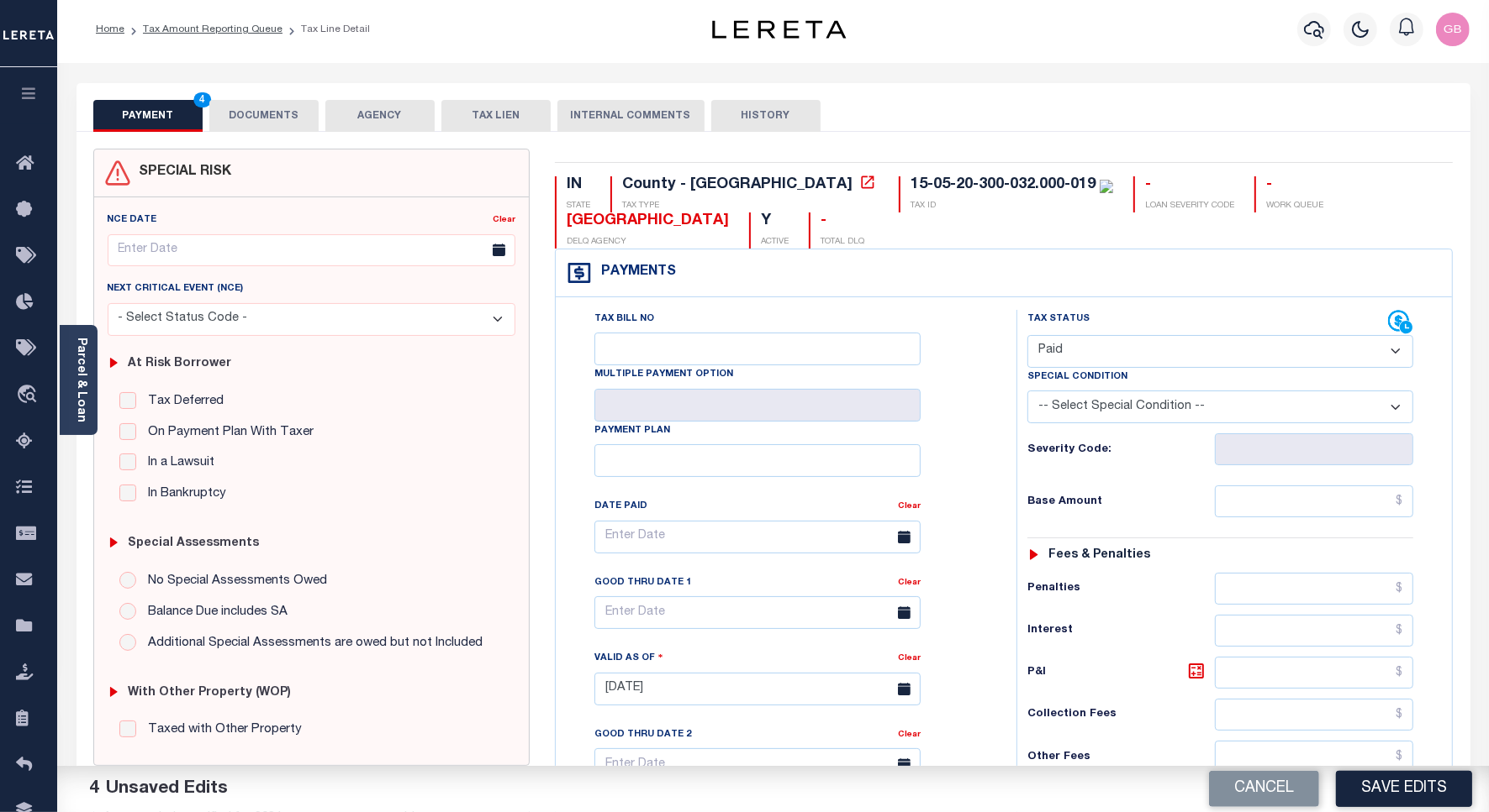
scroll to position [0, 0]
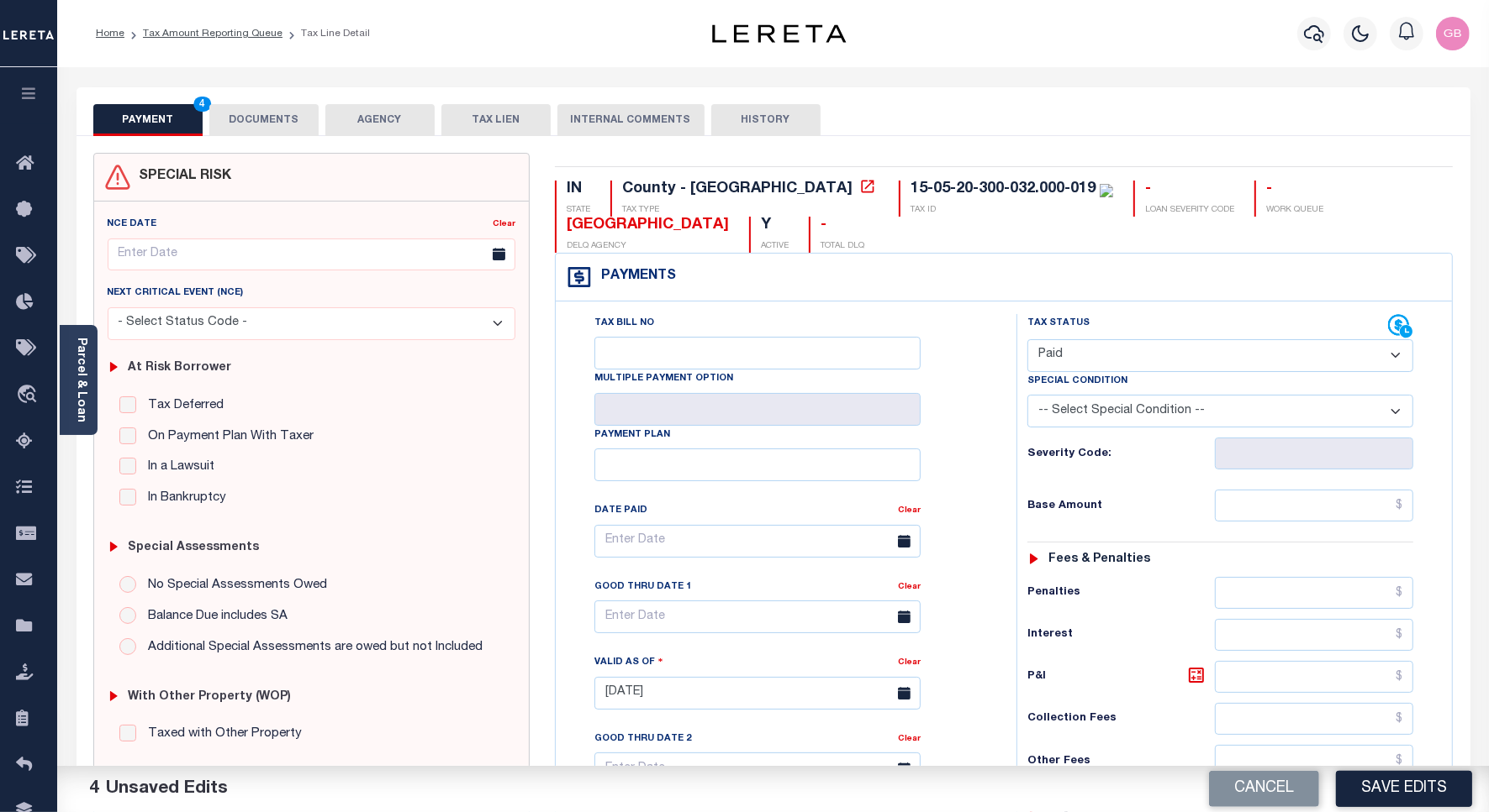
click at [261, 110] on button "DOCUMENTS" at bounding box center [264, 119] width 109 height 32
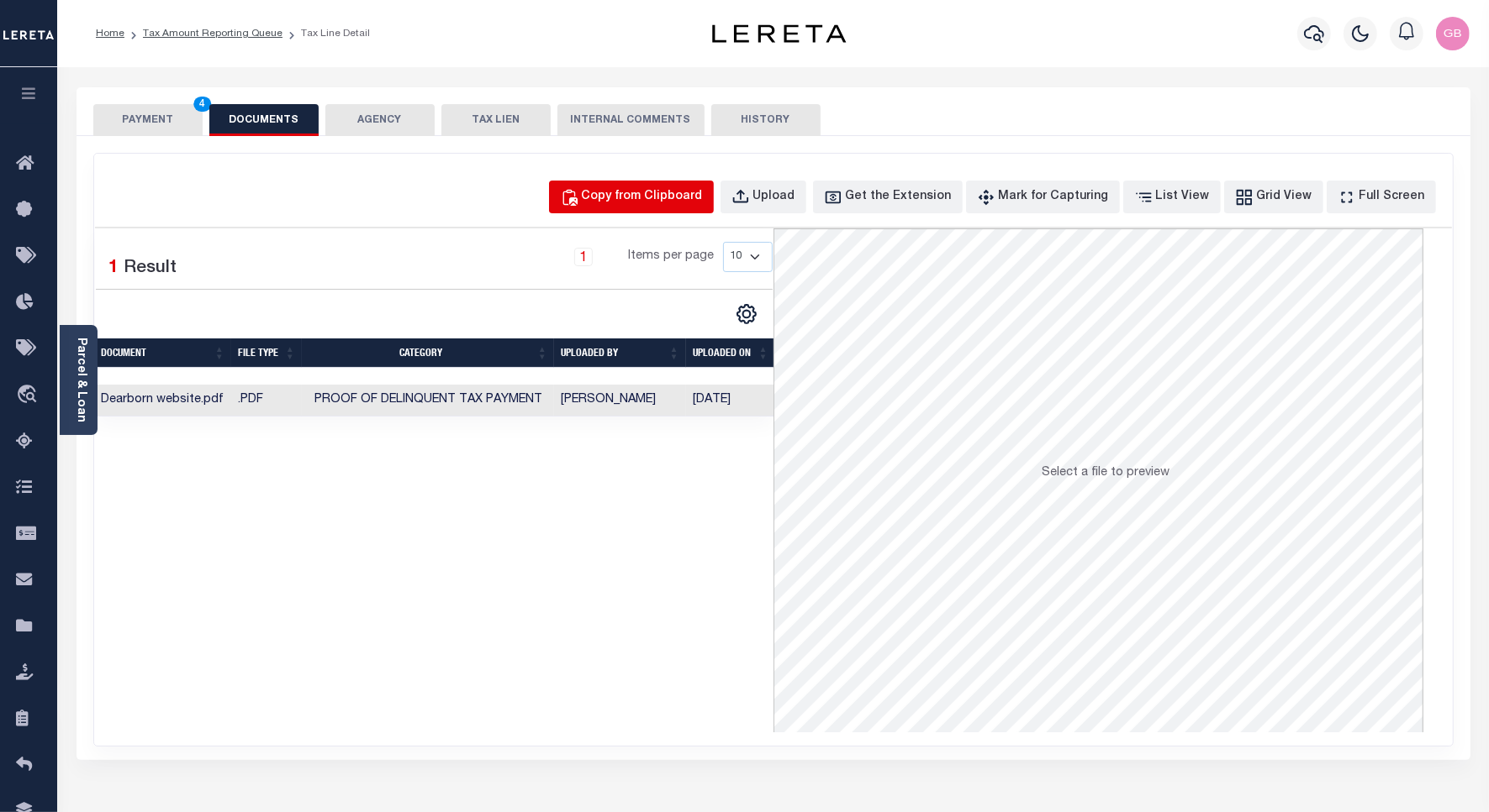
click at [657, 199] on div "Copy from Clipboard" at bounding box center [643, 197] width 121 height 18
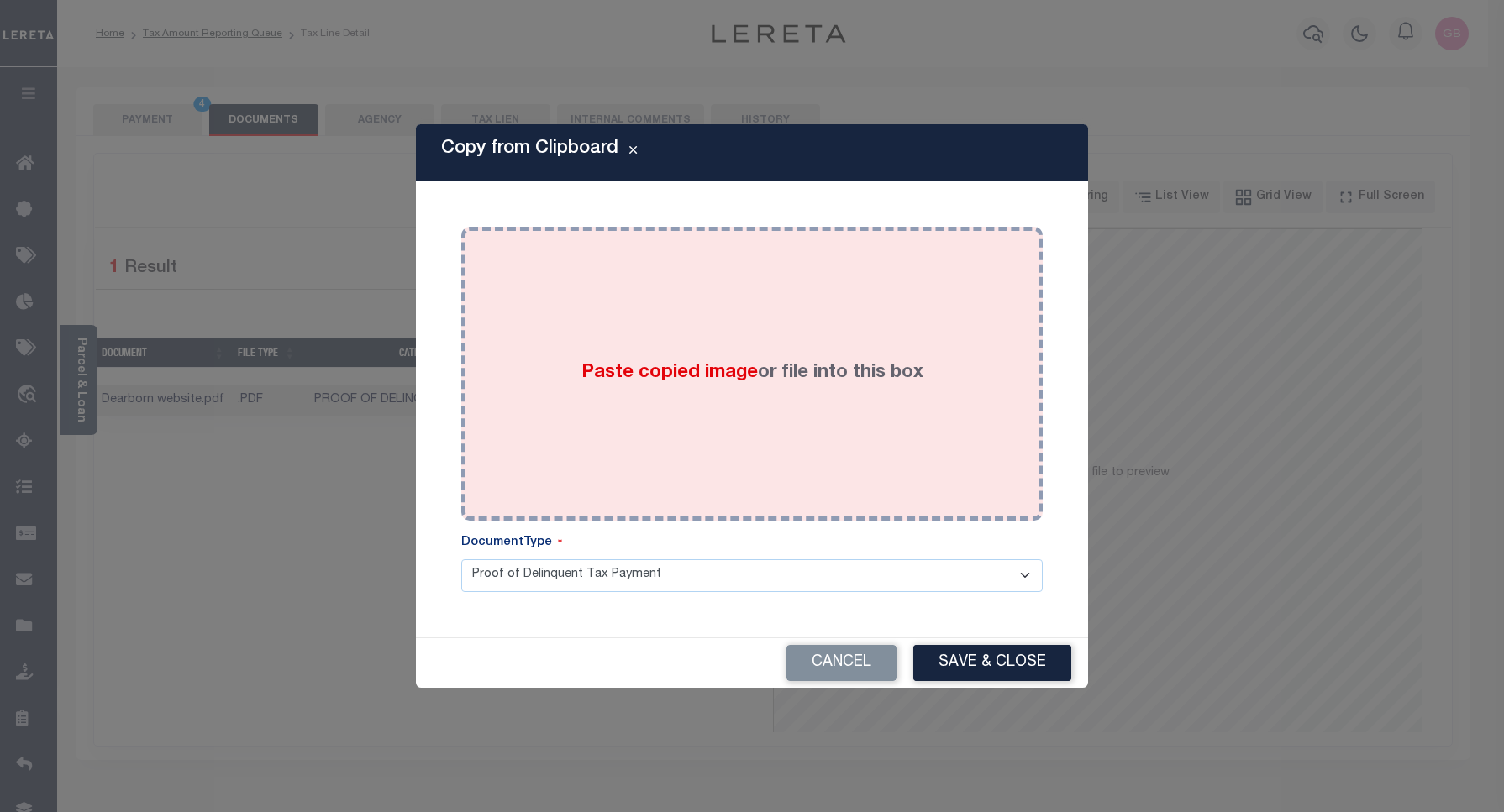
click at [599, 321] on div "Paste copied image or file into this box" at bounding box center [752, 374] width 556 height 269
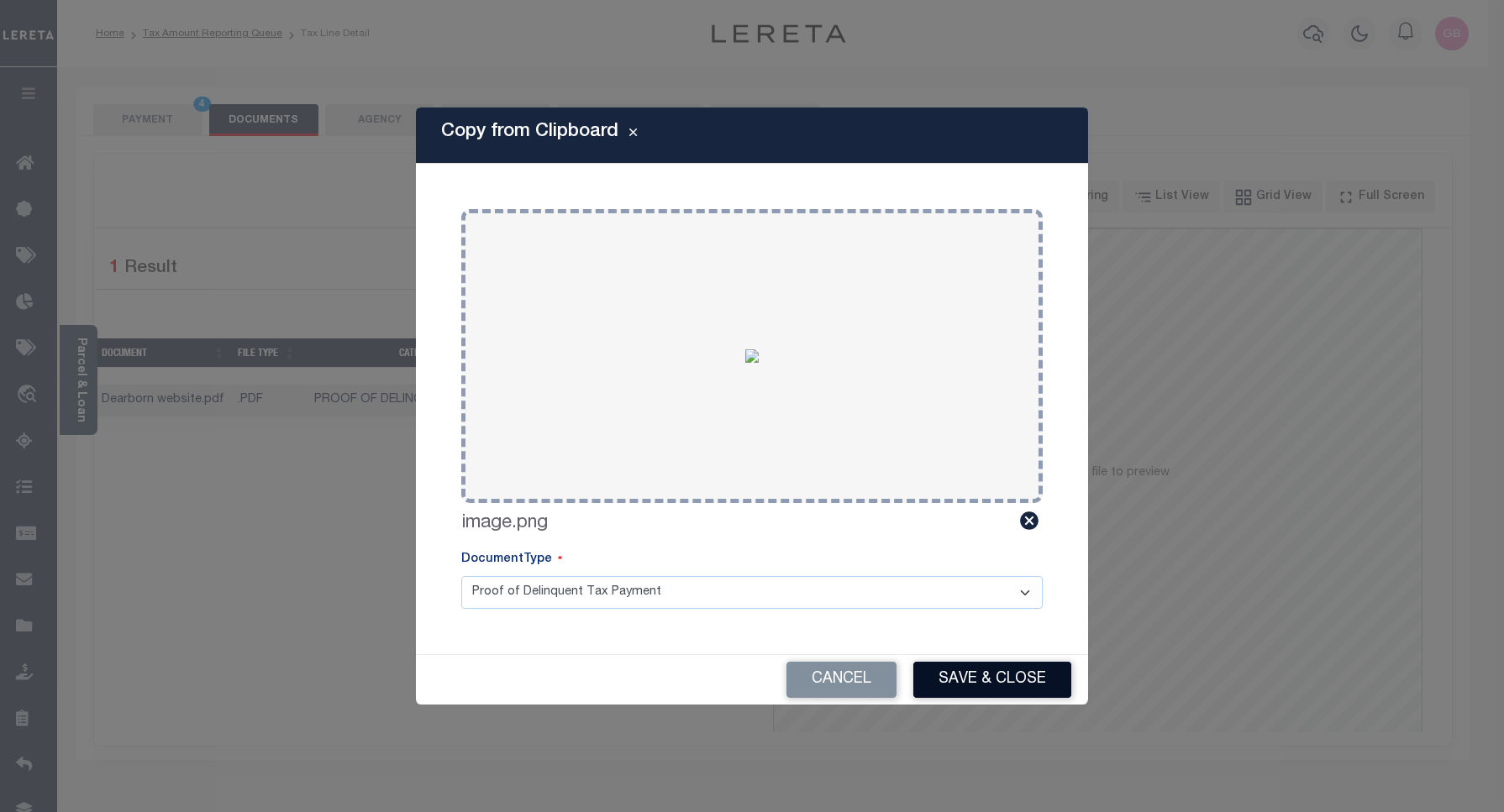
click at [997, 673] on button "Save & Close" at bounding box center [992, 680] width 158 height 36
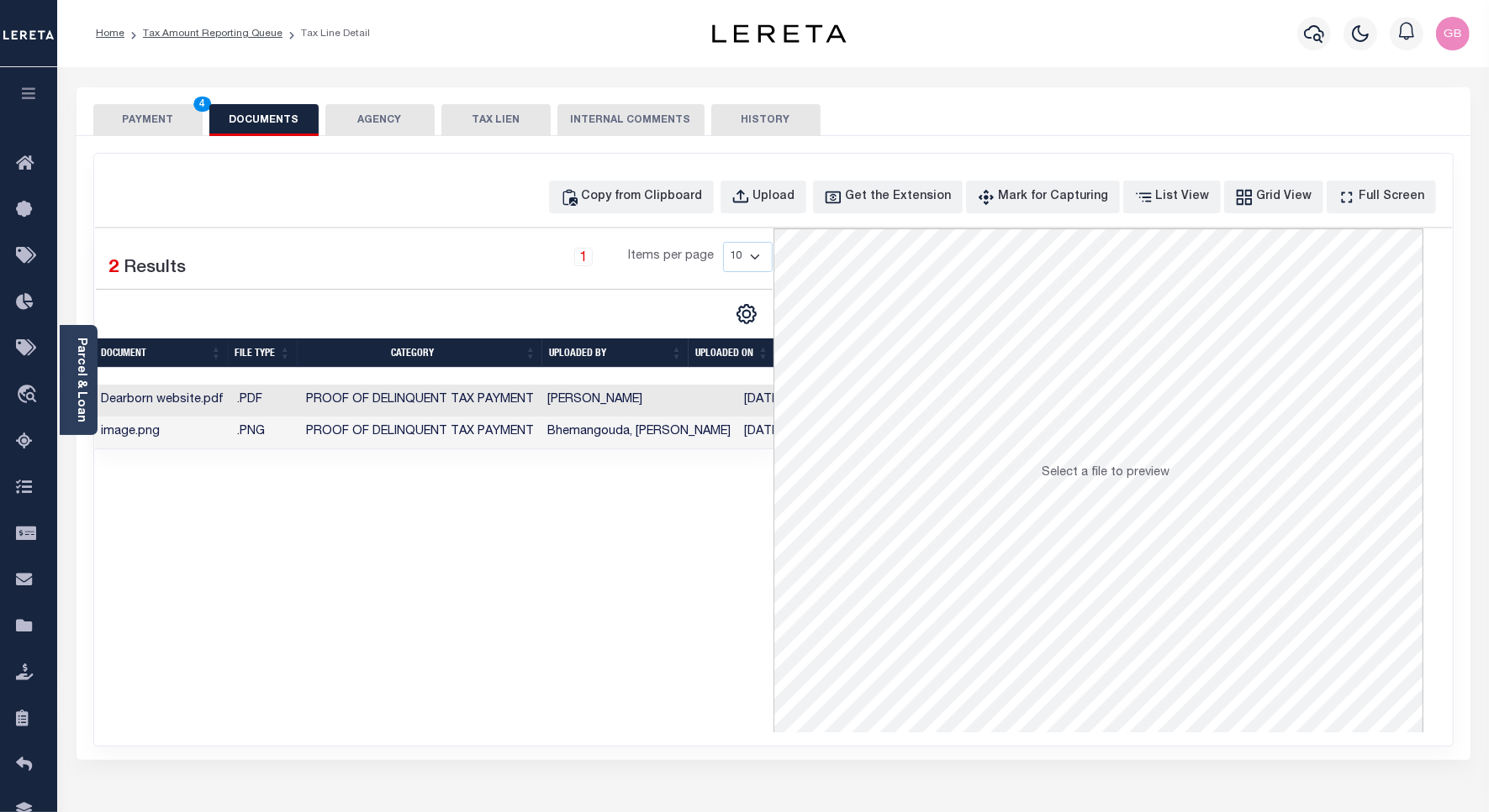
click at [632, 431] on td "Bhemangouda, [PERSON_NAME]" at bounding box center [639, 433] width 197 height 33
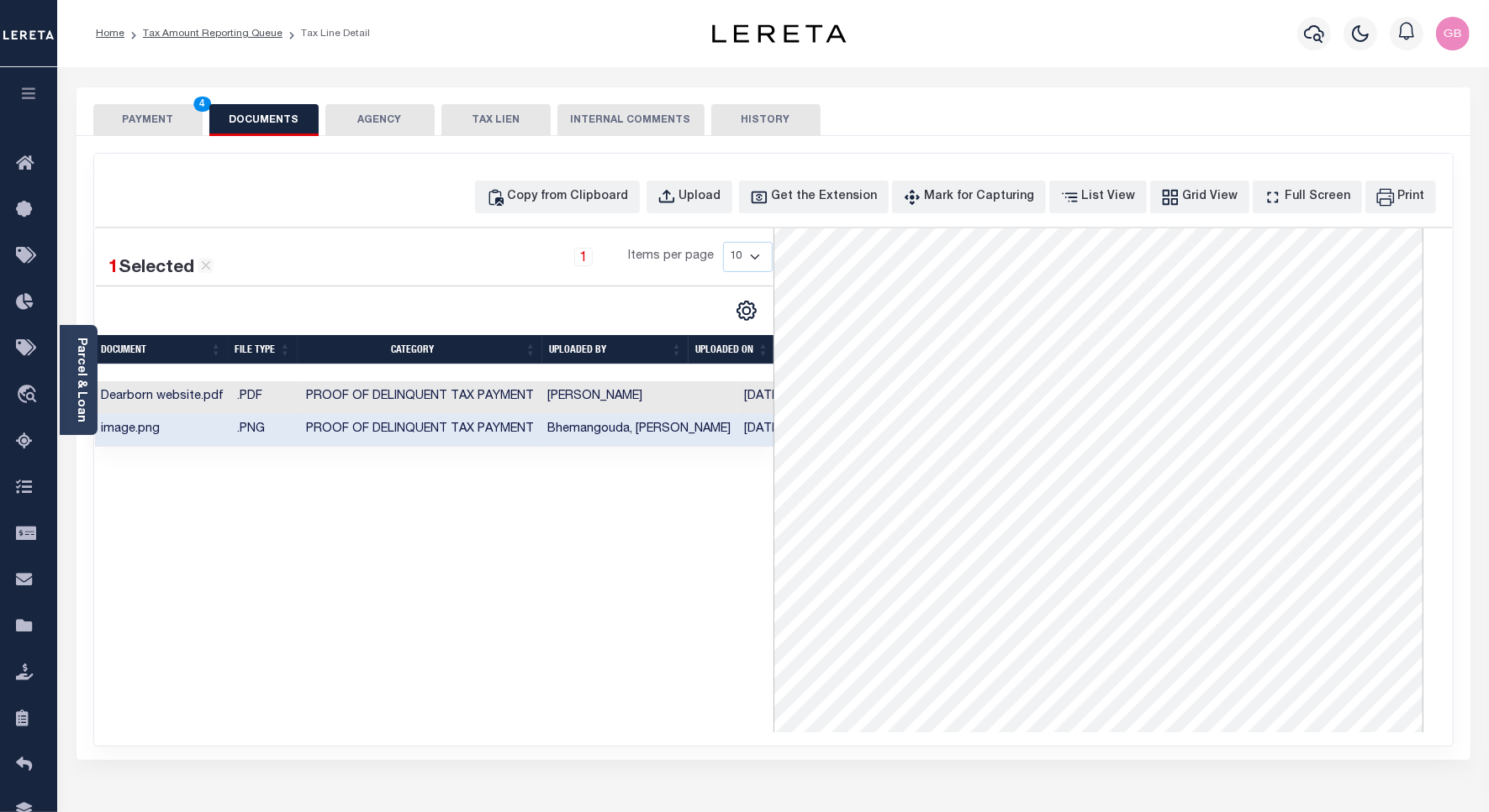
scroll to position [105, 0]
click at [118, 127] on button "PAYMENT 4" at bounding box center [148, 119] width 109 height 32
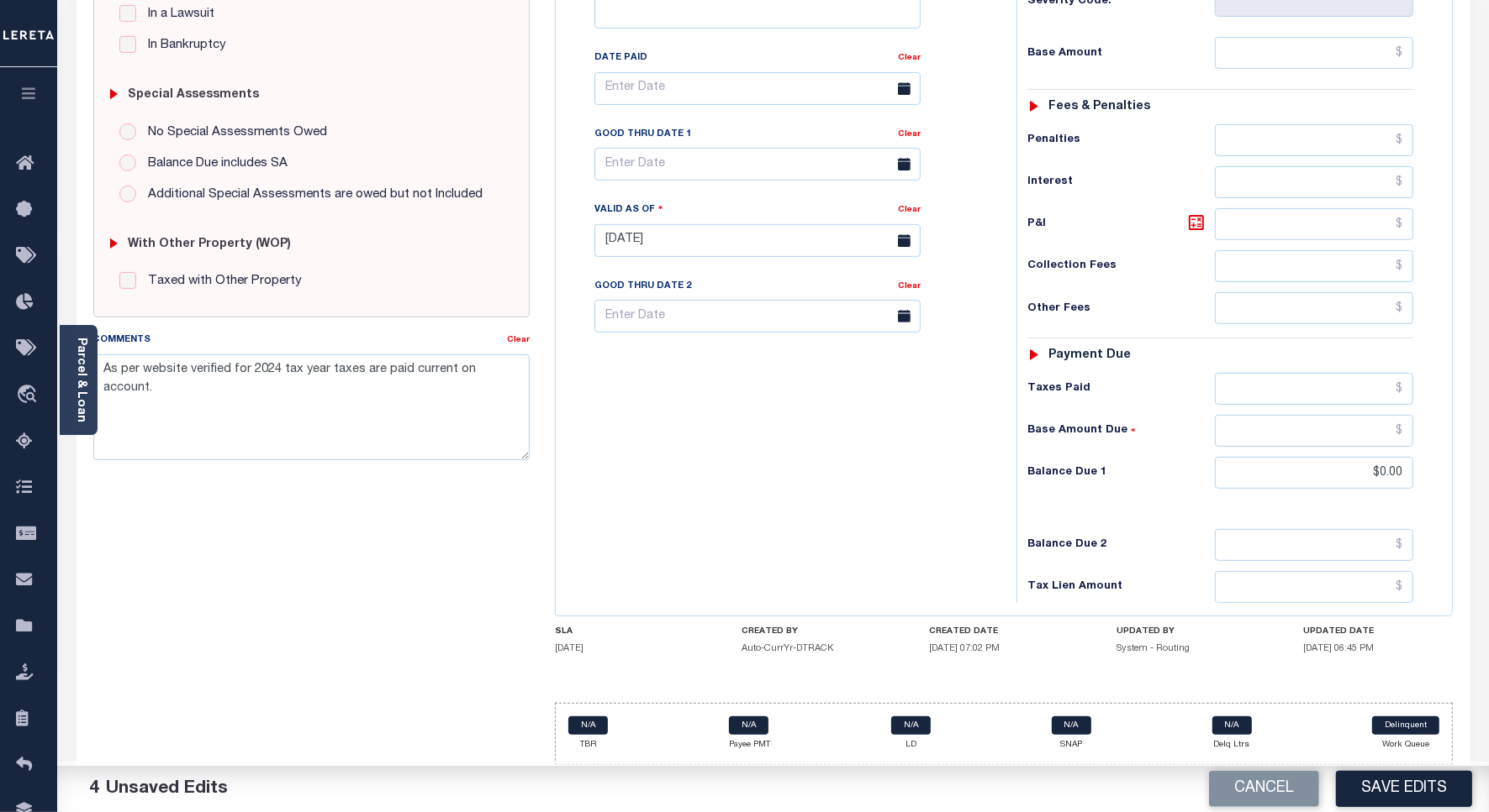
scroll to position [463, 0]
click at [859, 519] on div "Tax Bill No Multiple Payment Option Payment Plan Clear" at bounding box center [781, 232] width 443 height 742
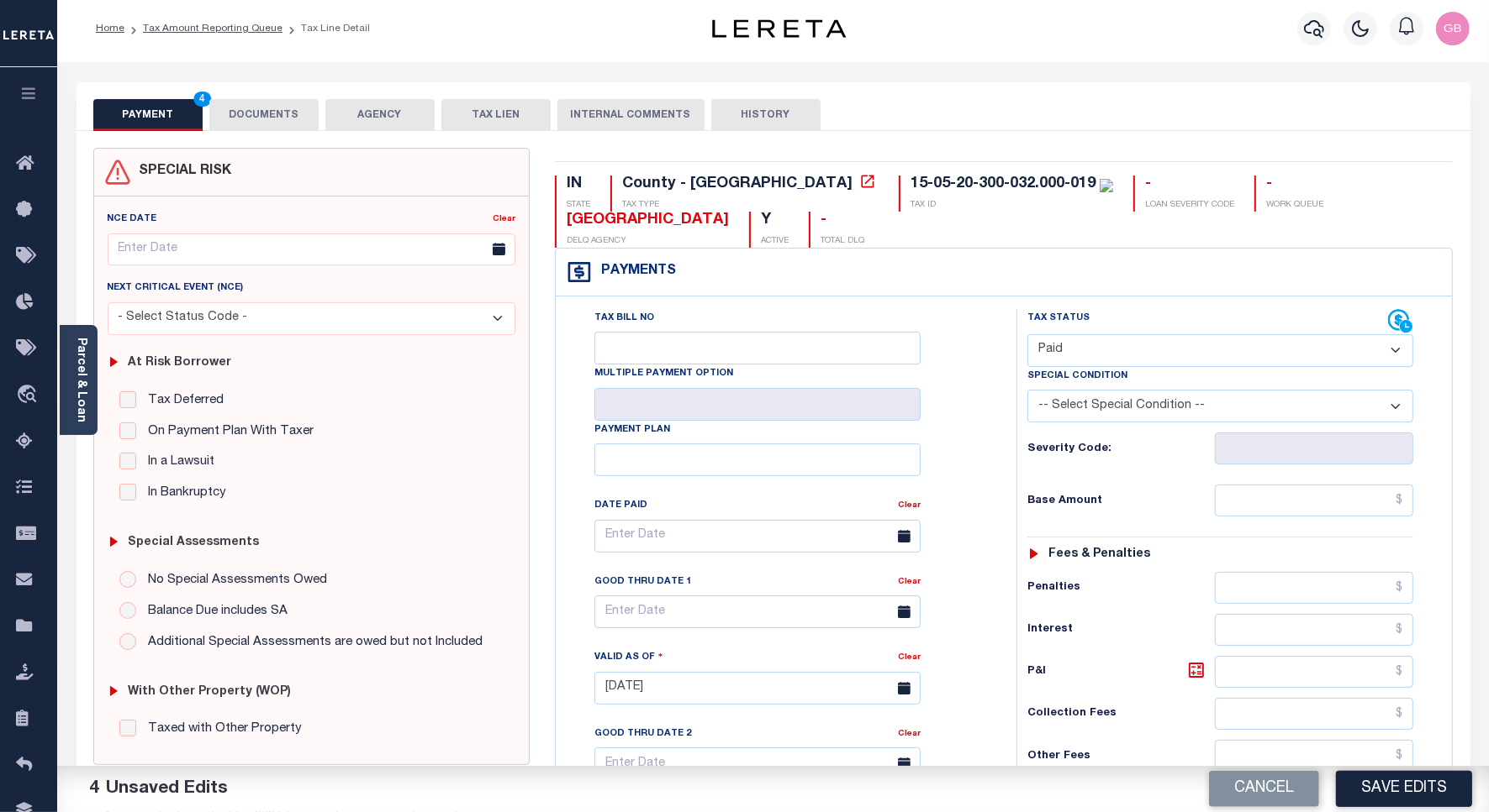
scroll to position [0, 0]
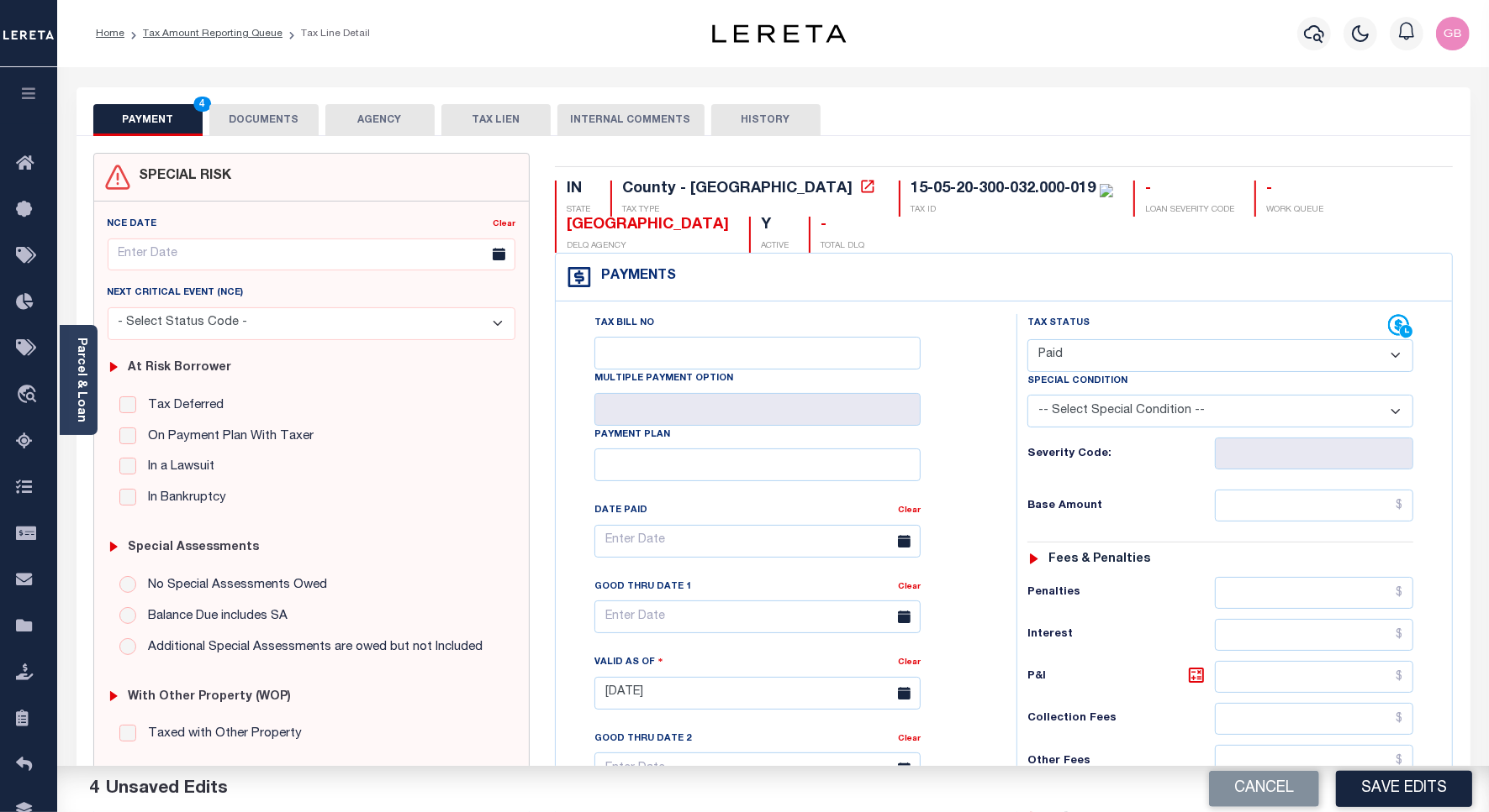
click at [279, 123] on button "DOCUMENTS" at bounding box center [264, 119] width 109 height 32
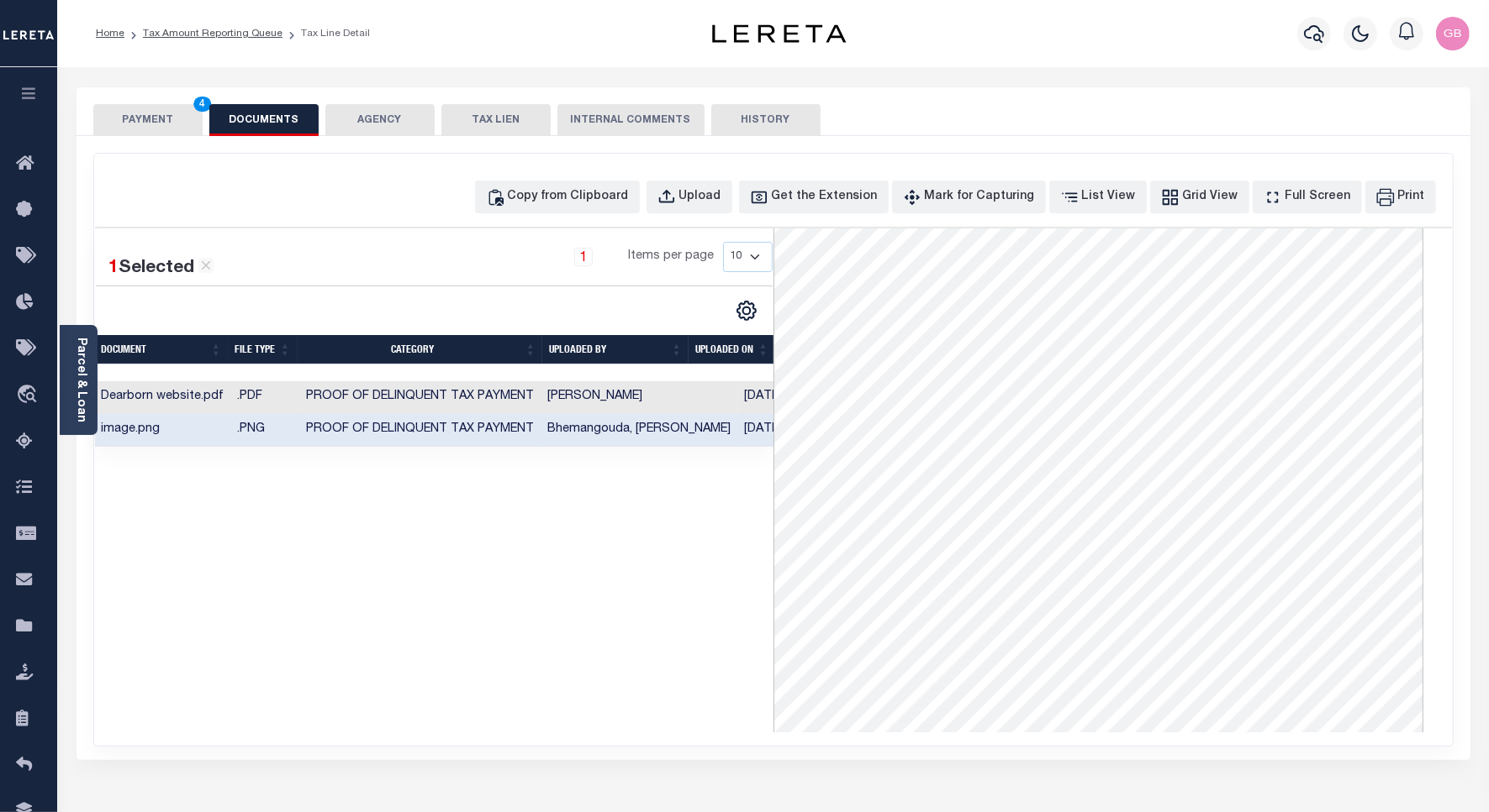
click at [136, 118] on button "PAYMENT 4" at bounding box center [148, 119] width 109 height 32
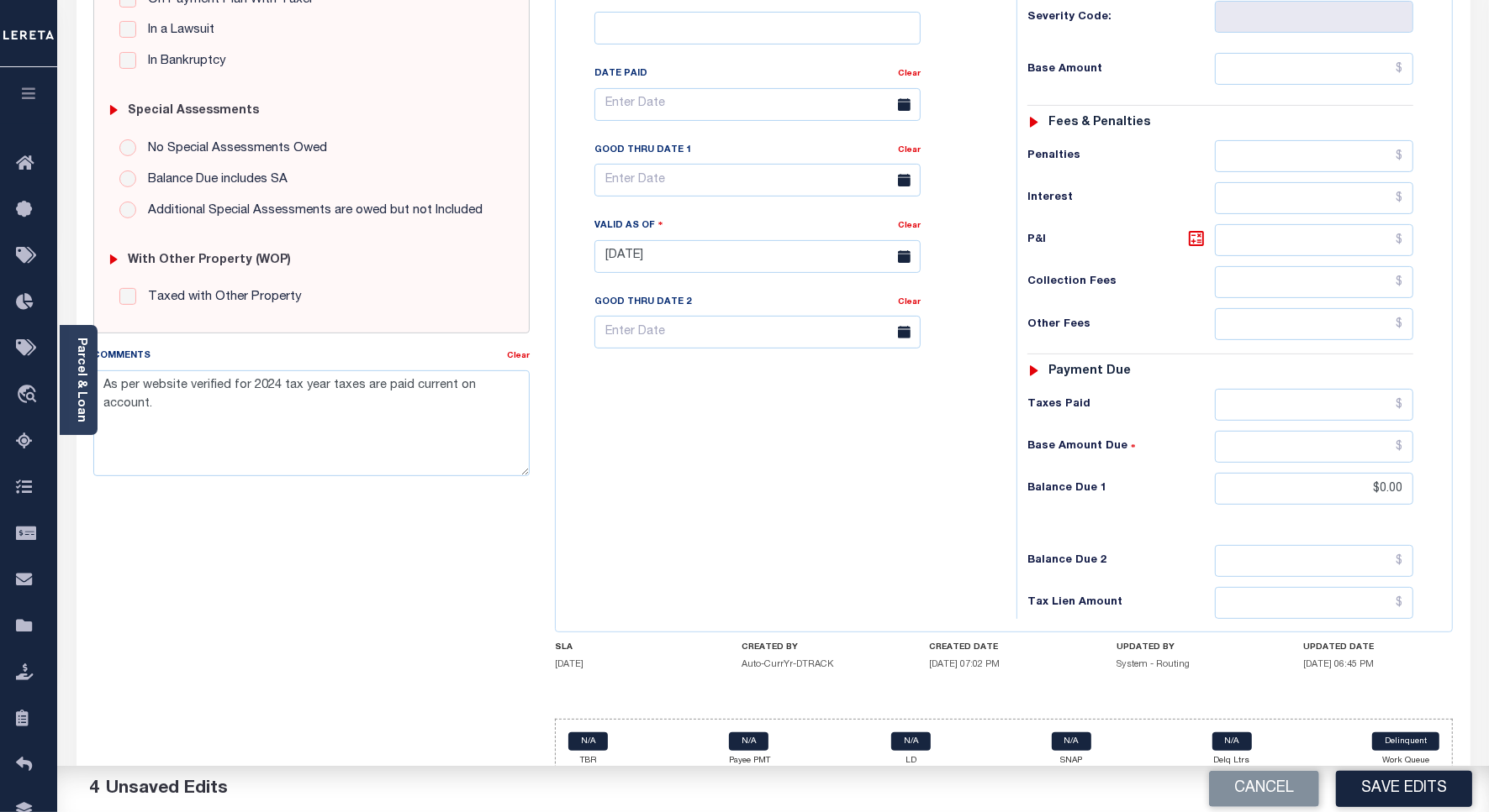
scroll to position [463, 0]
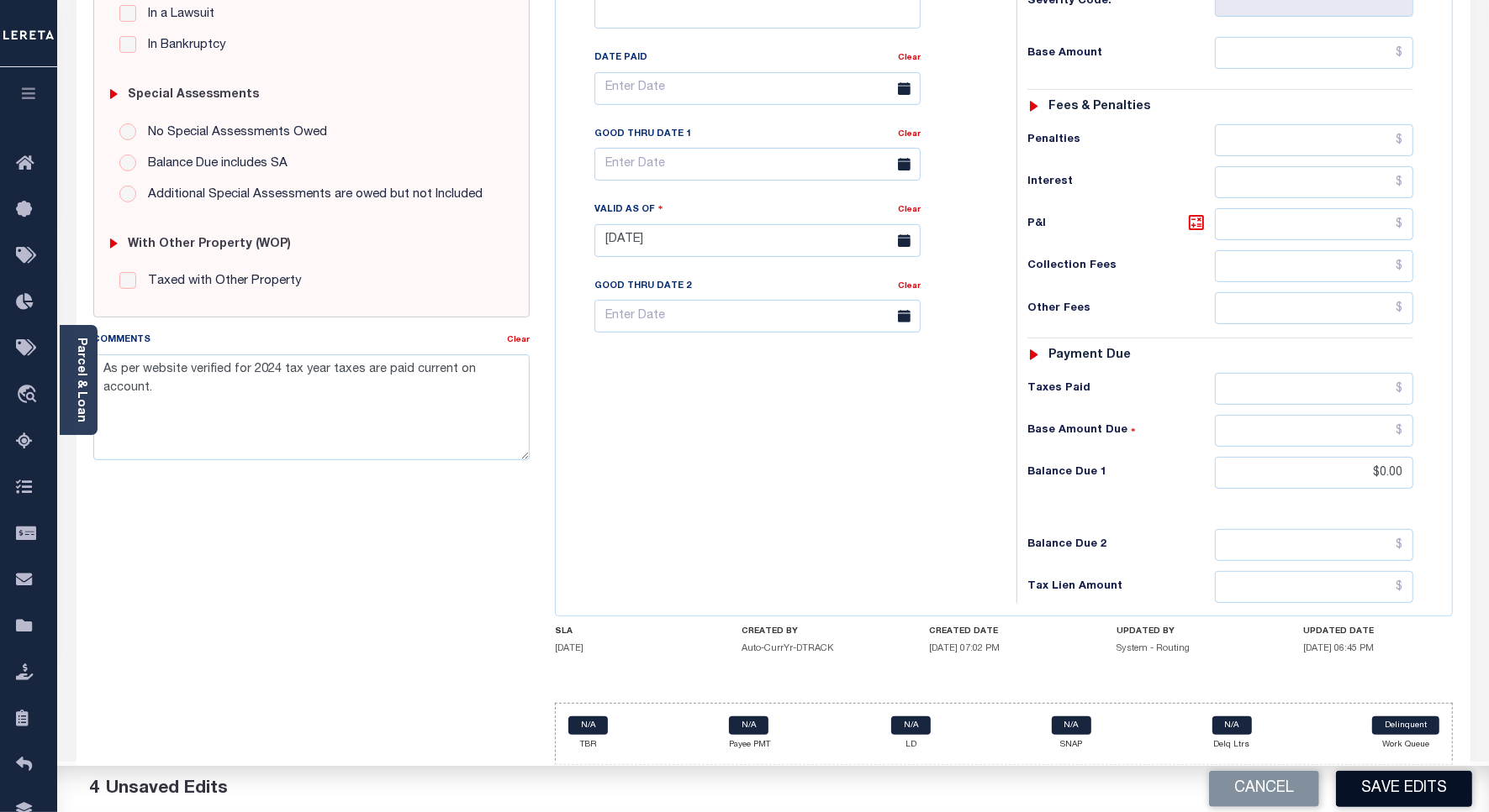
click at [1402, 787] on button "Save Edits" at bounding box center [1403, 789] width 136 height 36
checkbox input "false"
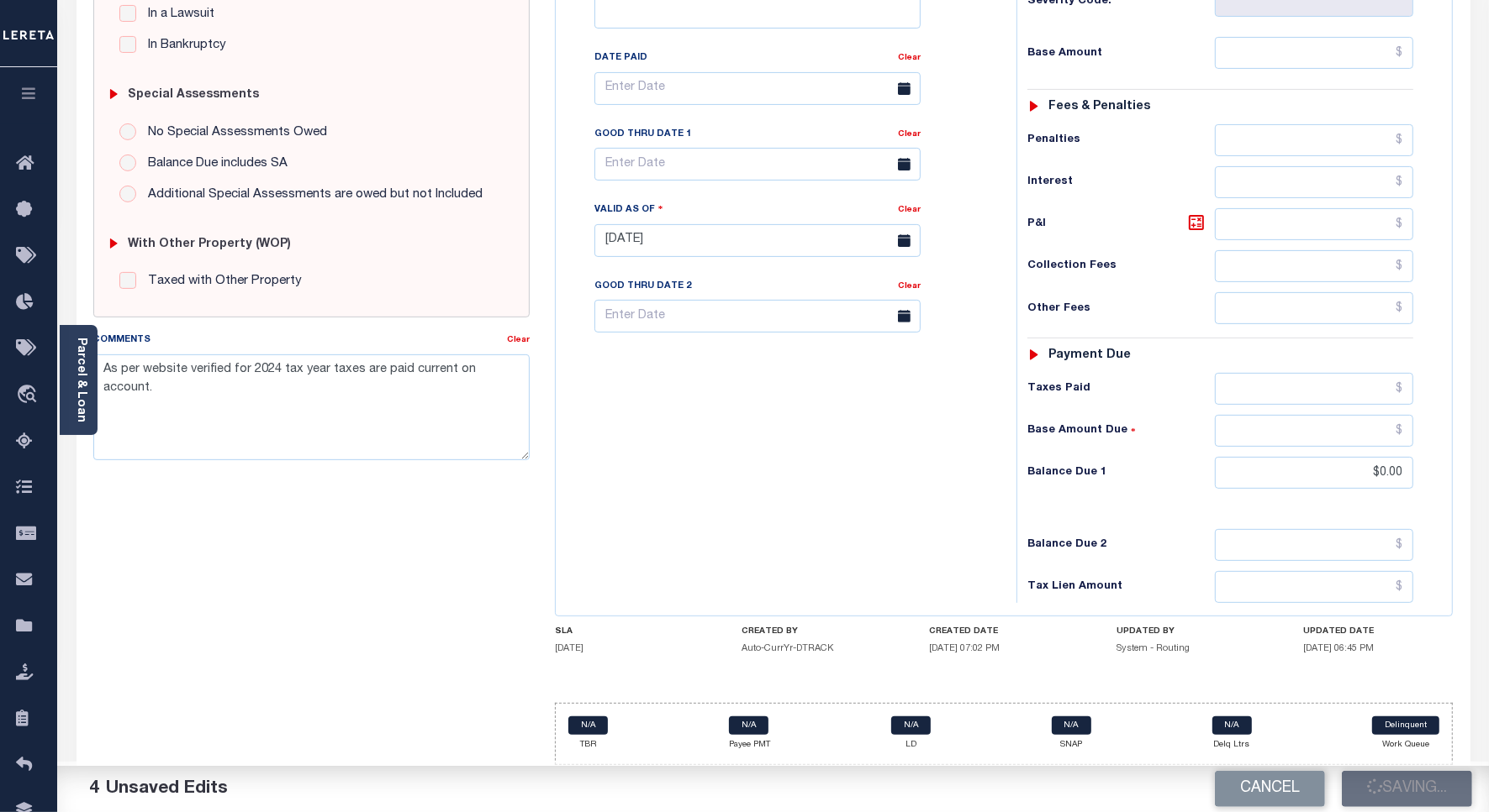
type input "$0"
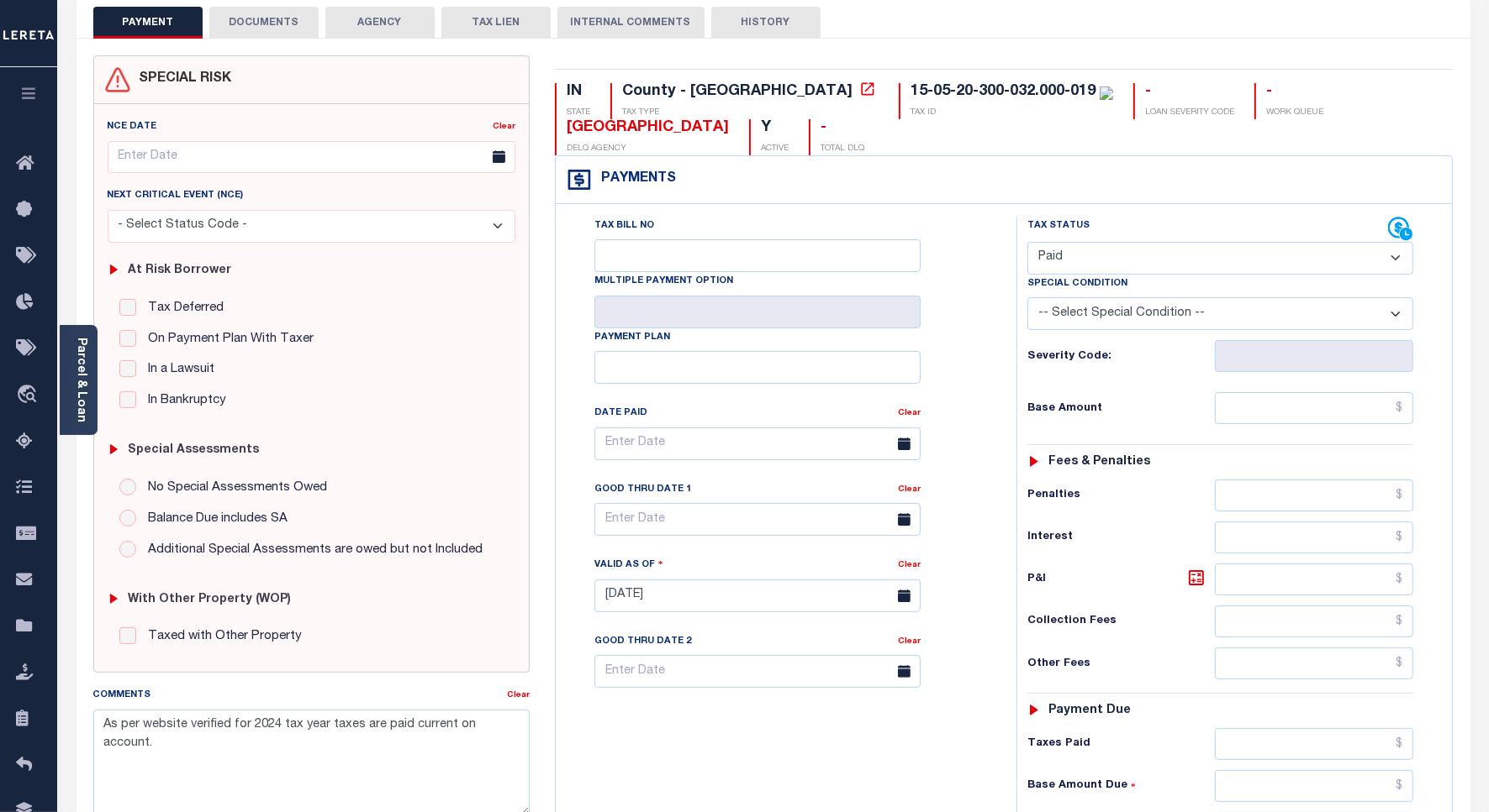
scroll to position [0, 0]
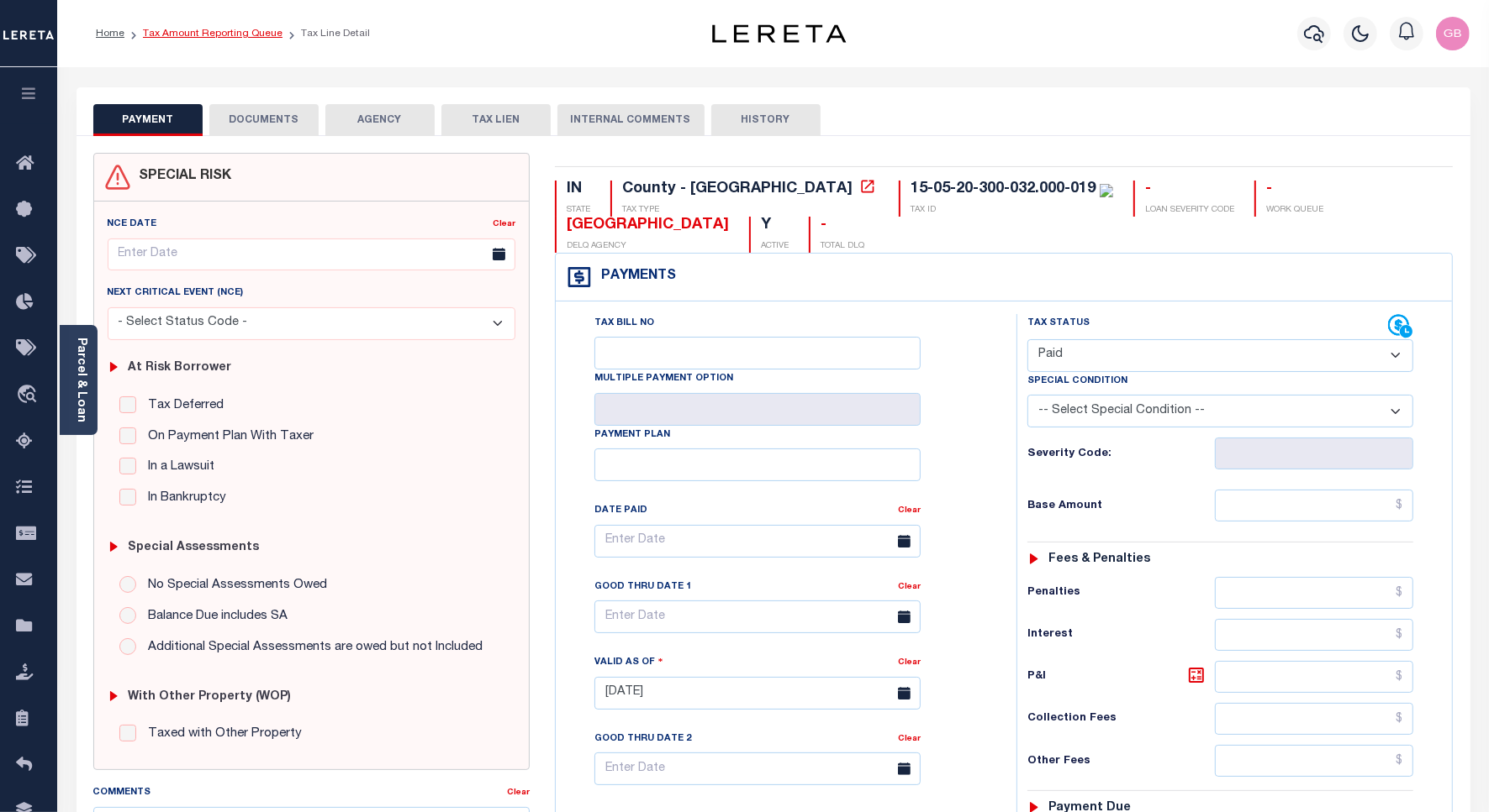
click at [166, 36] on link "Tax Amount Reporting Queue" at bounding box center [212, 34] width 139 height 10
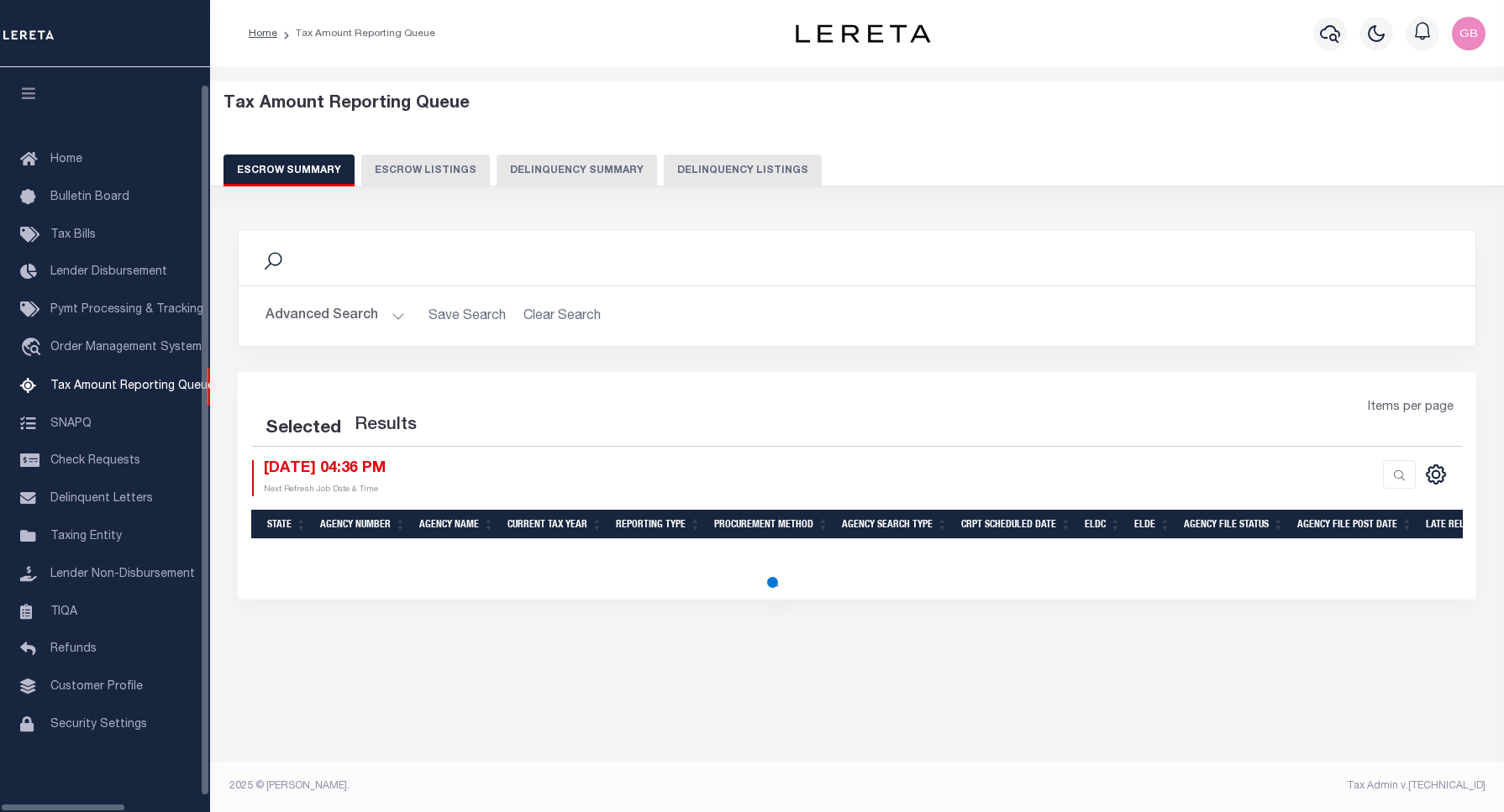
click at [713, 171] on button "Delinquency Listings" at bounding box center [743, 171] width 158 height 32
select select "100"
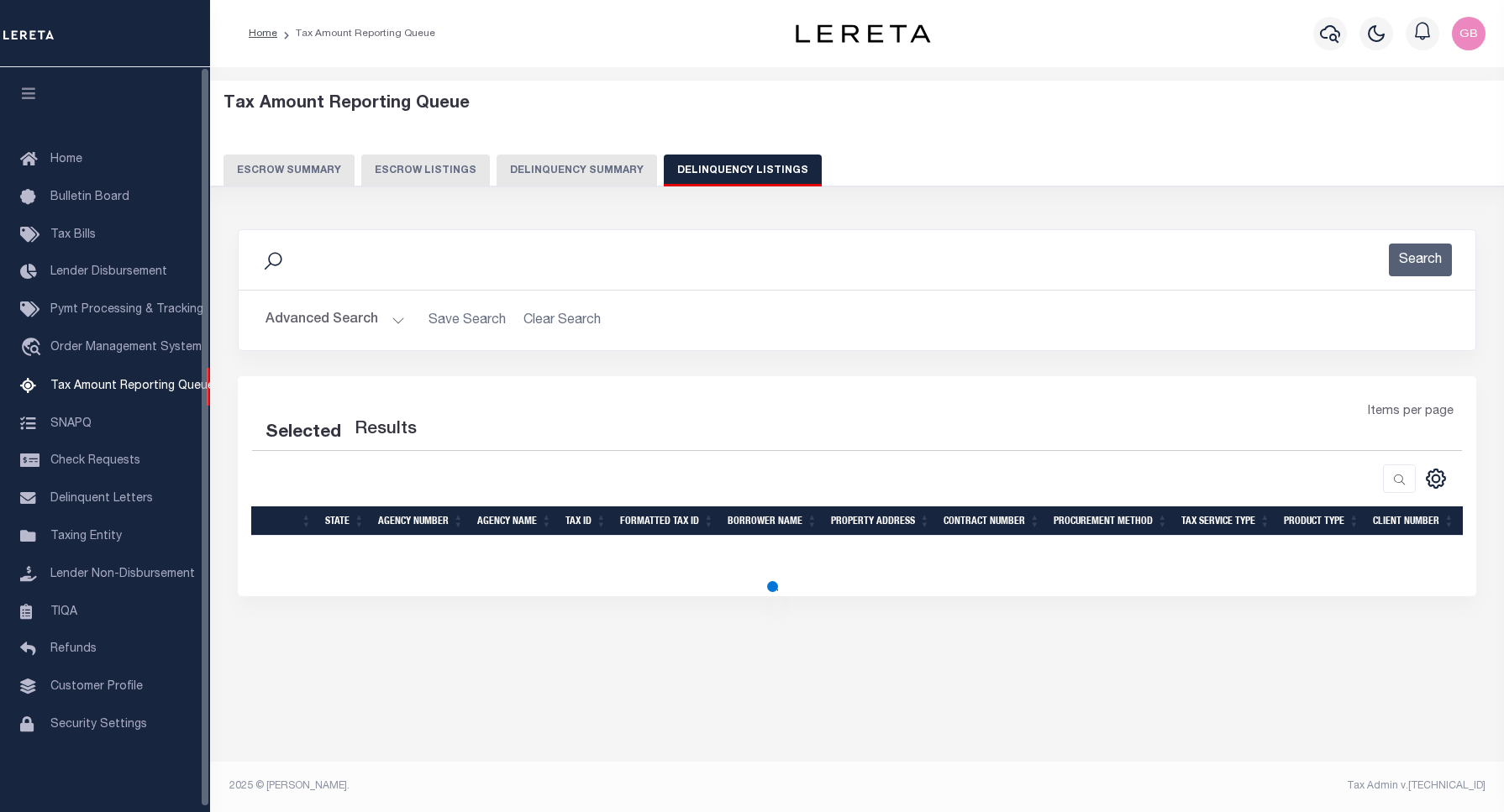
select select "100"
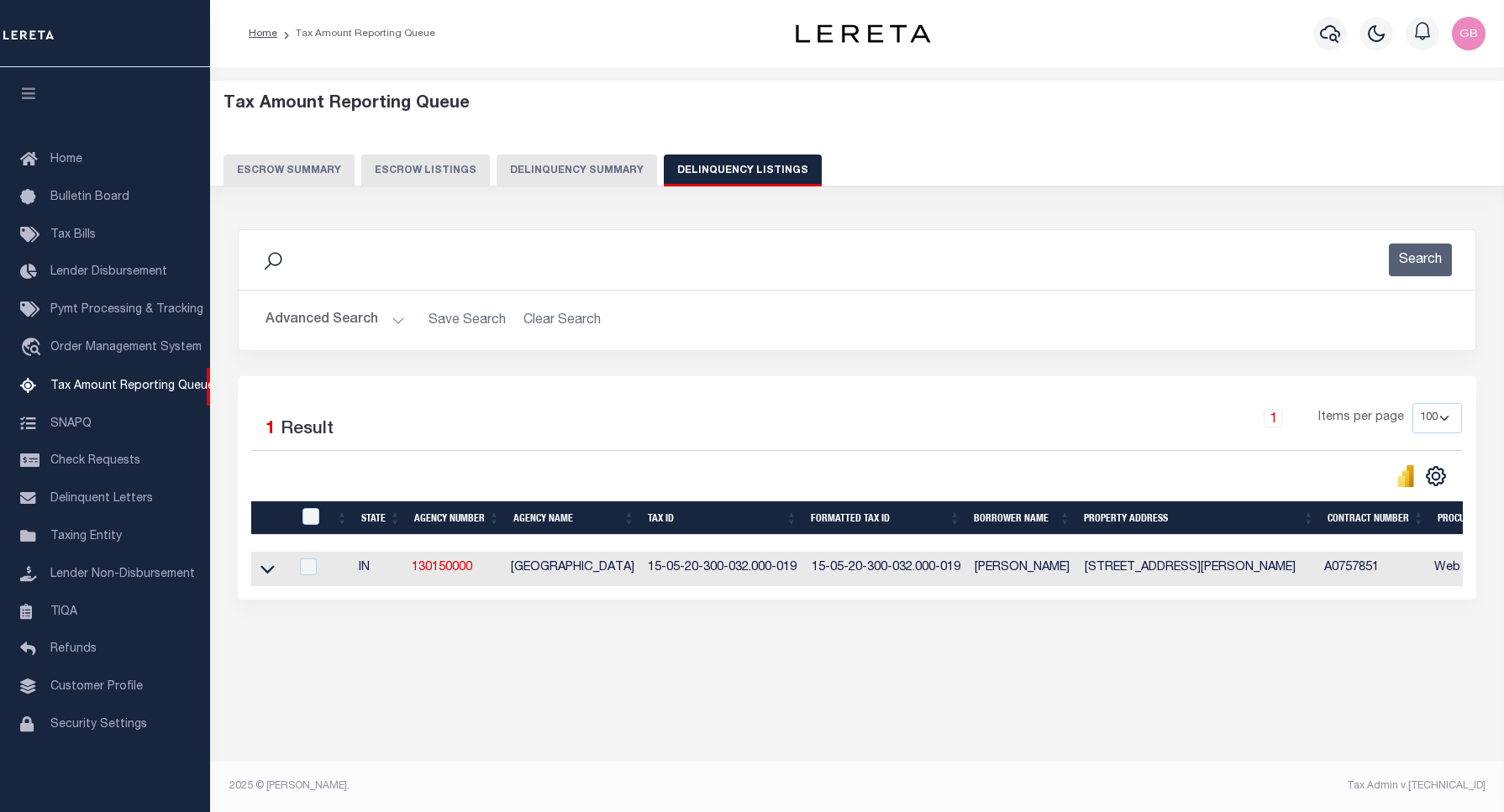
click at [408, 324] on h2 "Advanced Search Save Search Clear Search tblassign_wrapper_dynamictable_____Def…" at bounding box center [856, 320] width 1210 height 33
click at [397, 325] on button "Advanced Search" at bounding box center [335, 320] width 139 height 33
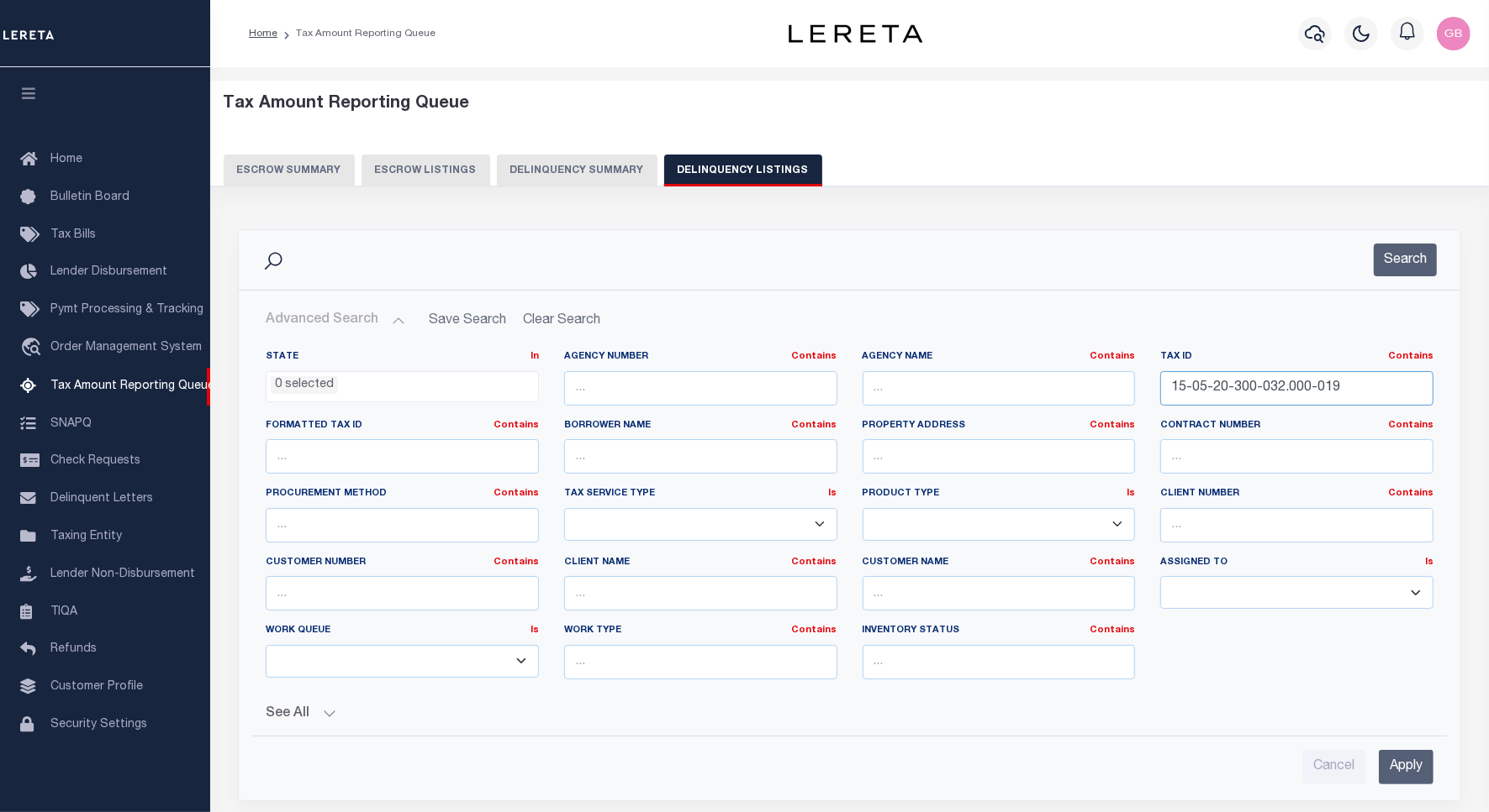
click at [1233, 388] on input "15-05-20-300-032.000-019" at bounding box center [1296, 389] width 273 height 35
paste input "6-02-100-030.000-020"
type input "15-06-02-100-030.000-020"
click at [1393, 269] on button "Search" at bounding box center [1405, 260] width 63 height 33
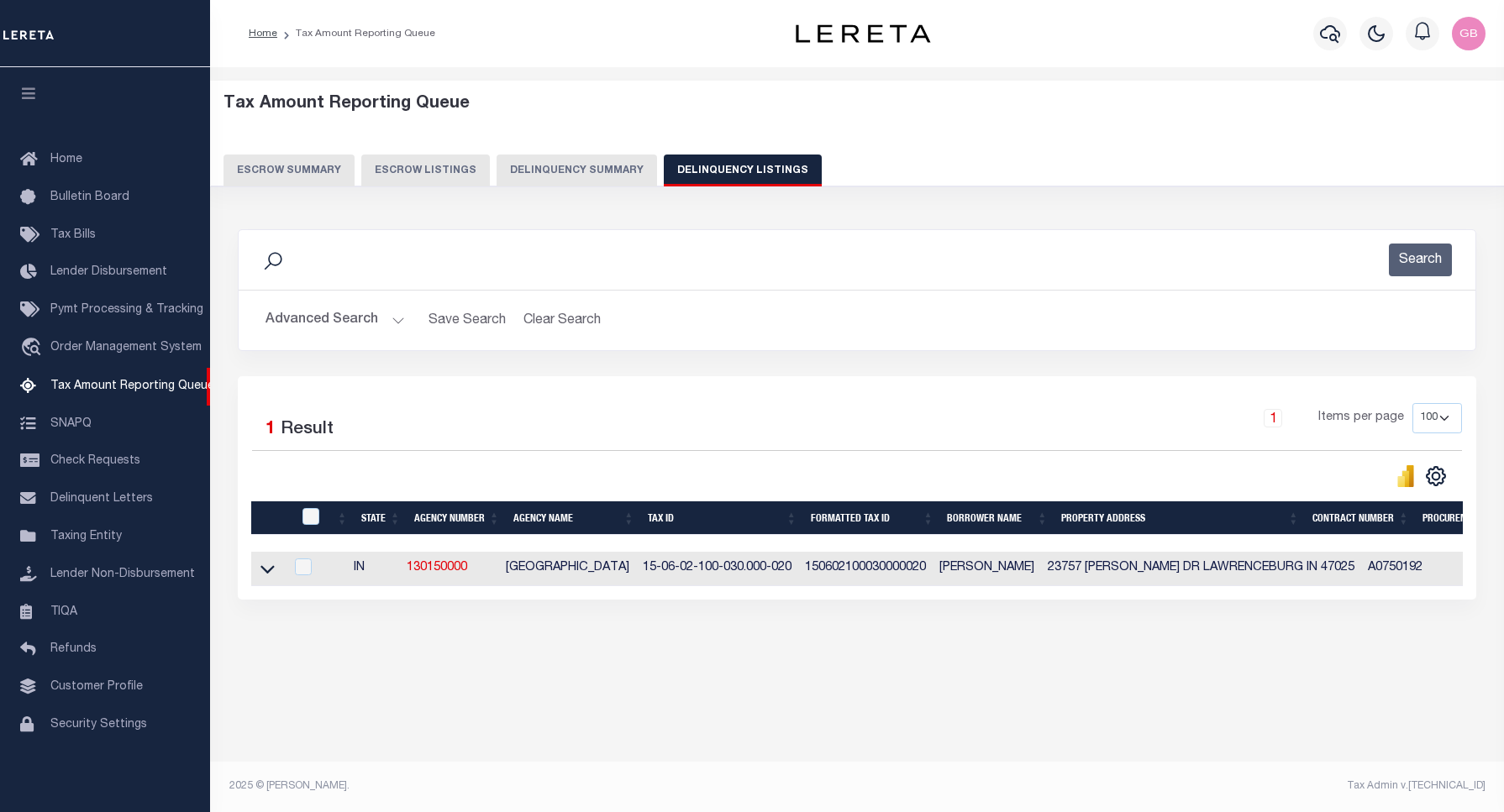
drag, startPoint x: 271, startPoint y: 567, endPoint x: 294, endPoint y: 543, distance: 33.2
click at [271, 567] on icon at bounding box center [268, 569] width 14 height 17
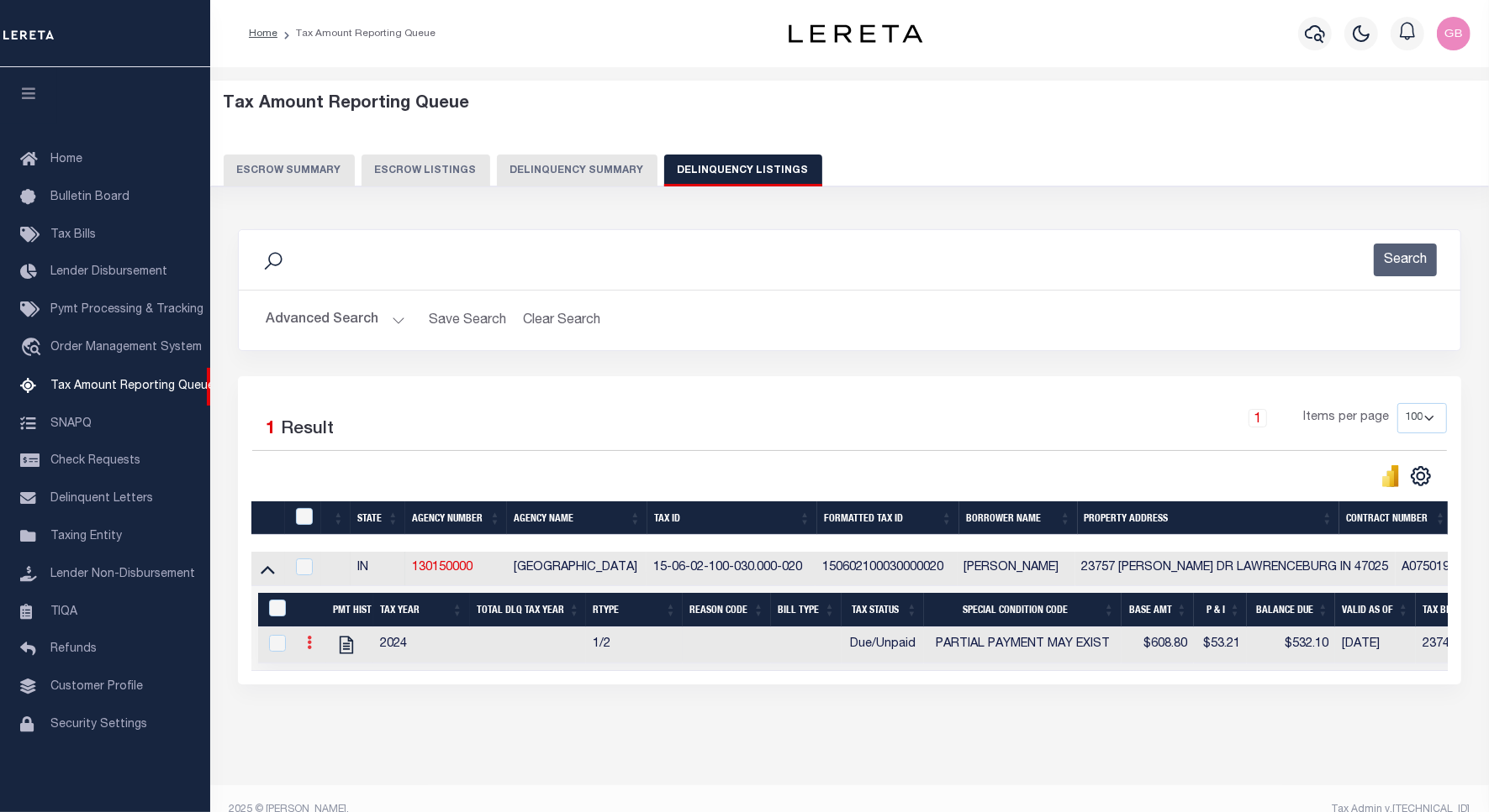
click at [305, 652] on link at bounding box center [308, 645] width 18 height 14
click at [333, 677] on img "" at bounding box center [329, 670] width 16 height 16
checkbox input "true"
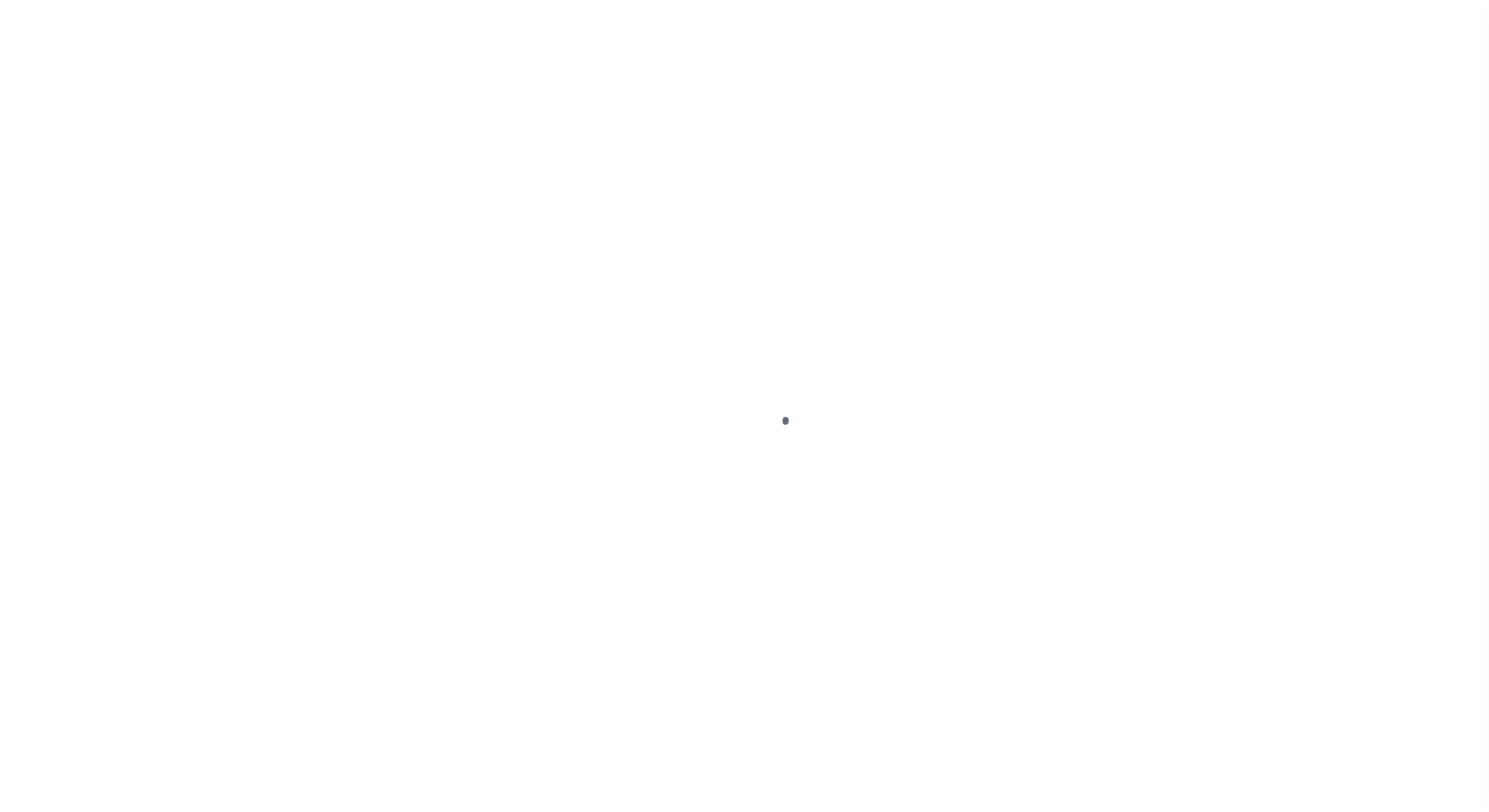
select select "DUE"
select select "15"
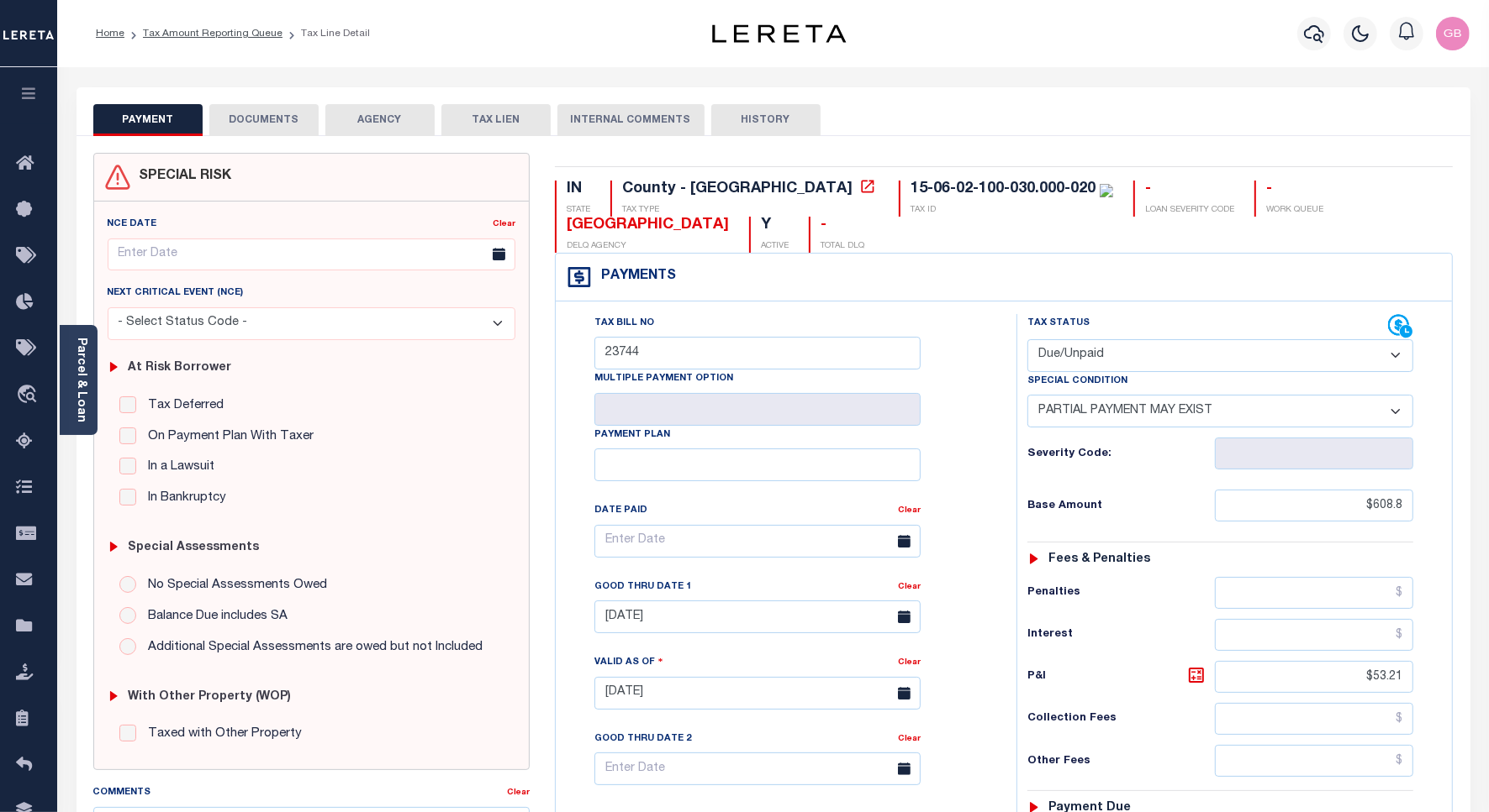
click at [1124, 358] on select "- Select Status Code - Open Due/Unpaid Paid Incomplete No Tax Due Internal Refu…" at bounding box center [1220, 356] width 385 height 33
select select "PYD"
click at [1027, 341] on select "- Select Status Code - Open Due/Unpaid Paid Incomplete No Tax Due Internal Refu…" at bounding box center [1220, 356] width 385 height 33
select select "0"
type input "[DATE]"
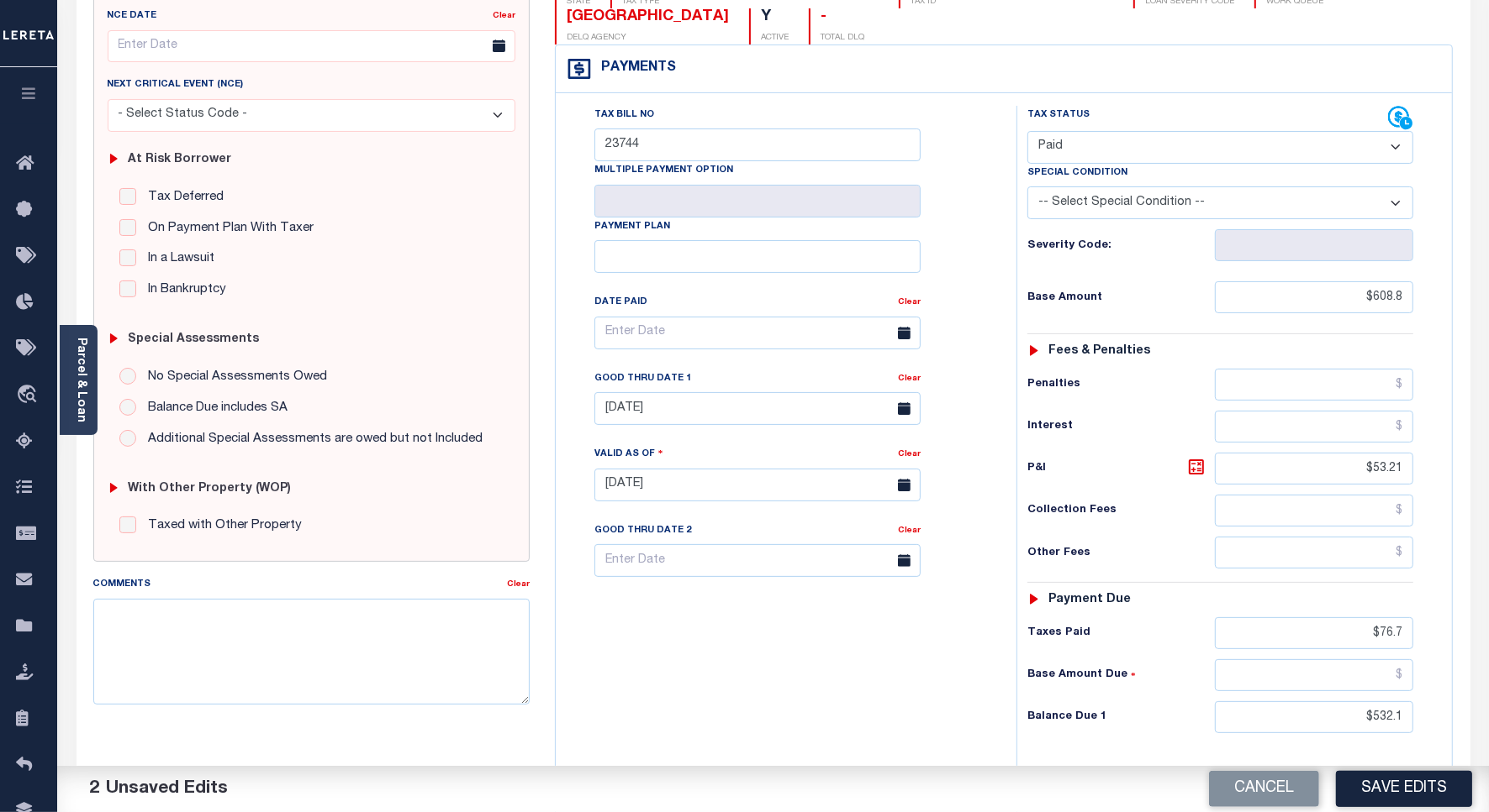
scroll to position [210, 0]
click at [1375, 297] on input "$608.8" at bounding box center [1313, 295] width 198 height 32
type input "$.00"
click at [1371, 471] on input "$53.21" at bounding box center [1313, 467] width 198 height 32
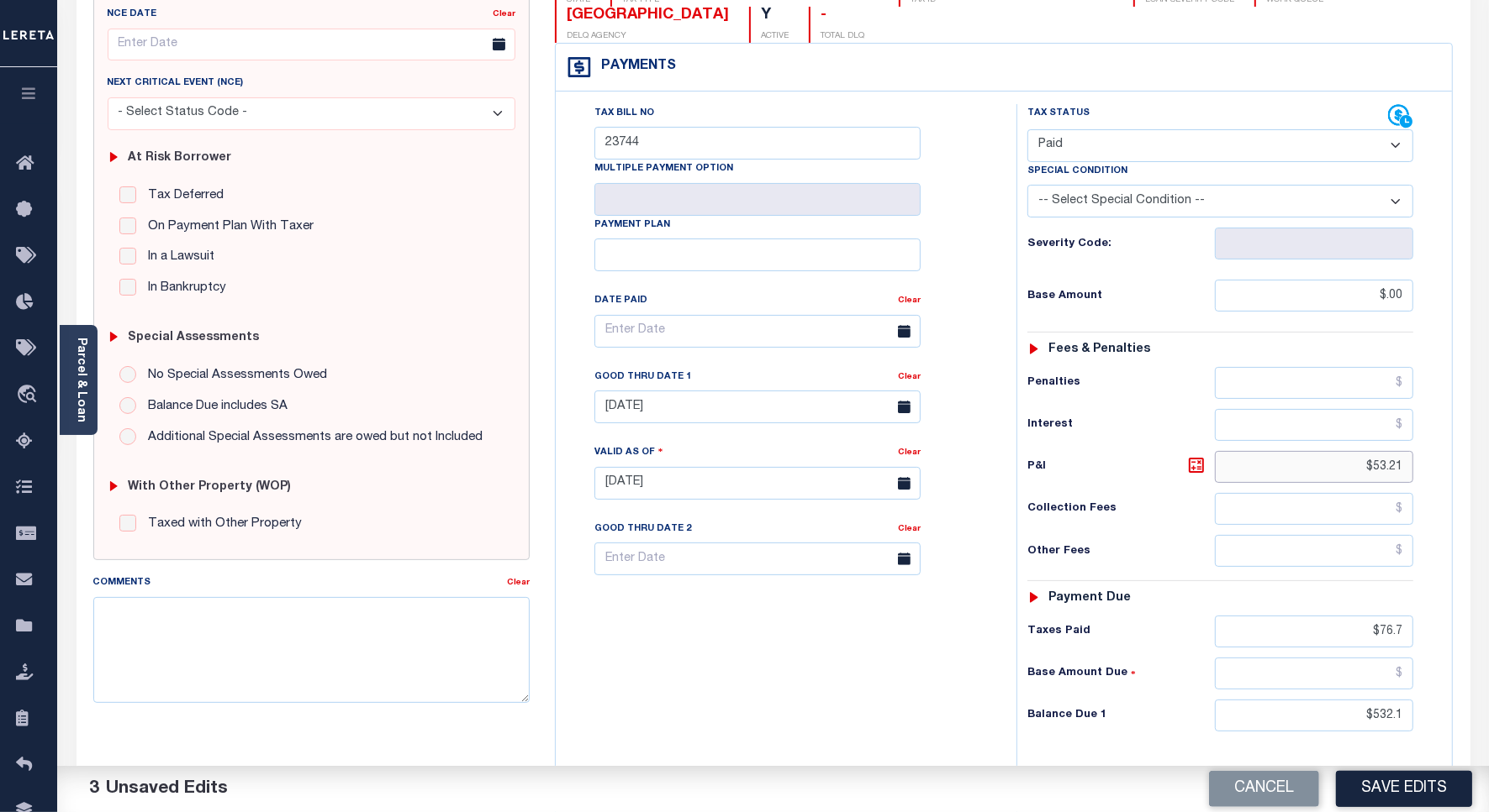
click at [1371, 471] on input "$53.21" at bounding box center [1313, 467] width 198 height 32
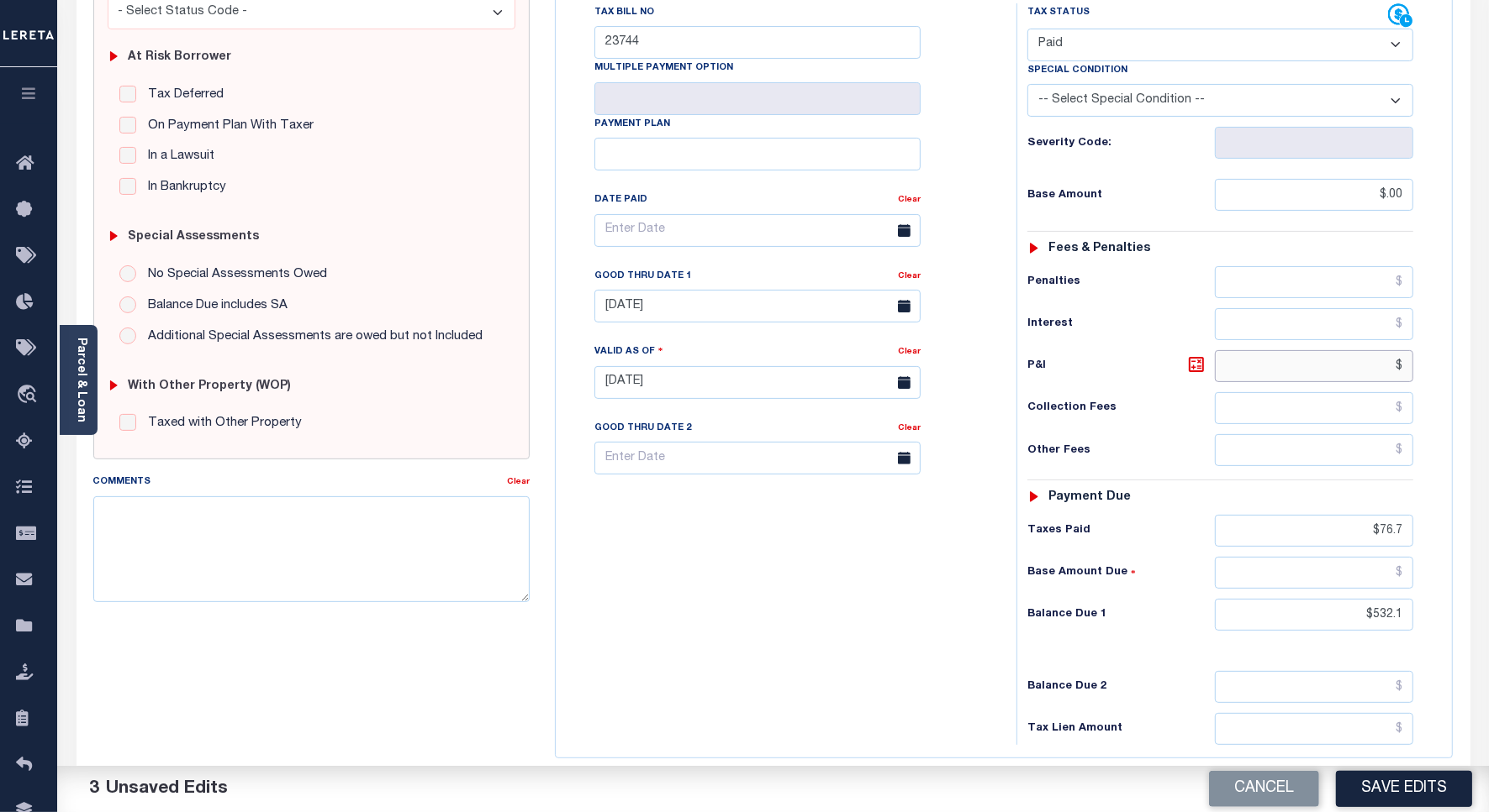
scroll to position [315, 0]
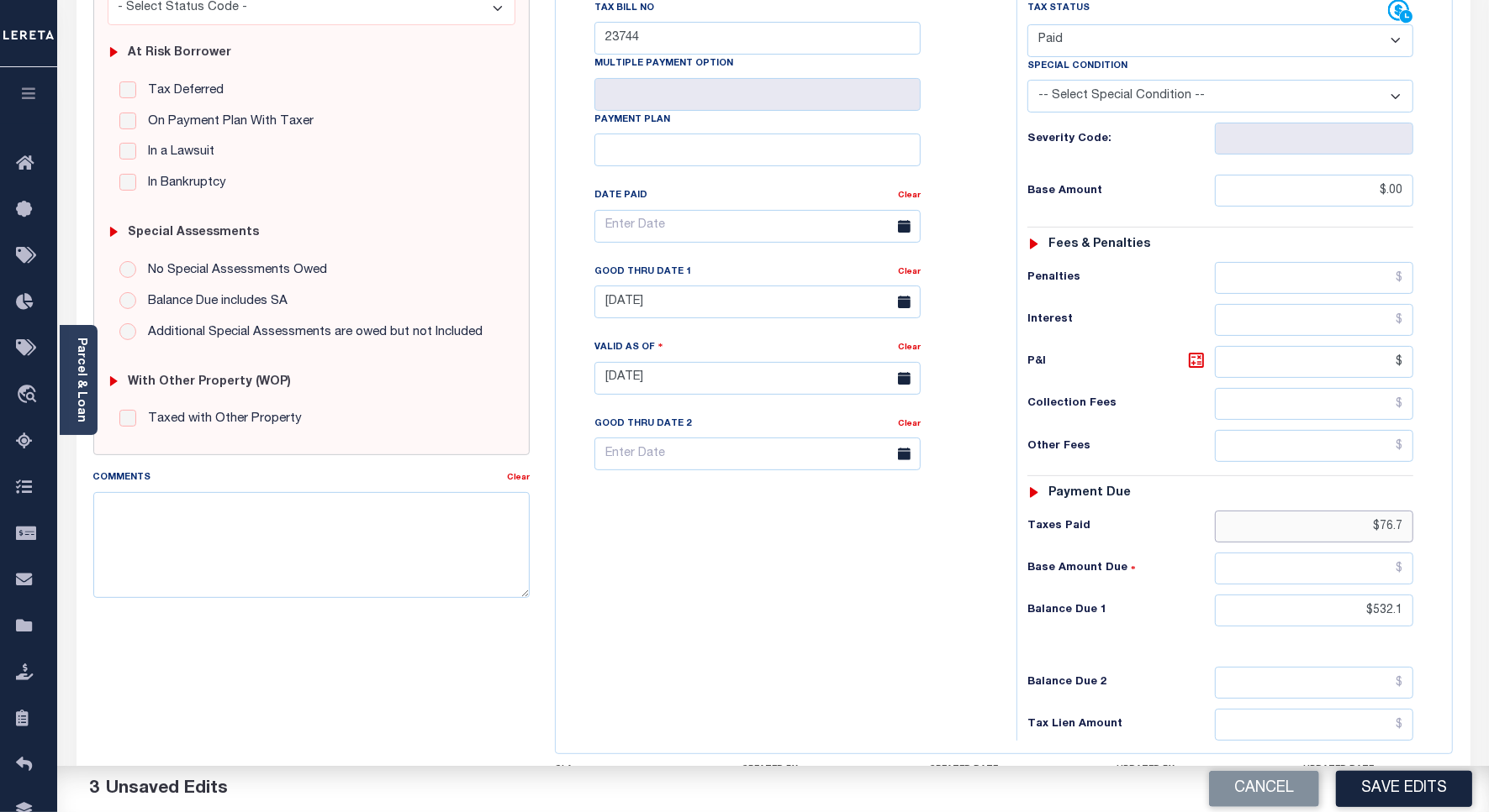
type input "$.00"
click at [1388, 531] on input "$76.7" at bounding box center [1313, 526] width 198 height 32
type input "$.00"
click at [1384, 622] on input "$532.1" at bounding box center [1313, 610] width 198 height 32
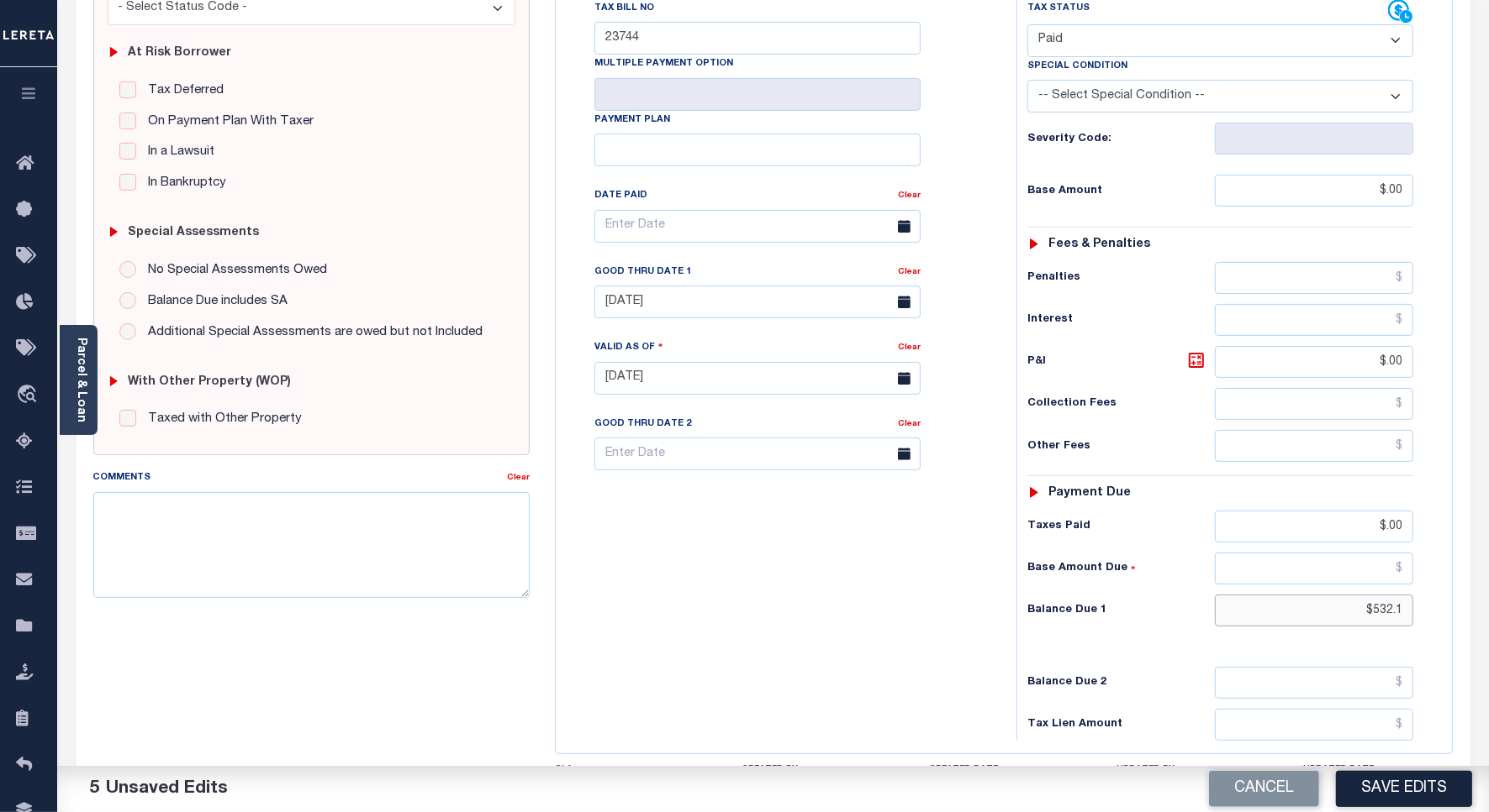
click at [1384, 622] on input "$532.1" at bounding box center [1313, 610] width 198 height 32
type input "$0.00"
click at [269, 494] on textarea "Comments" at bounding box center [312, 545] width 437 height 106
click at [368, 511] on textarea "As per website verified for 2024 tax year taxes are" at bounding box center [312, 545] width 437 height 106
click at [385, 513] on textarea "As per website verified for 2024 tax year taxes are" at bounding box center [312, 545] width 437 height 106
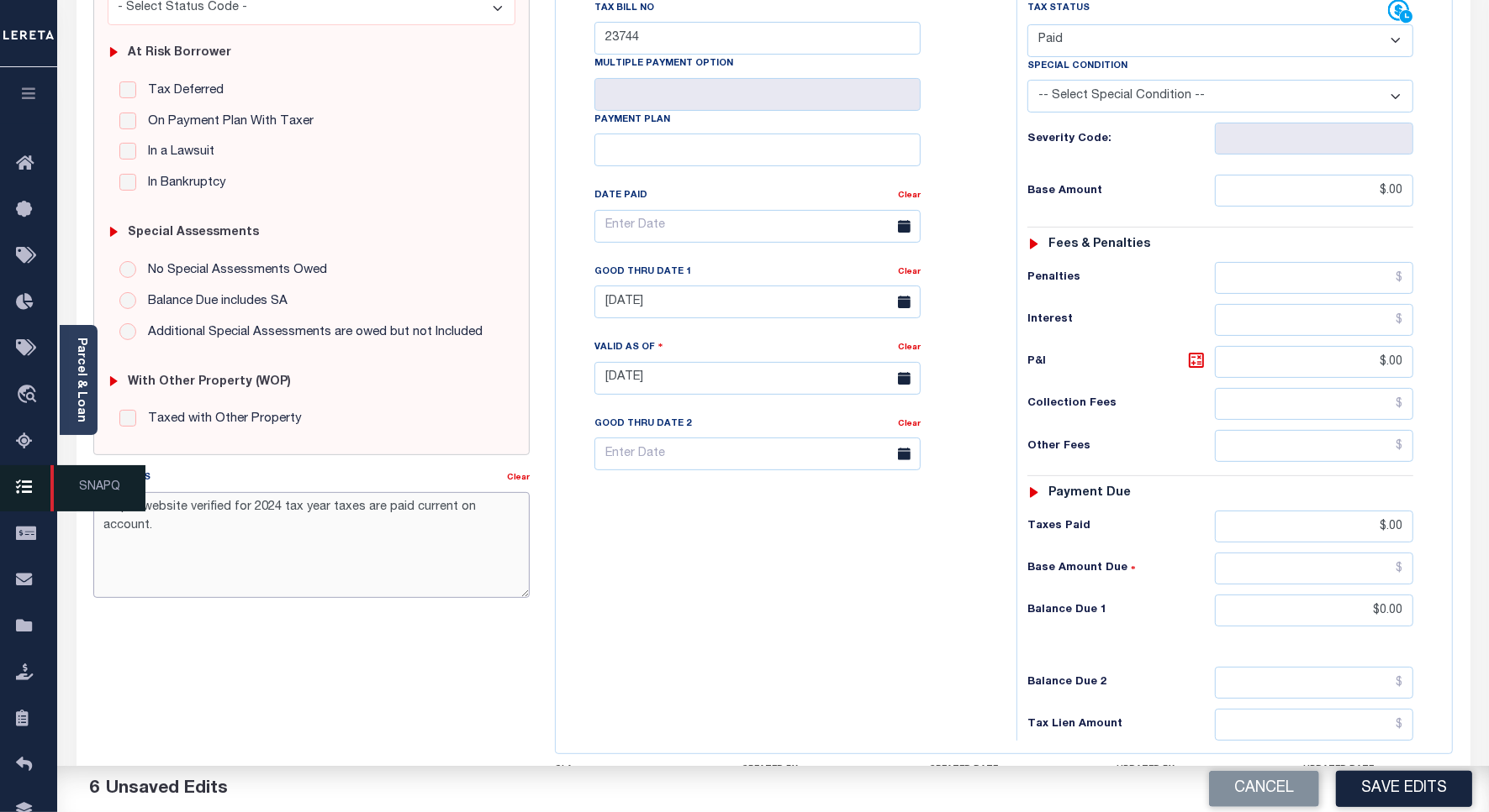
type textarea "As per website verified for 2024 tax year taxes are paid current on account."
click at [1402, 795] on button "Save Edits" at bounding box center [1403, 789] width 136 height 36
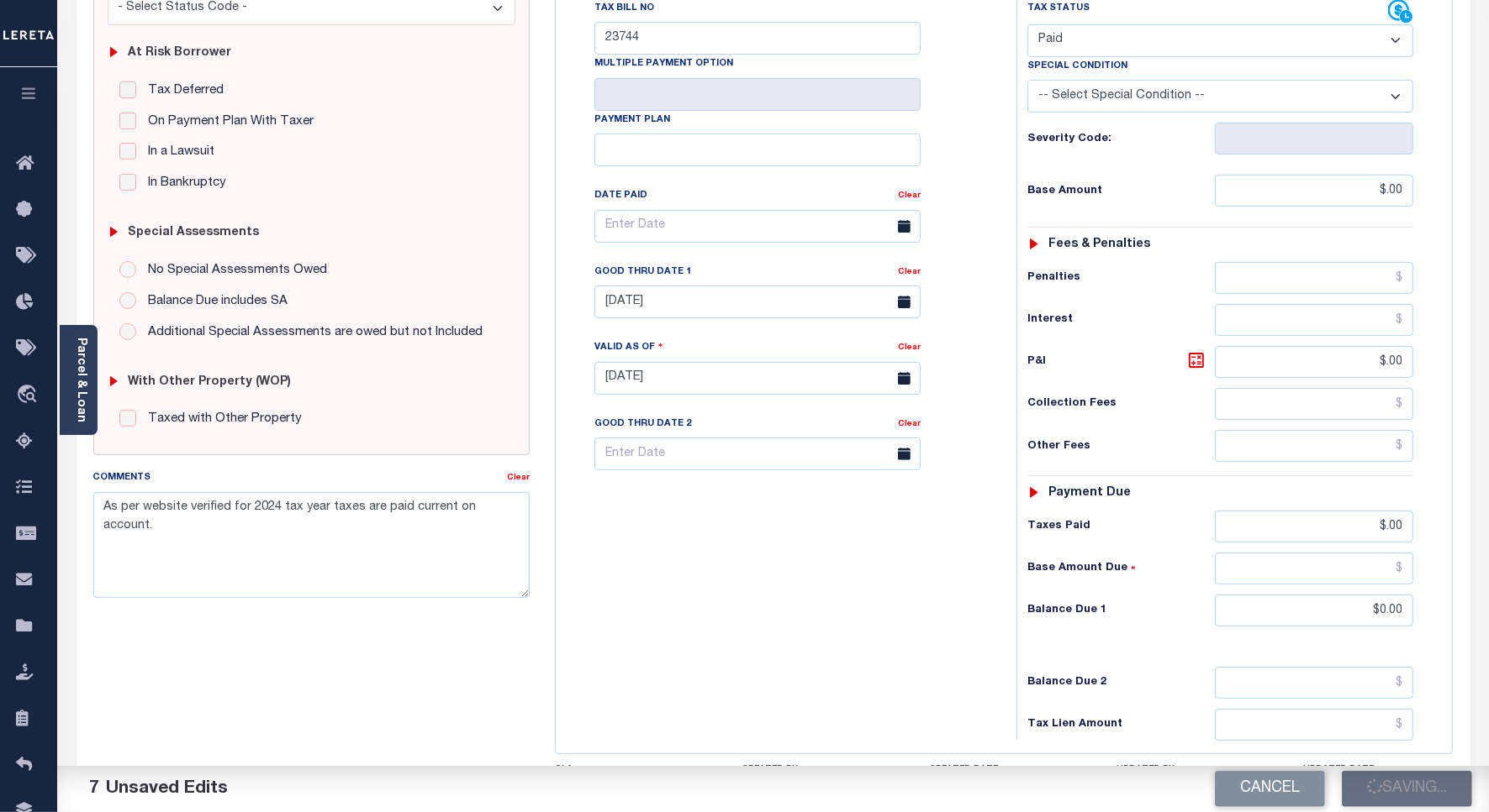
checkbox input "false"
type input "$0"
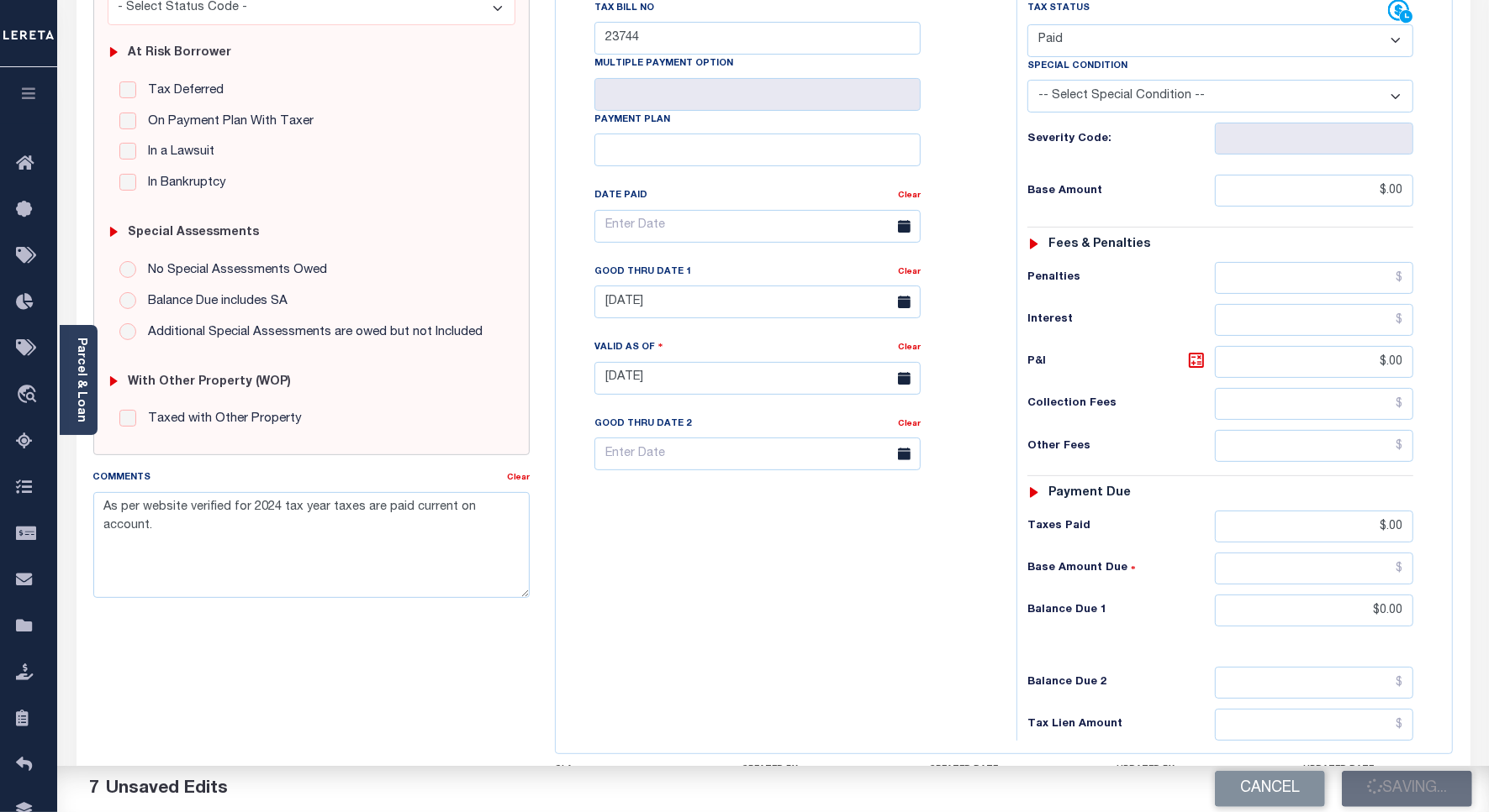
type input "$0"
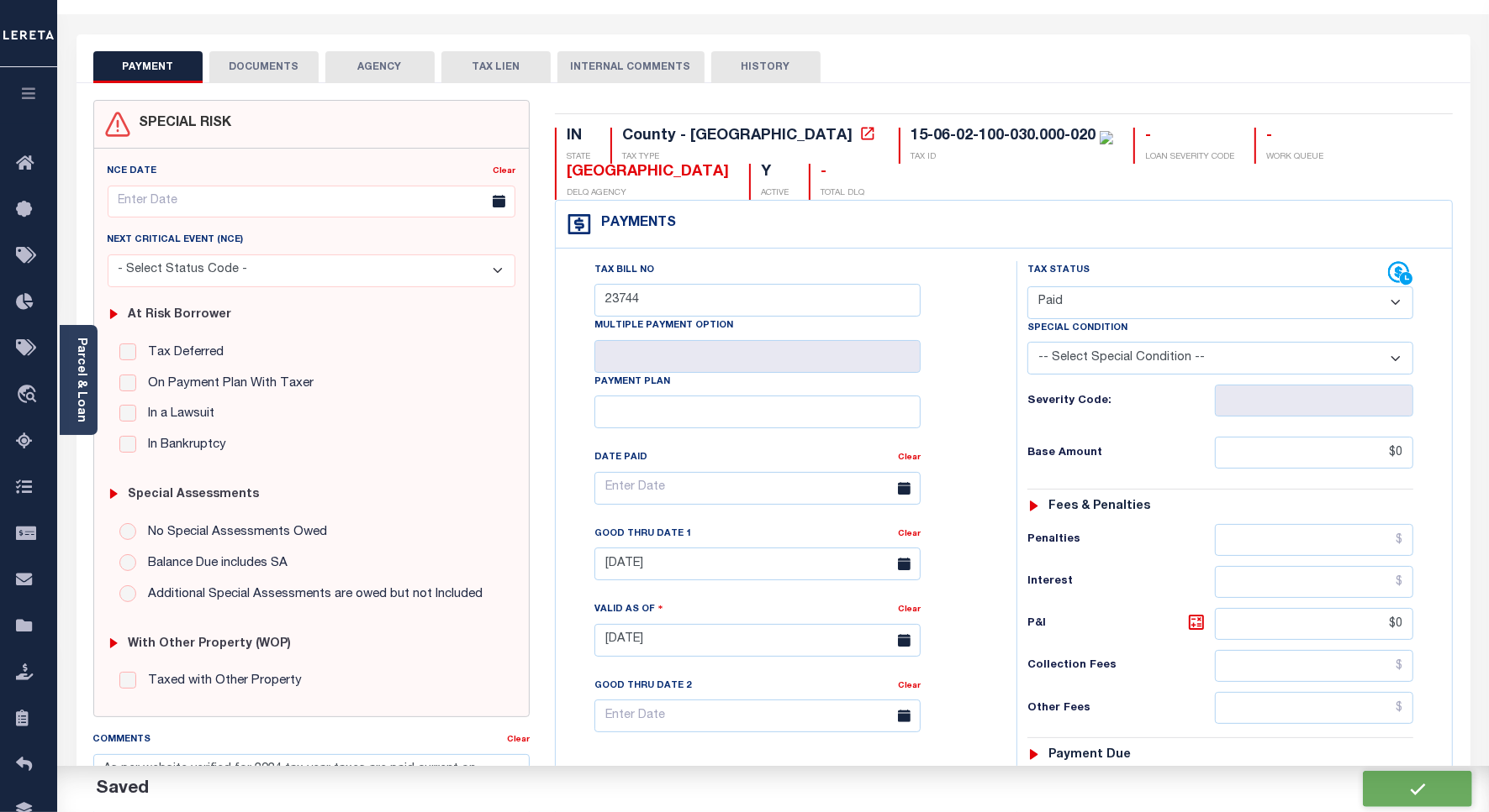
scroll to position [0, 0]
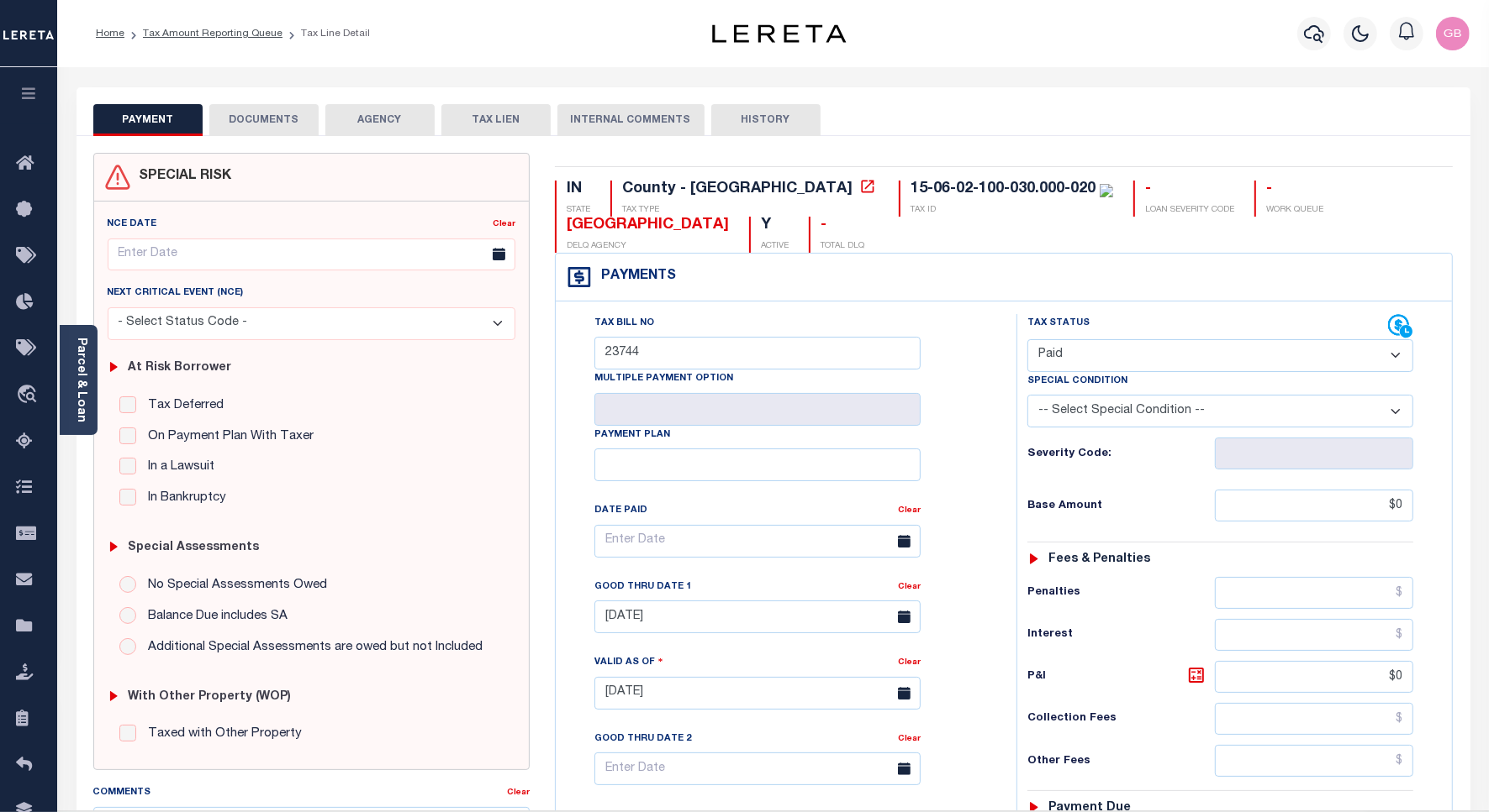
click at [246, 120] on button "DOCUMENTS" at bounding box center [264, 119] width 109 height 32
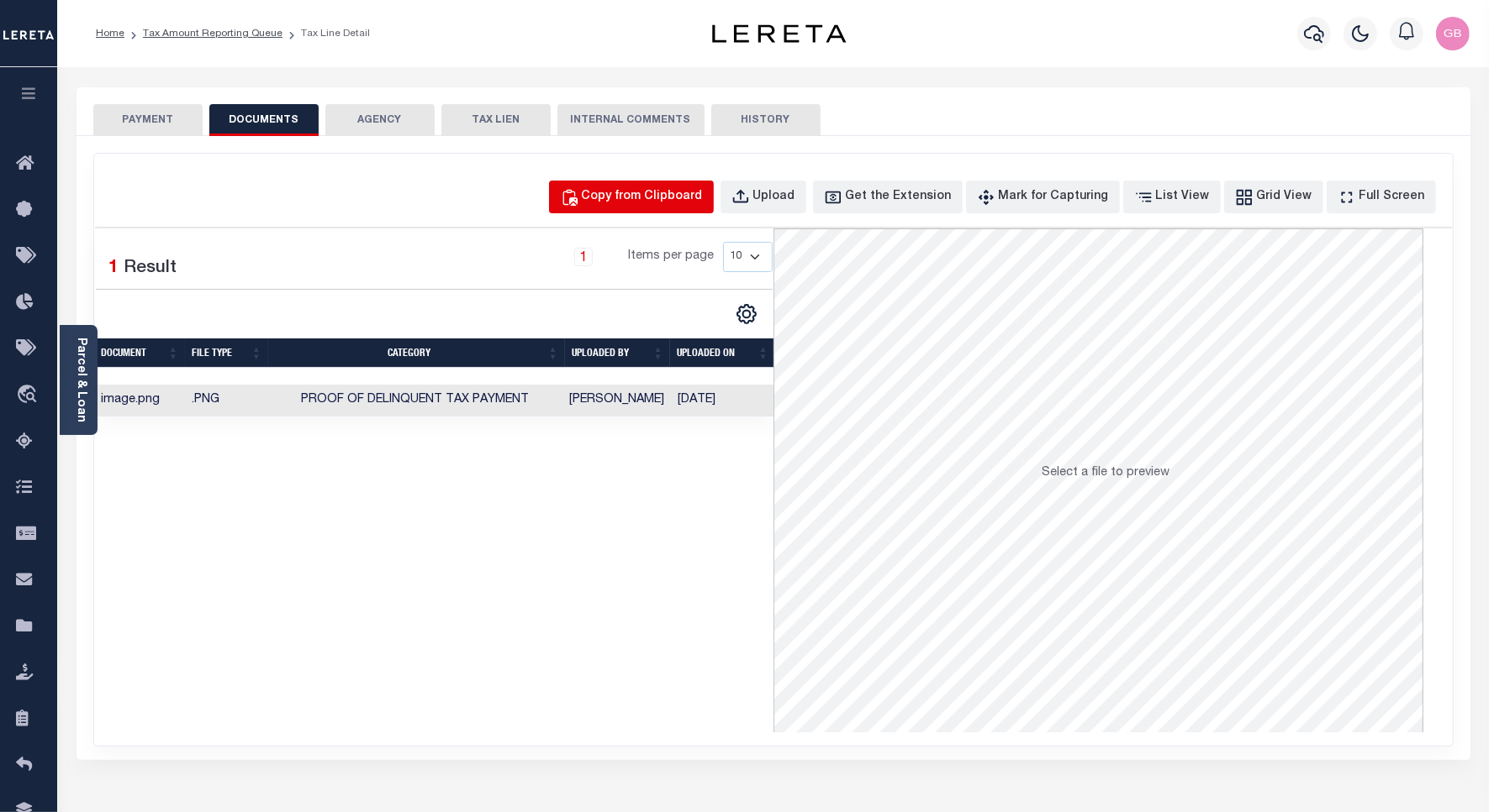
click at [681, 191] on div "Copy from Clipboard" at bounding box center [643, 197] width 121 height 18
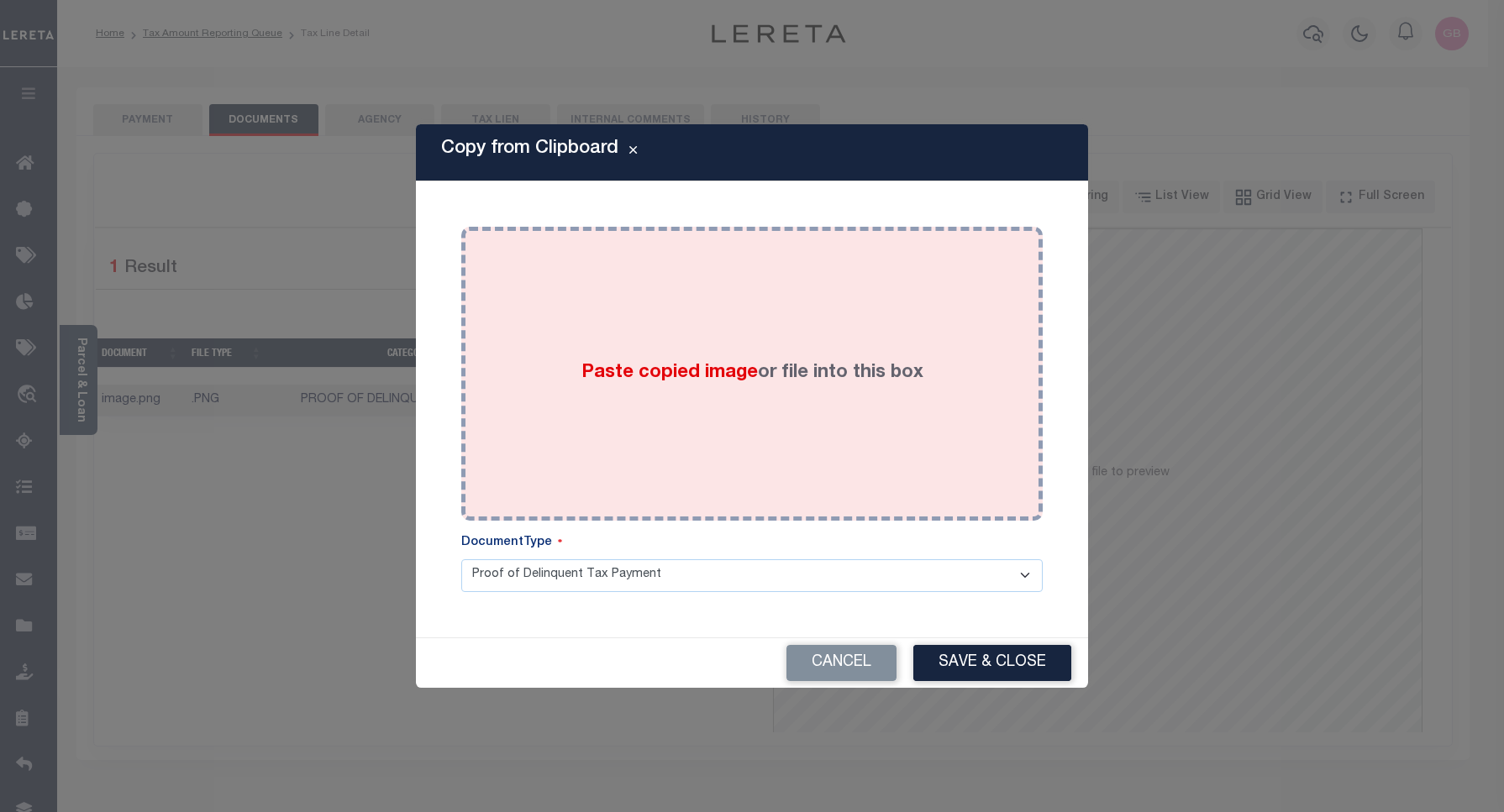
click at [619, 328] on div "Paste copied image or file into this box" at bounding box center [752, 374] width 556 height 269
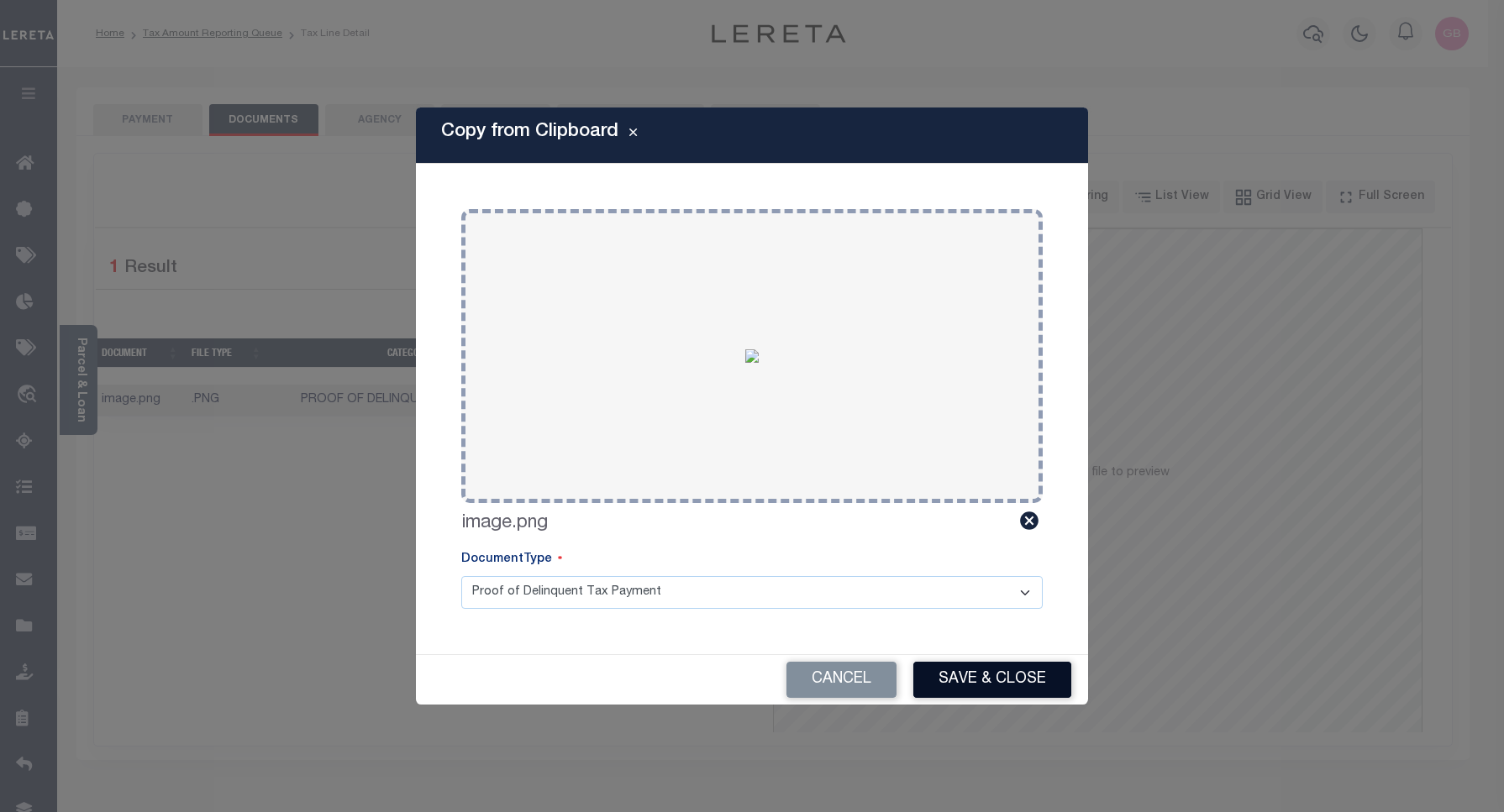
click at [971, 673] on button "Save & Close" at bounding box center [992, 680] width 158 height 36
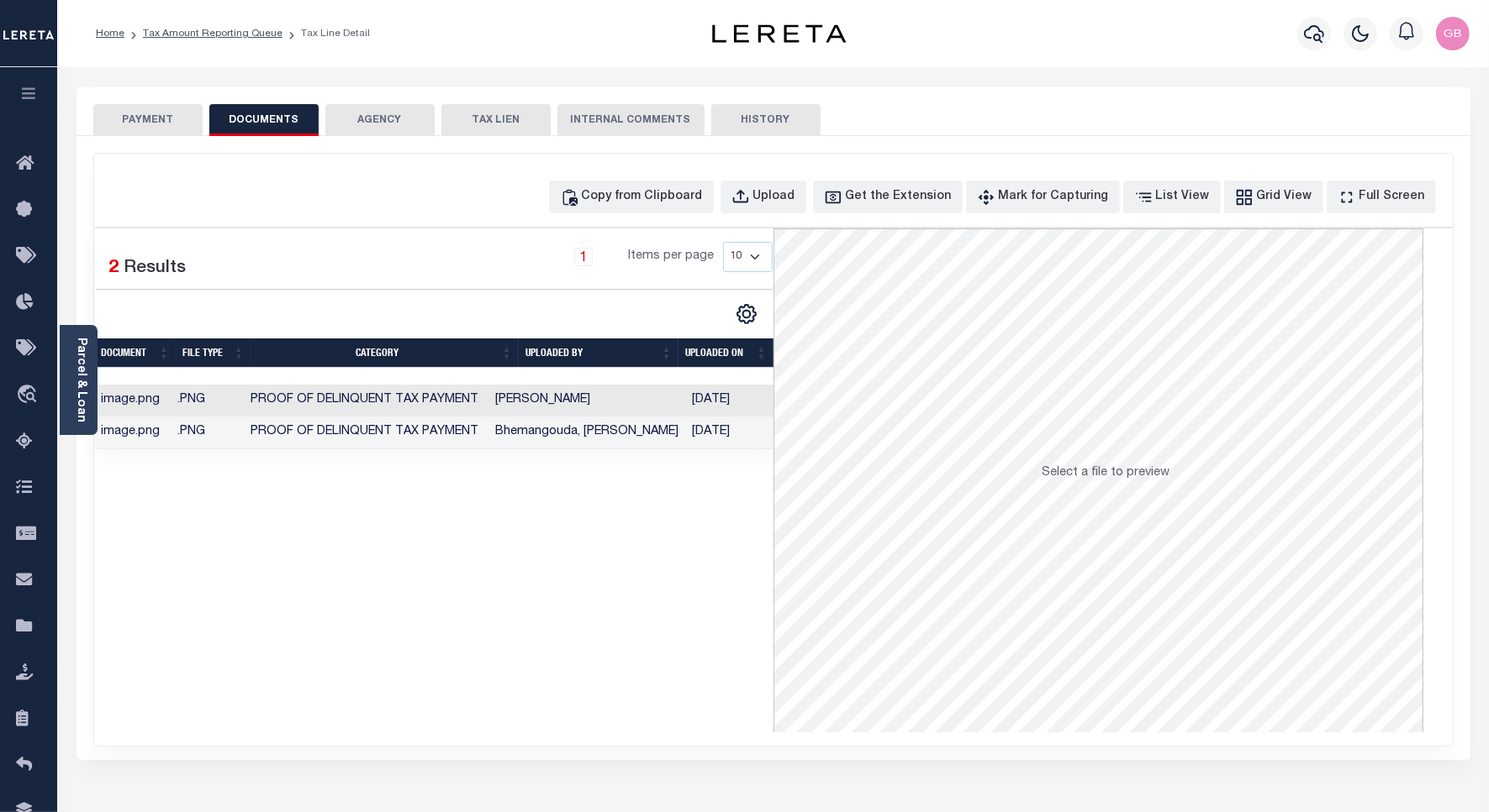
click at [146, 119] on button "PAYMENT" at bounding box center [148, 119] width 109 height 32
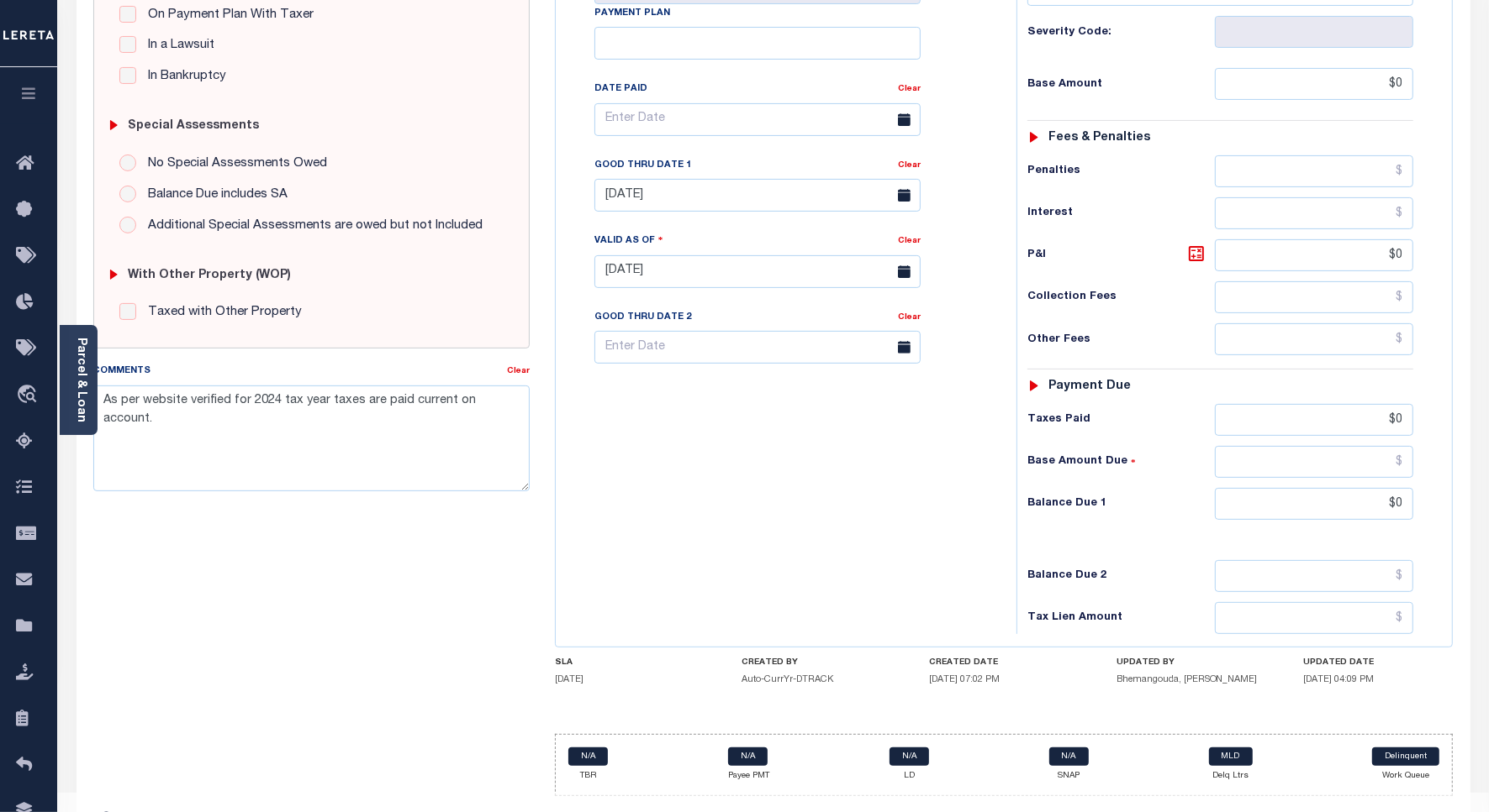
scroll to position [463, 0]
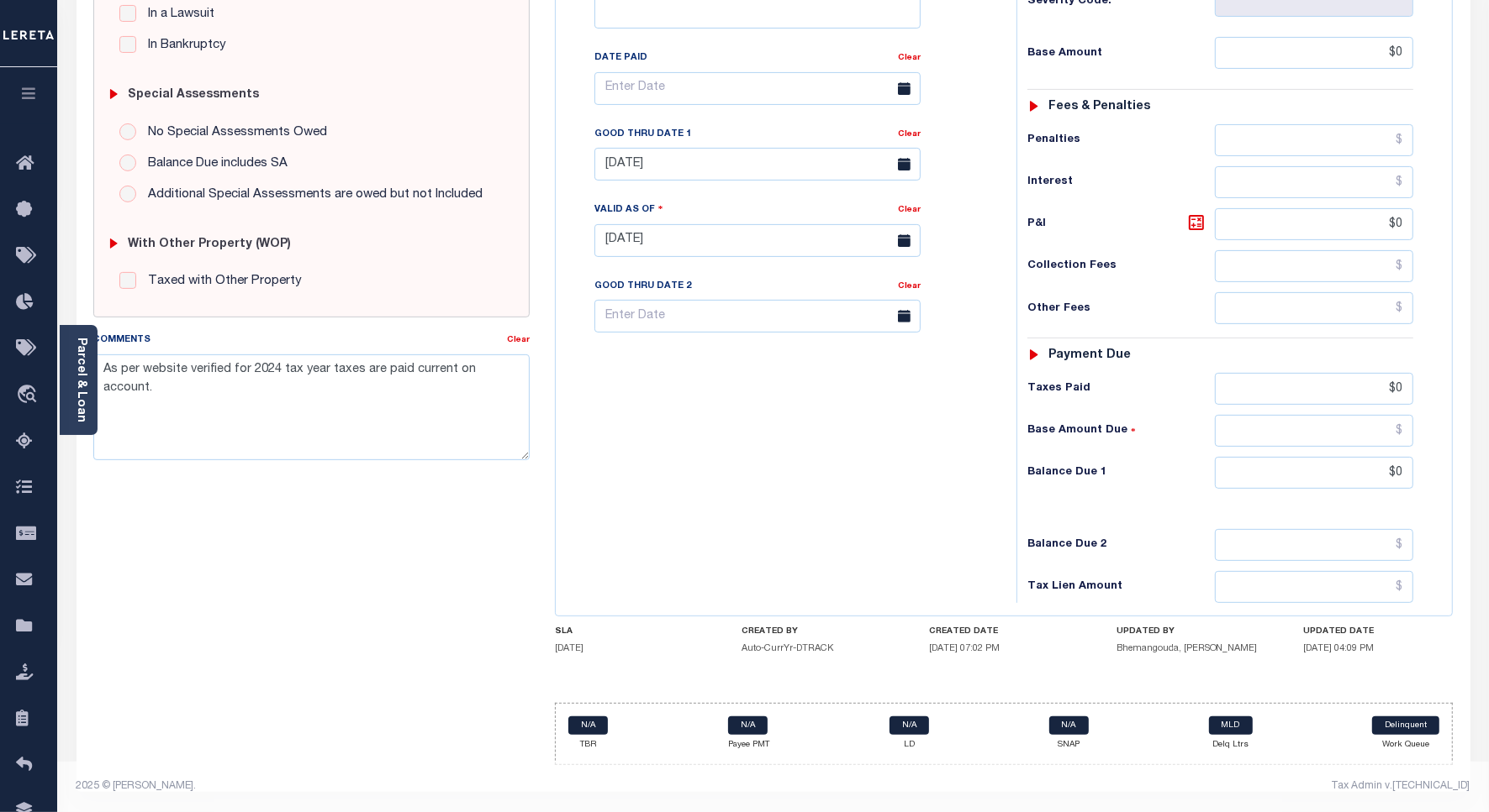
click at [800, 506] on div "Tax Bill No 23744 Multiple Payment Option Payment Plan" at bounding box center [781, 232] width 443 height 742
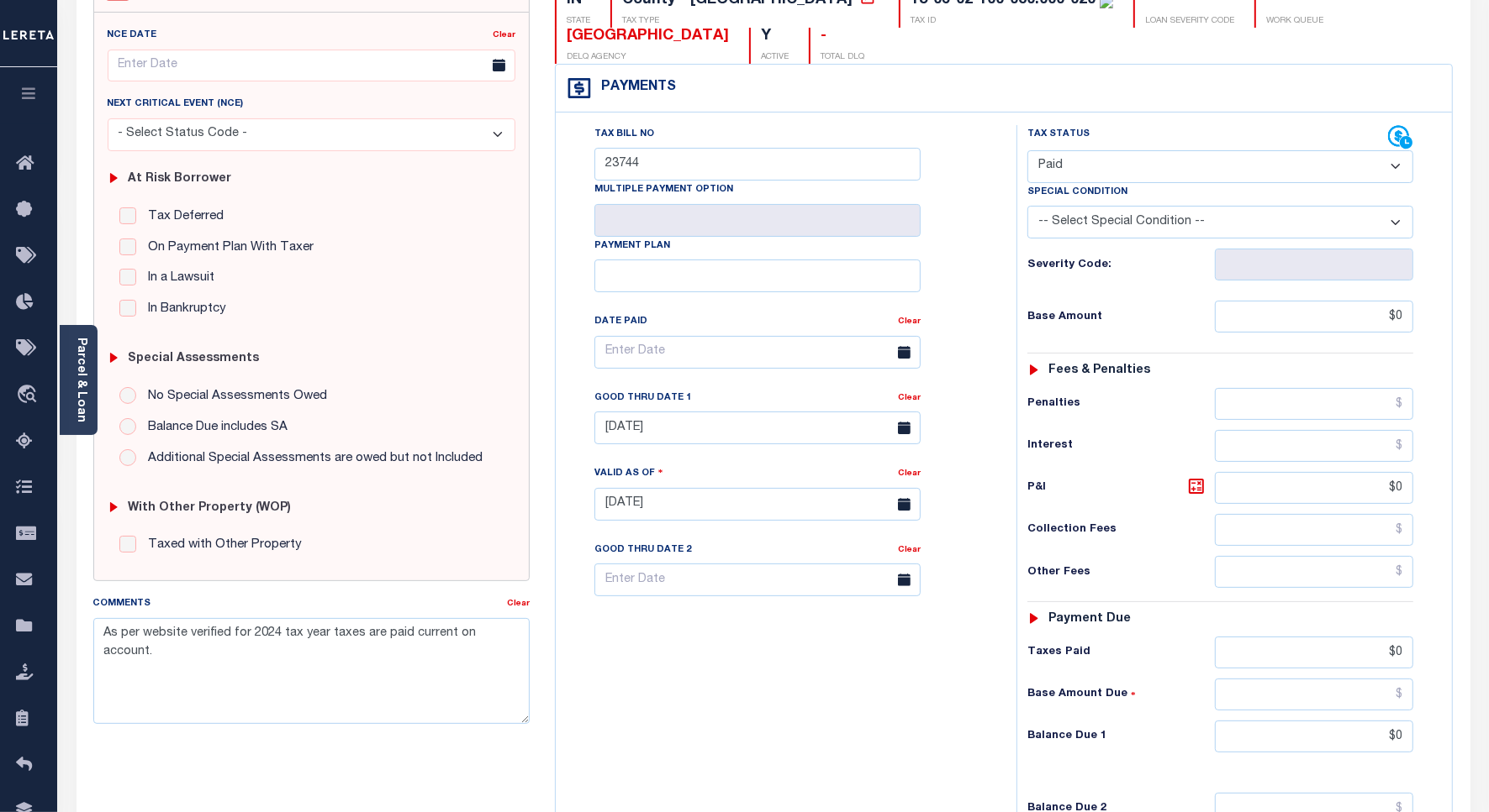
scroll to position [148, 0]
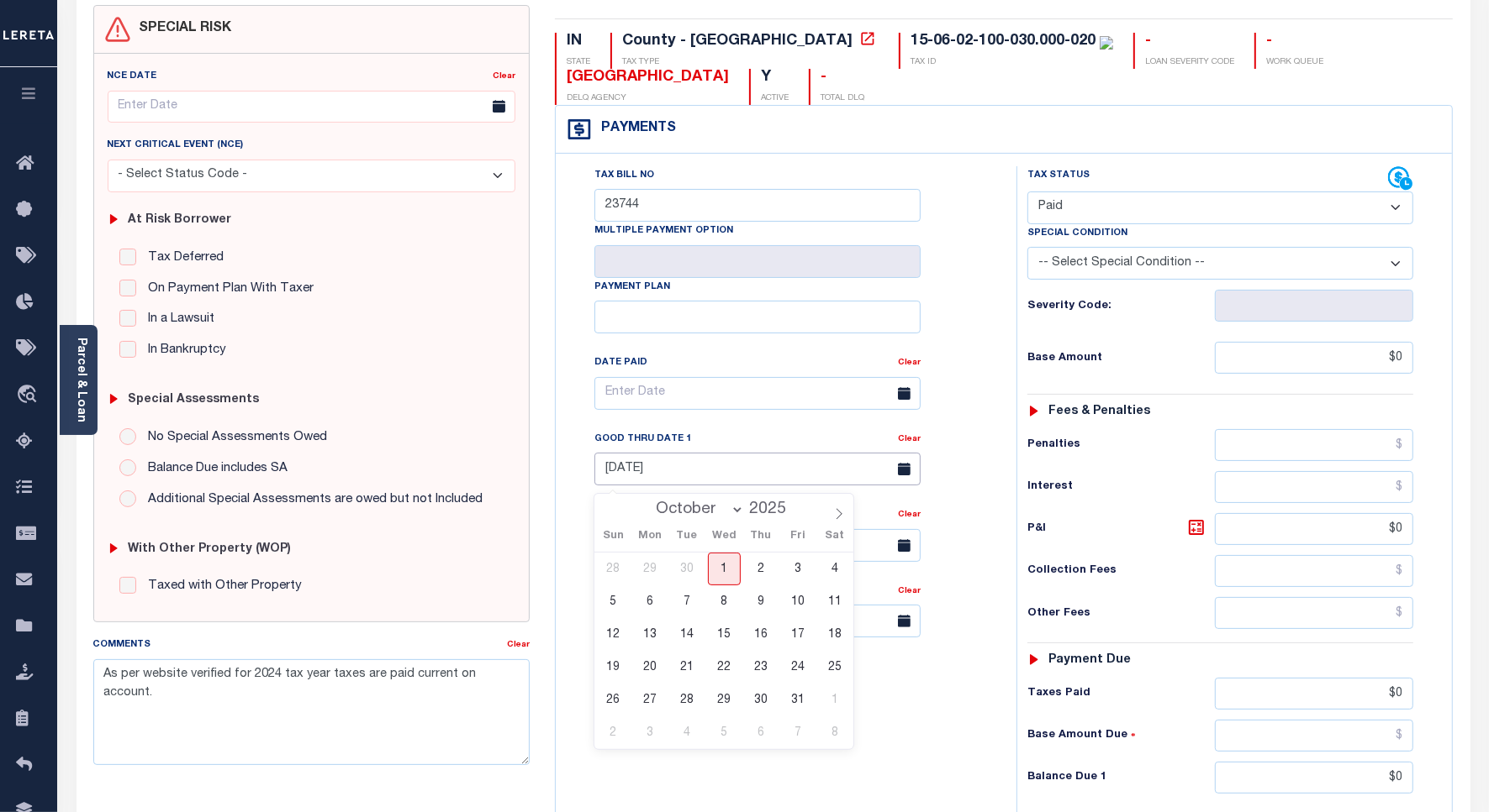
click at [690, 483] on input "[DATE]" at bounding box center [757, 469] width 327 height 33
click at [805, 706] on span "31" at bounding box center [797, 700] width 33 height 33
type input "[DATE]"
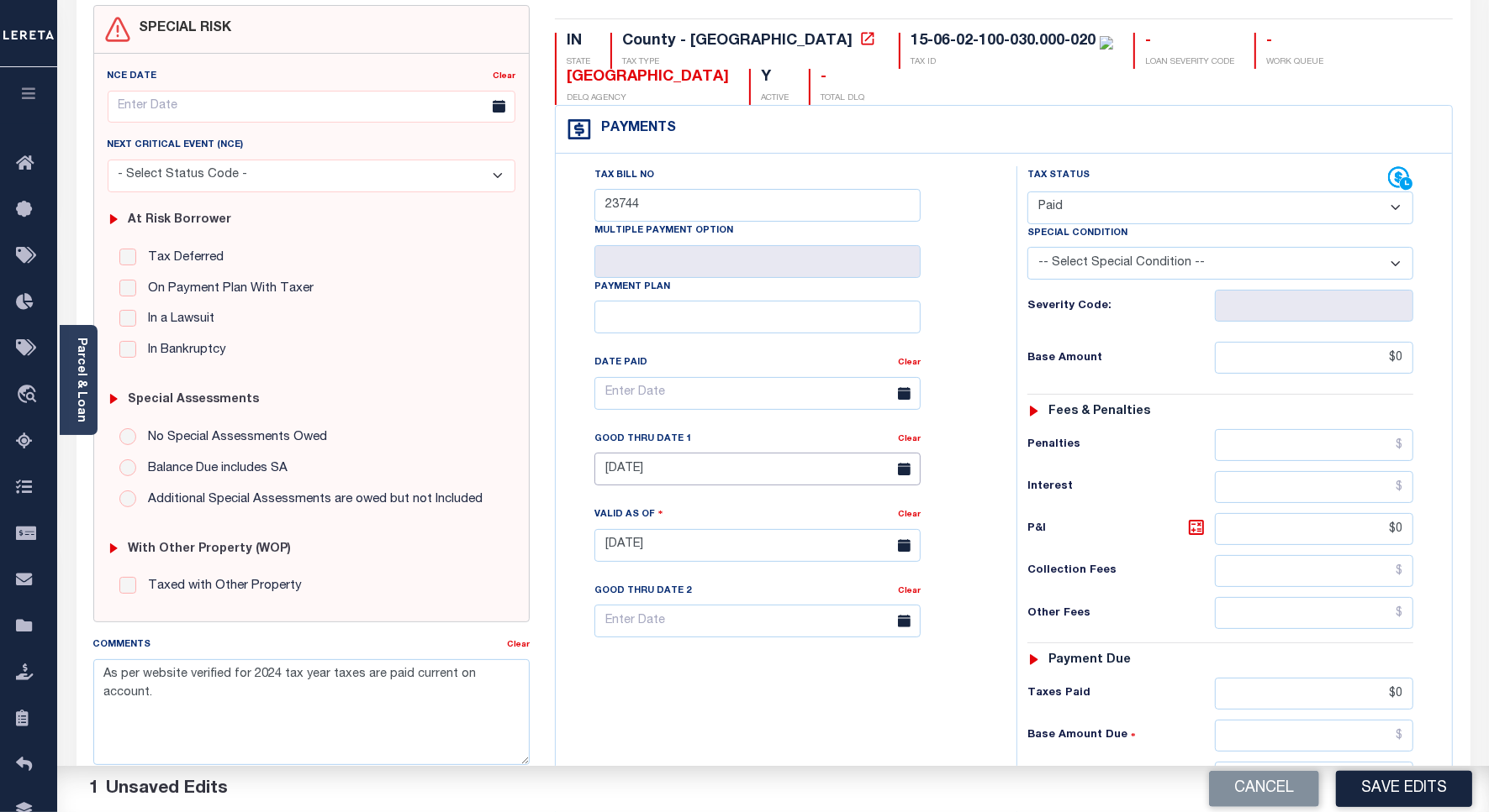
drag, startPoint x: 673, startPoint y: 468, endPoint x: 552, endPoint y: 472, distance: 121.1
click at [552, 472] on div "IN STATE County - IN TAX TYPE 15-06-02-100-030.000-020 TAX ID - LOAN SEVERITY C…" at bounding box center [1004, 545] width 923 height 1079
click at [656, 475] on input "[DATE]" at bounding box center [757, 469] width 327 height 33
click at [592, 490] on div "Tax Bill No 23744 Multiple Payment Option Payment Plan Clear Clear [DATE] Valid…" at bounding box center [781, 402] width 418 height 471
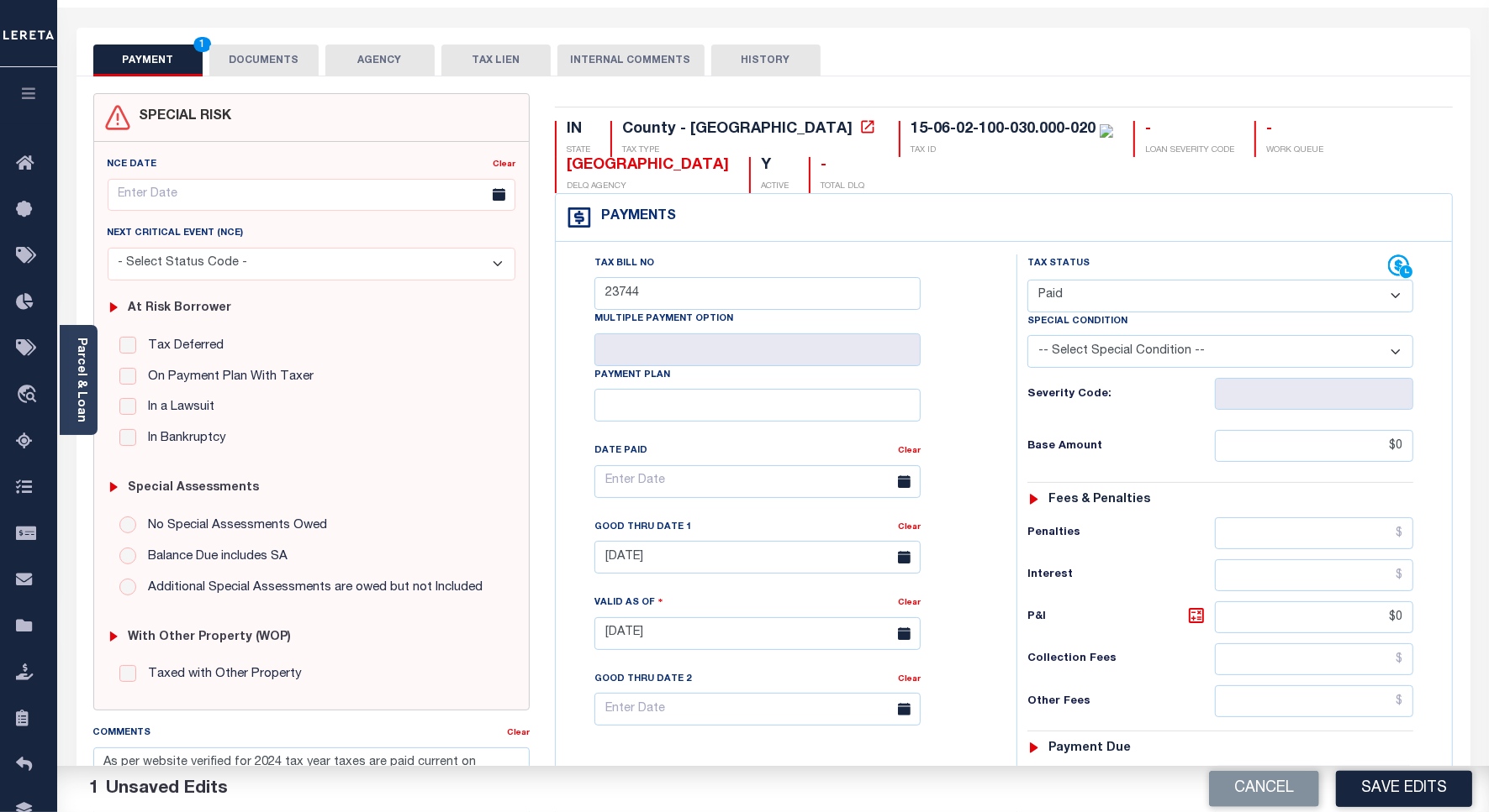
scroll to position [42, 0]
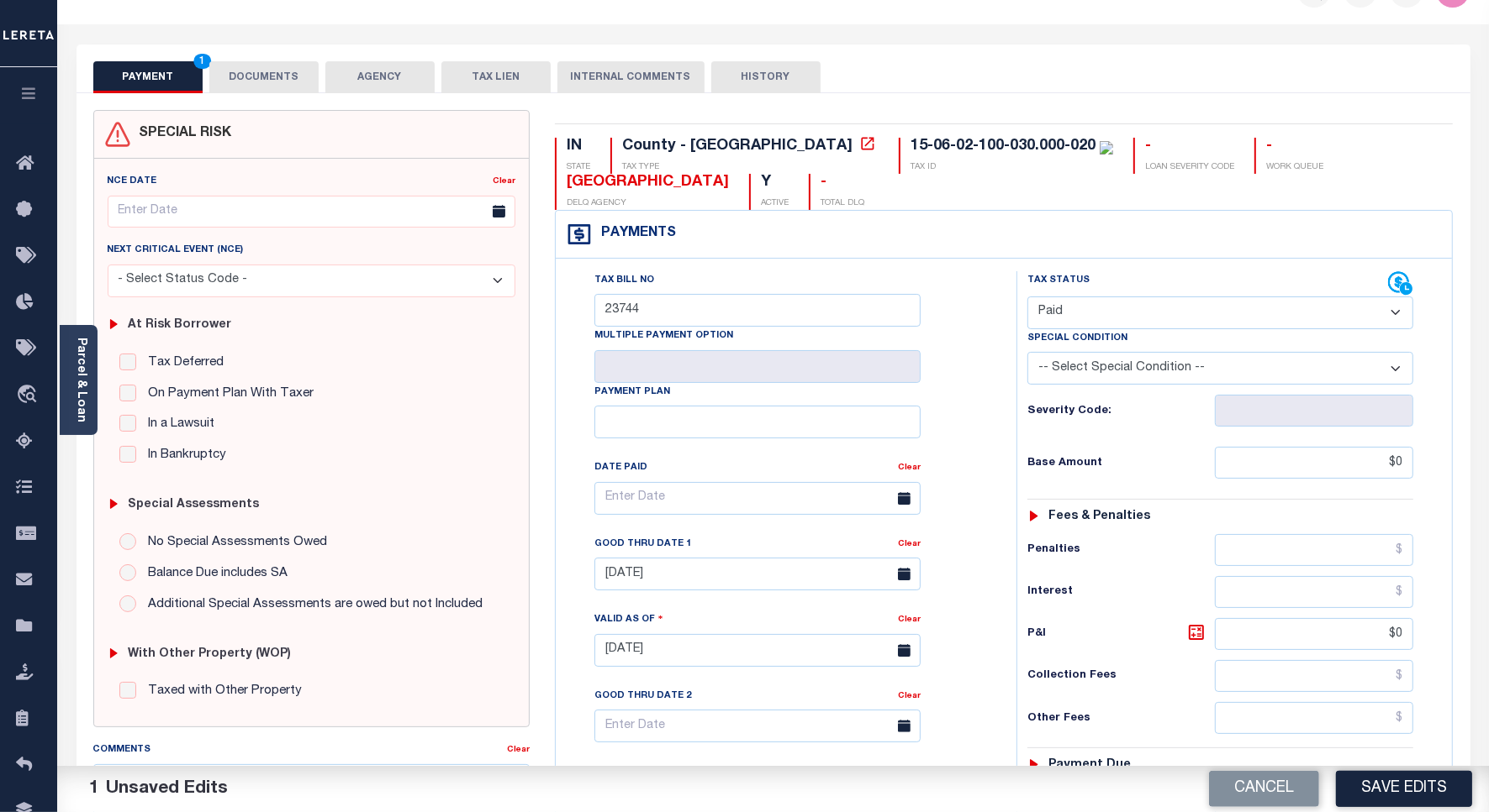
click at [311, 93] on div "SPECIAL RISK NCE Date Clear" at bounding box center [773, 648] width 1394 height 1109
click at [275, 84] on button "DOCUMENTS" at bounding box center [264, 77] width 109 height 32
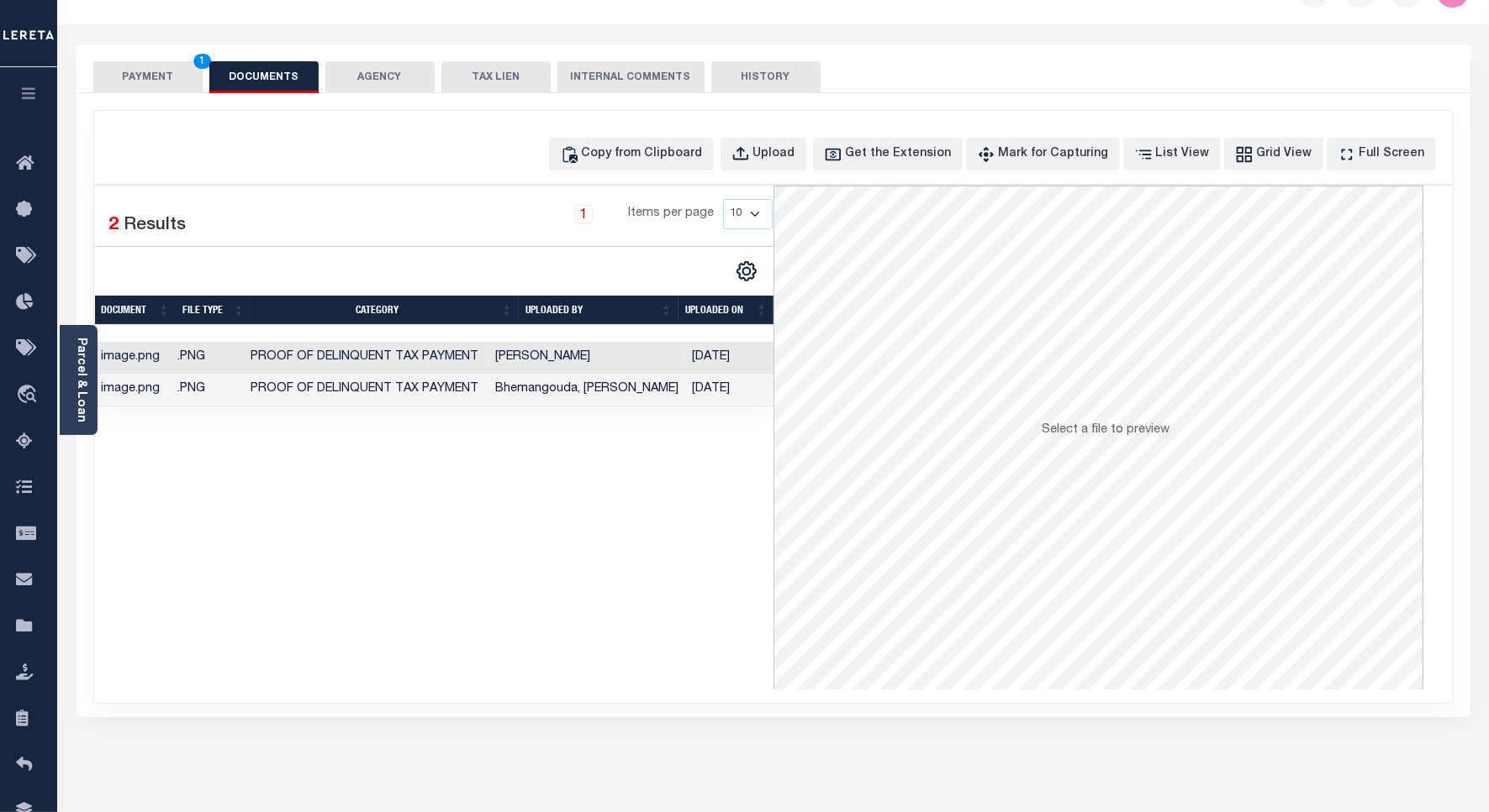
click at [197, 90] on button "PAYMENT 1" at bounding box center [148, 77] width 109 height 32
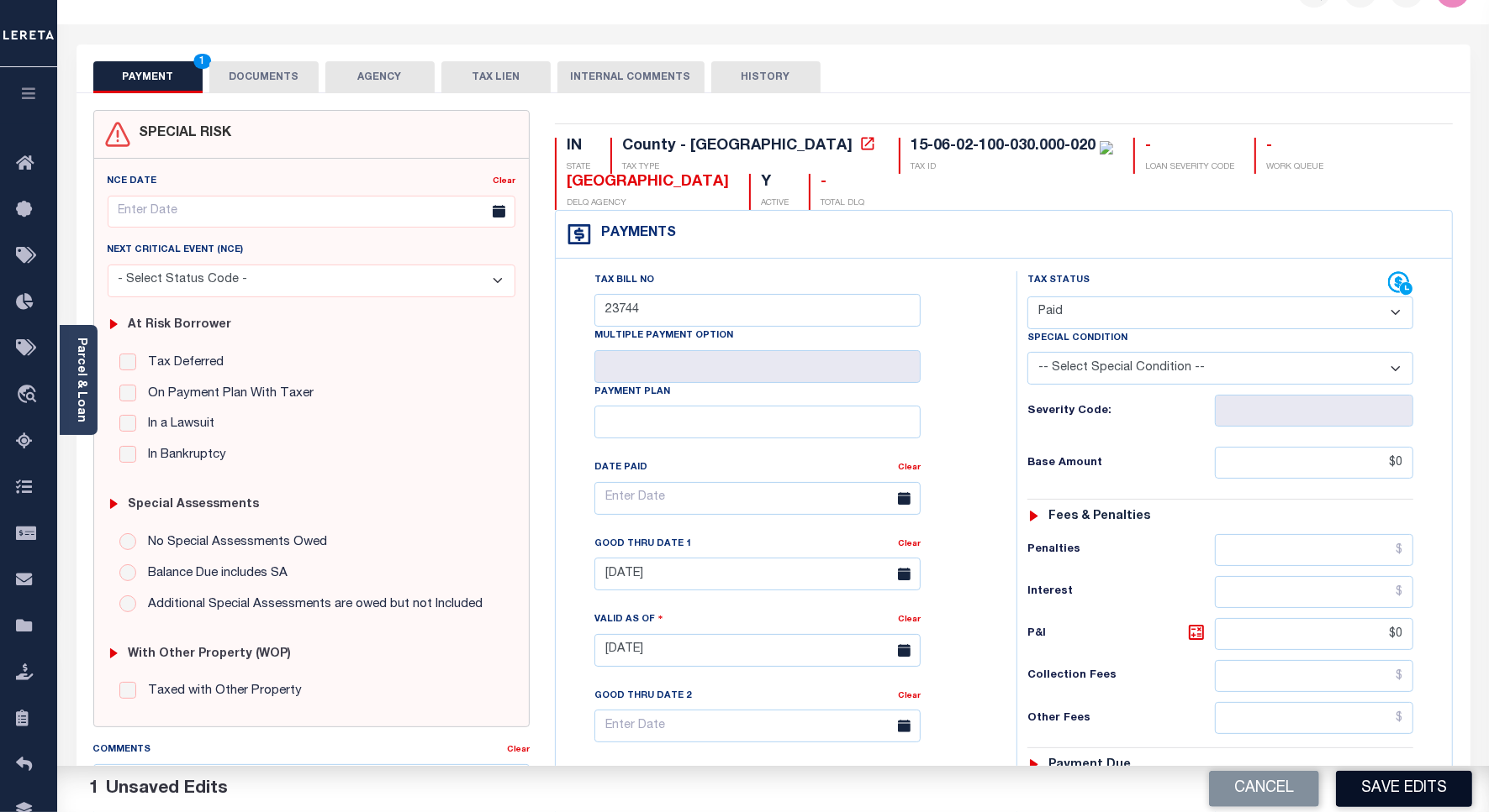
click at [1452, 794] on button "Save Edits" at bounding box center [1403, 789] width 136 height 36
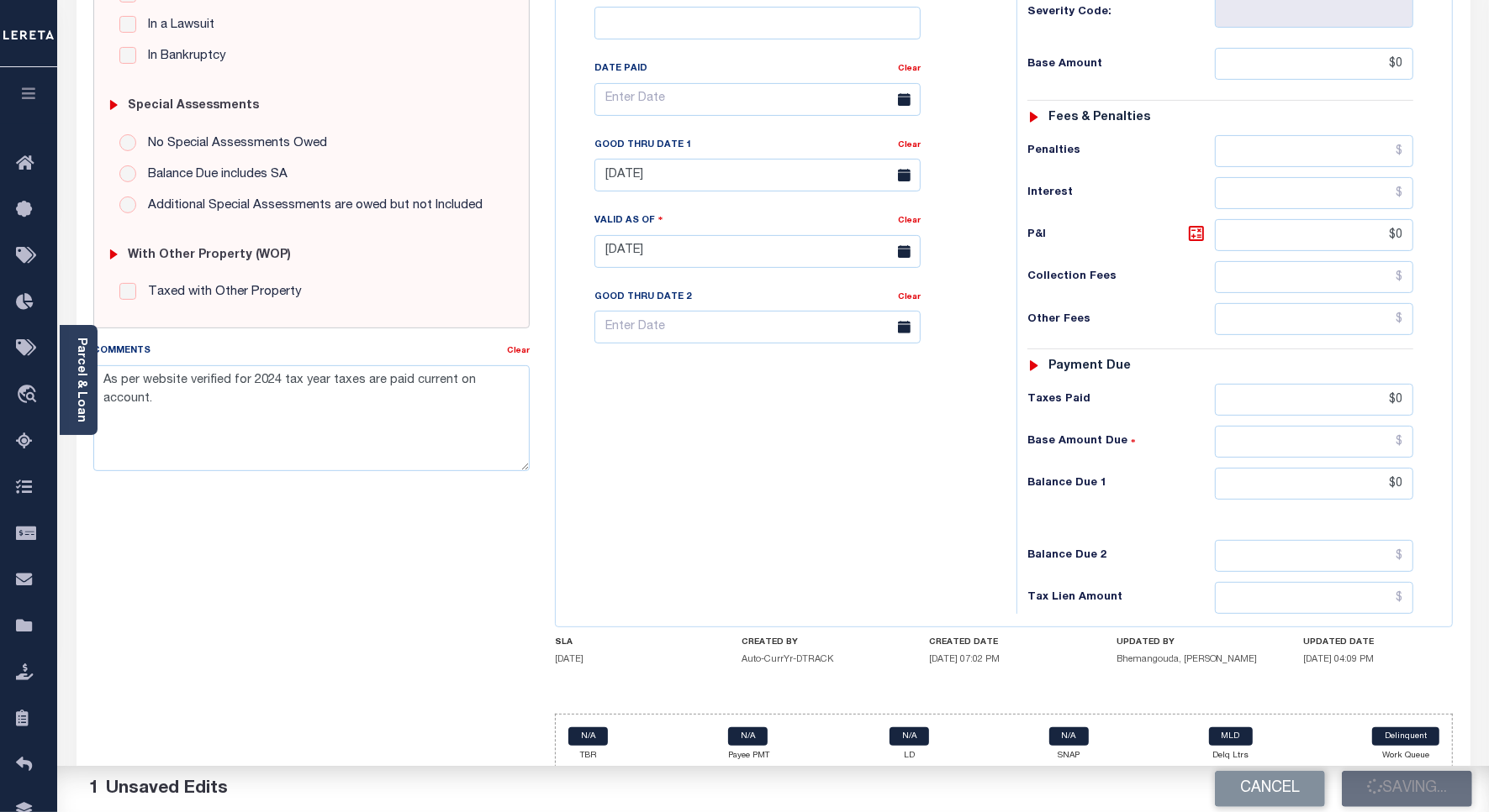
scroll to position [463, 0]
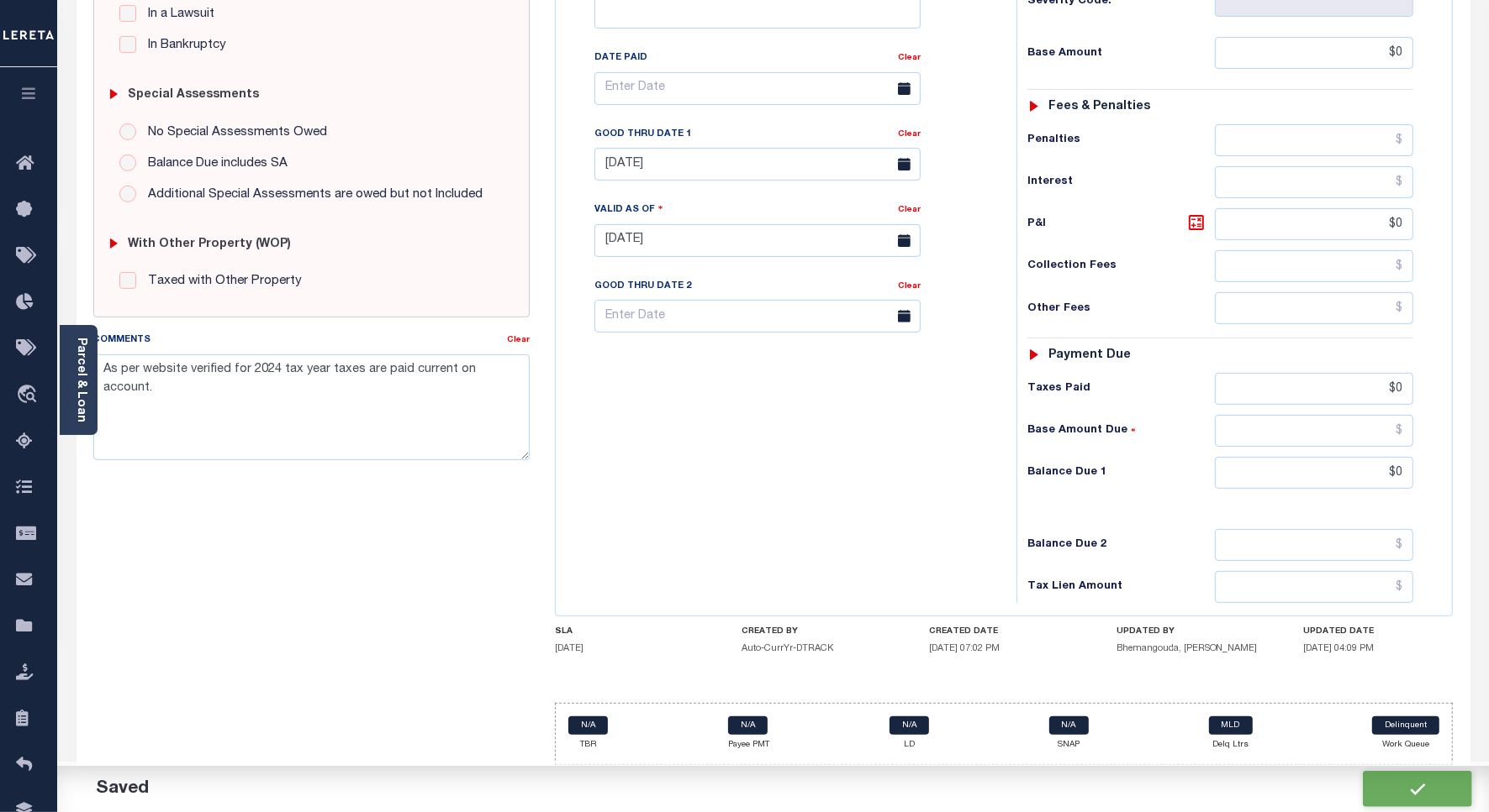
checkbox input "false"
type input "$0"
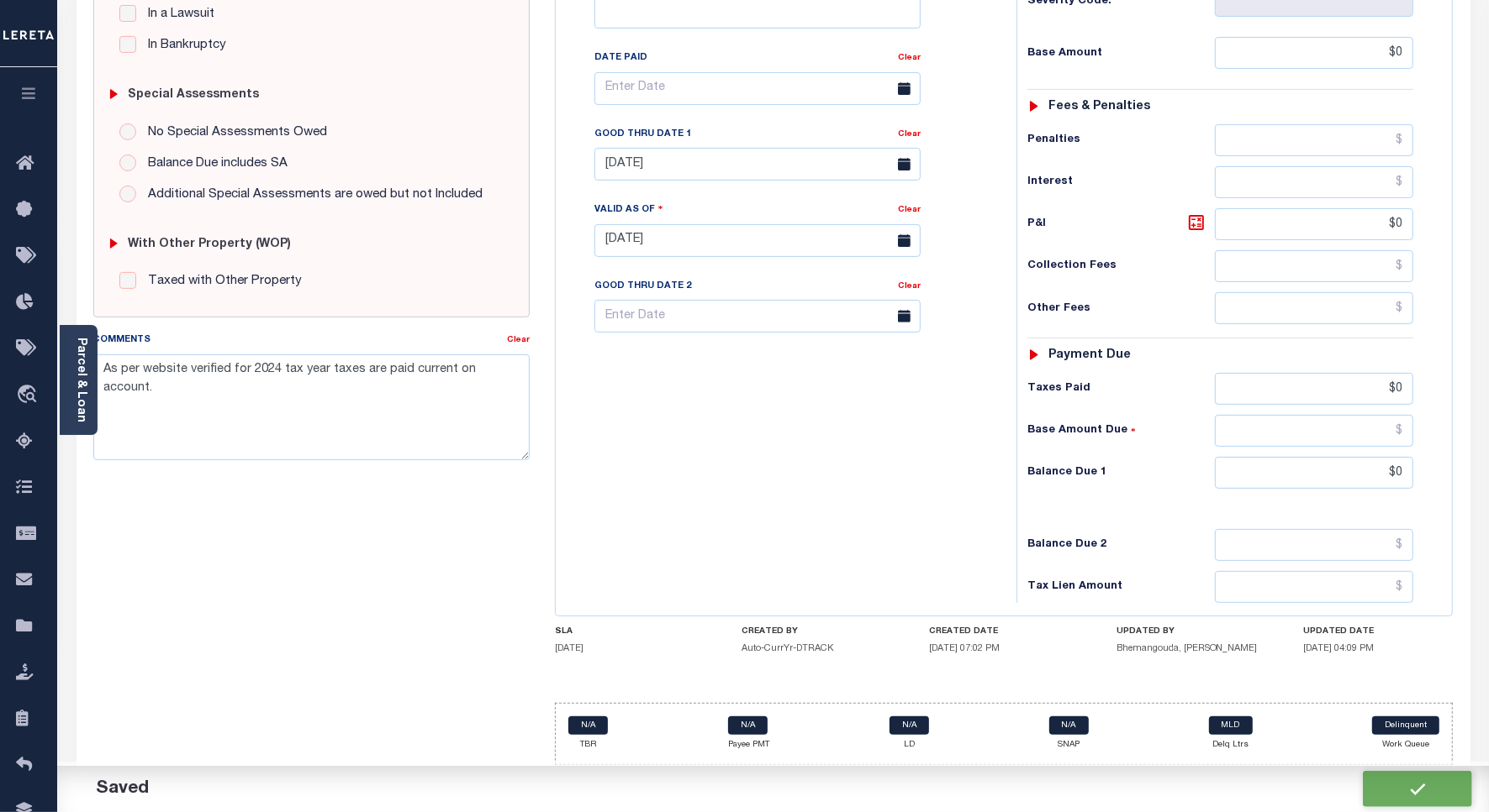
type input "$0"
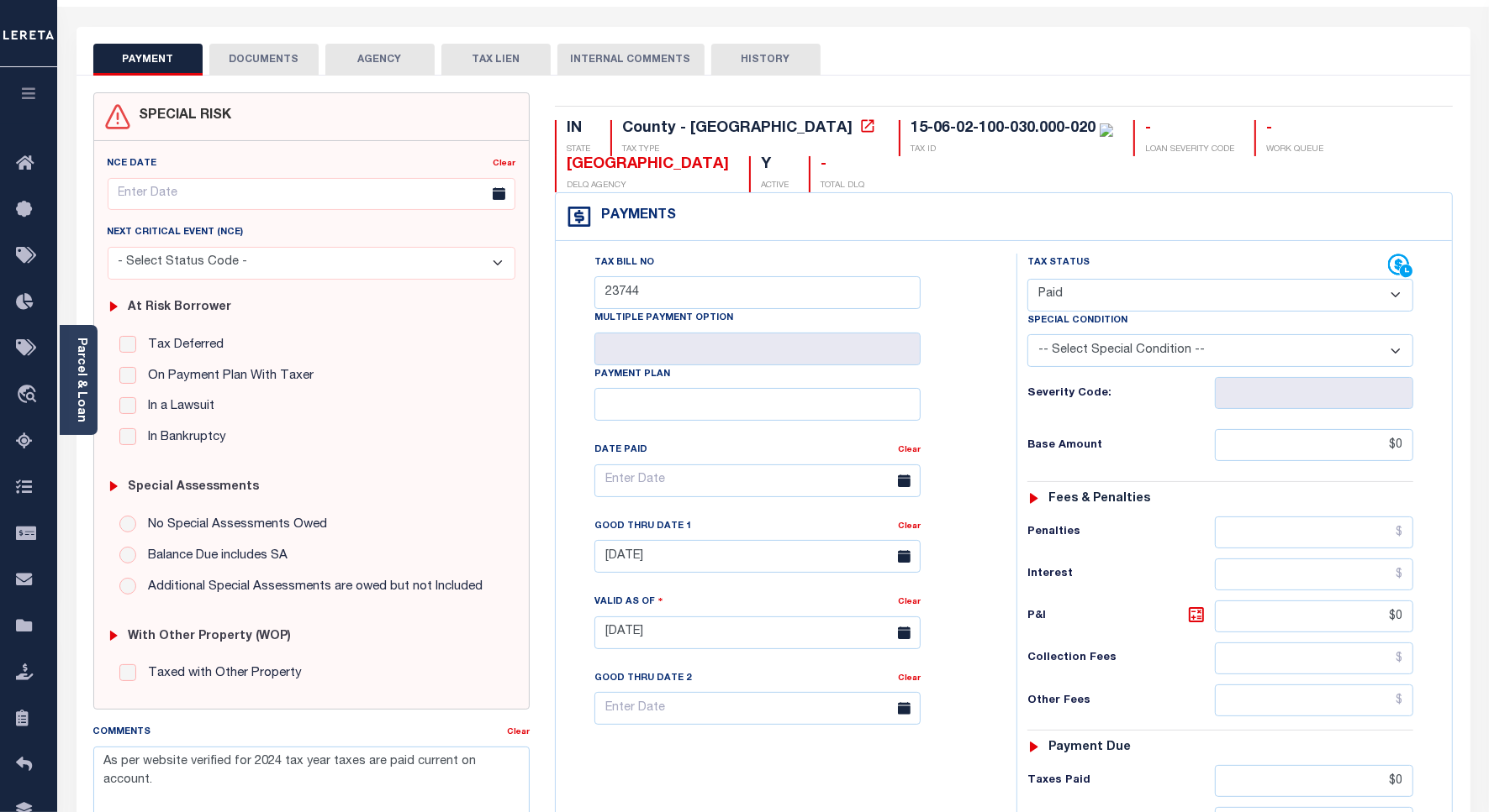
scroll to position [0, 0]
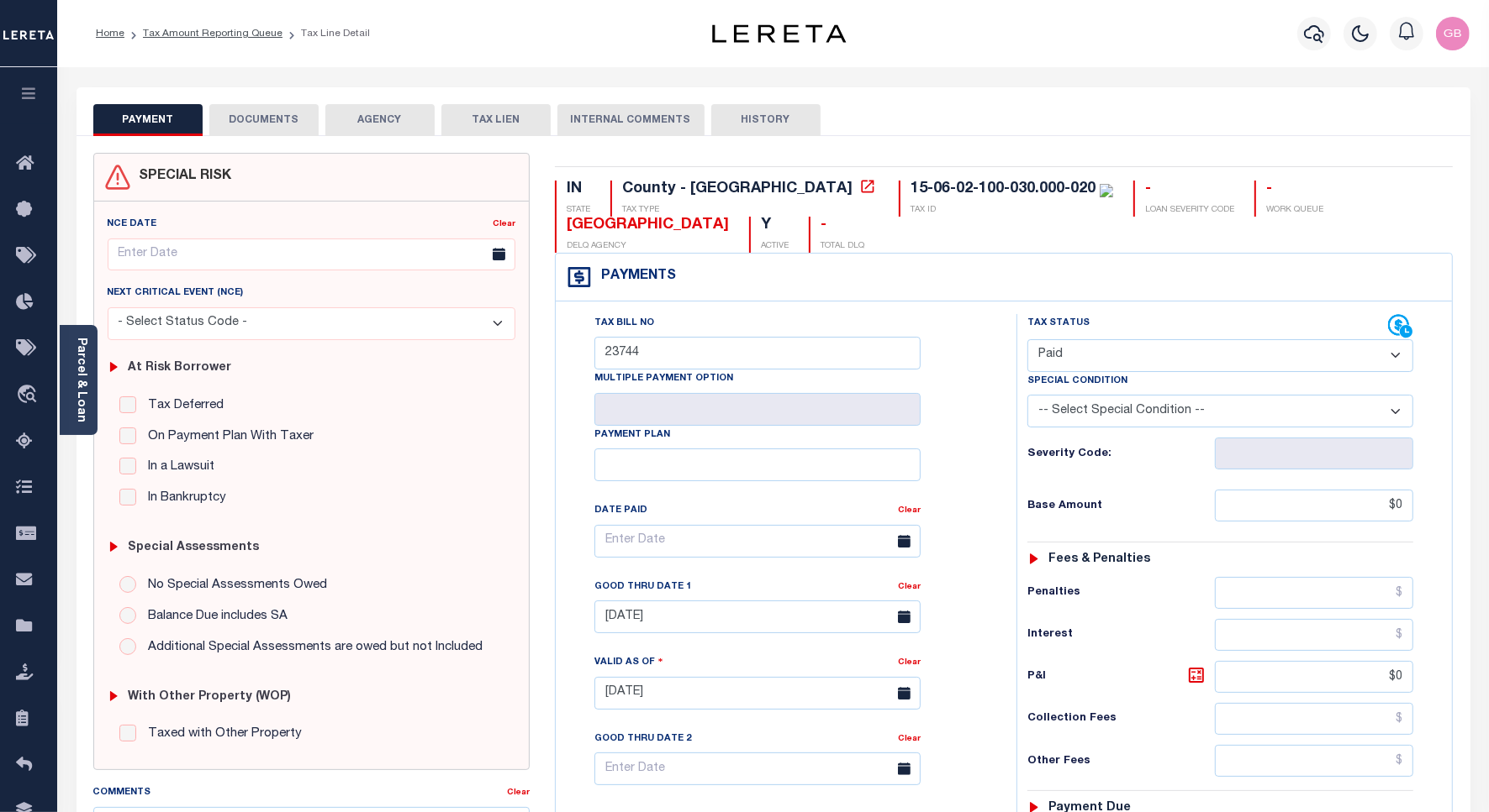
click at [275, 111] on button "DOCUMENTS" at bounding box center [264, 119] width 109 height 32
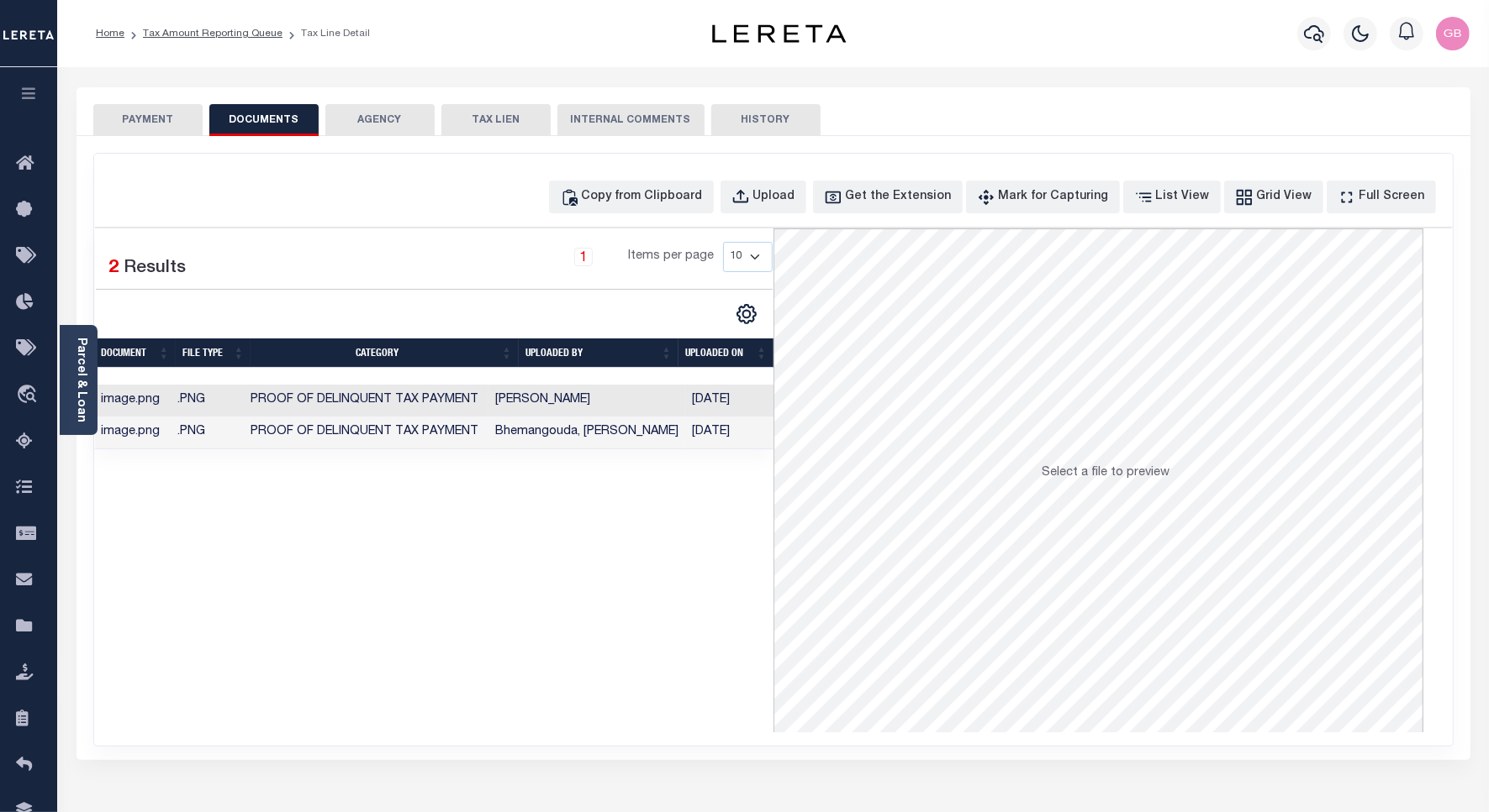
click at [153, 116] on button "PAYMENT" at bounding box center [148, 119] width 109 height 32
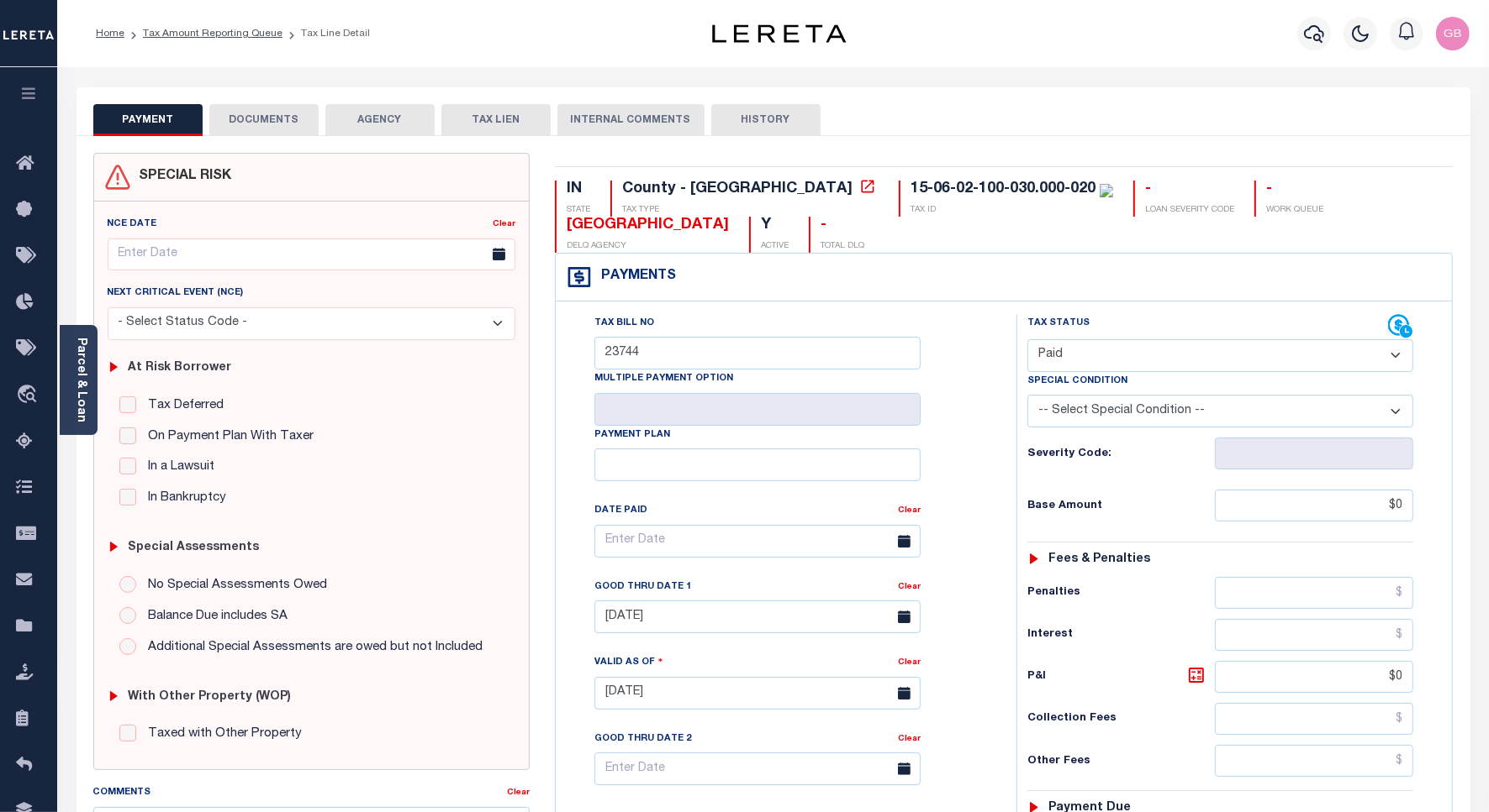
click at [549, 367] on div "IN STATE County - IN TAX TYPE 15-06-02-100-030.000-020 TAX ID - LOAN SEVERITY C…" at bounding box center [1004, 693] width 923 height 1079
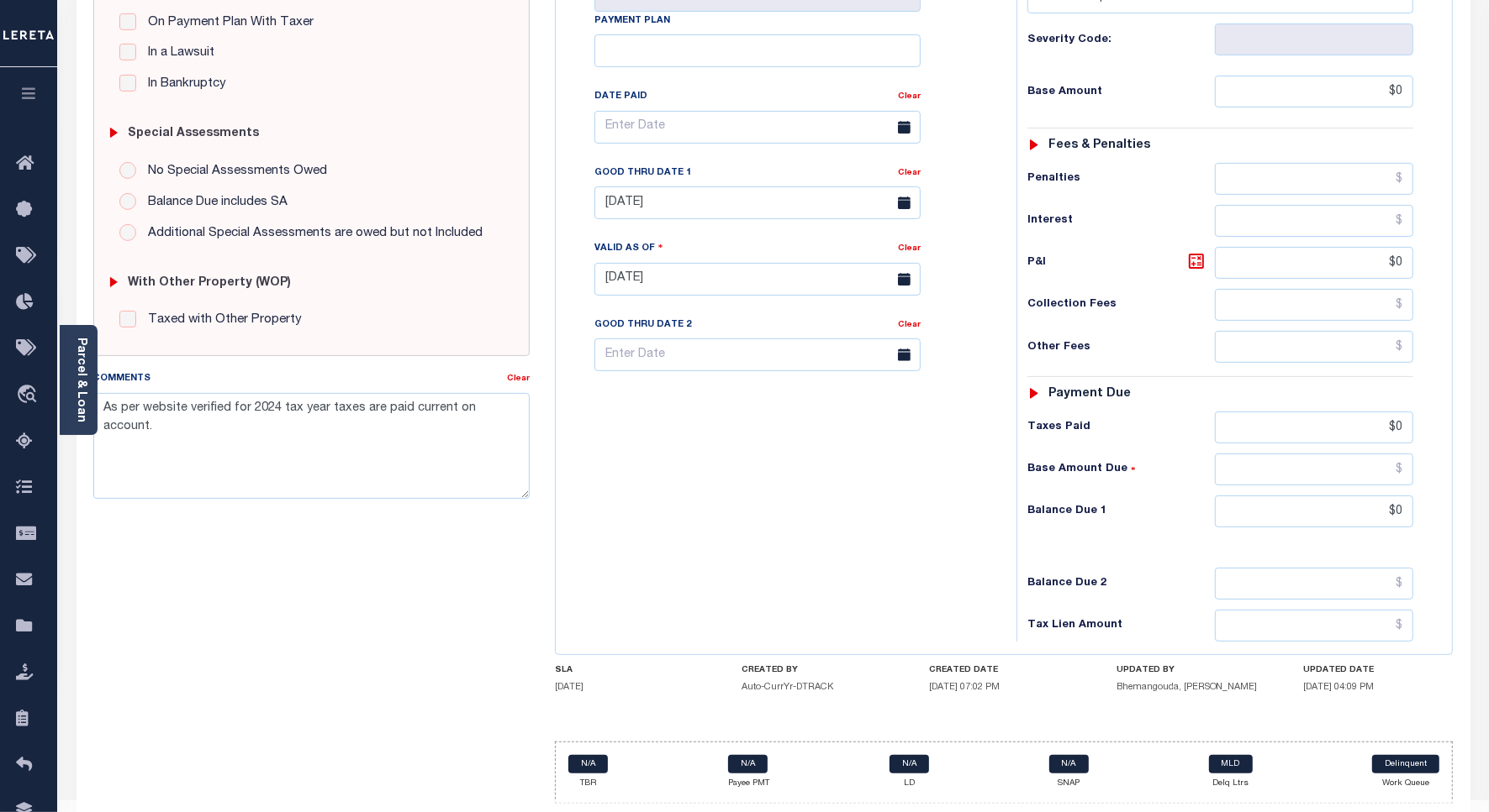
scroll to position [420, 0]
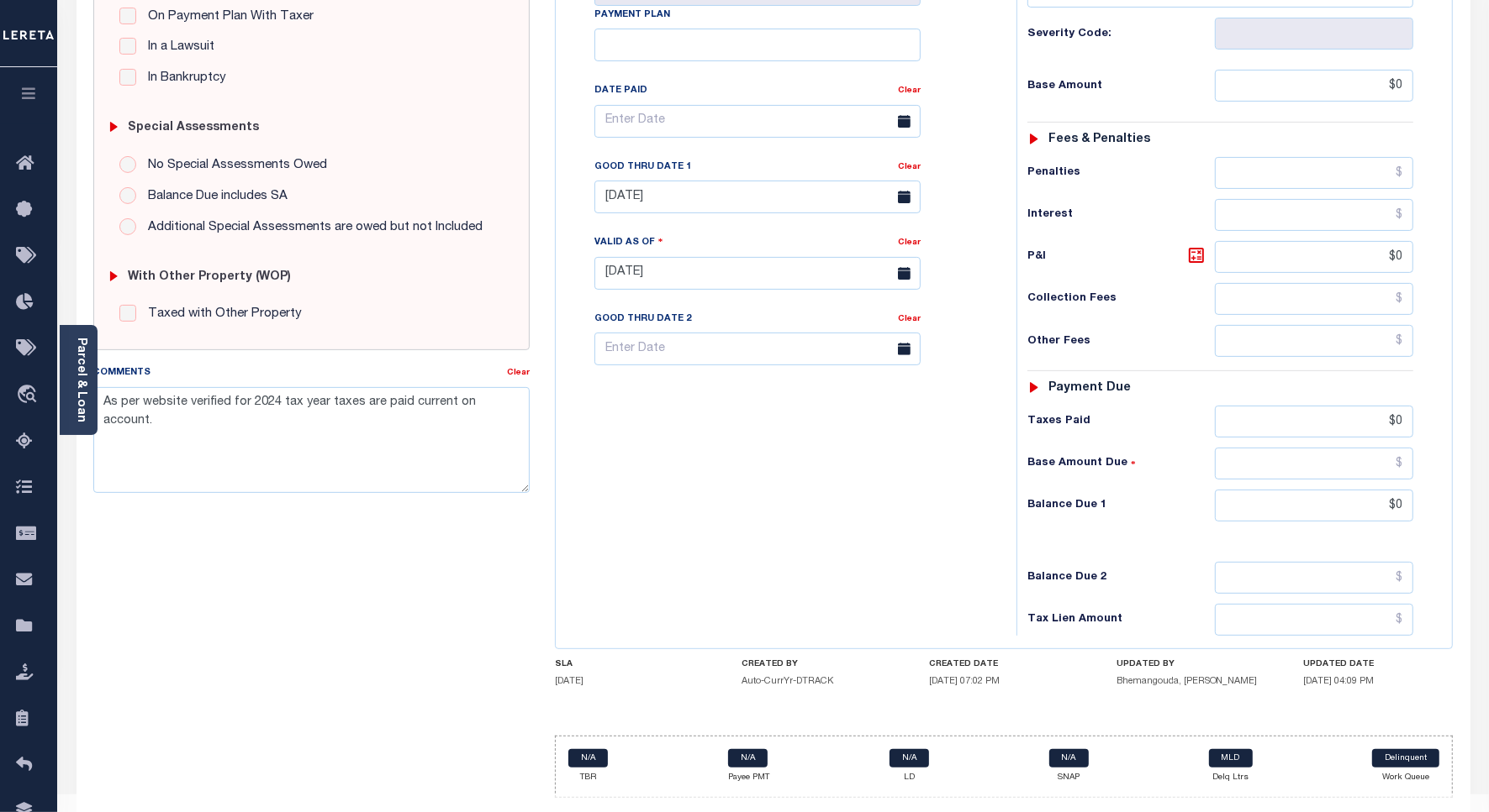
click at [549, 367] on div "IN STATE County - IN TAX TYPE 15-06-02-100-030.000-020 TAX ID - LOAN SEVERITY C…" at bounding box center [1004, 272] width 923 height 1079
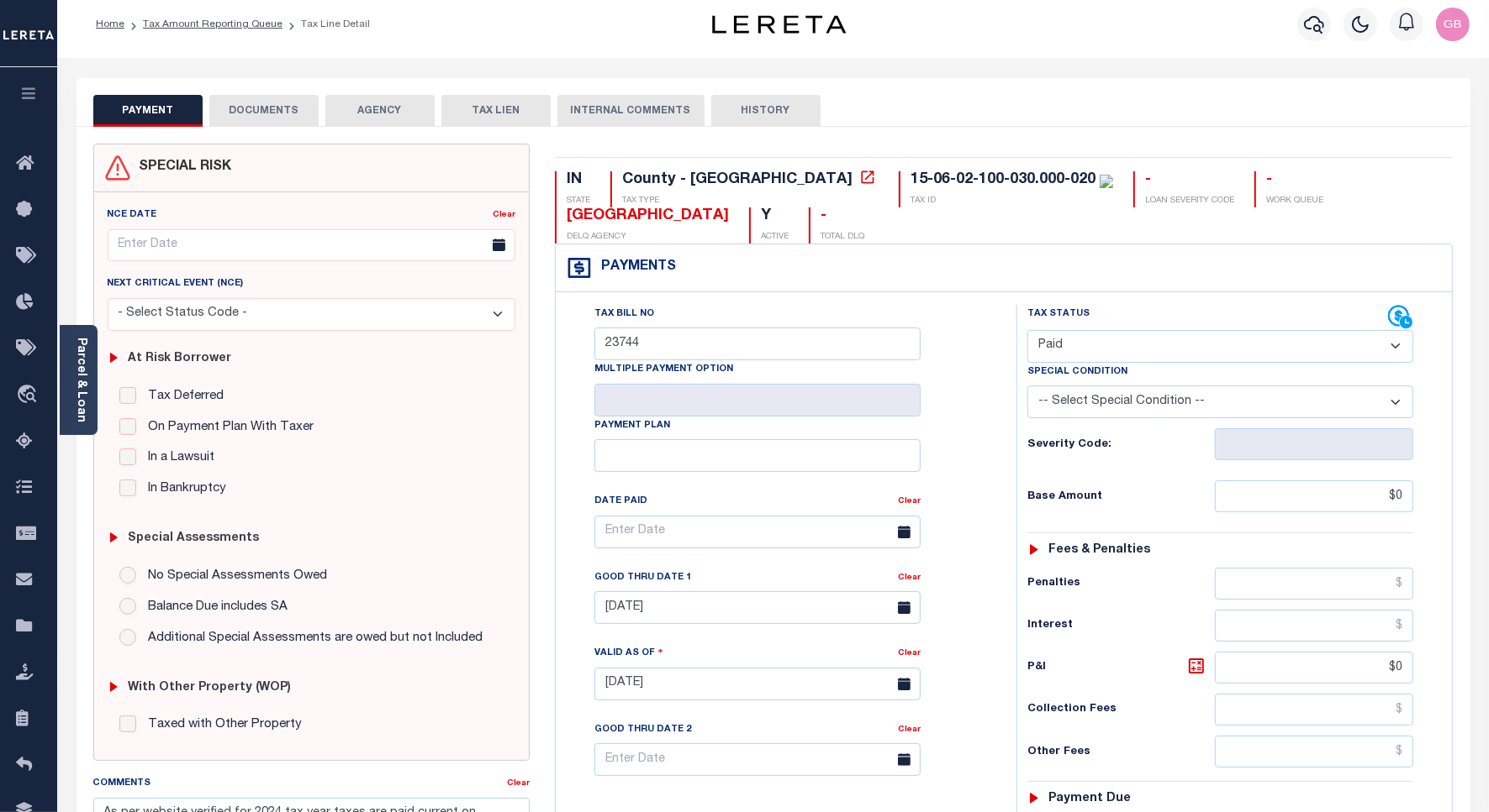
scroll to position [0, 0]
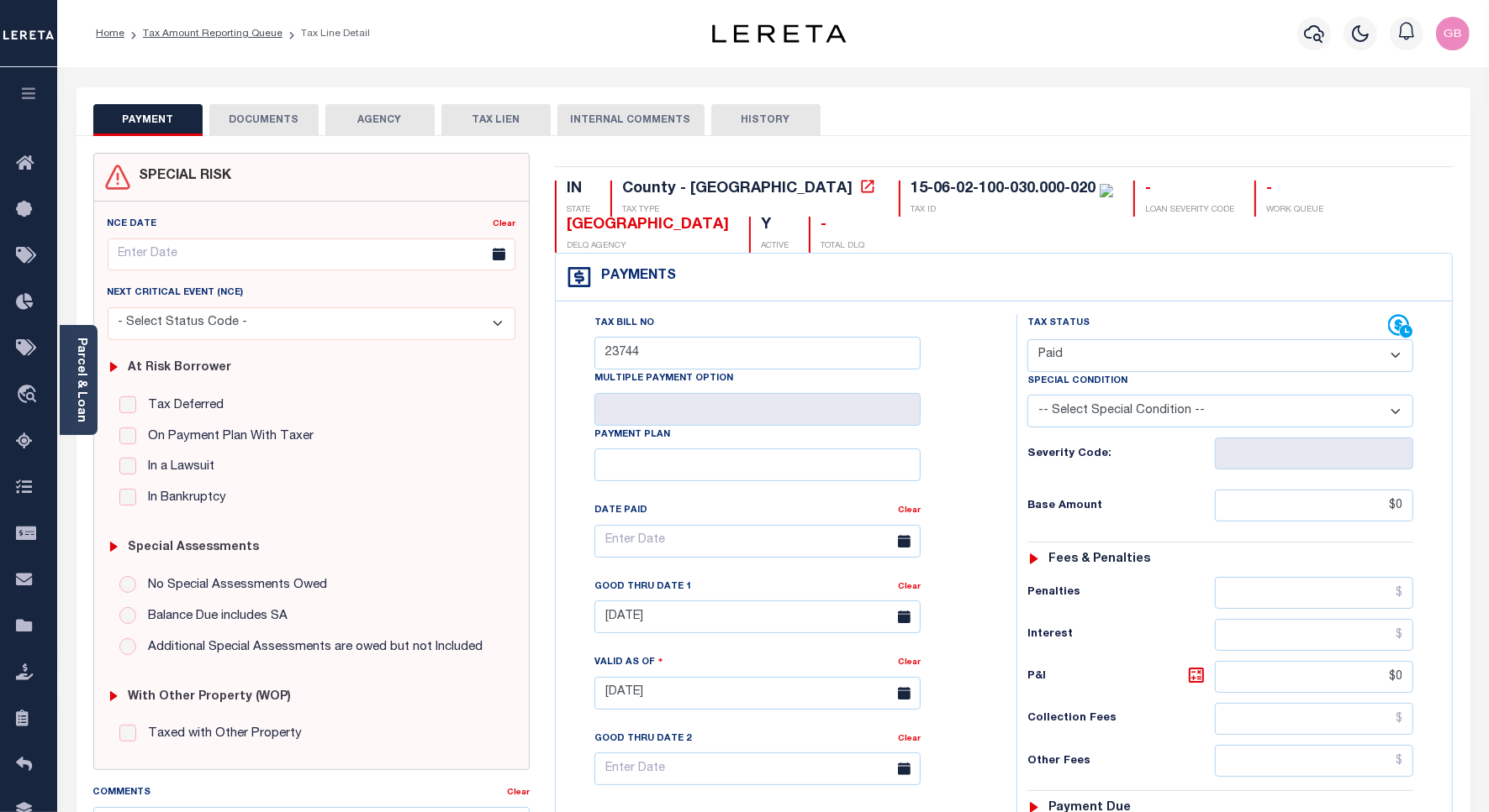
click at [269, 128] on button "DOCUMENTS" at bounding box center [264, 119] width 109 height 32
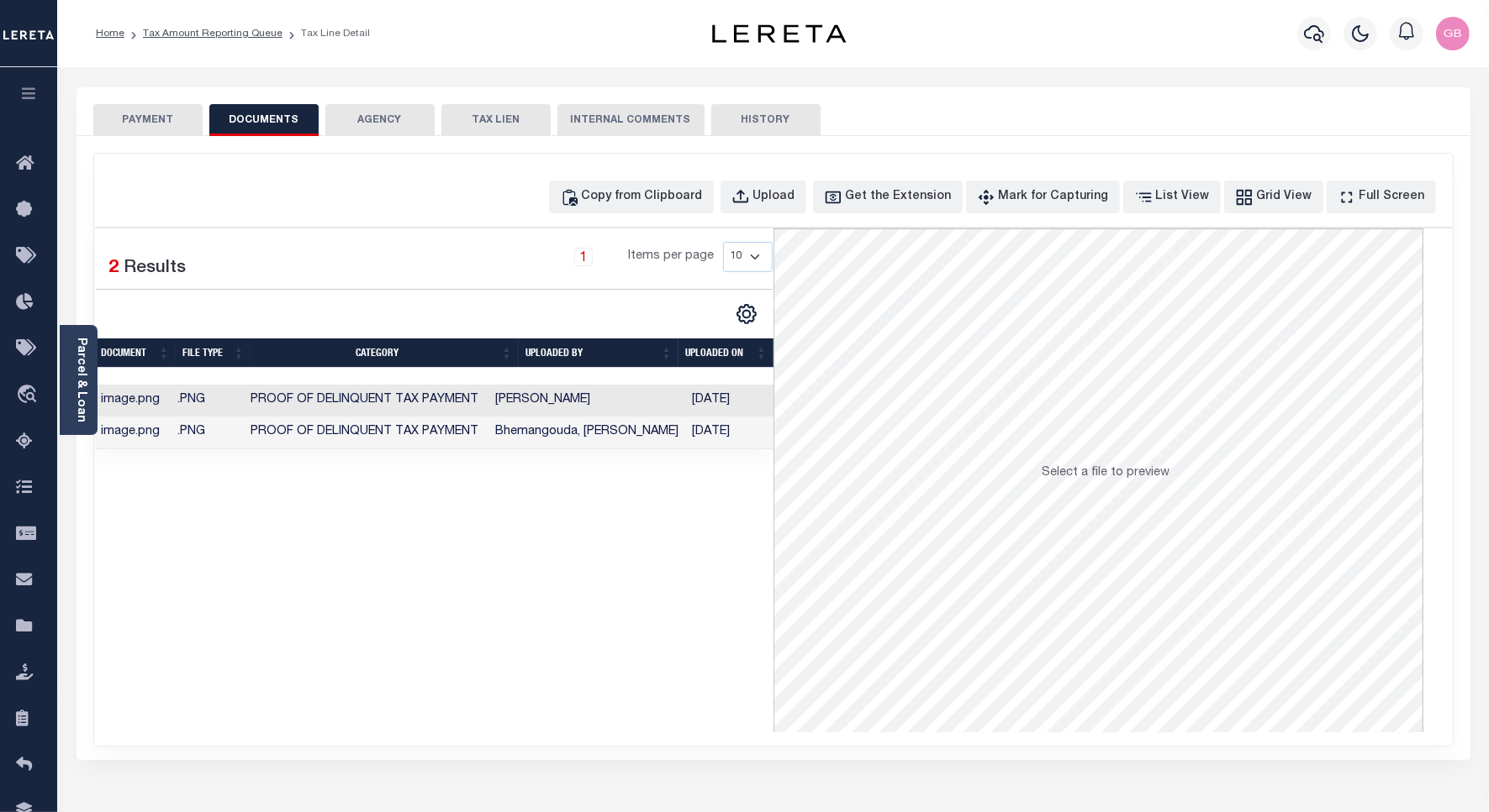
click at [169, 127] on button "PAYMENT" at bounding box center [148, 119] width 109 height 32
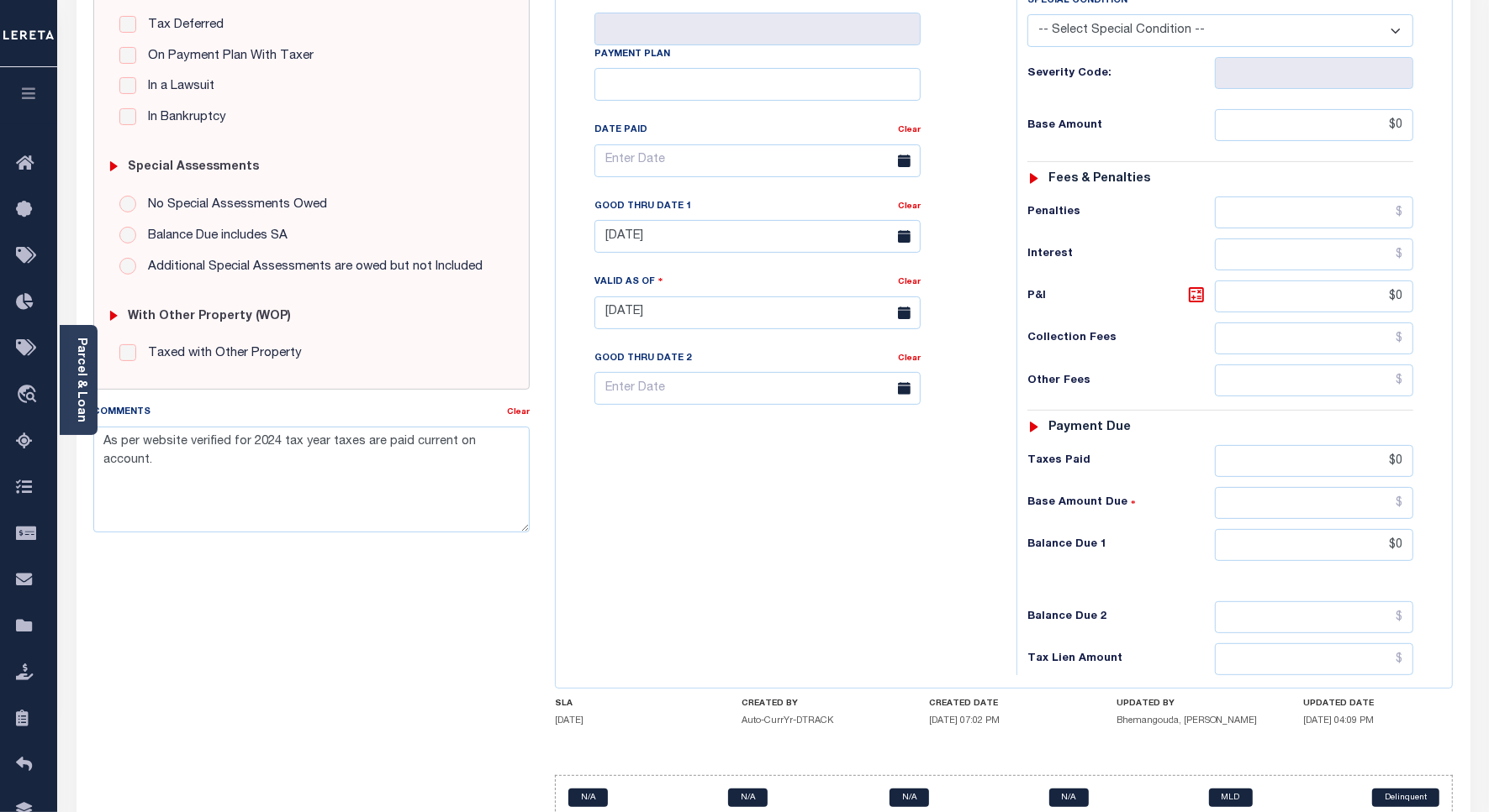
scroll to position [420, 0]
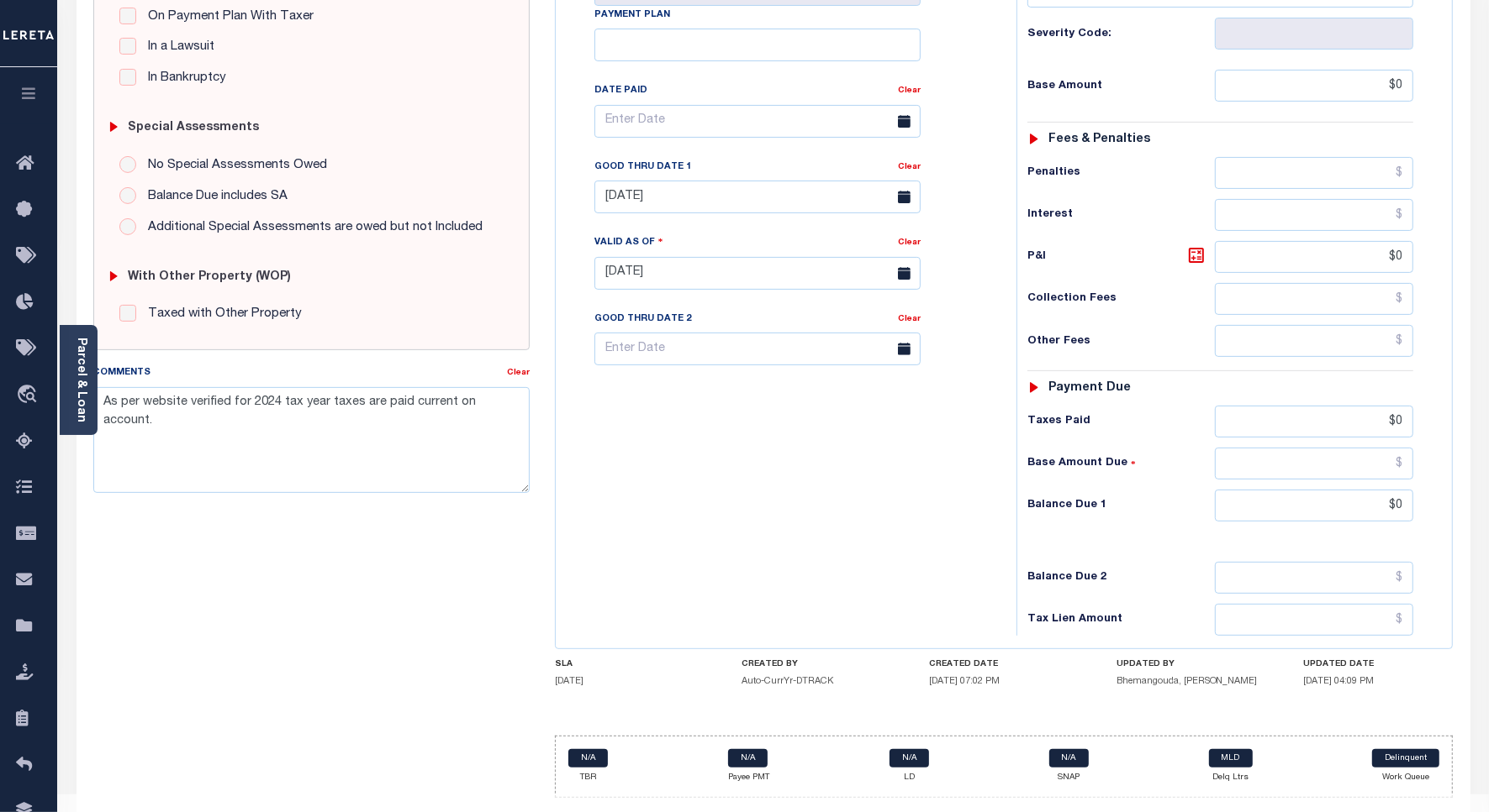
click at [560, 435] on div "Tax Bill No 23744 Multiple Payment Option Payment Plan" at bounding box center [781, 265] width 443 height 742
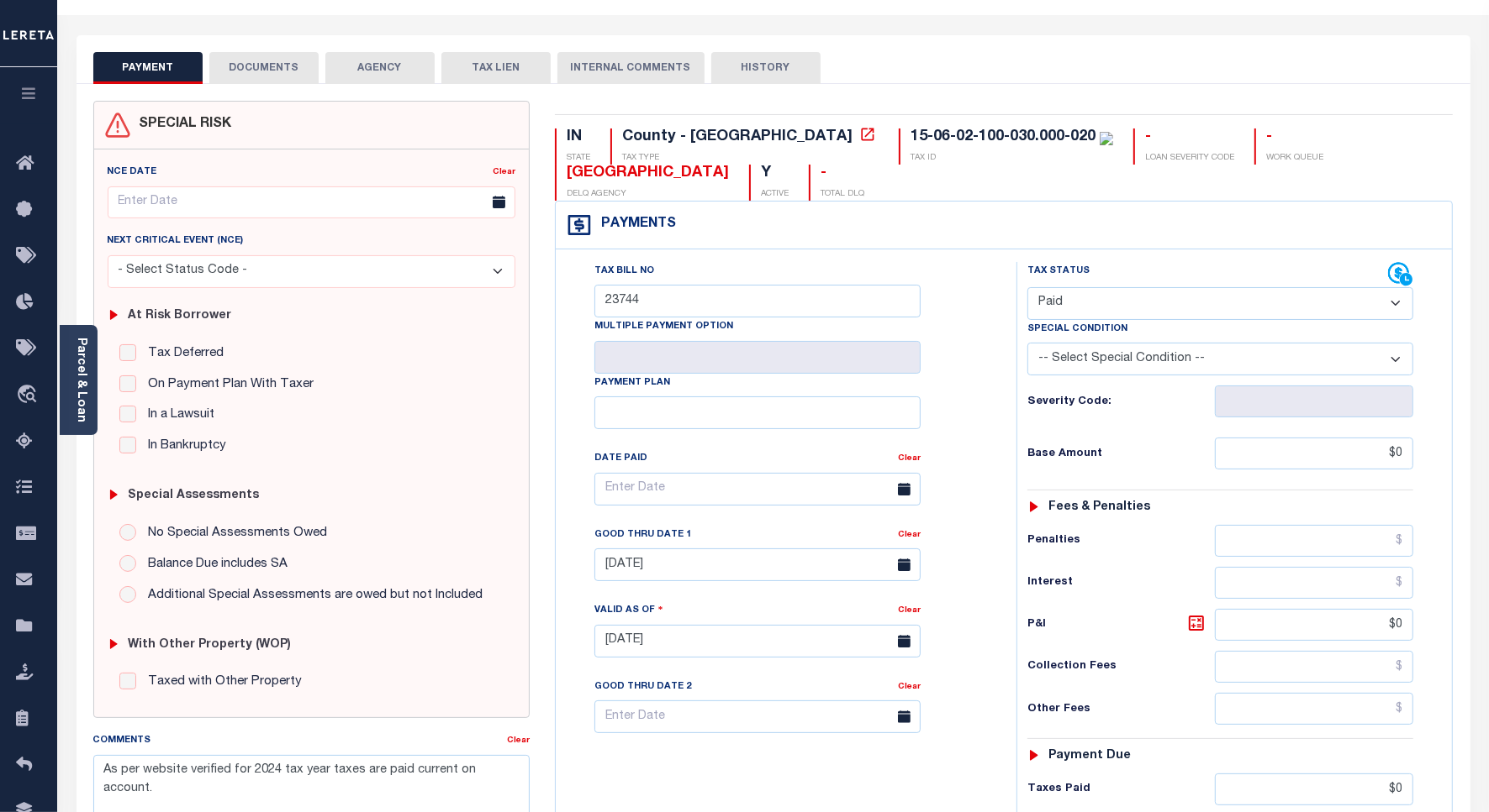
scroll to position [0, 0]
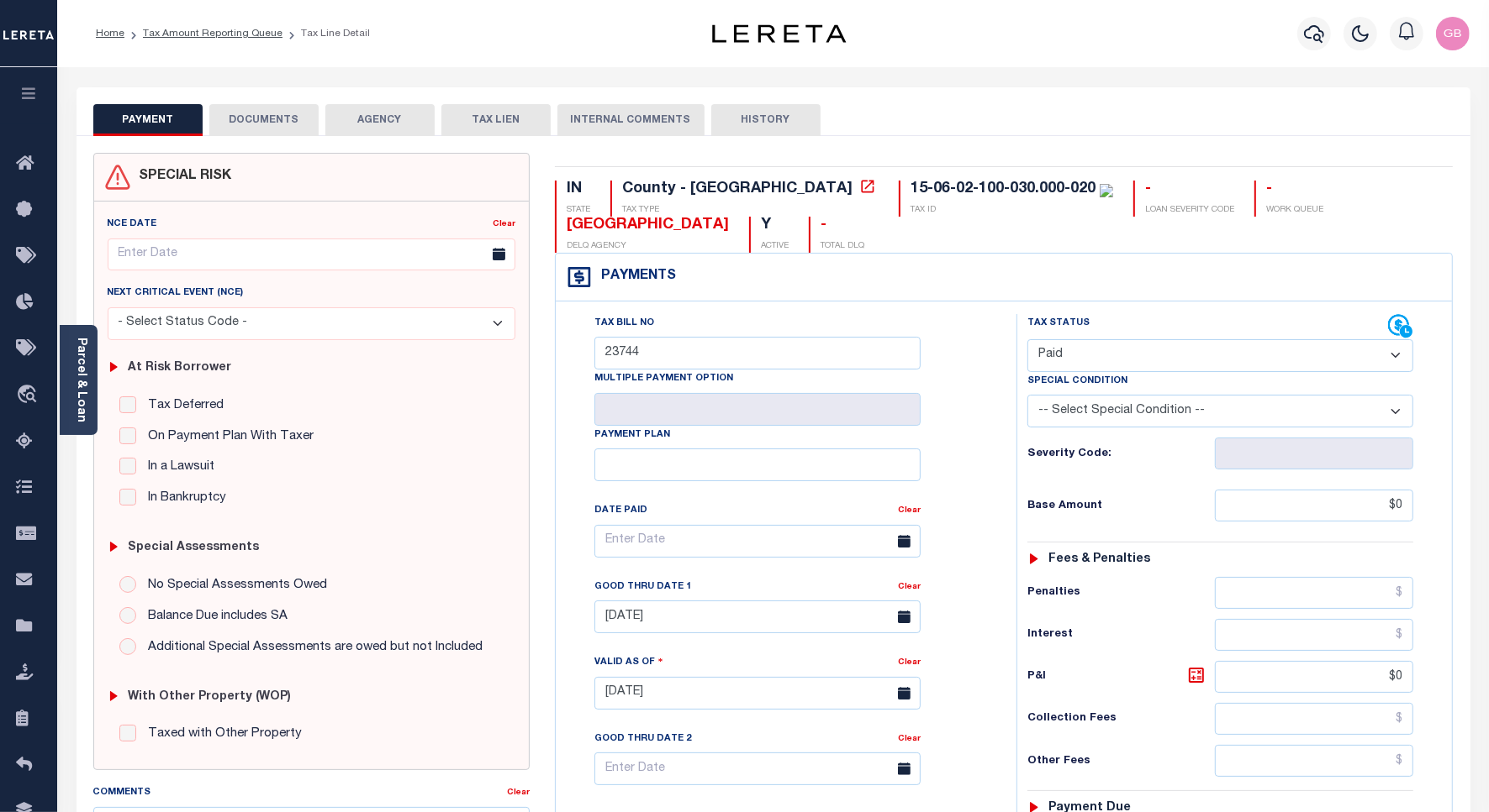
click at [560, 435] on div "Tax Bill No 23744 Multiple Payment Option Payment Plan" at bounding box center [781, 685] width 443 height 742
